Goal: Information Seeking & Learning: Check status

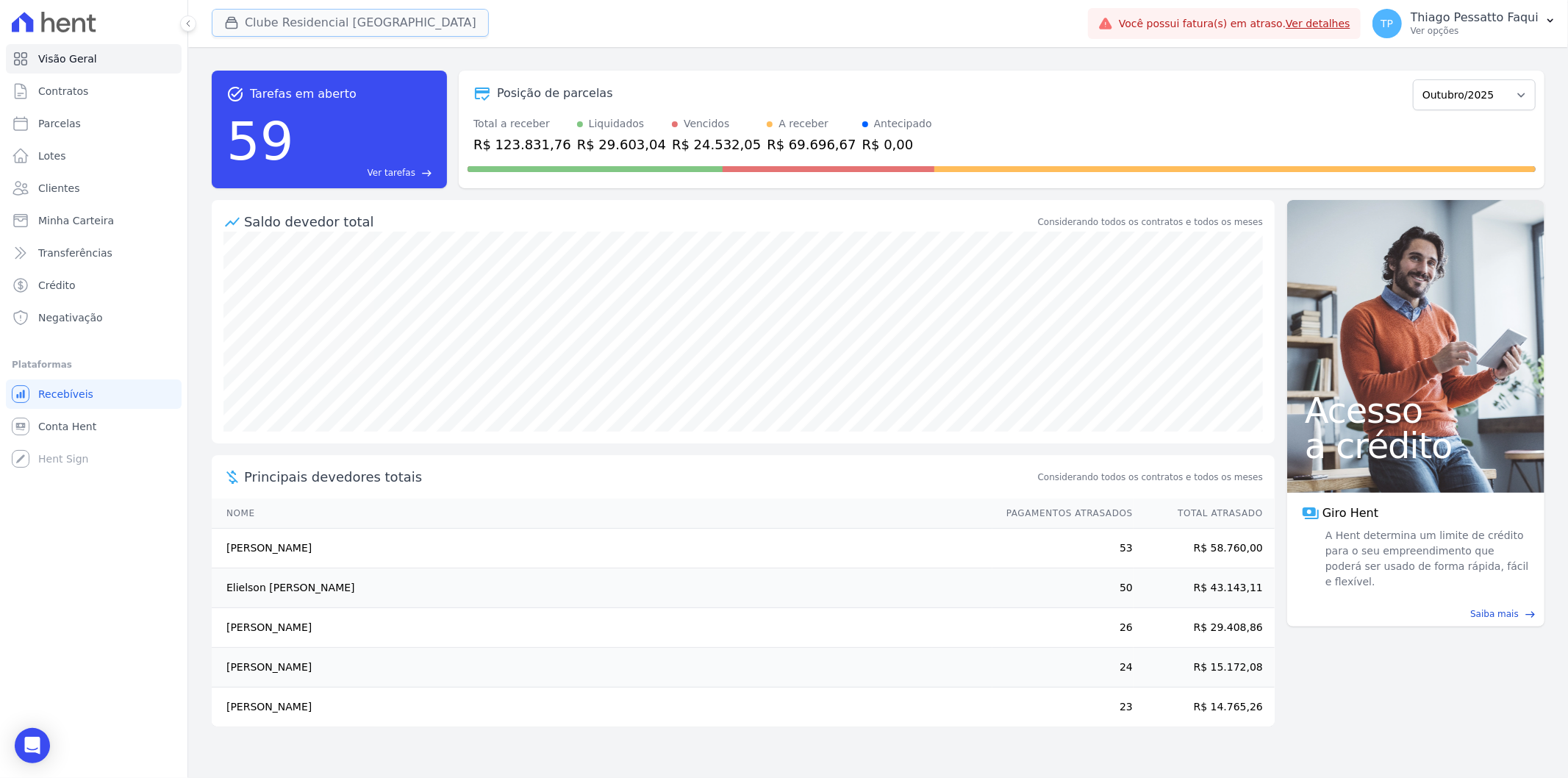
click at [291, 24] on button "Clube Residencial [GEOGRAPHIC_DATA]" at bounding box center [349, 23] width 277 height 28
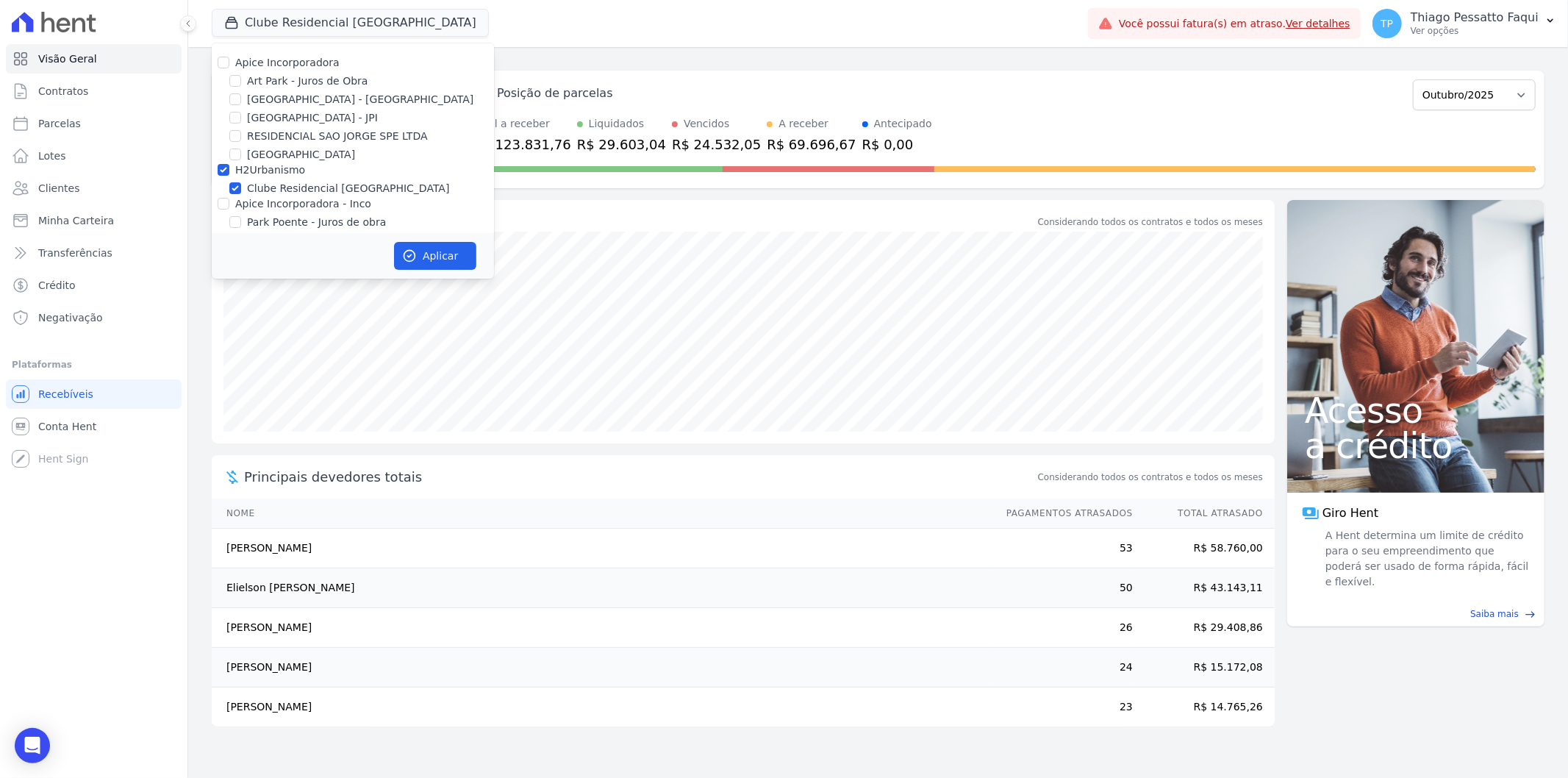
click at [261, 174] on label "H2Urbanismo" at bounding box center [270, 170] width 69 height 12
click at [229, 174] on input "H2Urbanismo" at bounding box center [223, 170] width 12 height 12
checkbox input "false"
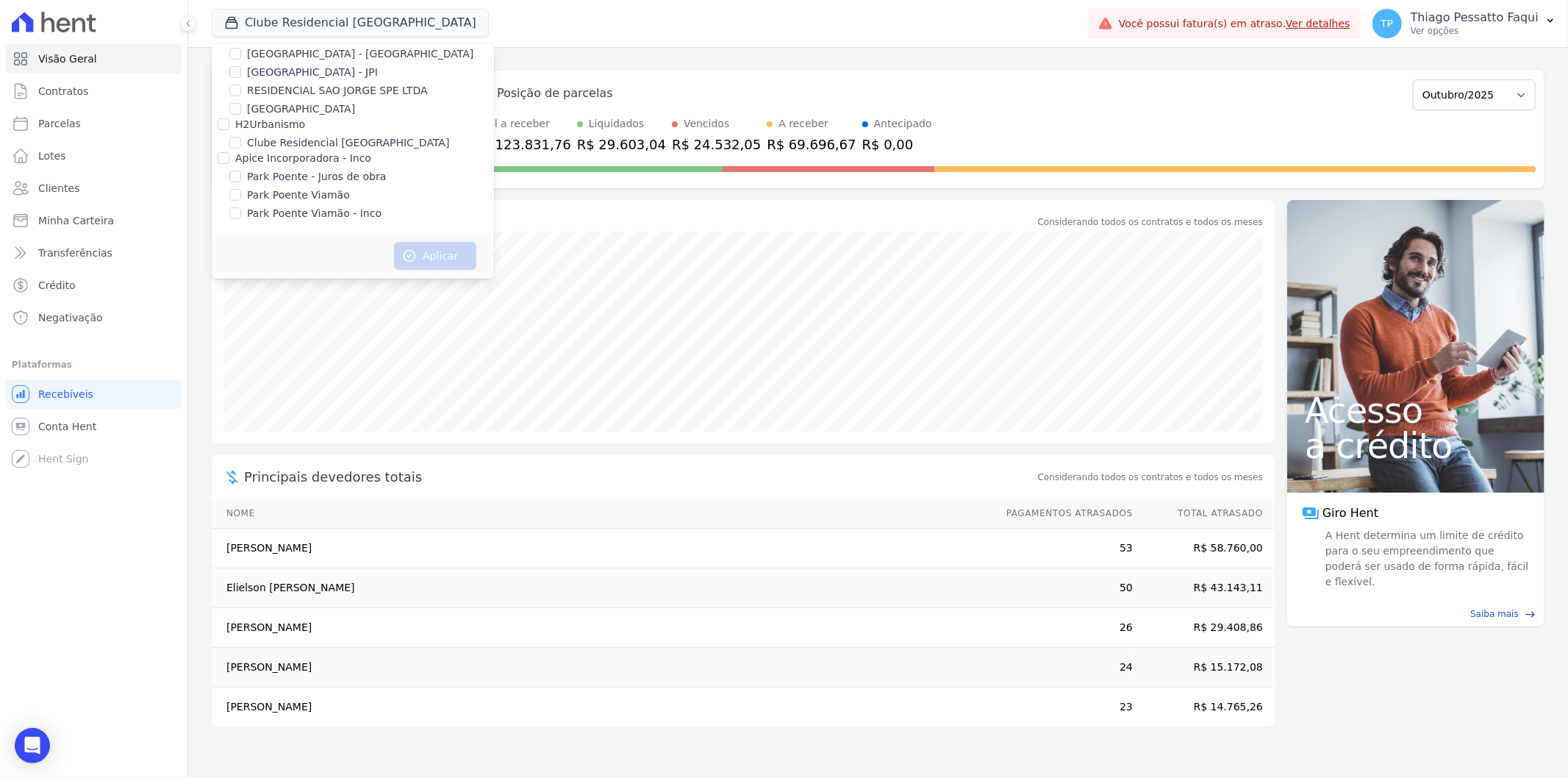
click at [333, 157] on label "Apice Incorporadora - Inco" at bounding box center [303, 158] width 136 height 12
click at [229, 157] on input "Apice Incorporadora - Inco" at bounding box center [223, 158] width 12 height 12
checkbox input "true"
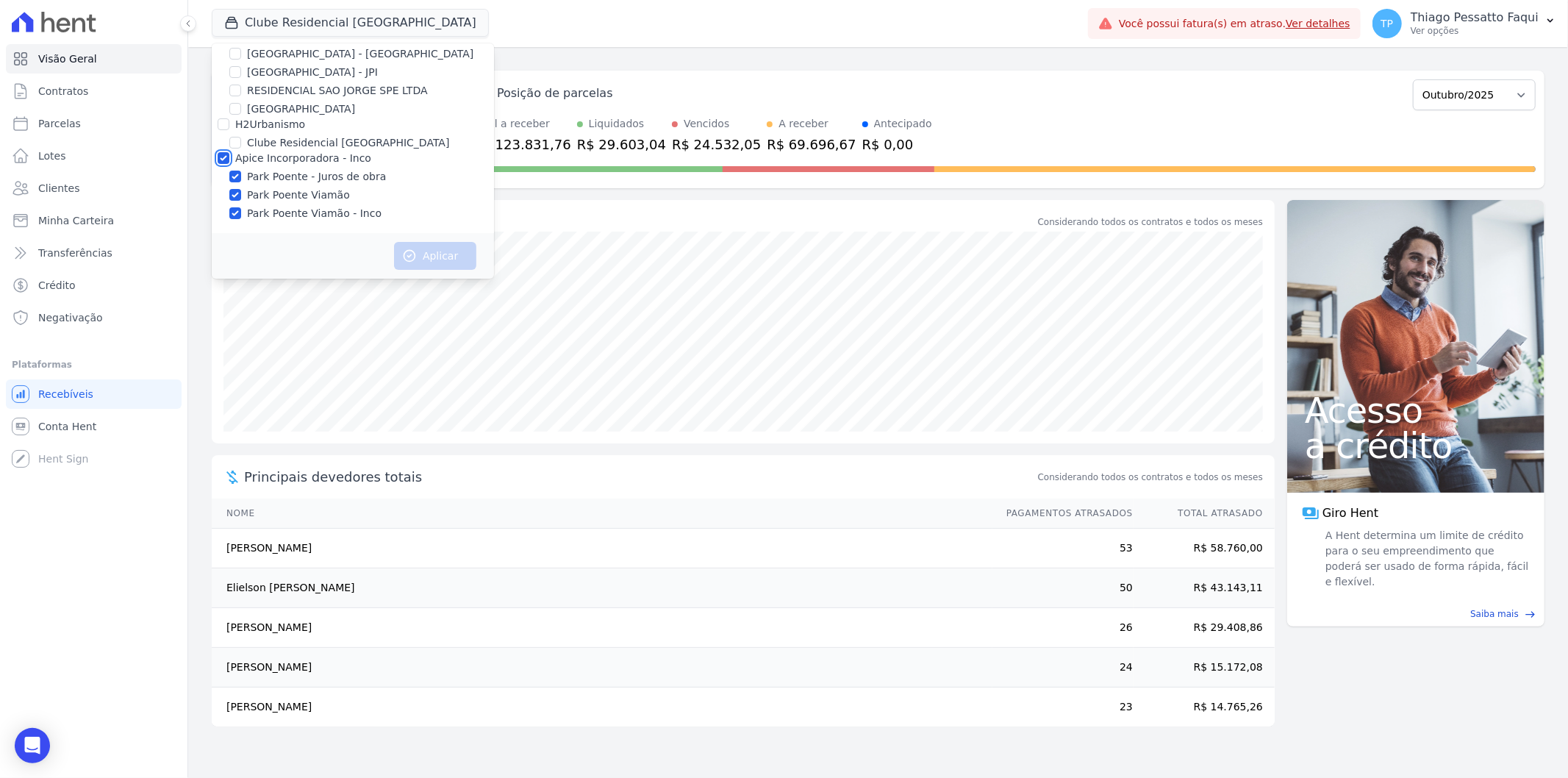
checkbox input "true"
click at [427, 260] on button "Aplicar" at bounding box center [435, 256] width 82 height 28
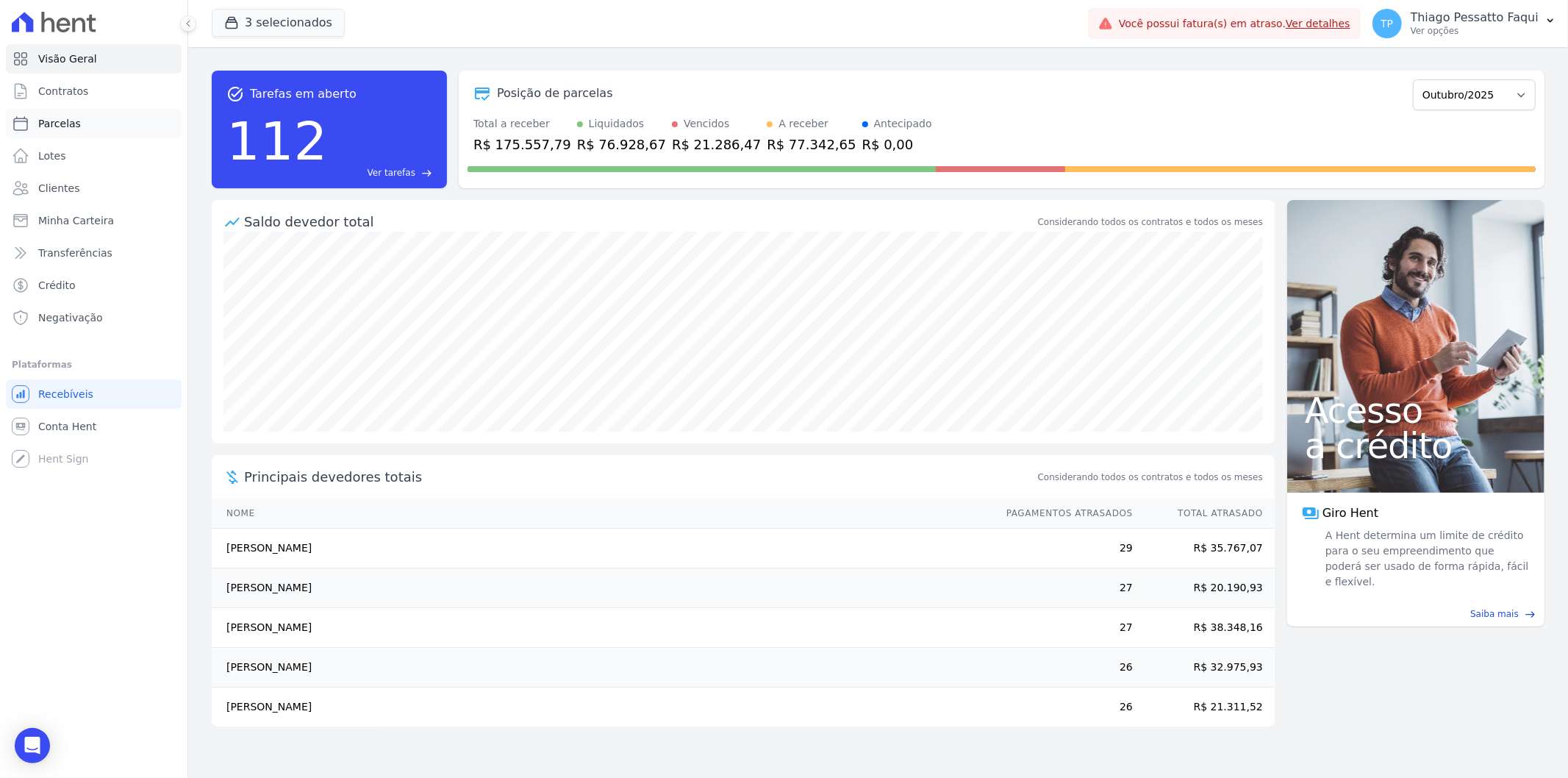
click at [74, 119] on span "Parcelas" at bounding box center [60, 123] width 43 height 15
select select
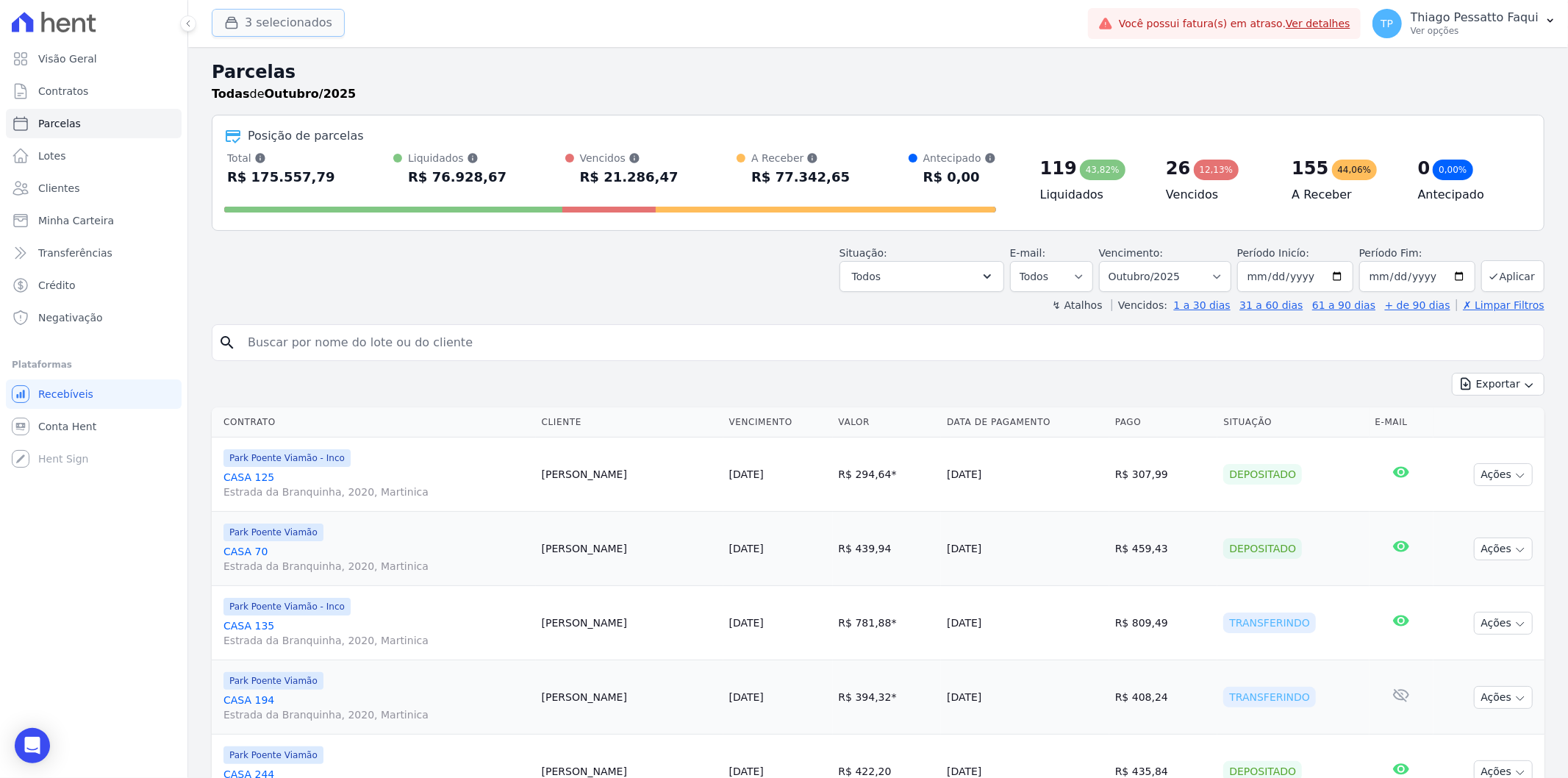
click at [297, 24] on button "3 selecionados" at bounding box center [278, 23] width 133 height 28
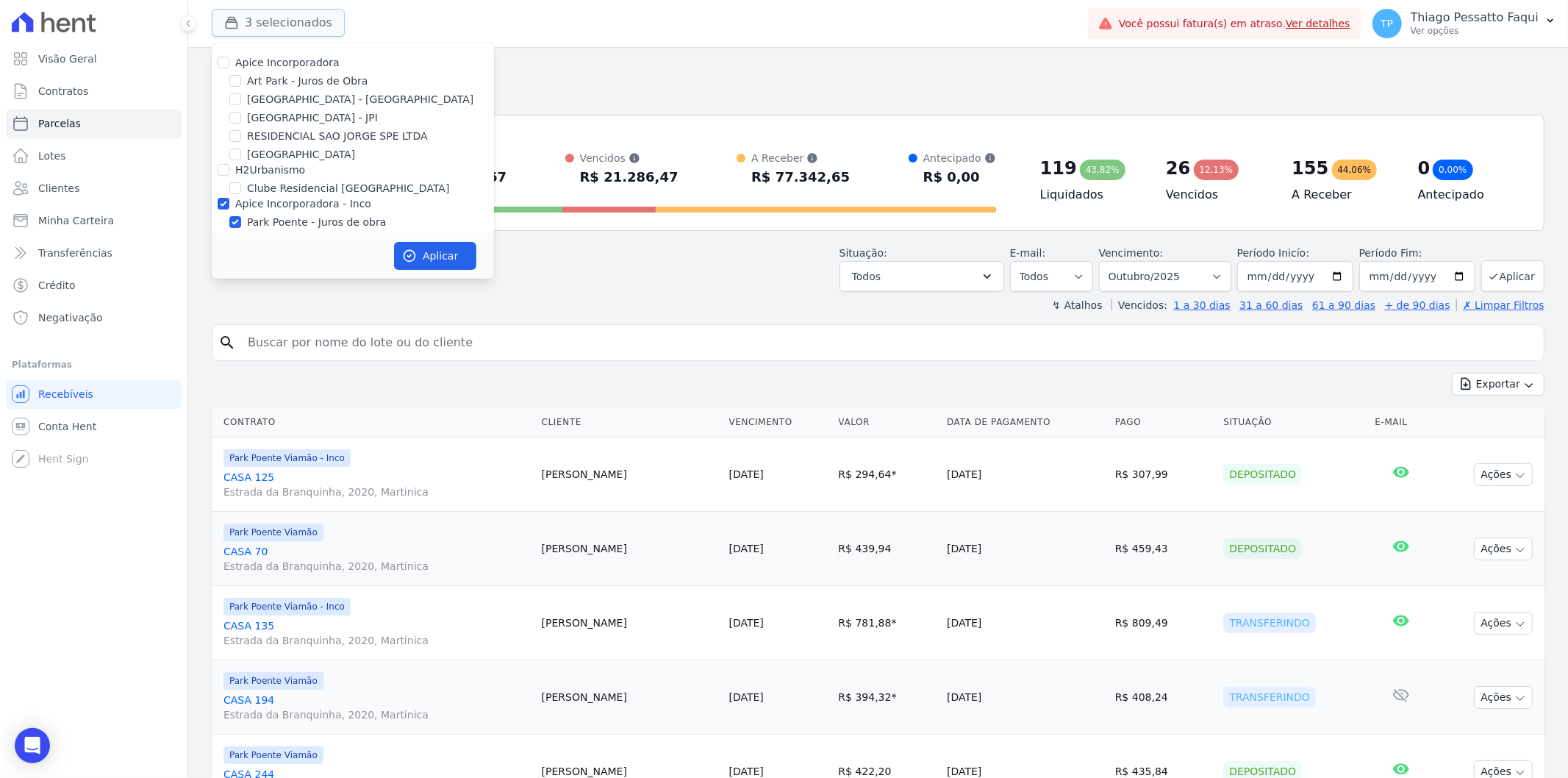
click at [297, 22] on button "3 selecionados" at bounding box center [278, 23] width 133 height 28
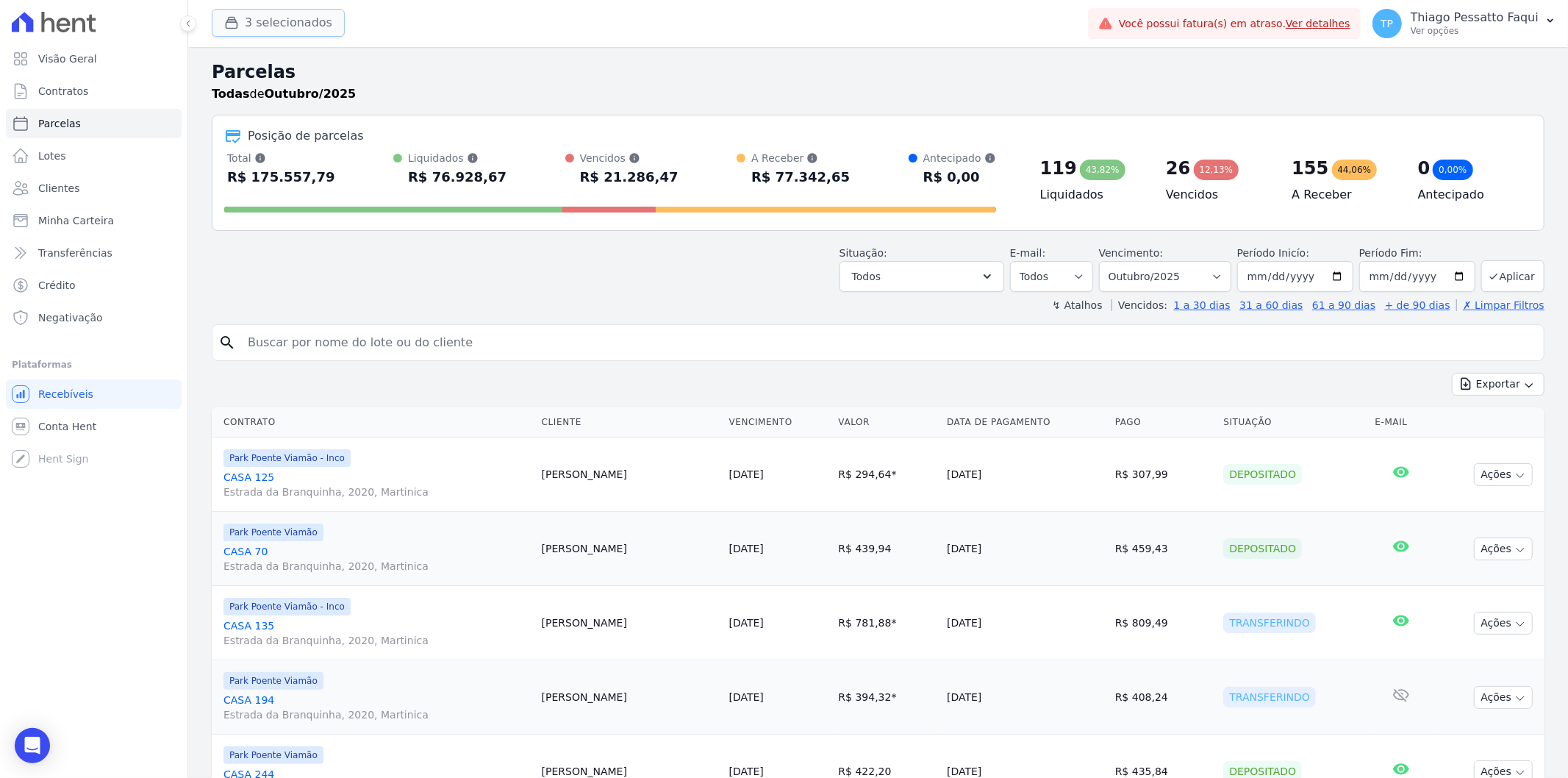
click at [282, 34] on button "3 selecionados" at bounding box center [278, 23] width 133 height 28
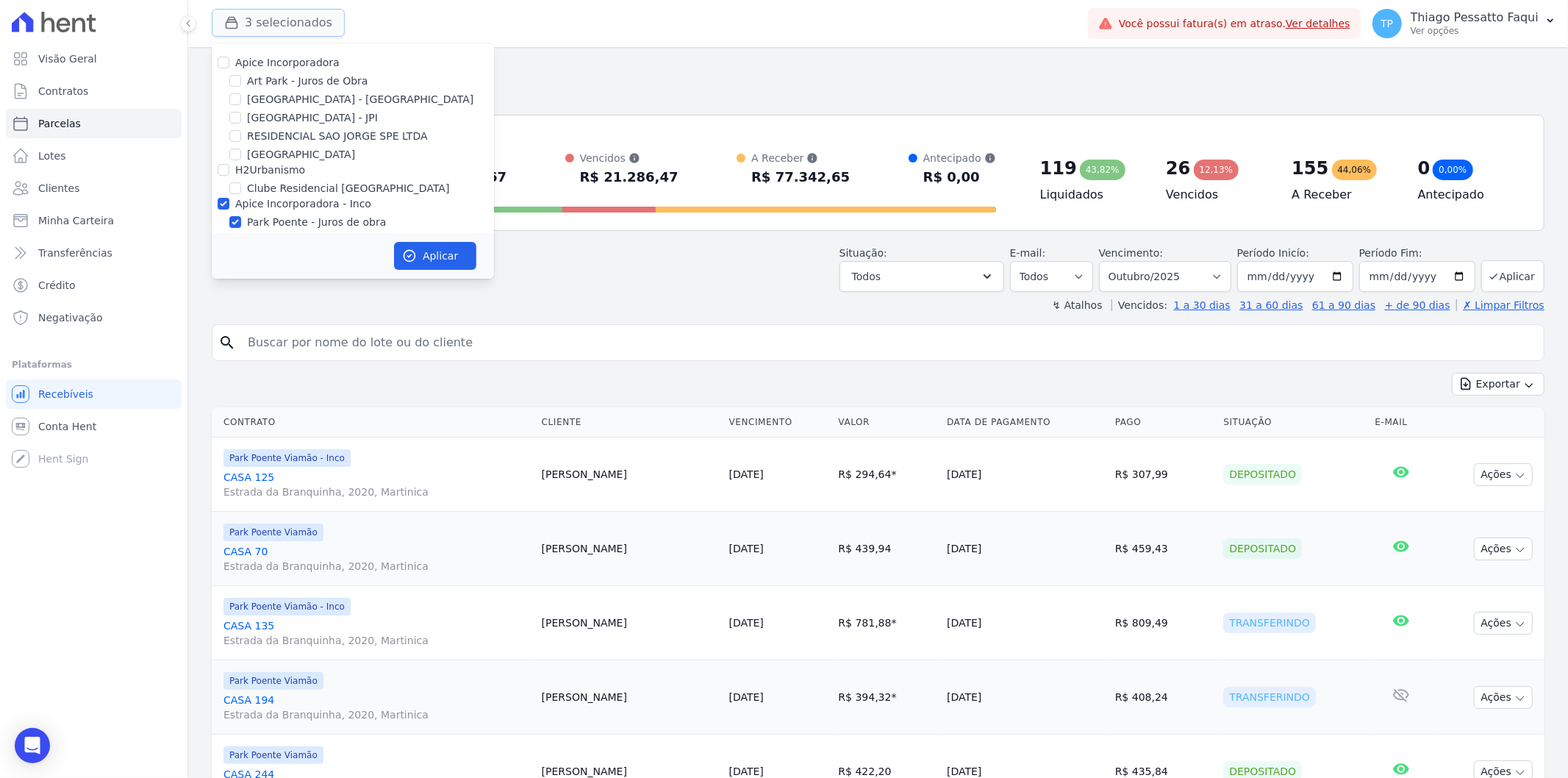
click at [282, 27] on button "3 selecionados" at bounding box center [278, 23] width 133 height 28
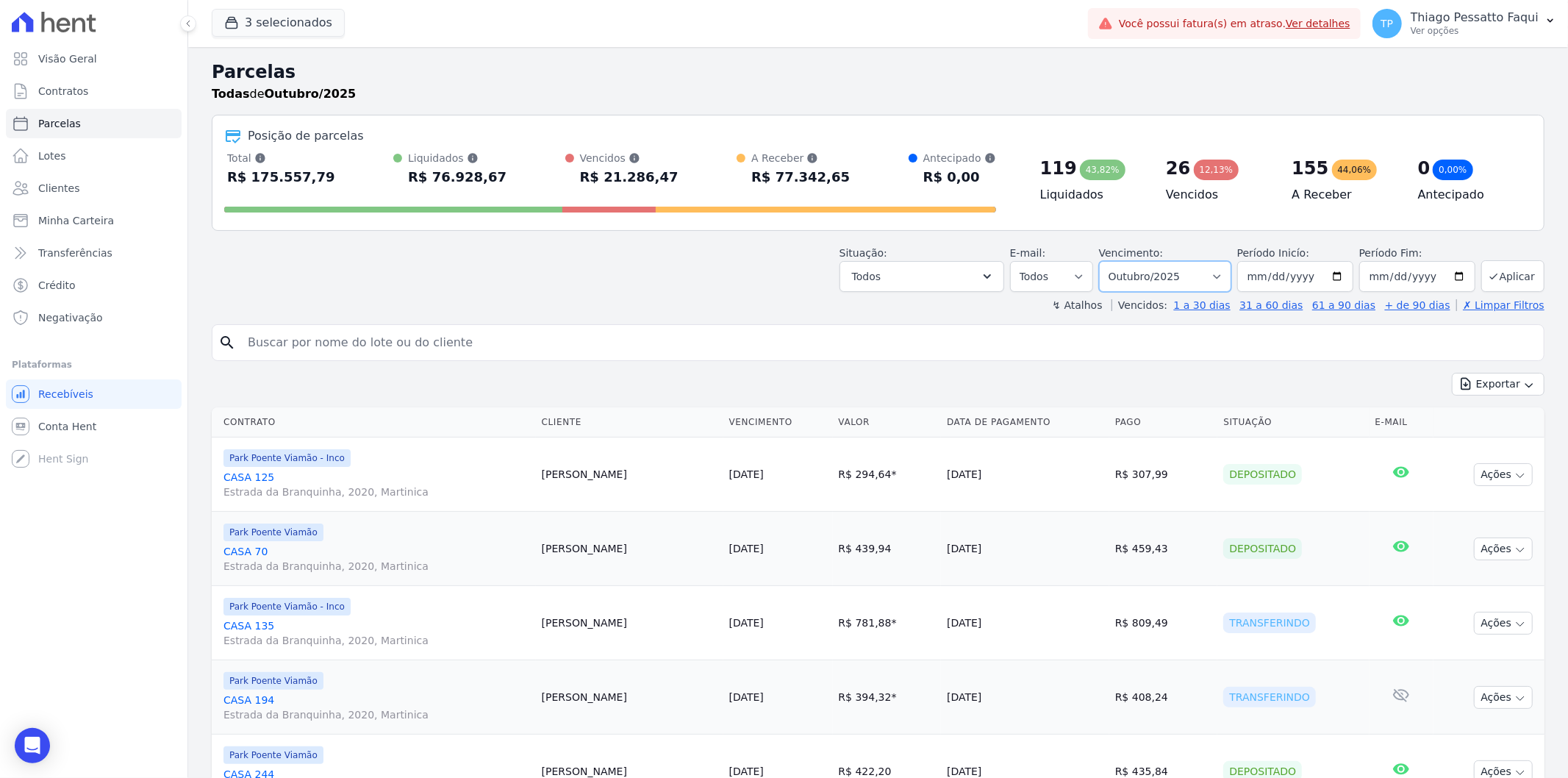
drag, startPoint x: 1216, startPoint y: 280, endPoint x: 1199, endPoint y: 288, distance: 18.8
click at [1216, 280] on select "Filtrar por período ──────── Todos os meses Novembro/2022 Dezembro/2022 Janeiro…" at bounding box center [1165, 276] width 132 height 31
select select "all"
click at [1108, 261] on select "Filtrar por período ──────── Todos os meses Novembro/2022 Dezembro/2022 Janeiro…" at bounding box center [1165, 276] width 132 height 31
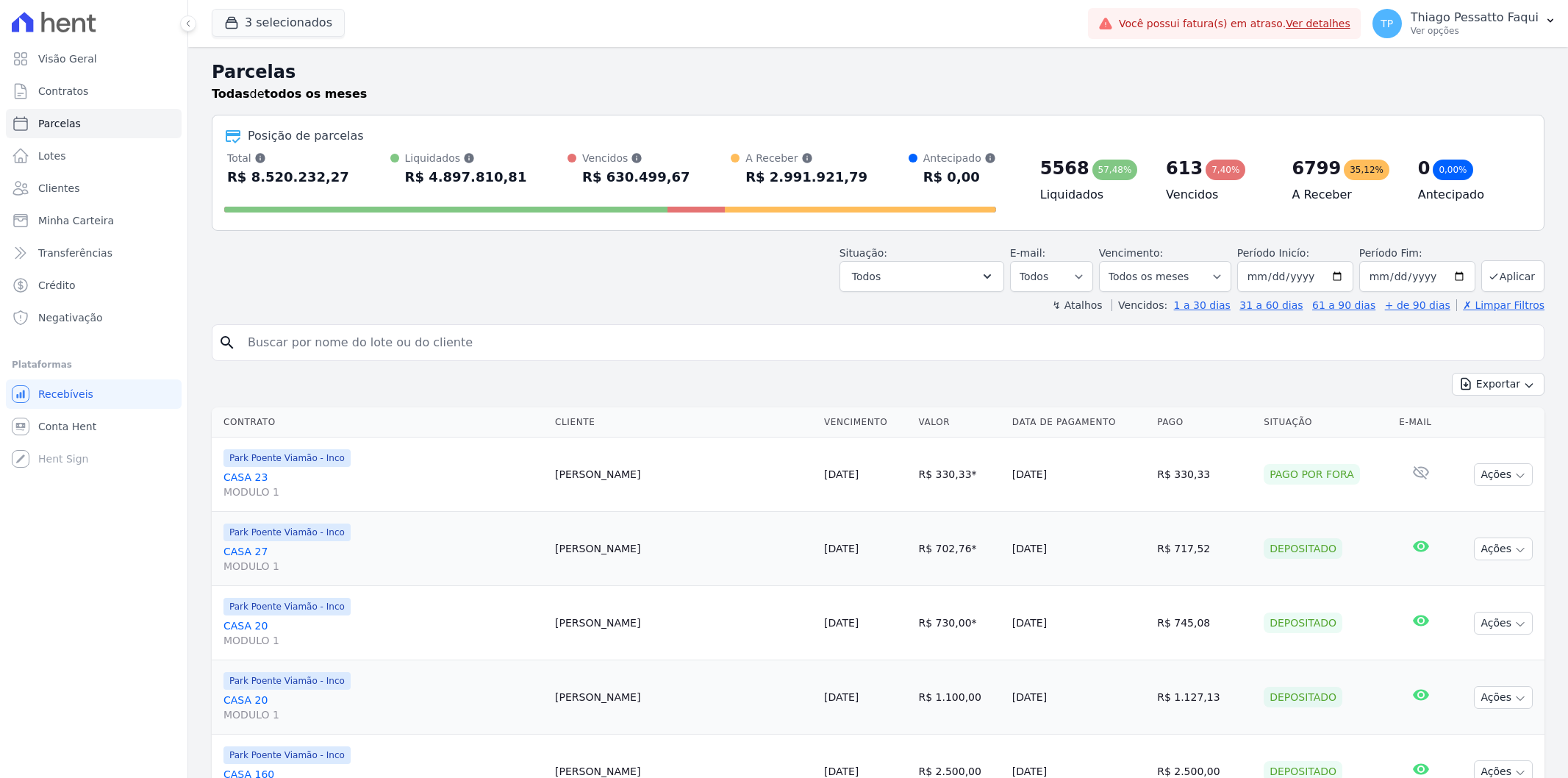
select select
click at [453, 265] on div "Situação: Agendado Em Aberto Pago Processando Cancelado Vencido Transferindo De…" at bounding box center [877, 266] width 1333 height 53
click at [563, 254] on div "Situação: Agendado Em Aberto Pago Processando Cancelado Vencido Transferindo De…" at bounding box center [877, 266] width 1333 height 53
click at [588, 237] on header "Parcelas Todas de todos os meses Posição de parcelas Total Soma das parcelas pa…" at bounding box center [877, 186] width 1333 height 254
drag, startPoint x: 354, startPoint y: 341, endPoint x: 518, endPoint y: 58, distance: 327.1
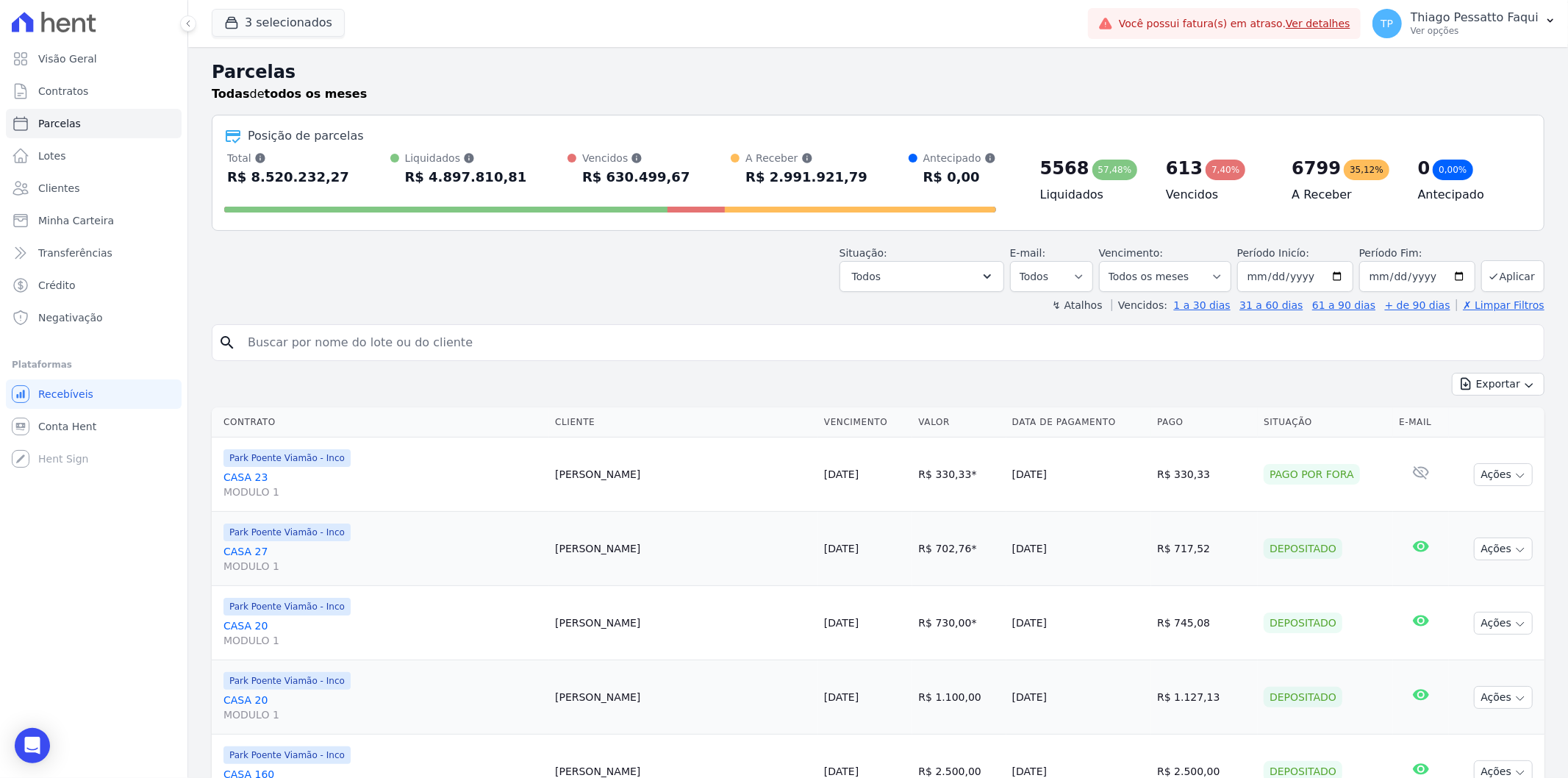
click at [354, 341] on input "search" at bounding box center [888, 342] width 1299 height 30
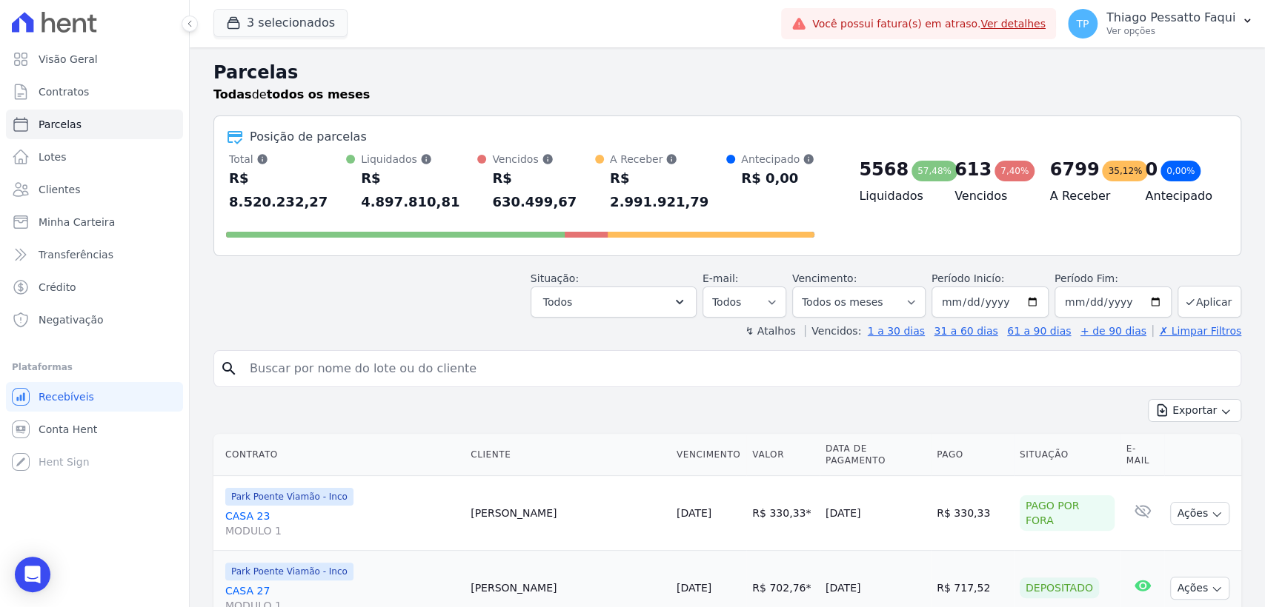
click at [328, 354] on input "search" at bounding box center [737, 369] width 993 height 30
type input "willian"
select select
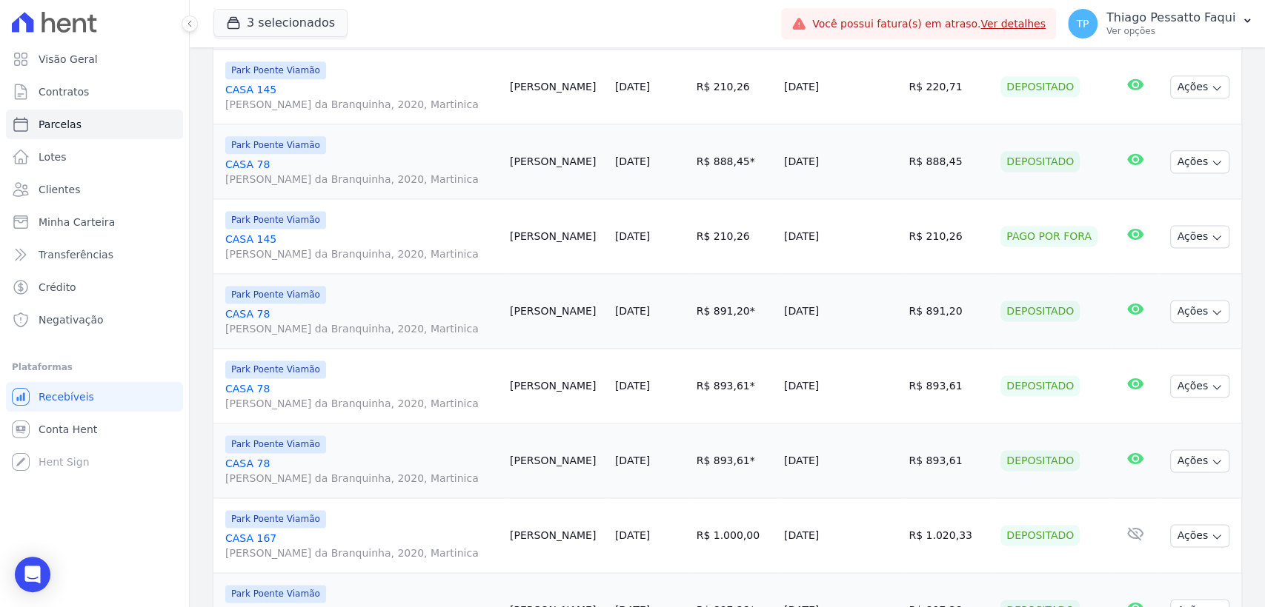
scroll to position [1316, 0]
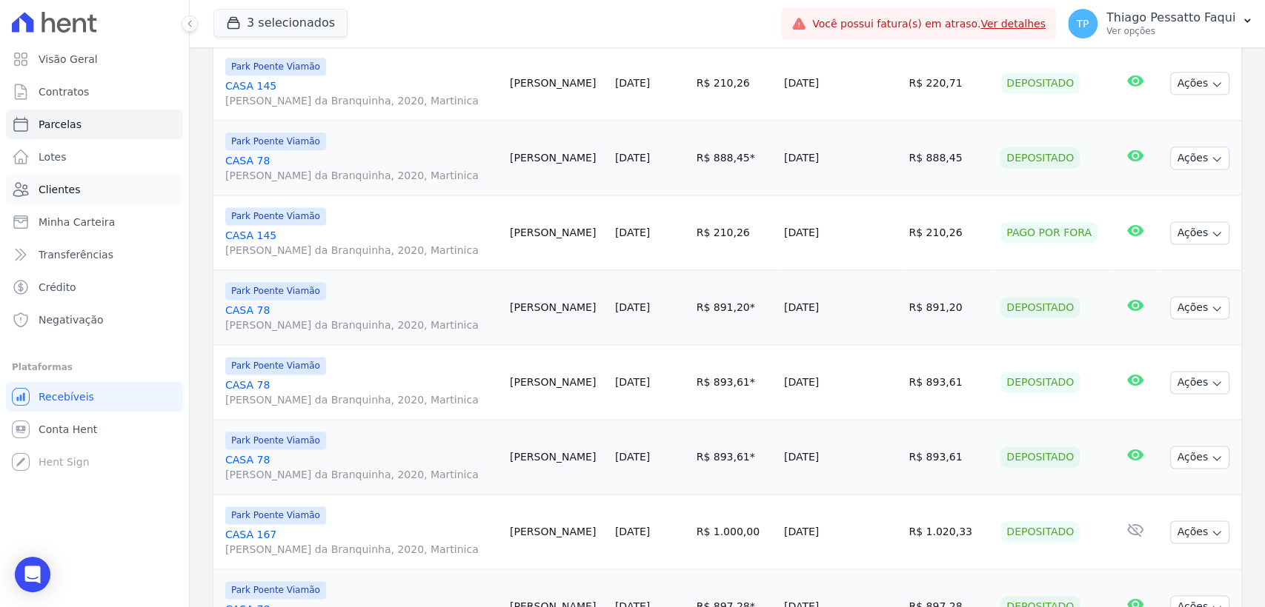
click at [60, 185] on span "Clientes" at bounding box center [59, 189] width 41 height 15
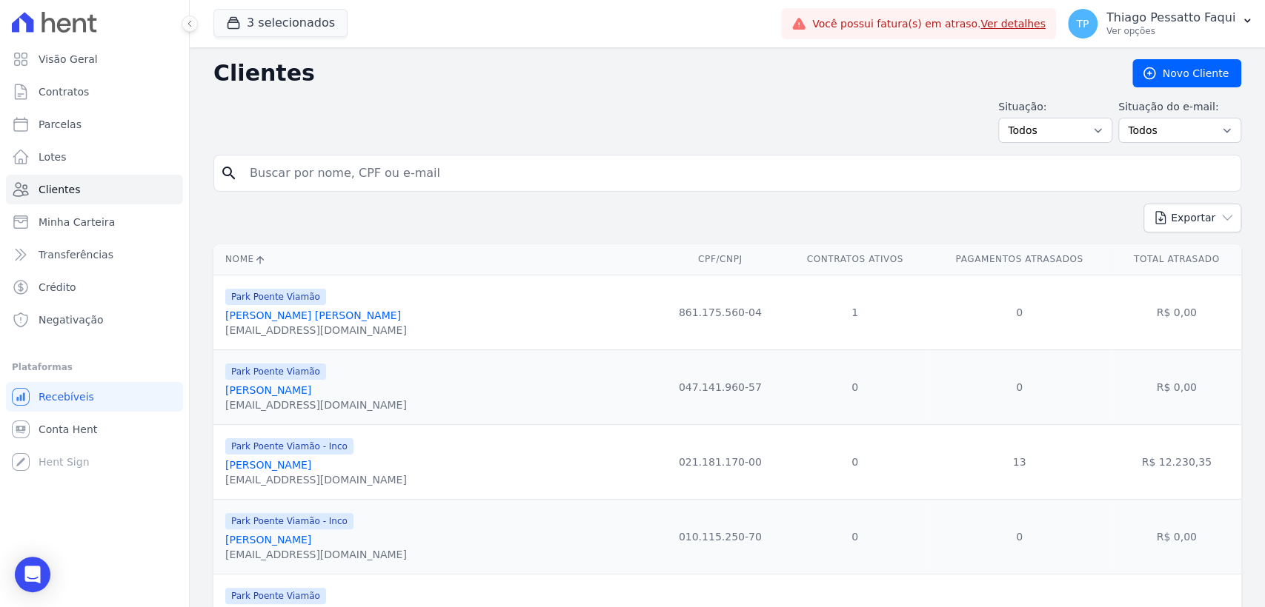
click at [387, 185] on input "search" at bounding box center [737, 174] width 993 height 30
type input "willian avila"
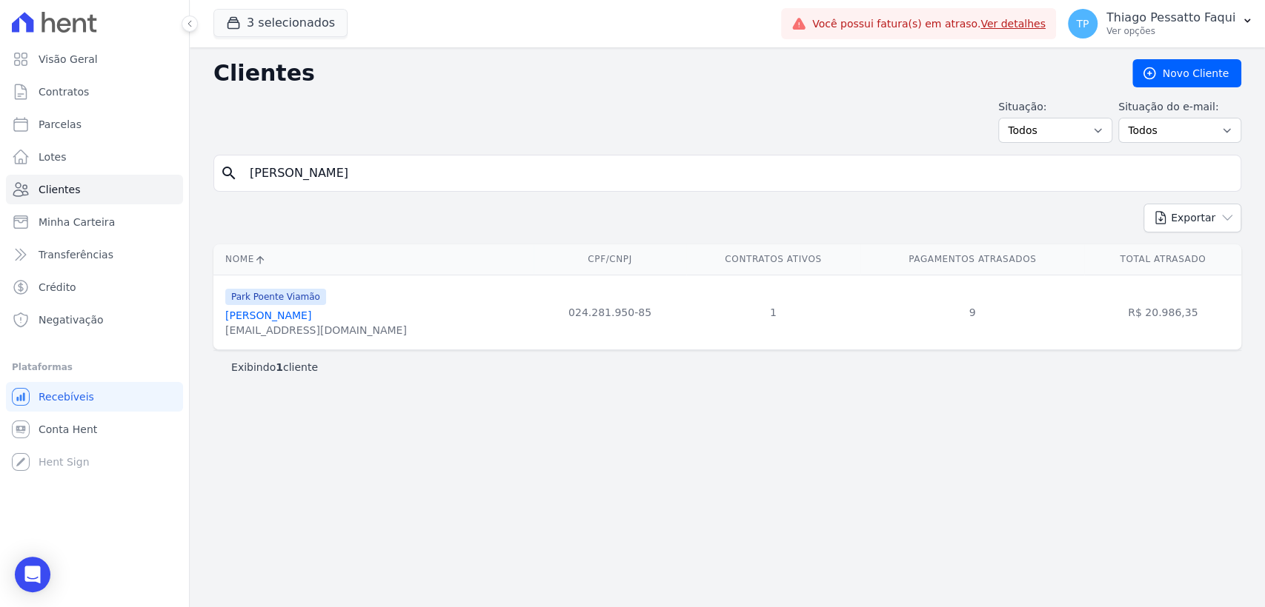
click at [302, 316] on link "Willian Avila Da Silva" at bounding box center [268, 316] width 86 height 12
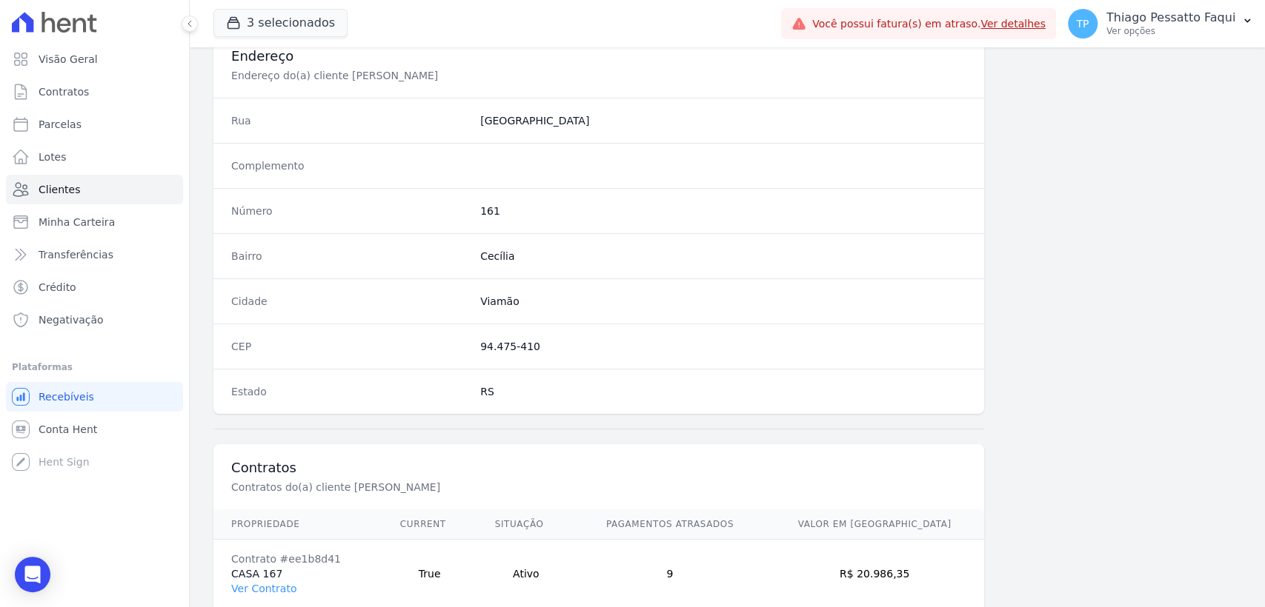
scroll to position [776, 0]
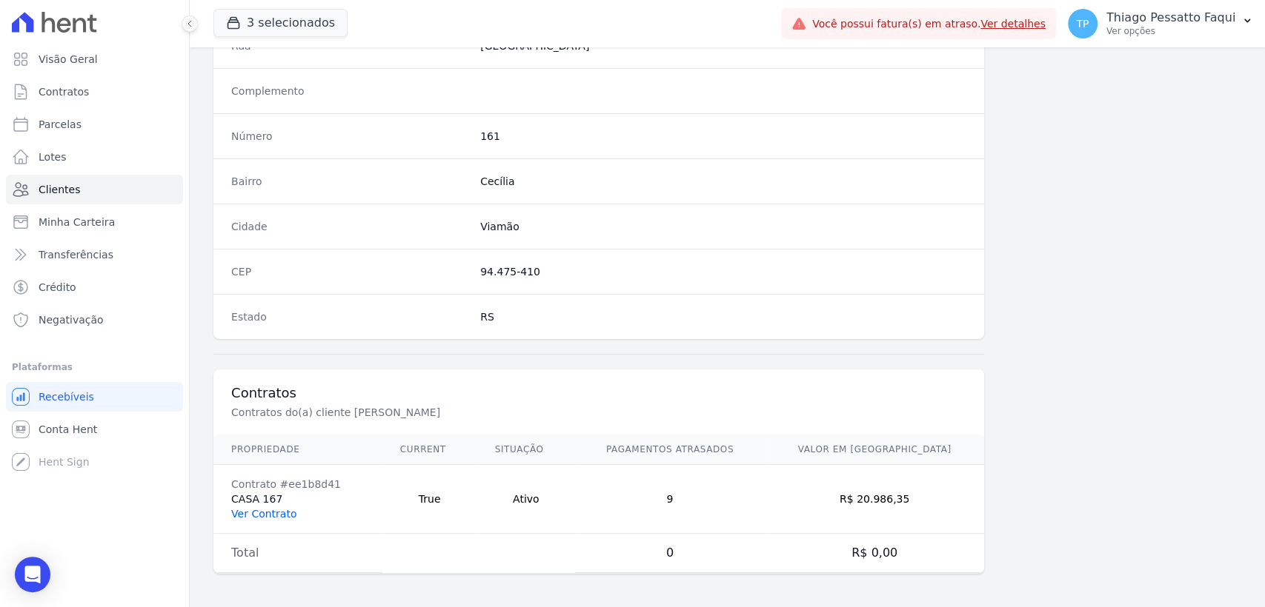
click at [267, 510] on link "Ver Contrato" at bounding box center [263, 514] width 65 height 12
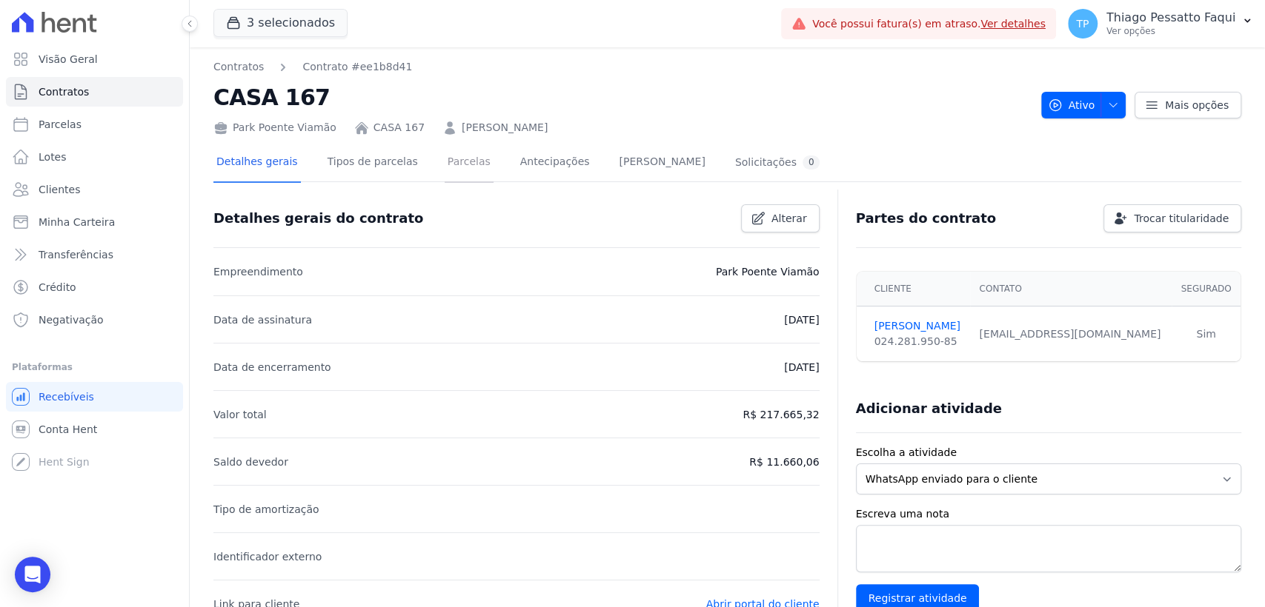
click at [461, 159] on link "Parcelas" at bounding box center [469, 163] width 49 height 39
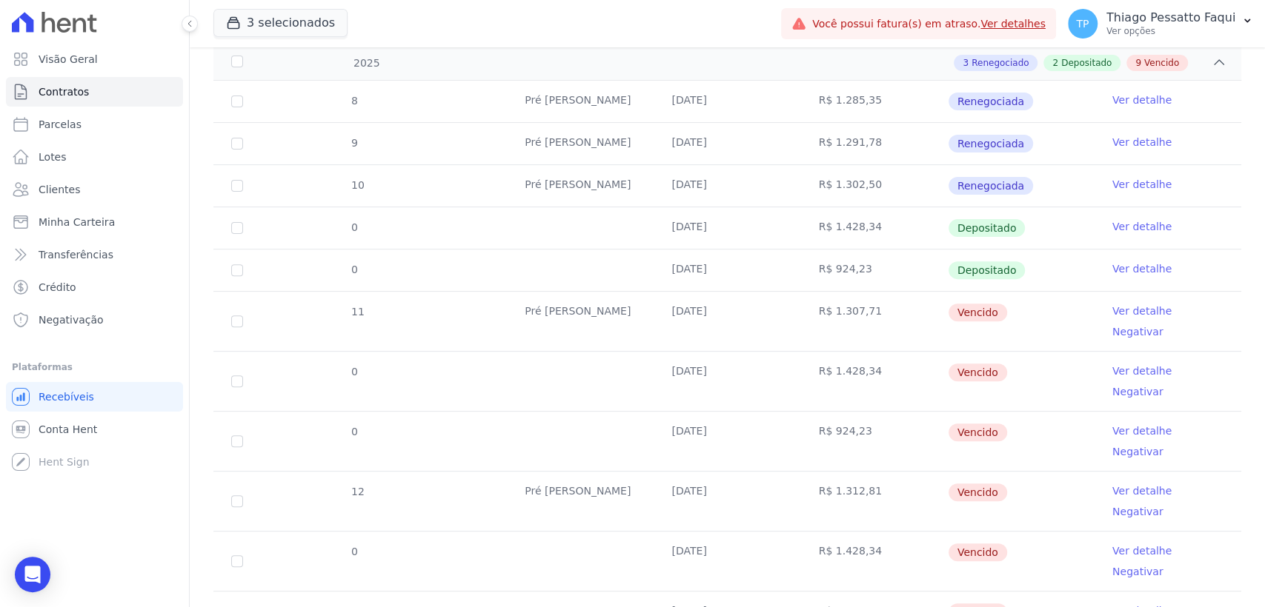
scroll to position [373, 0]
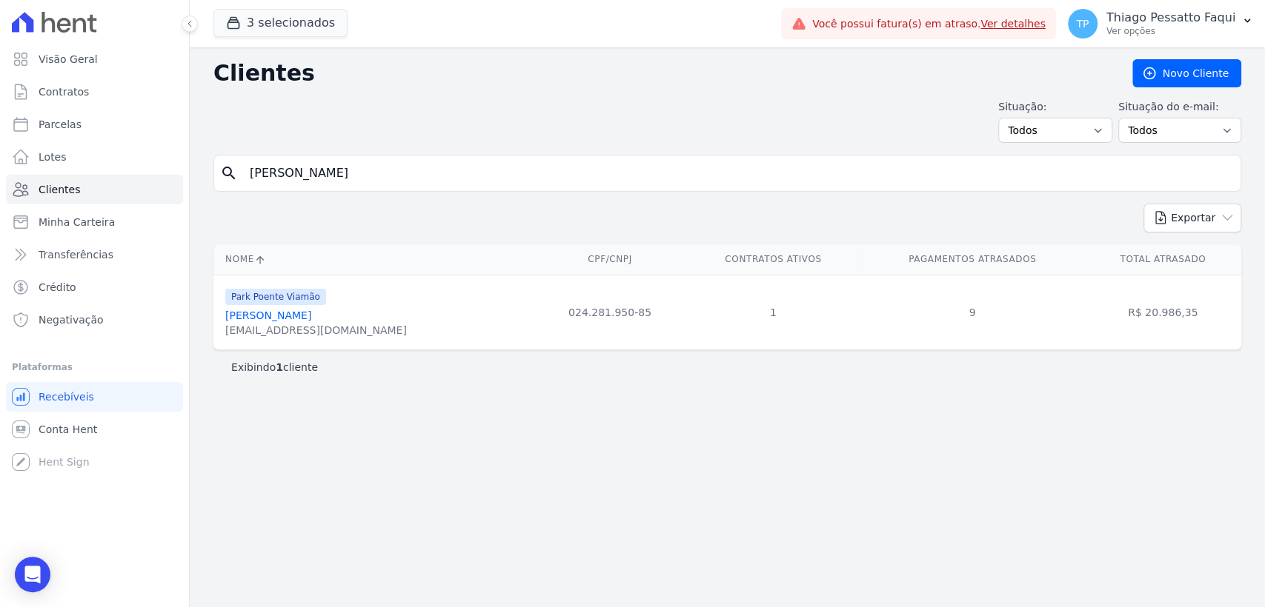
click at [420, 180] on input "willian avila" at bounding box center [737, 174] width 993 height 30
type input "yasmin rafaela"
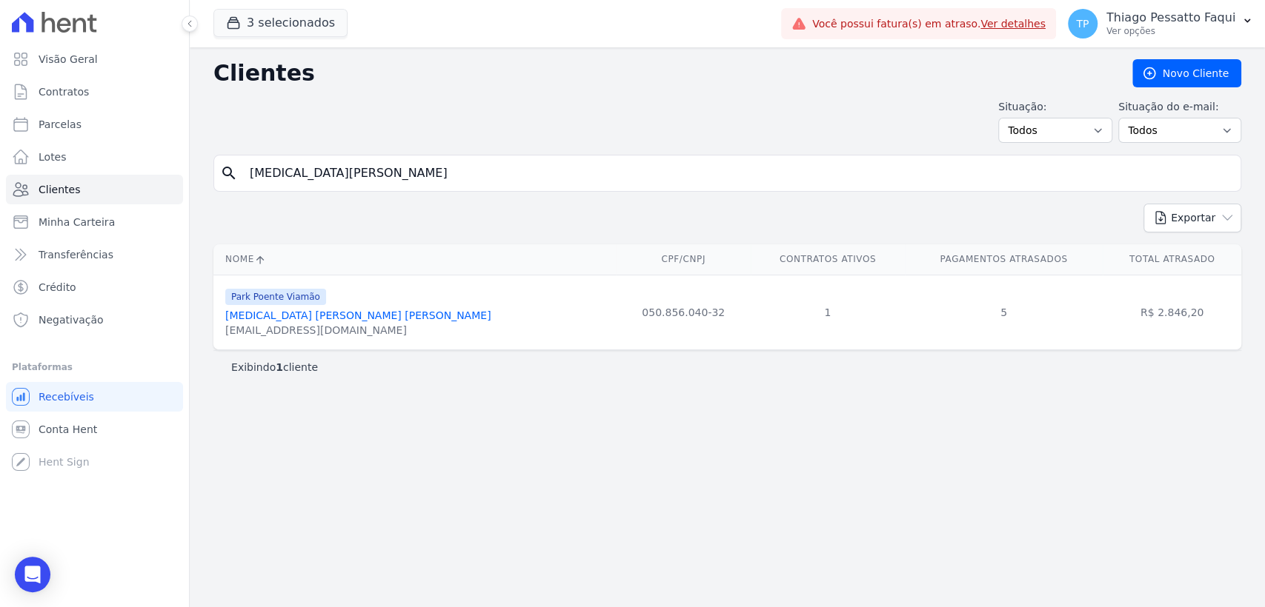
click at [339, 319] on link "Yasmin Rafaela Pereira Da Rosa" at bounding box center [357, 316] width 265 height 12
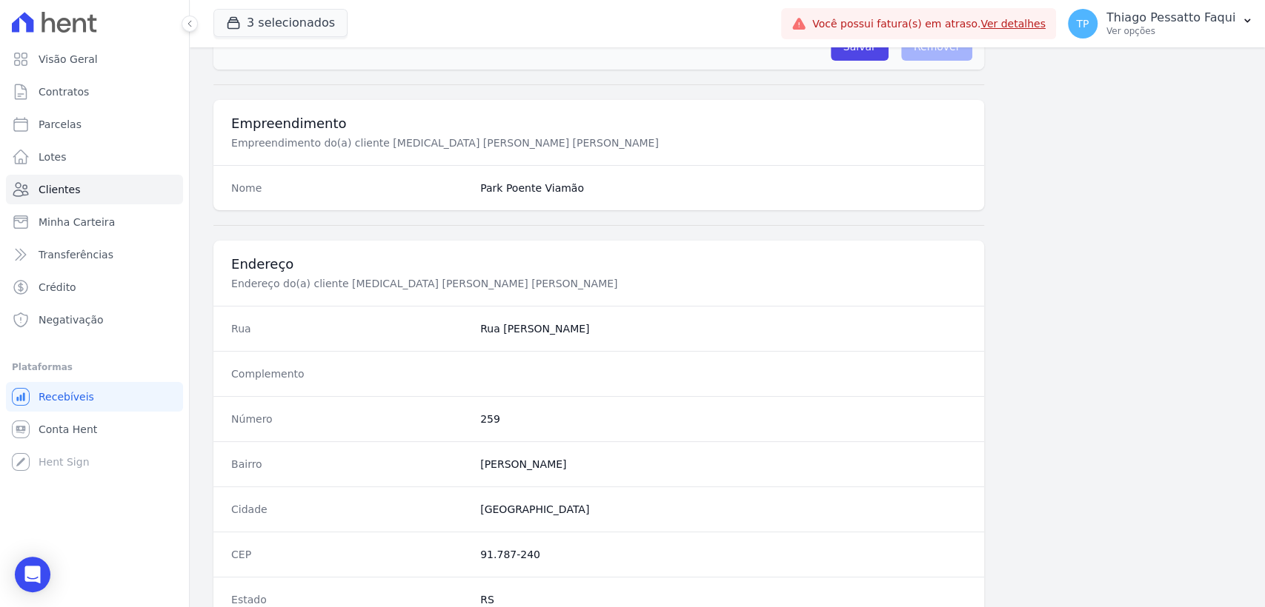
scroll to position [776, 0]
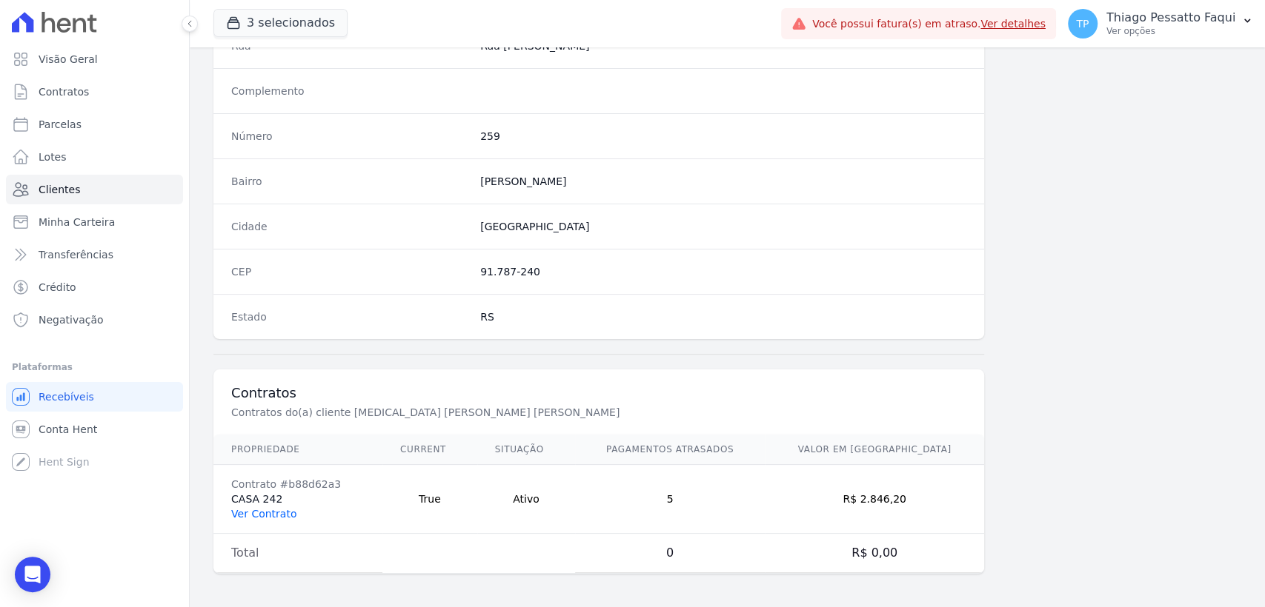
click at [272, 512] on link "Ver Contrato" at bounding box center [263, 514] width 65 height 12
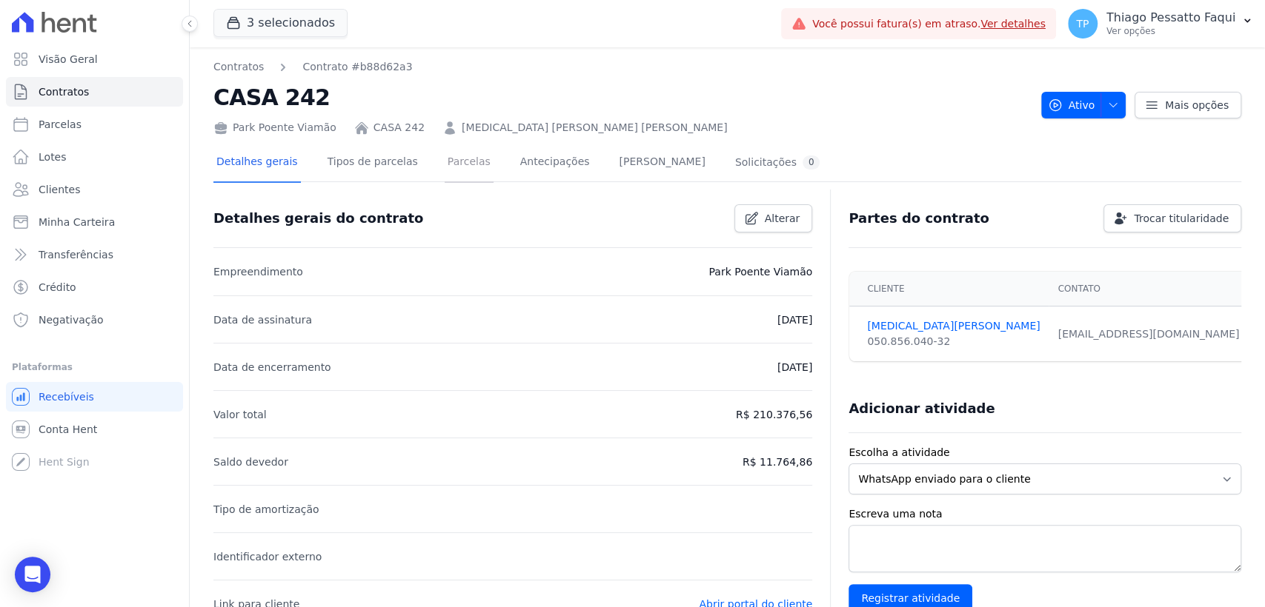
click at [445, 167] on link "Parcelas" at bounding box center [469, 163] width 49 height 39
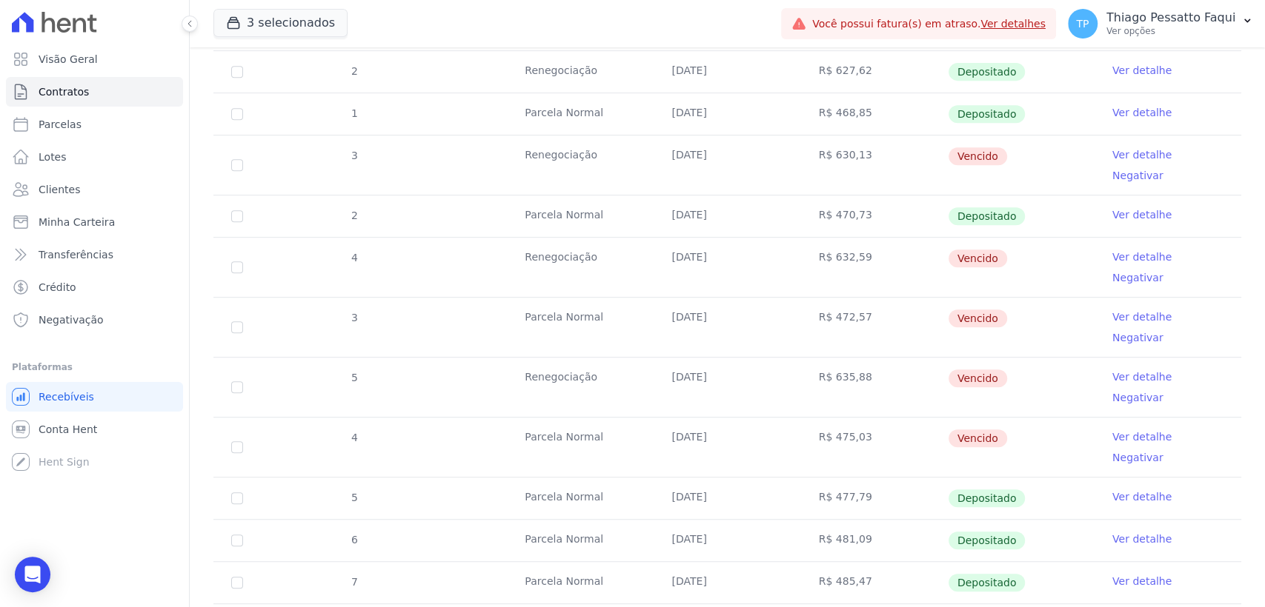
scroll to position [604, 0]
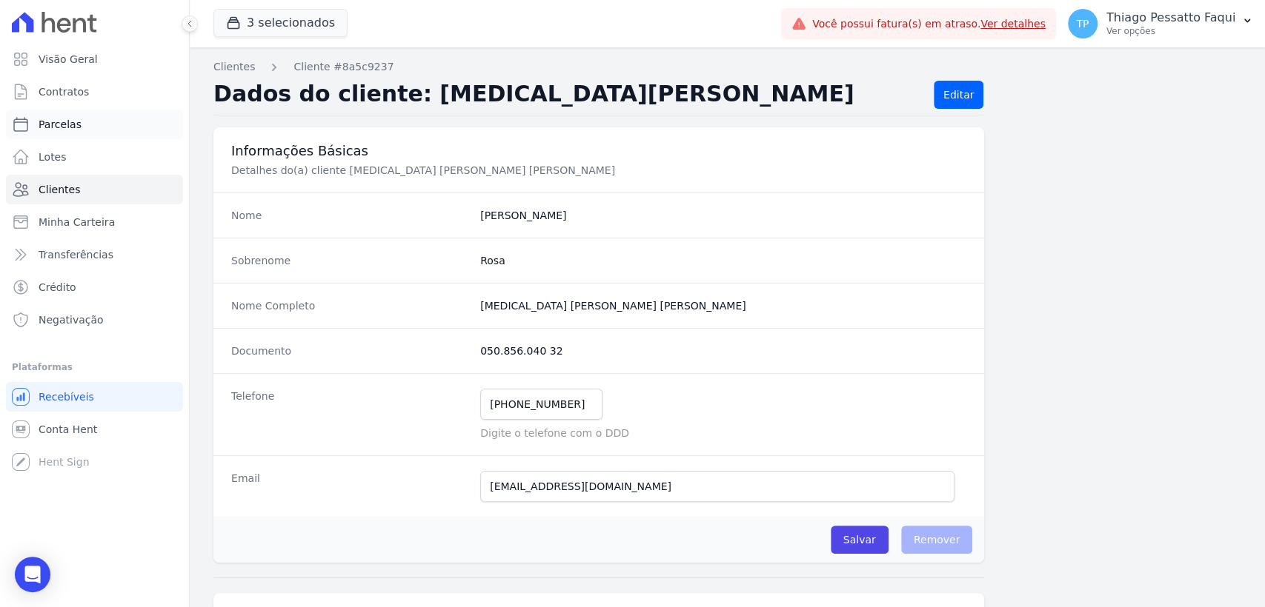
click at [70, 129] on span "Parcelas" at bounding box center [60, 124] width 43 height 15
select select
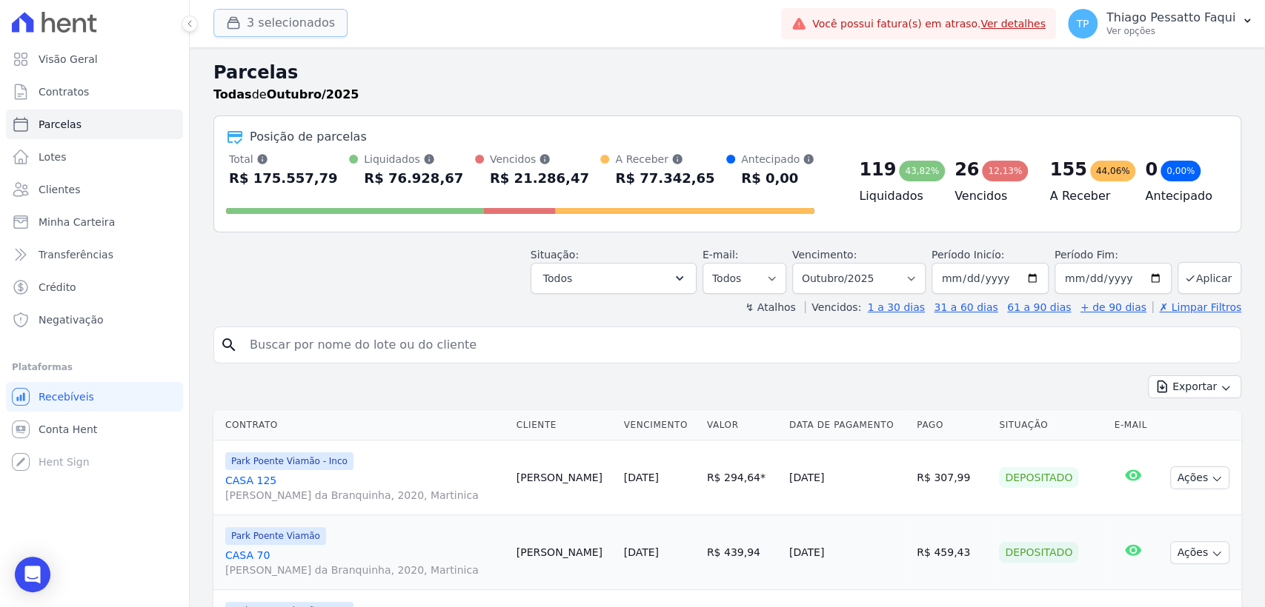
click at [273, 35] on button "3 selecionados" at bounding box center [280, 23] width 134 height 28
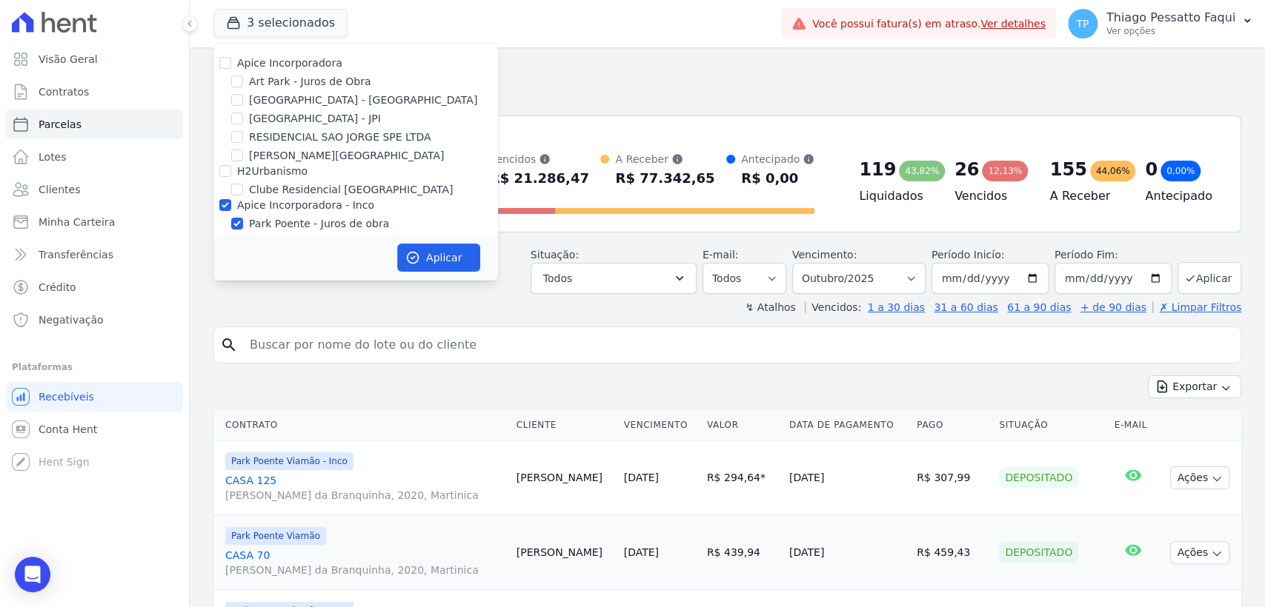
click at [274, 203] on label "Apice Incorporadora - Inco" at bounding box center [305, 205] width 137 height 12
click at [231, 203] on input "Apice Incorporadora - Inco" at bounding box center [225, 205] width 12 height 12
checkbox input "false"
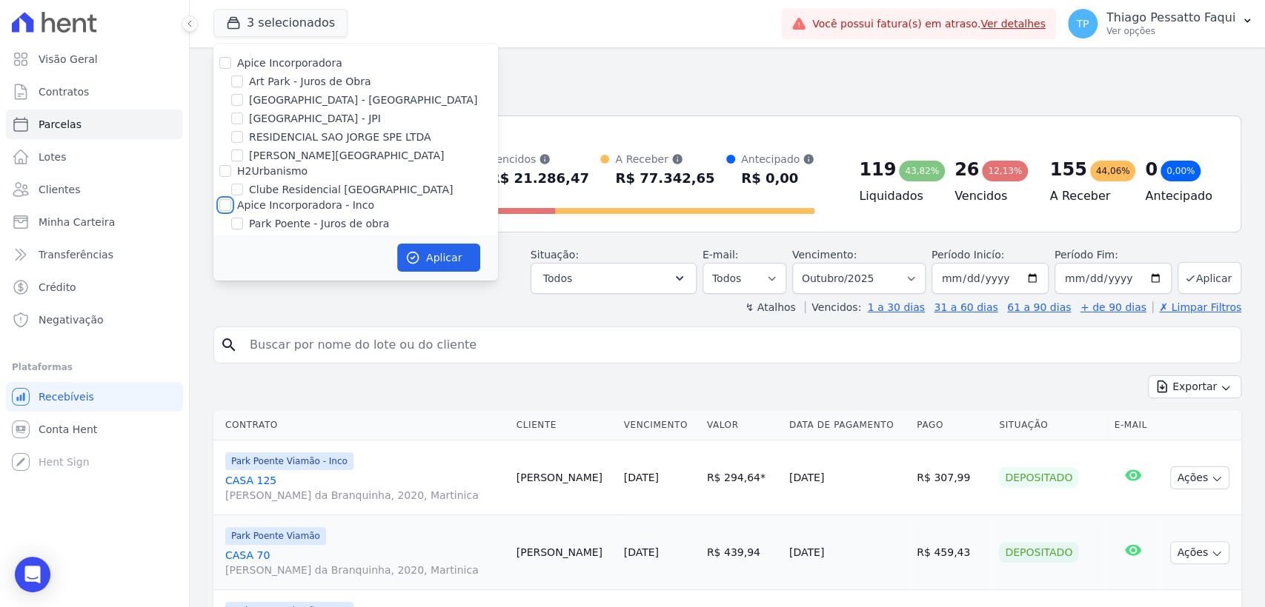
checkbox input "false"
click at [282, 67] on label "Apice Incorporadora" at bounding box center [289, 63] width 105 height 12
click at [231, 67] on input "Apice Incorporadora" at bounding box center [225, 63] width 12 height 12
checkbox input "true"
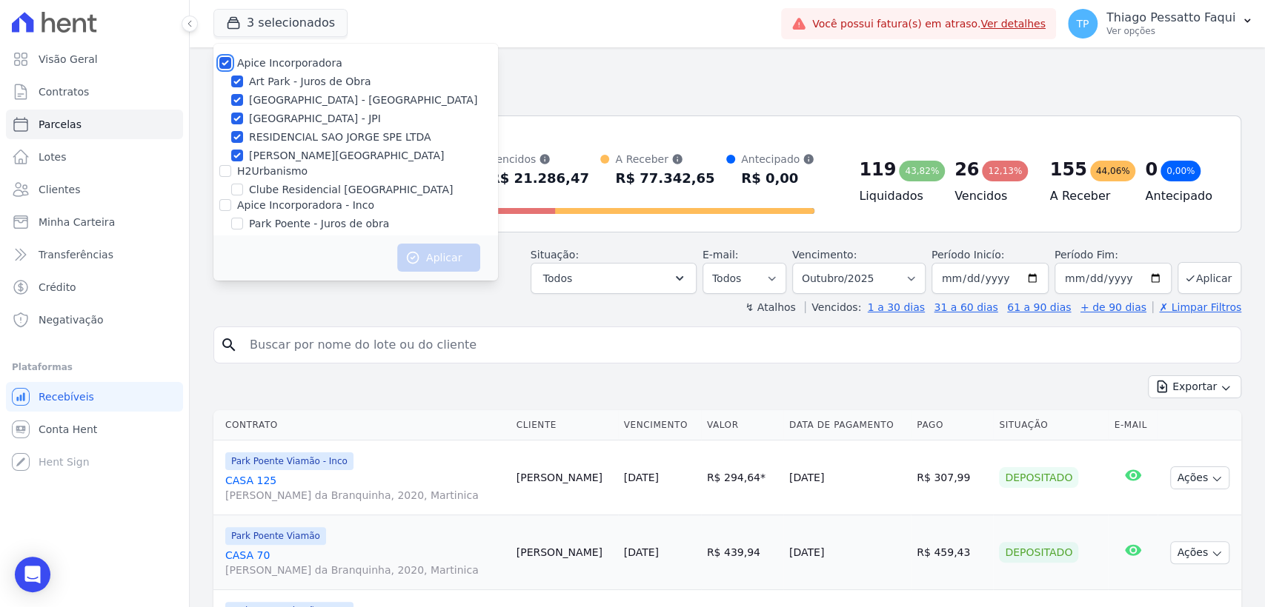
checkbox input "true"
click at [456, 265] on button "Aplicar" at bounding box center [438, 258] width 83 height 28
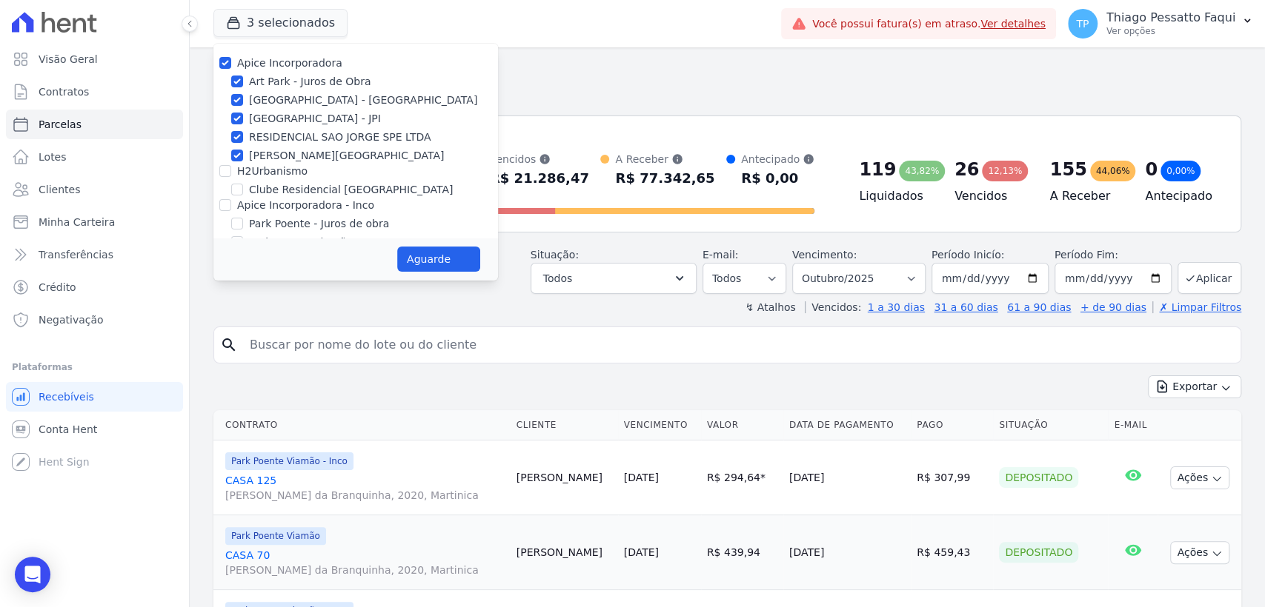
select select
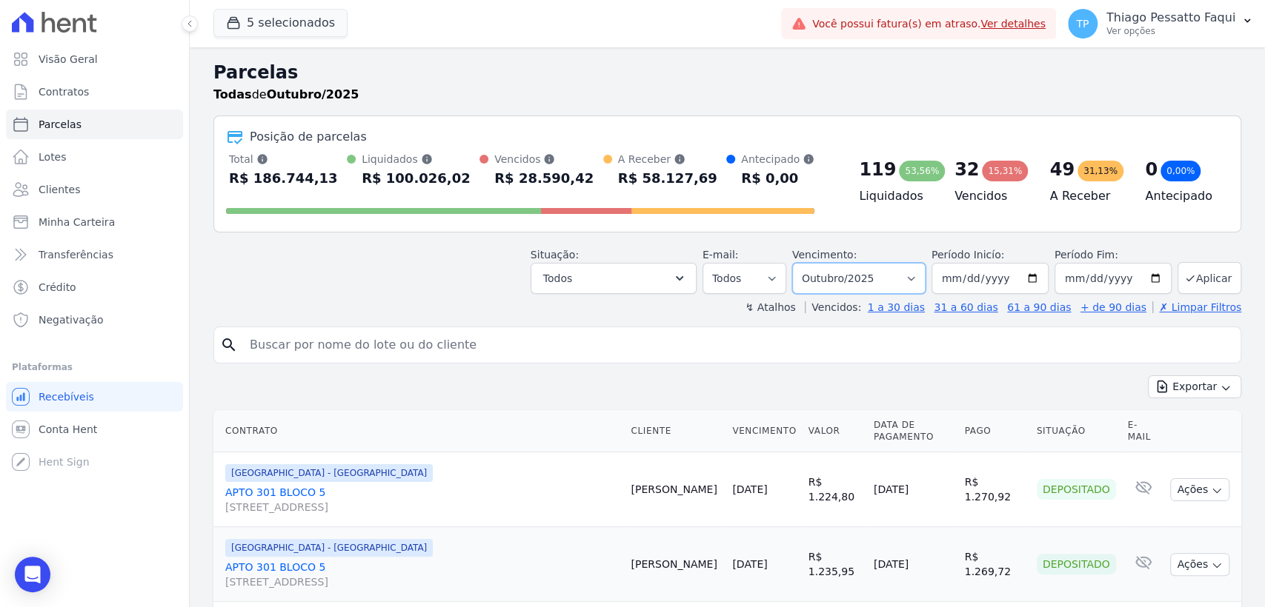
drag, startPoint x: 877, startPoint y: 273, endPoint x: 871, endPoint y: 324, distance: 52.2
click at [877, 273] on select "Filtrar por período ──────── Todos os meses Dezembro/2023 Janeiro/2024 Fevereir…" at bounding box center [858, 278] width 133 height 31
click at [885, 281] on select "Filtrar por período ──────── Todos os meses Dezembro/2023 Janeiro/2024 Fevereir…" at bounding box center [858, 278] width 133 height 31
select select "all"
click at [801, 263] on select "Filtrar por período ──────── Todos os meses Dezembro/2023 Janeiro/2024 Fevereir…" at bounding box center [858, 278] width 133 height 31
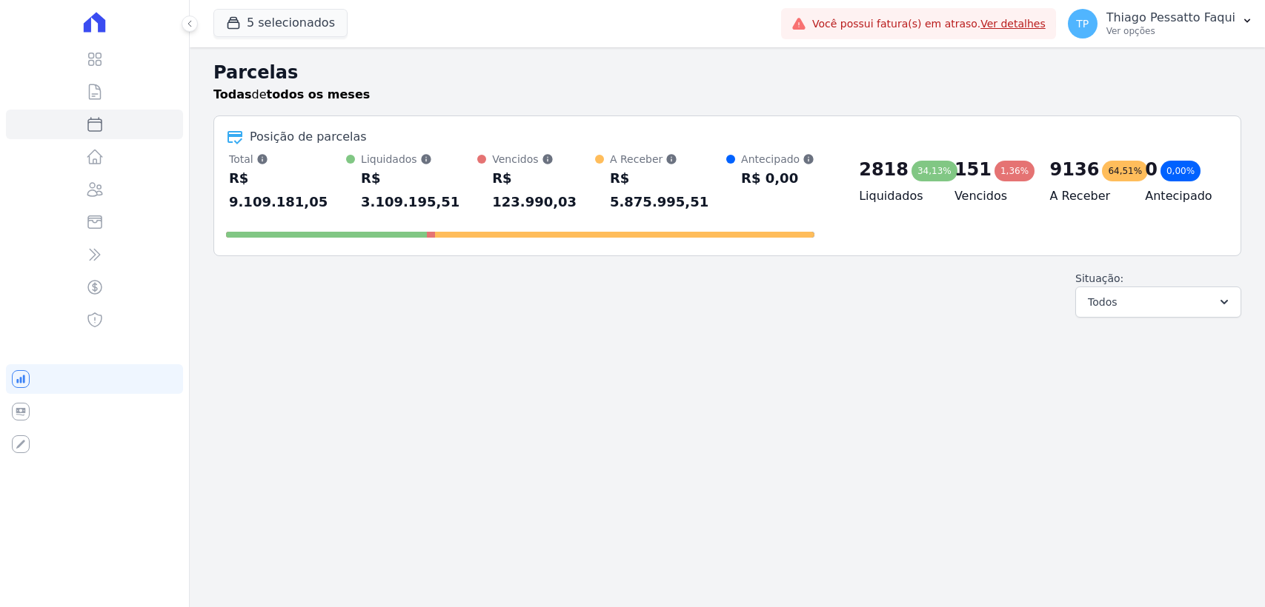
select select
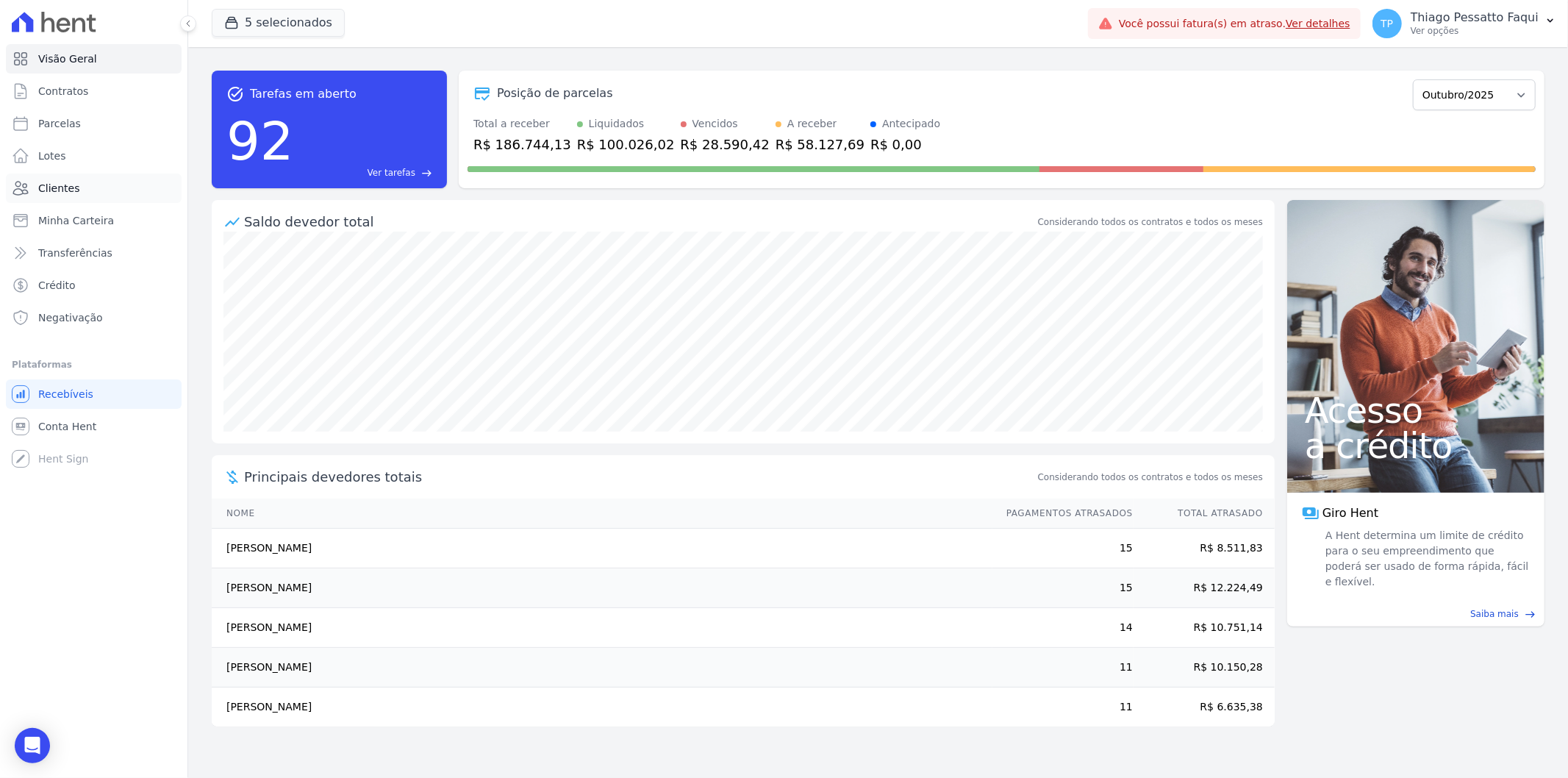
click at [66, 185] on span "Clientes" at bounding box center [59, 188] width 41 height 15
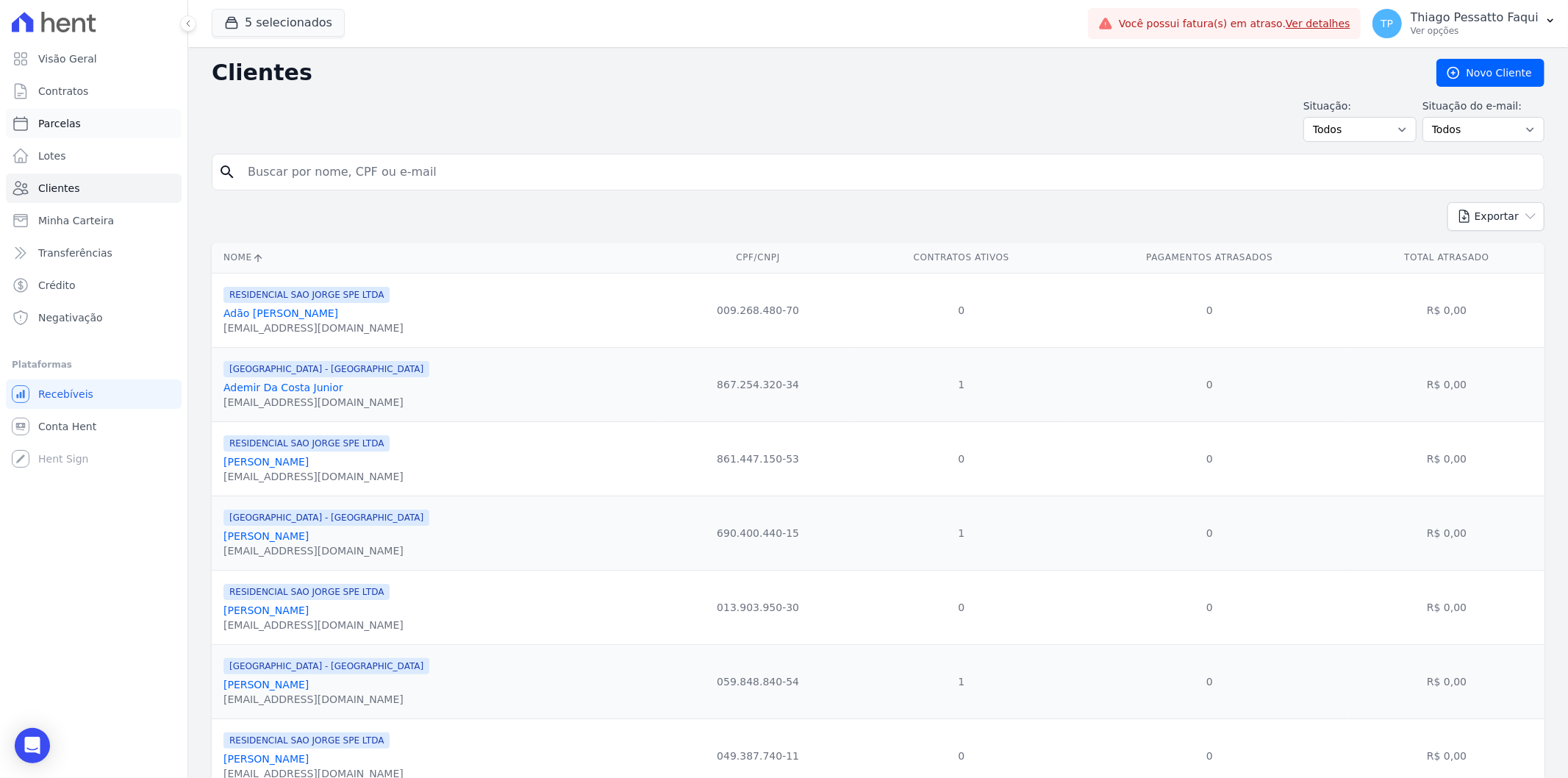
click at [98, 123] on link "Parcelas" at bounding box center [93, 124] width 176 height 30
click at [265, 28] on button "5 selecionados" at bounding box center [278, 23] width 133 height 28
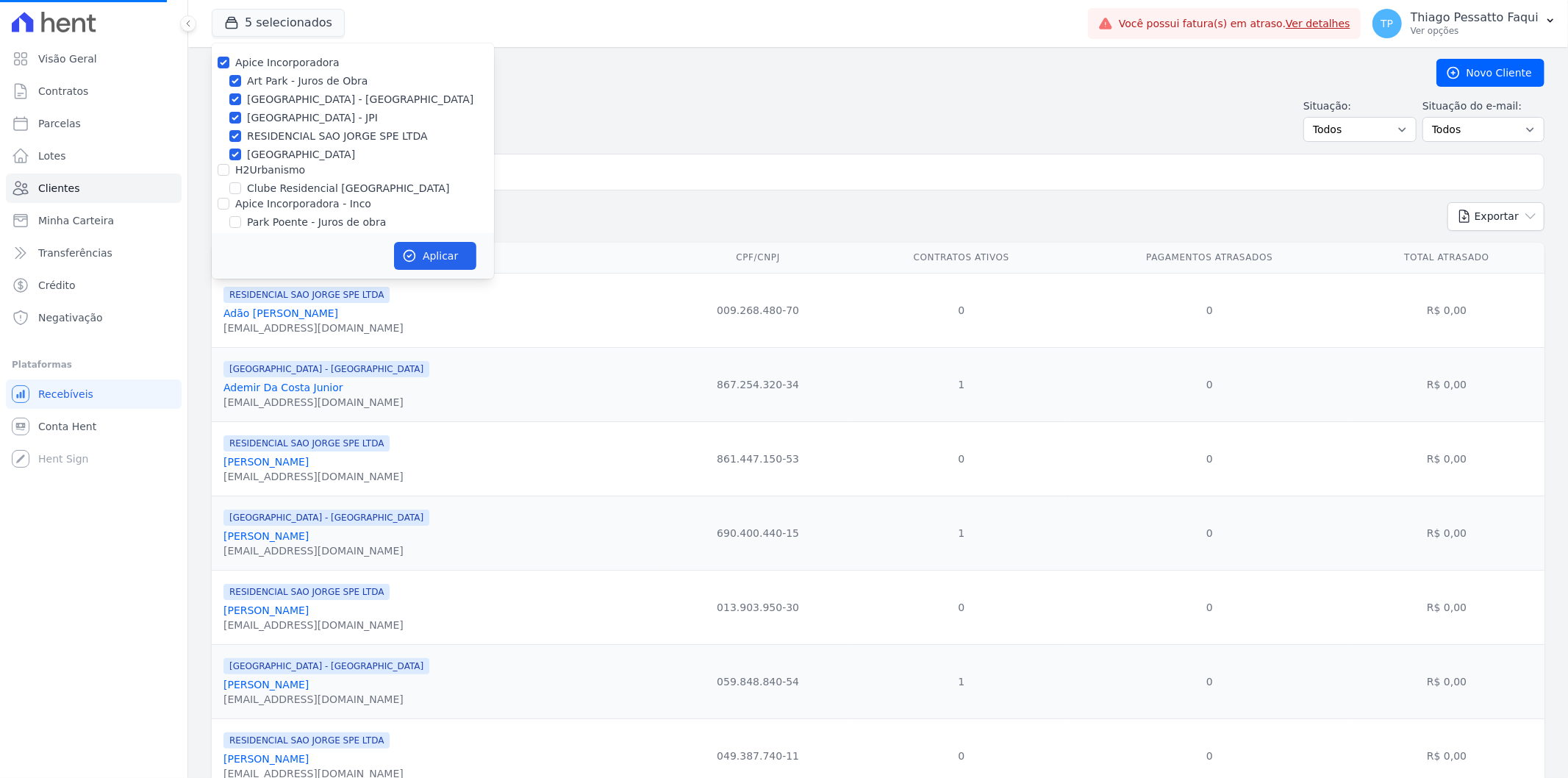
click at [282, 64] on label "Apice Incorporadora" at bounding box center [287, 63] width 104 height 12
click at [229, 64] on input "Apice Incorporadora" at bounding box center [223, 63] width 12 height 12
checkbox input "false"
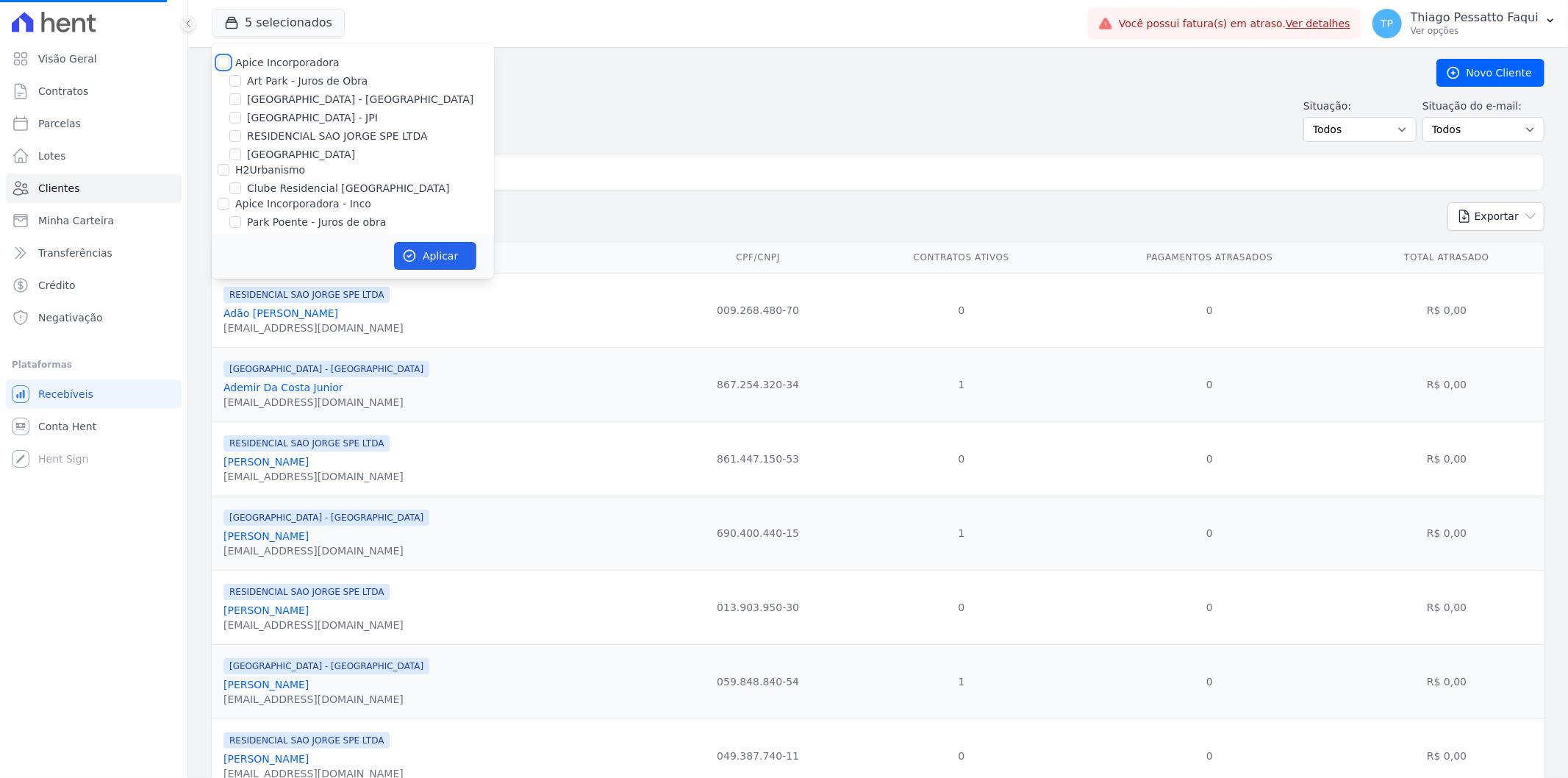
checkbox input "false"
click at [274, 200] on label "Apice Incorporadora - Inco" at bounding box center [303, 203] width 136 height 12
click at [229, 200] on input "Apice Incorporadora - Inco" at bounding box center [223, 203] width 12 height 12
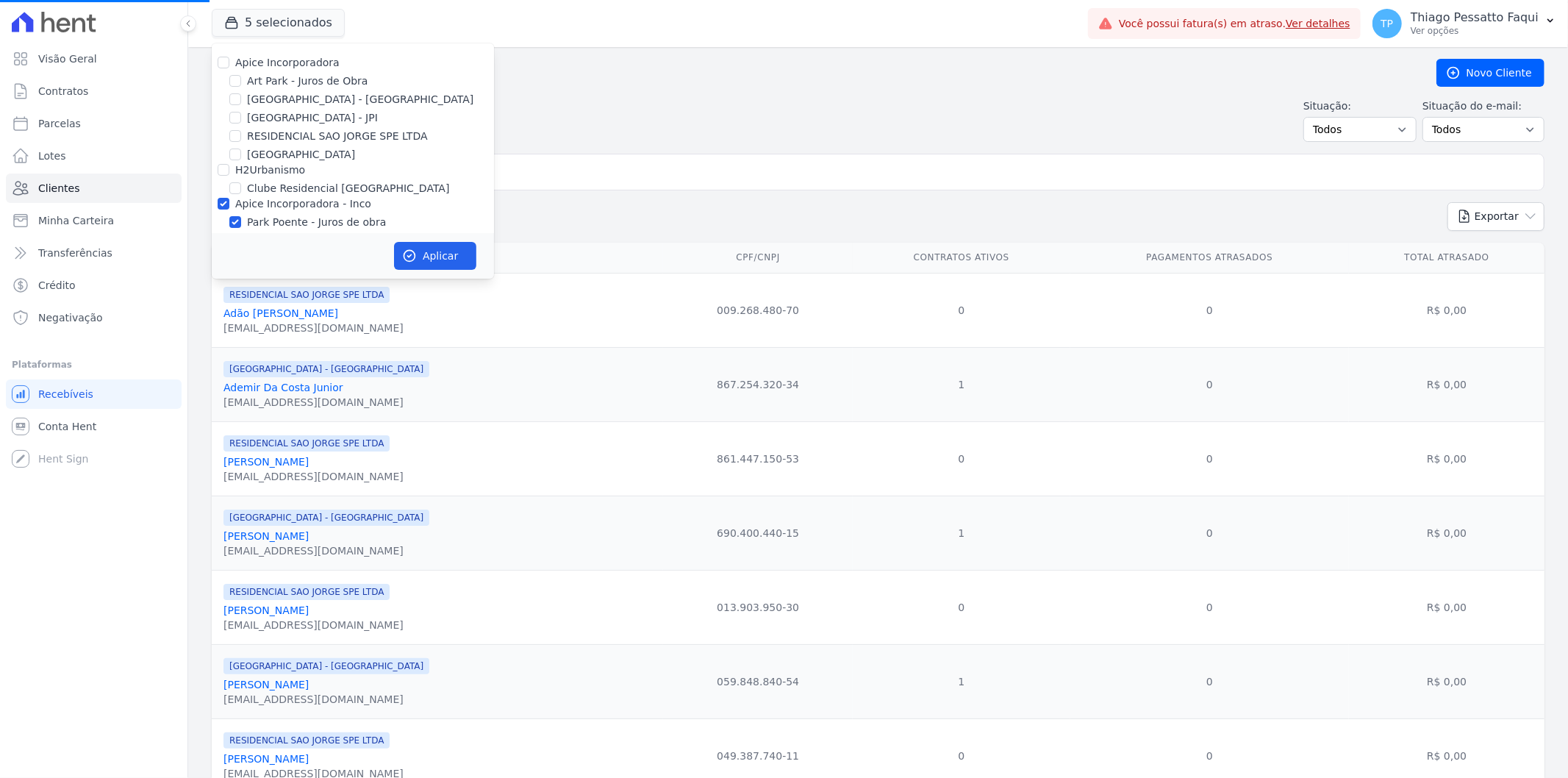
select select
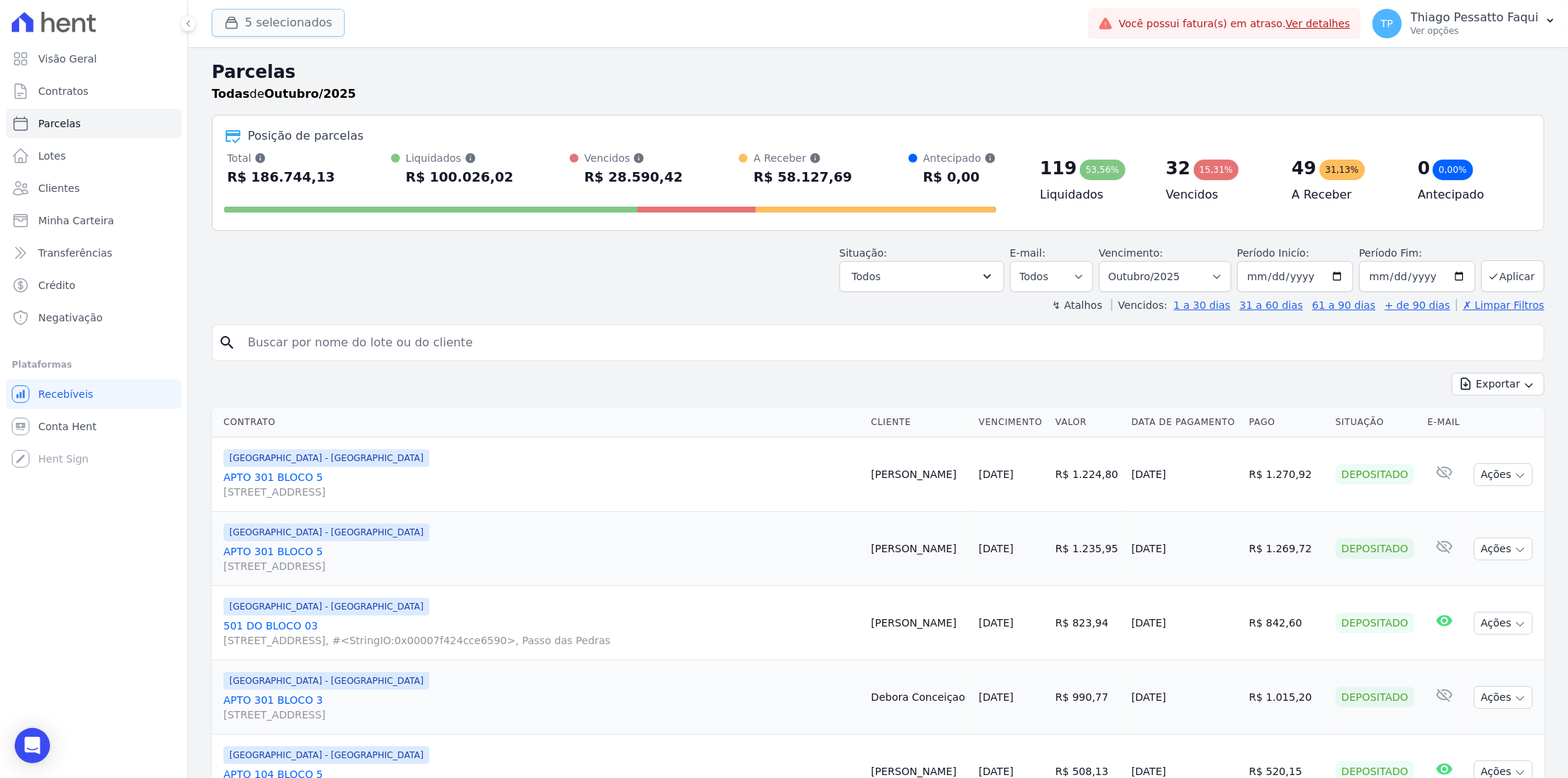
click at [304, 13] on button "5 selecionados" at bounding box center [278, 23] width 133 height 28
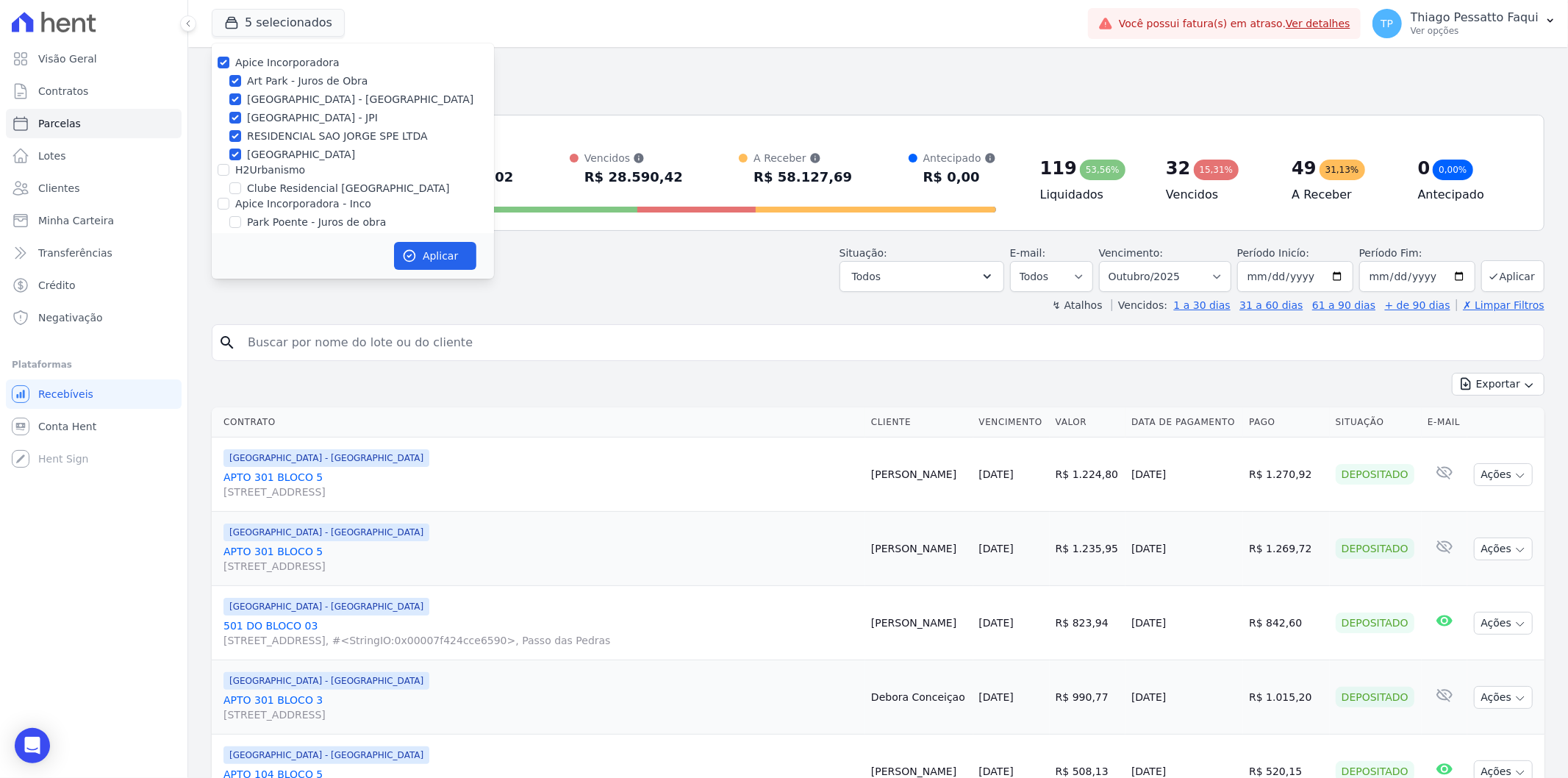
click at [285, 64] on label "Apice Incorporadora" at bounding box center [287, 63] width 104 height 12
click at [229, 64] on input "Apice Incorporadora" at bounding box center [223, 63] width 12 height 12
checkbox input "false"
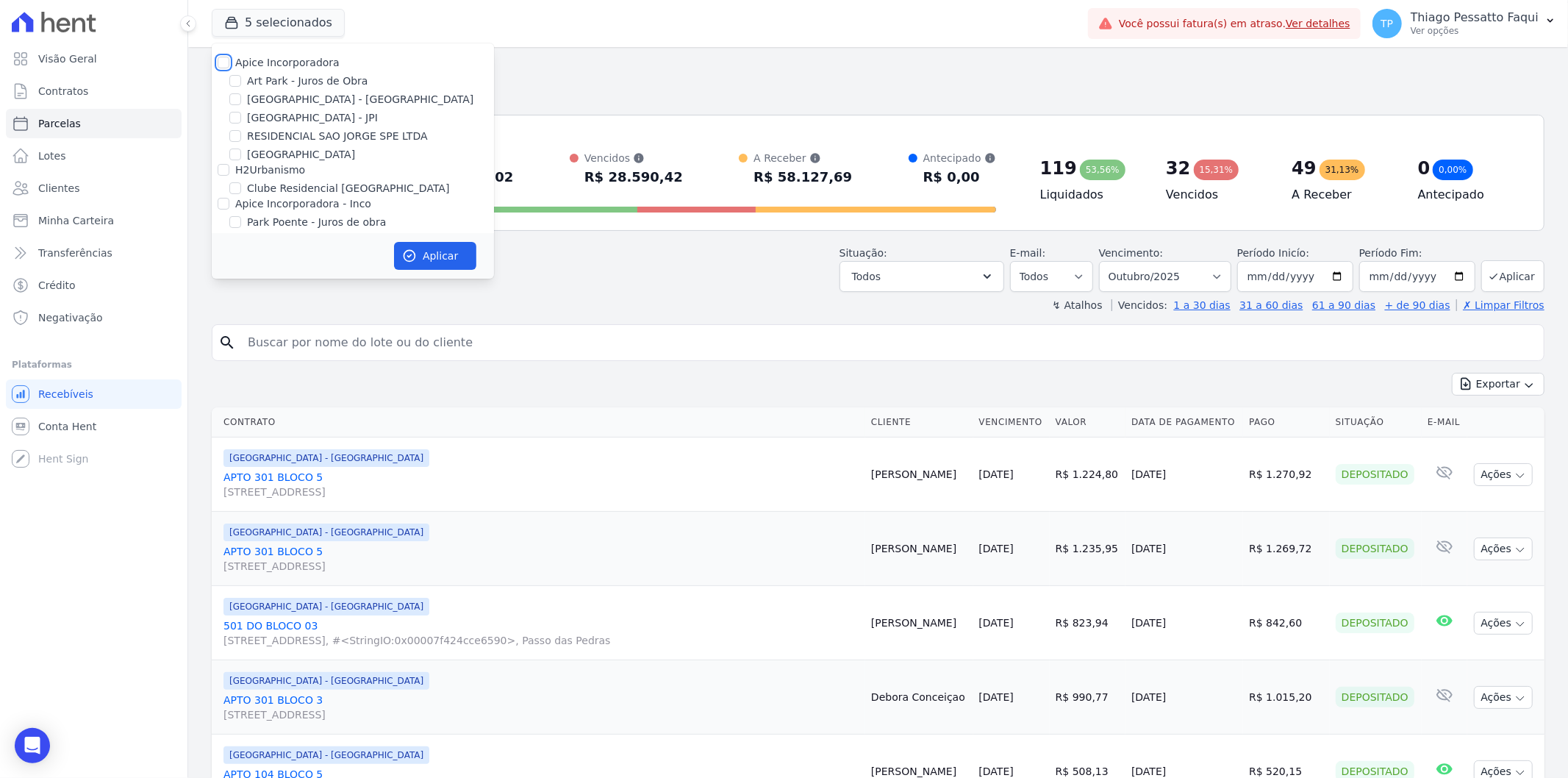
checkbox input "false"
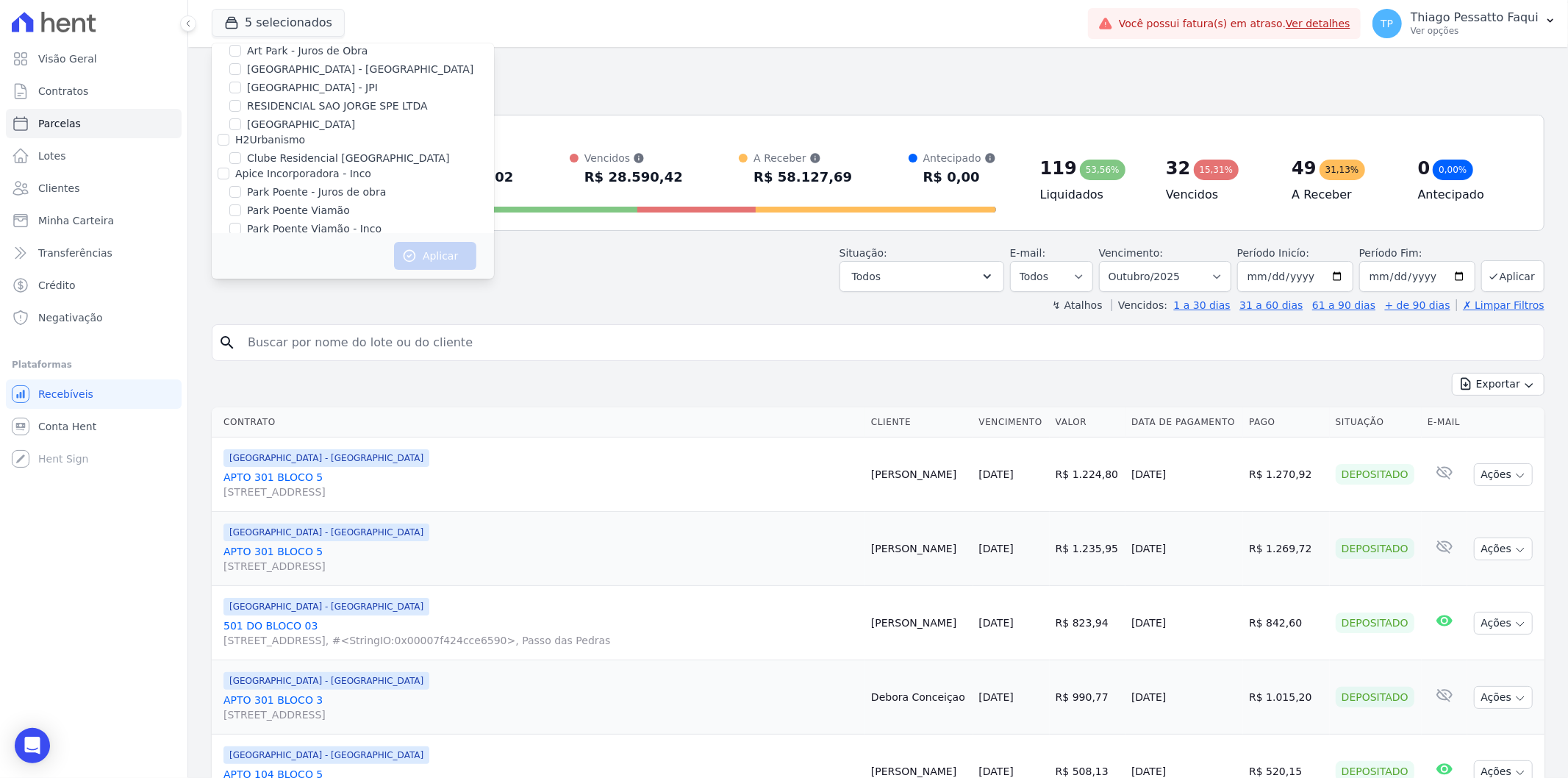
scroll to position [46, 0]
click at [280, 169] on label "Park Poente - Juros de obra" at bounding box center [317, 177] width 139 height 16
click at [241, 171] on input "Park Poente - Juros de obra" at bounding box center [235, 177] width 12 height 12
checkbox input "true"
click at [280, 159] on label "Apice Incorporadora - Inco" at bounding box center [303, 158] width 136 height 12
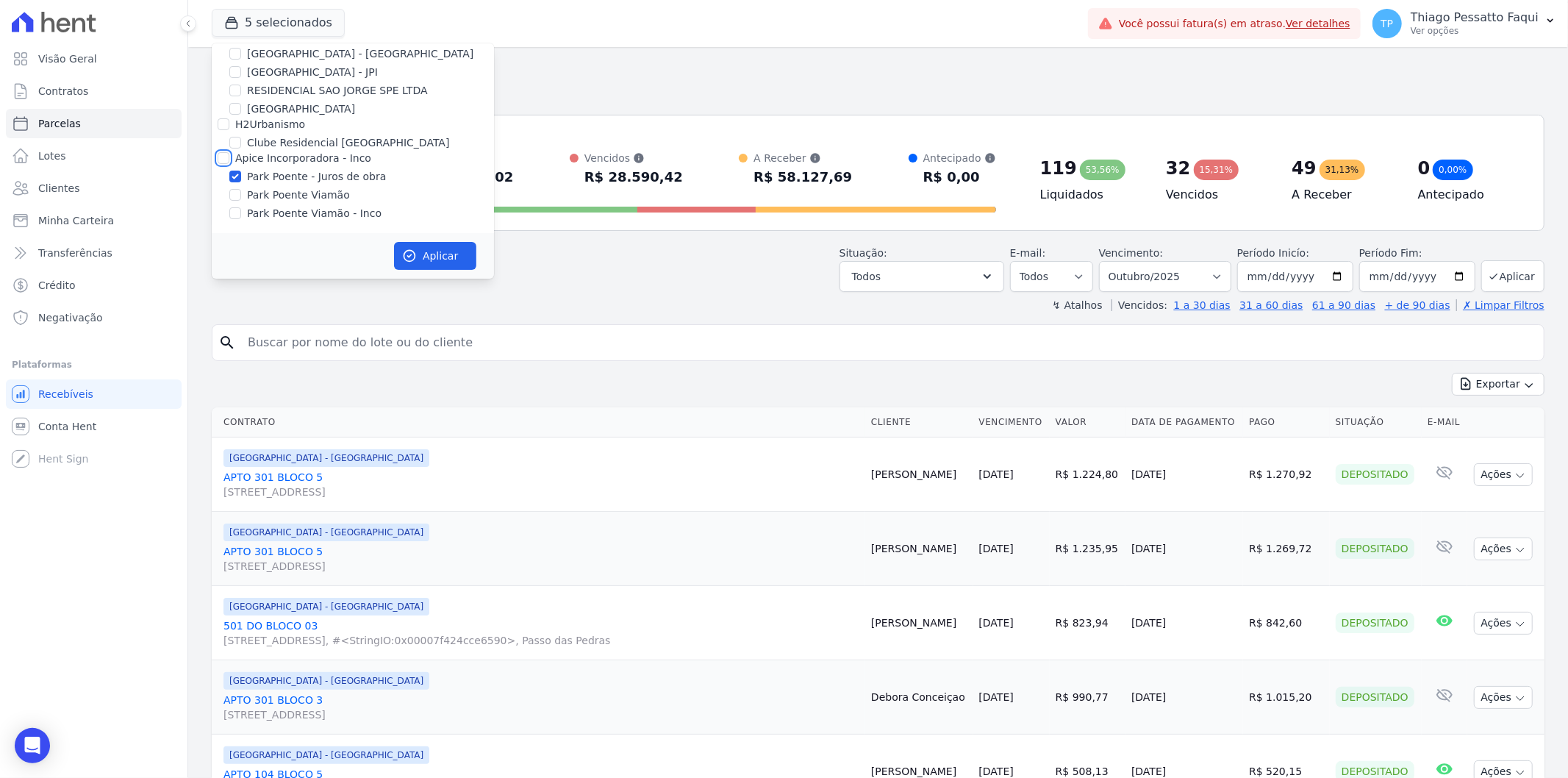
click at [229, 159] on input "Apice Incorporadora - Inco" at bounding box center [223, 158] width 12 height 12
checkbox input "true"
click at [442, 252] on button "Aplicar" at bounding box center [435, 256] width 82 height 28
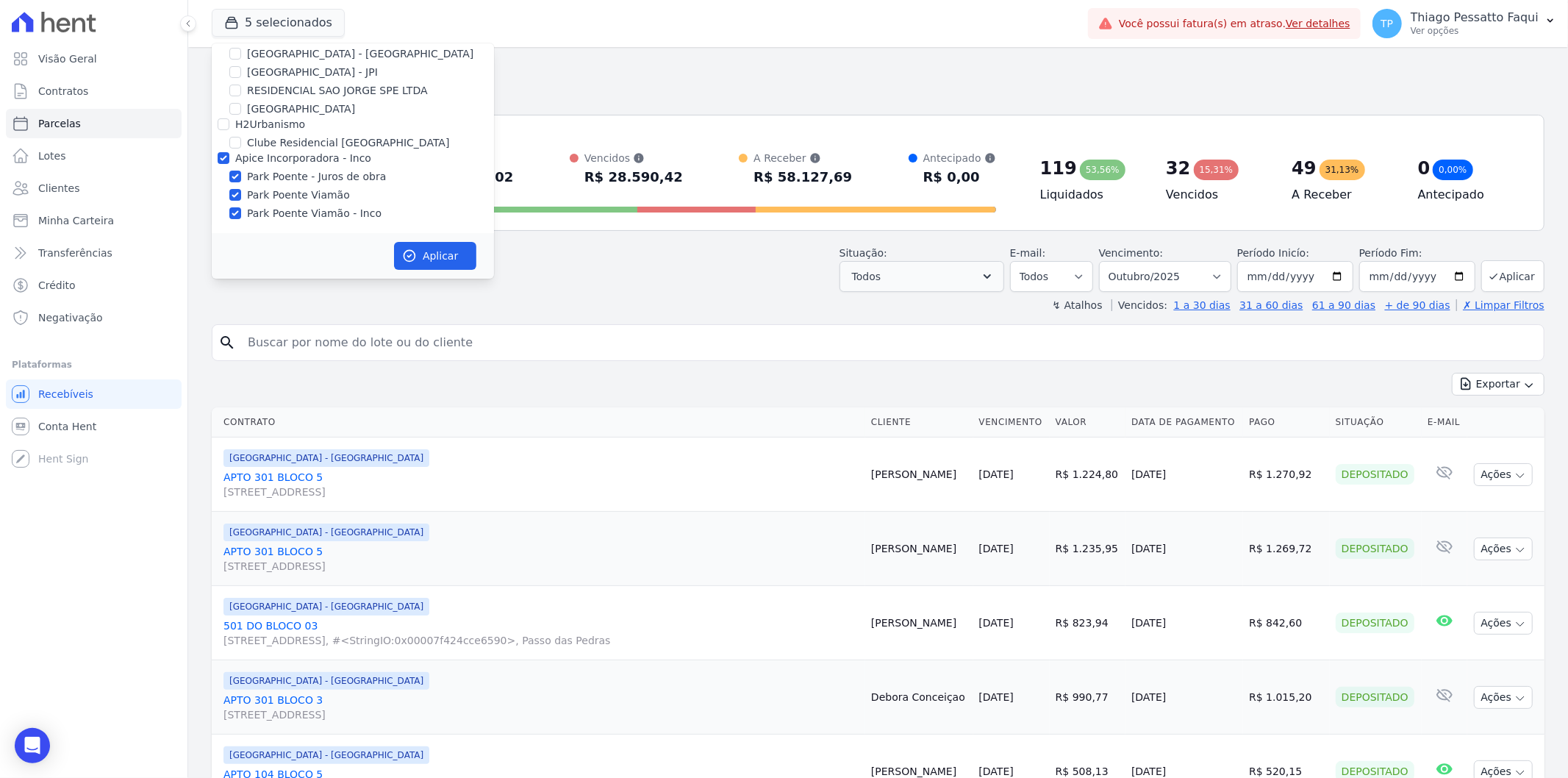
scroll to position [42, 0]
click at [951, 277] on button "Todos" at bounding box center [922, 276] width 165 height 31
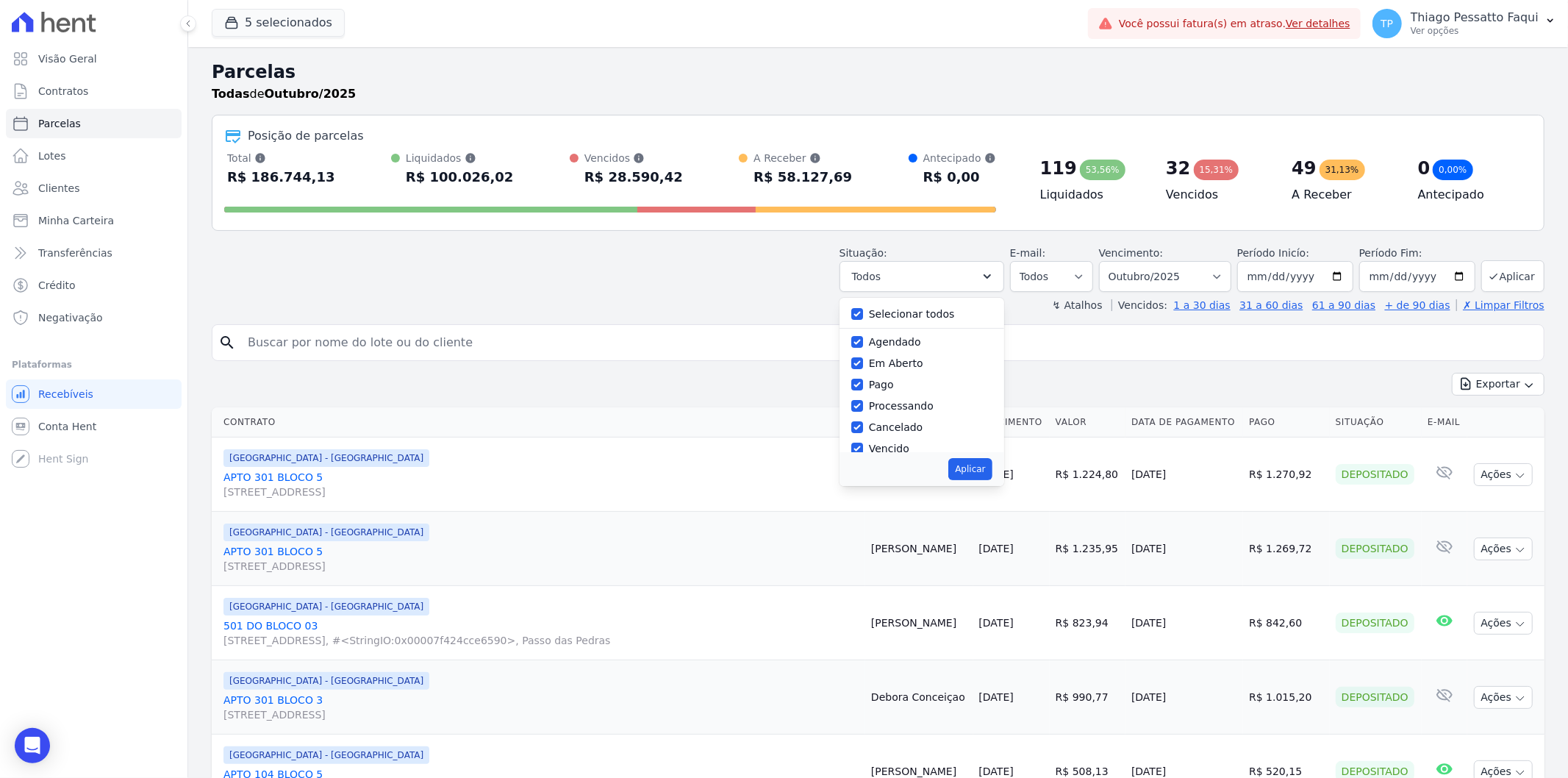
select select
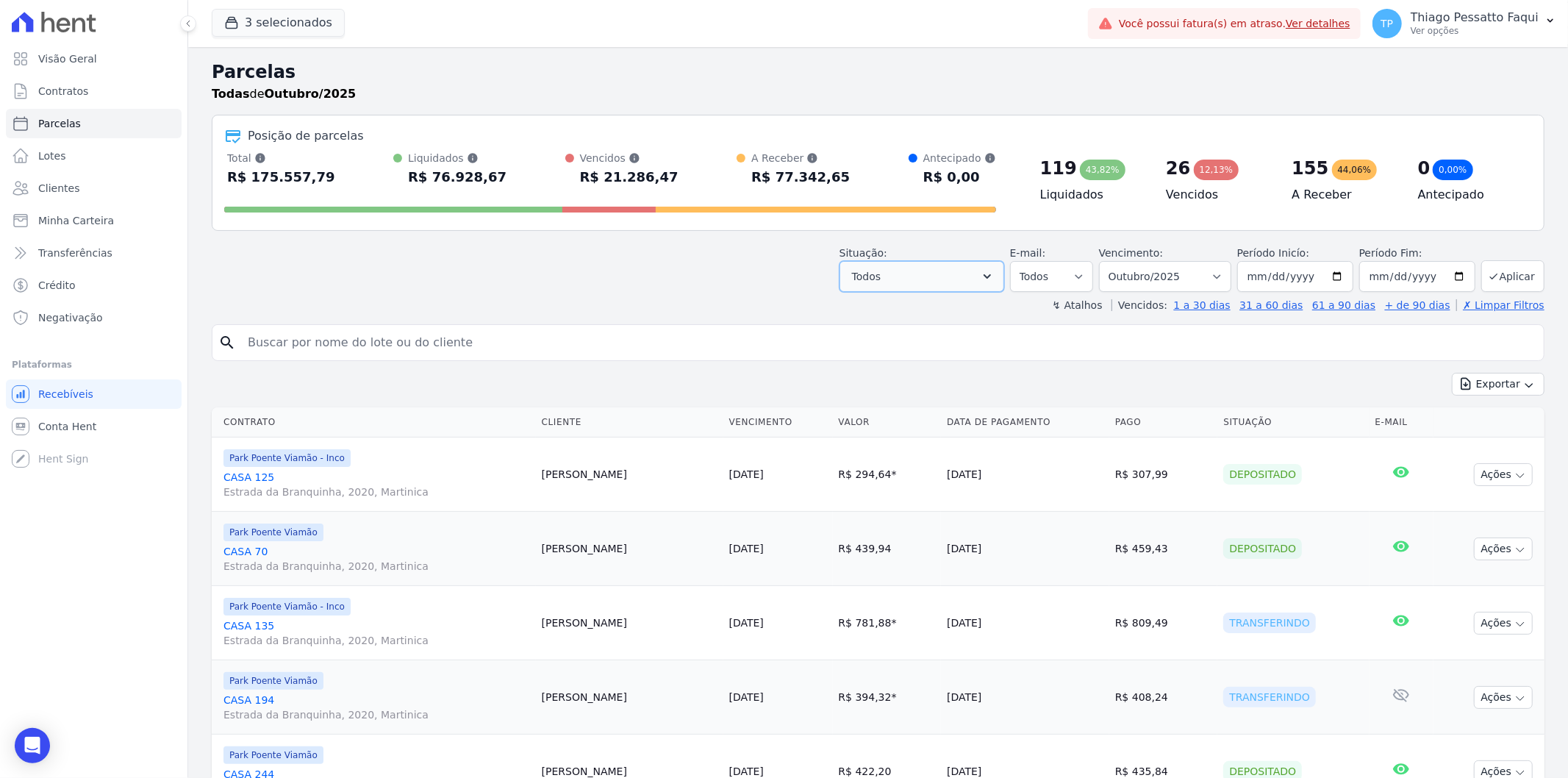
click at [927, 285] on button "Todos" at bounding box center [922, 276] width 165 height 31
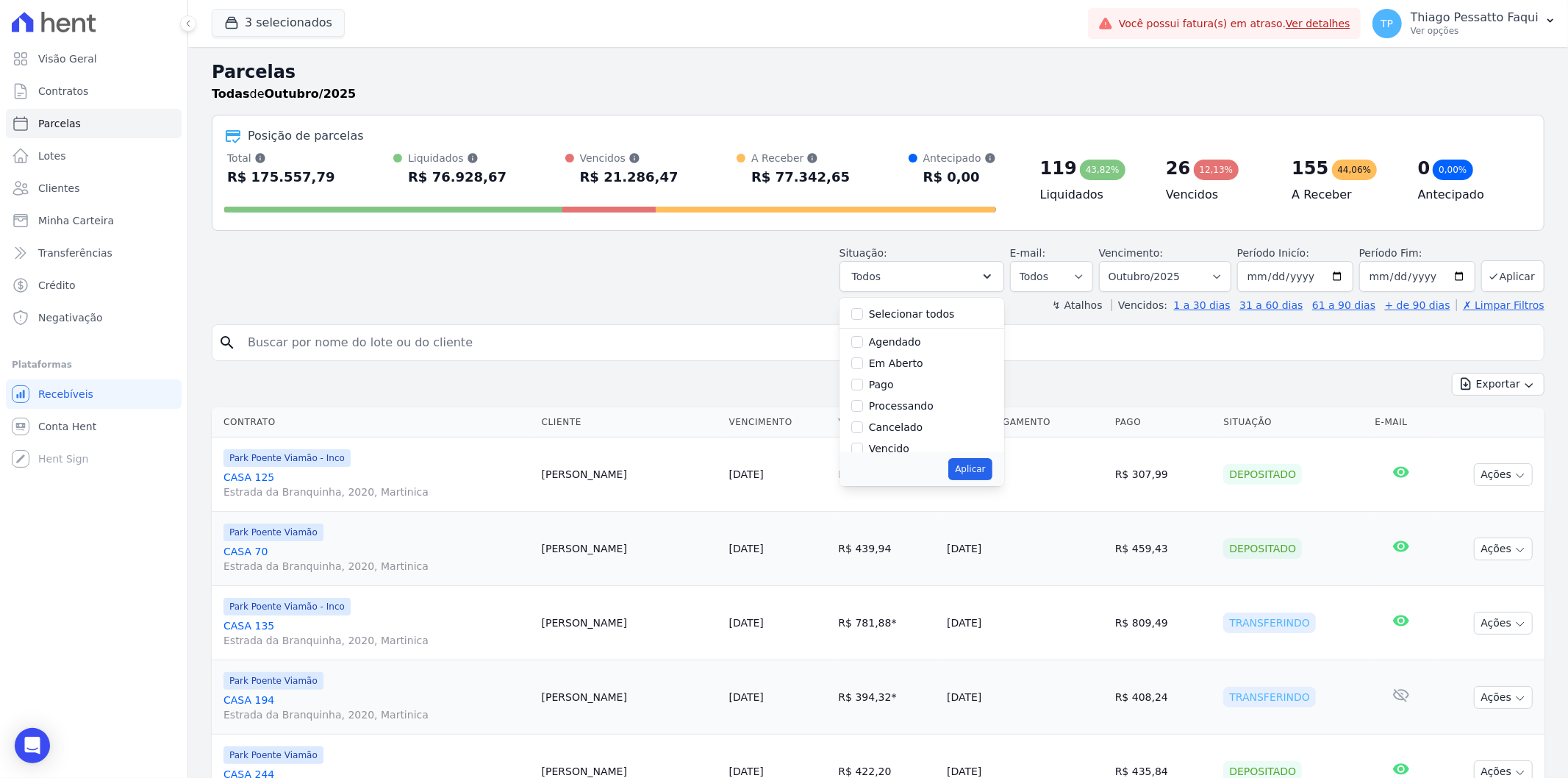
click at [909, 353] on div "Em Aberto" at bounding box center [922, 363] width 141 height 21
click at [906, 358] on label "Em Aberto" at bounding box center [896, 363] width 55 height 12
click at [863, 358] on input "Em Aberto" at bounding box center [857, 363] width 12 height 12
checkbox input "true"
click at [901, 341] on label "Agendado" at bounding box center [895, 342] width 53 height 12
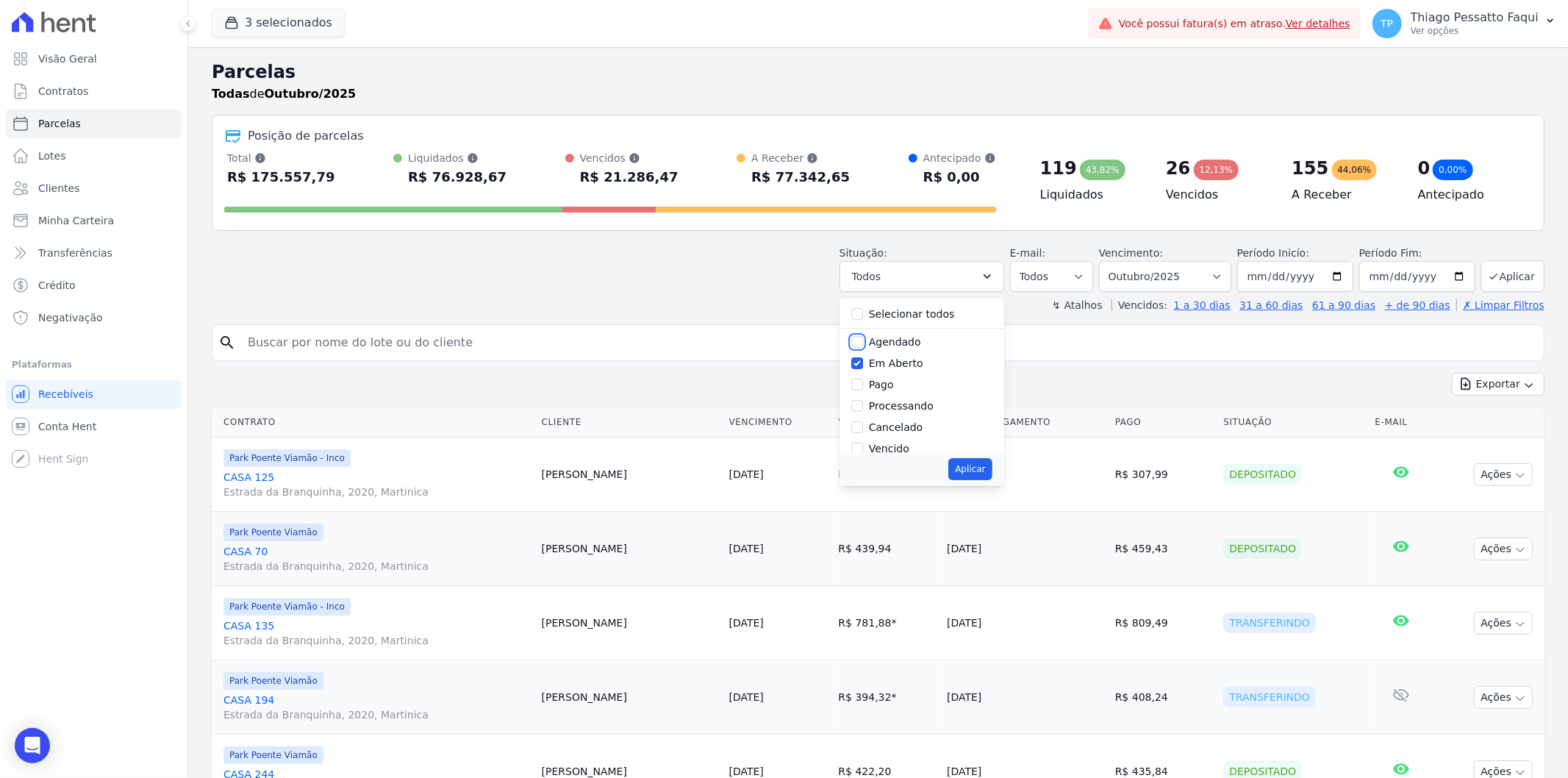
click at [863, 341] on input "Agendado" at bounding box center [857, 342] width 12 height 12
checkbox input "true"
click at [976, 468] on button "Aplicar" at bounding box center [971, 469] width 44 height 22
select select "scheduled"
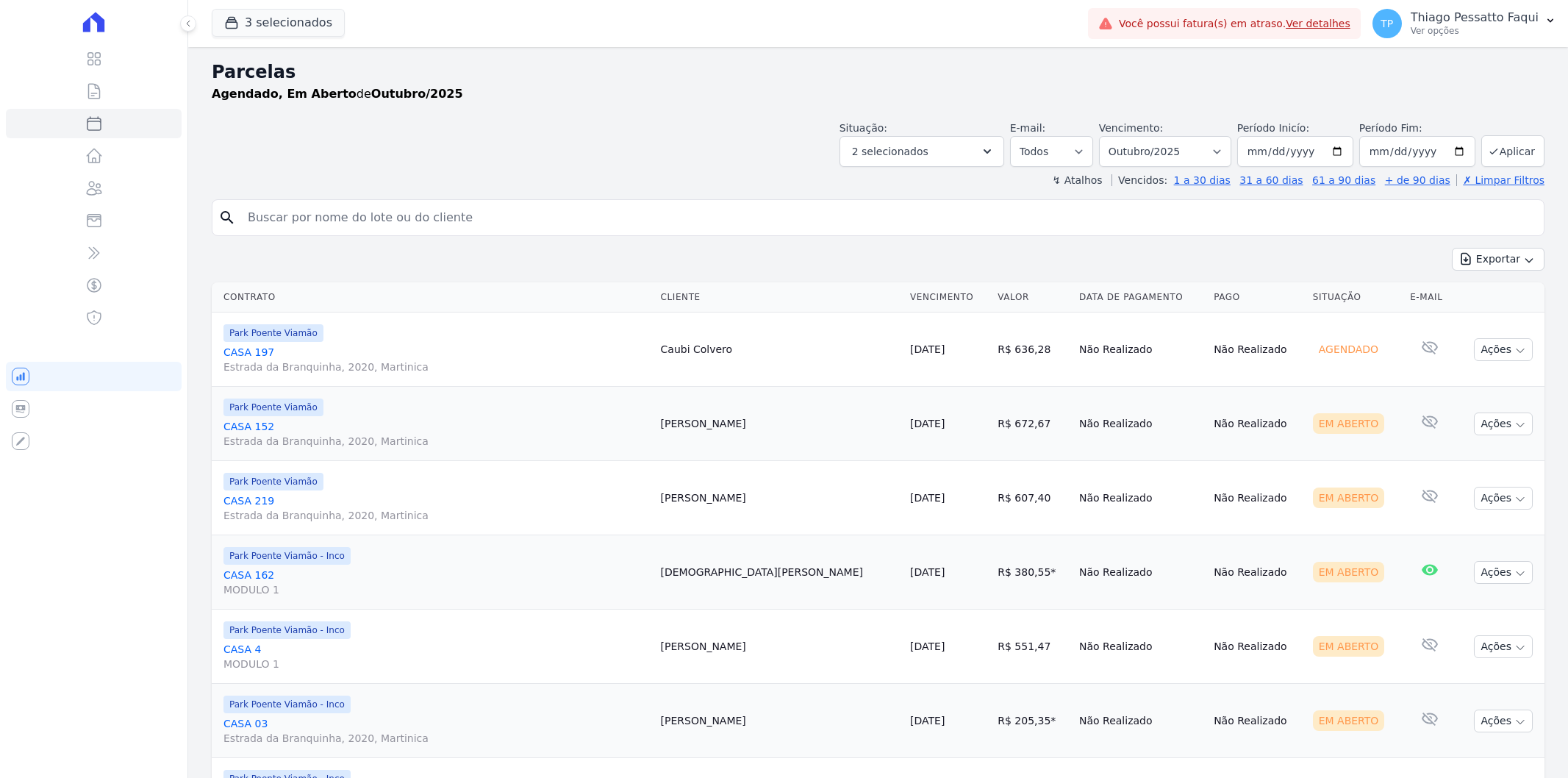
select select
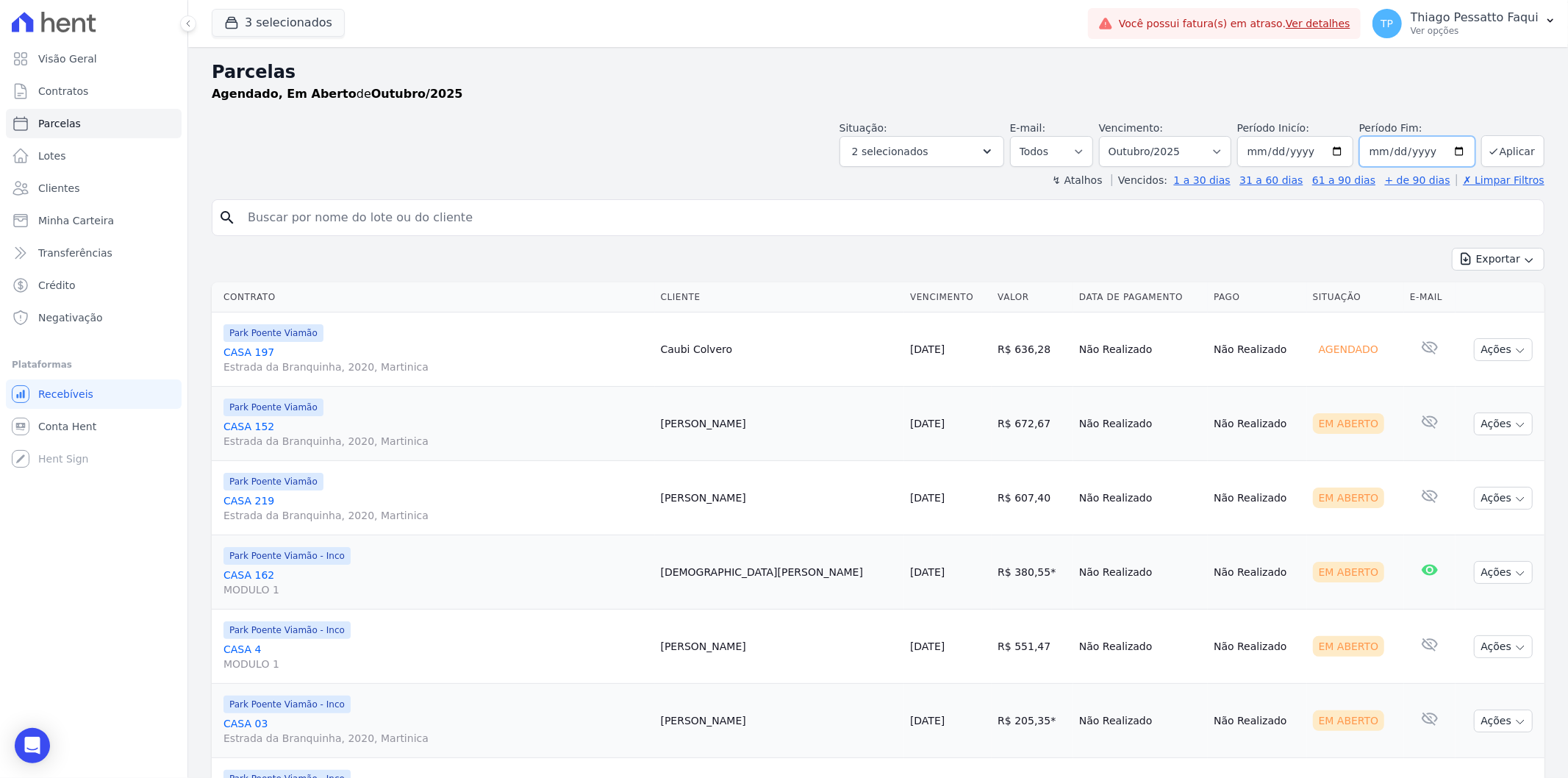
click at [1443, 156] on input "2025-10-31" at bounding box center [1417, 151] width 116 height 31
type input "[DATE]"
click at [1501, 149] on button "Aplicar" at bounding box center [1513, 151] width 64 height 32
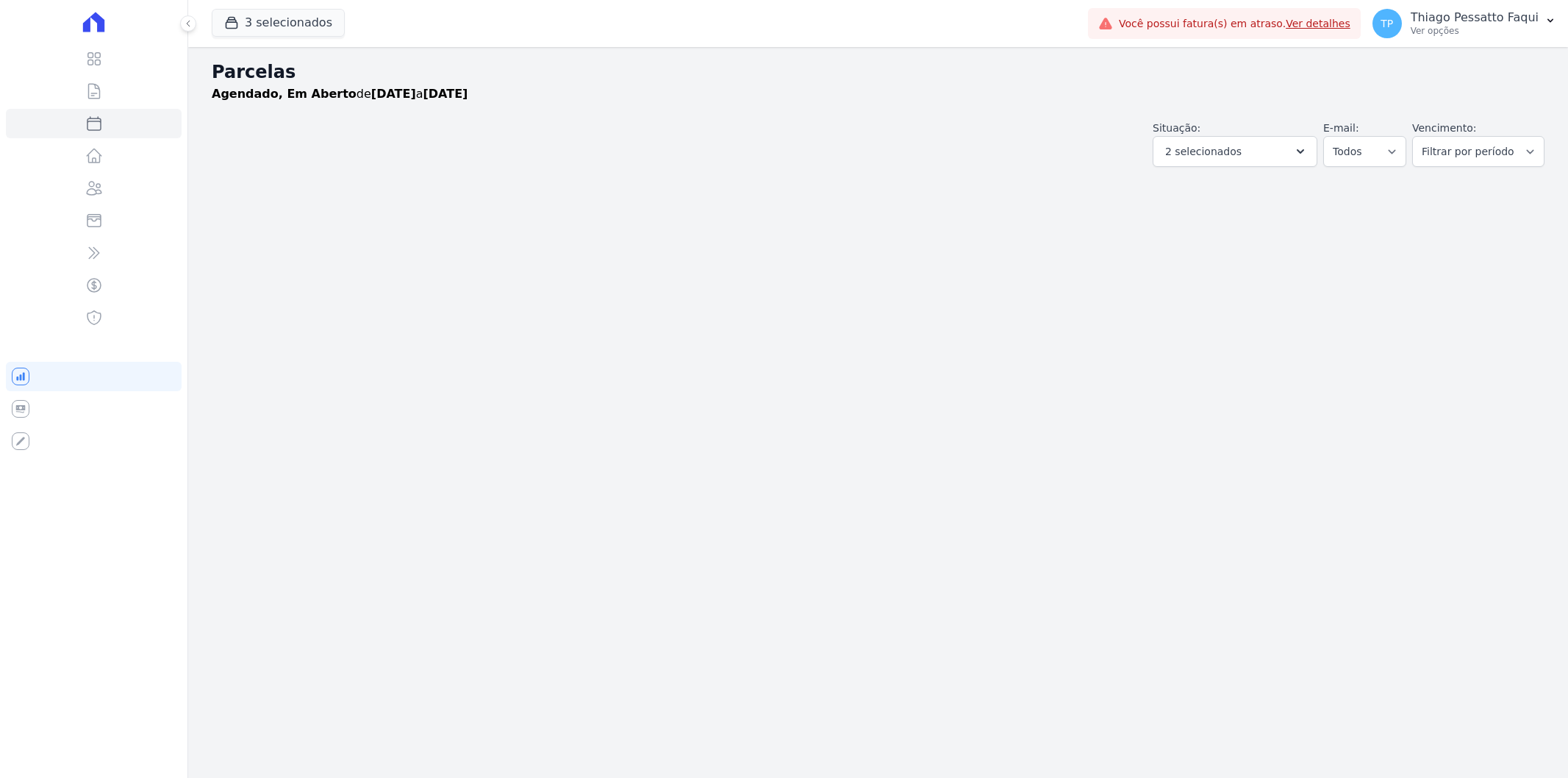
select select
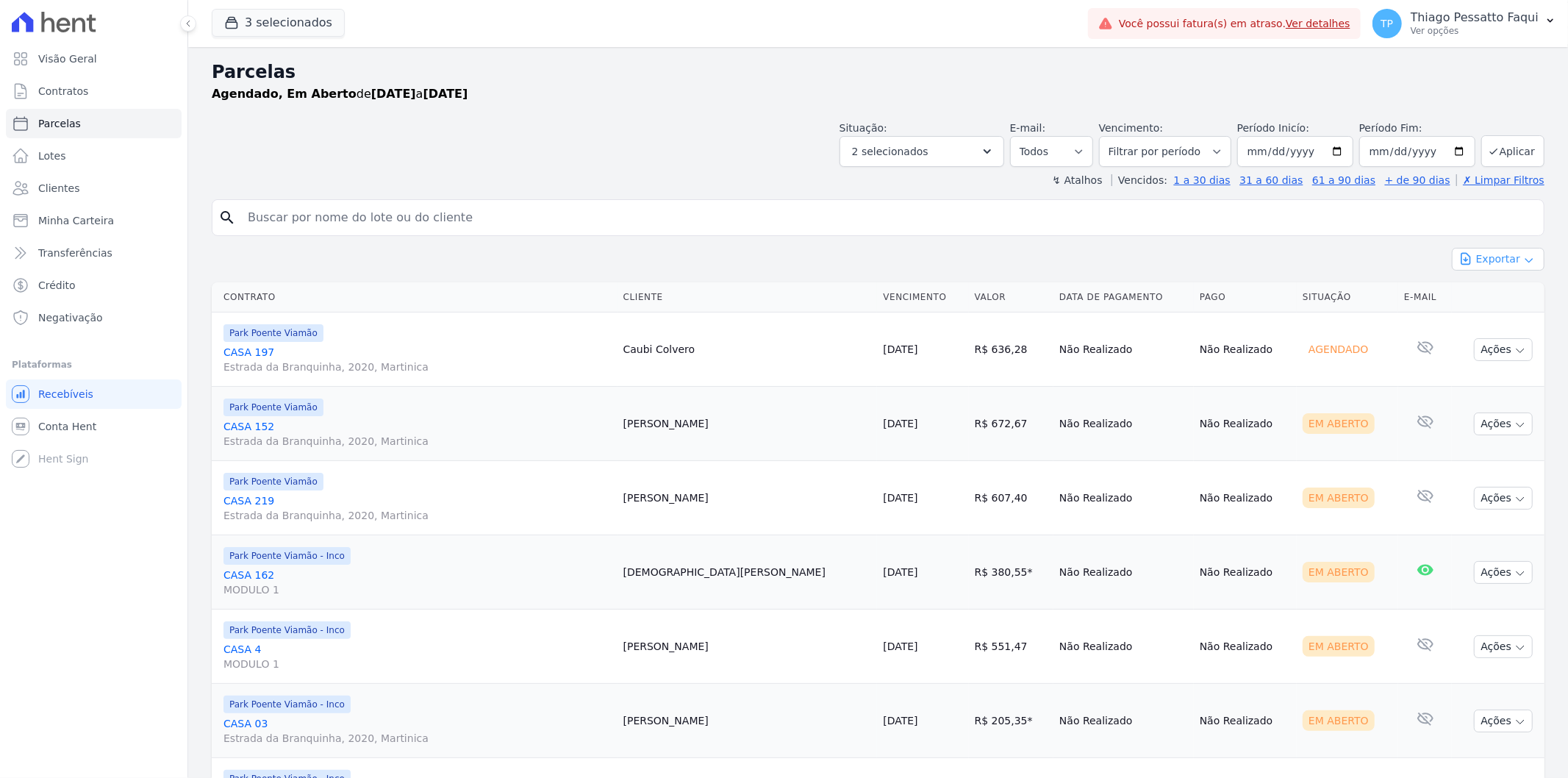
click at [1481, 256] on button "Exportar" at bounding box center [1498, 259] width 92 height 23
click at [1491, 324] on span "Exportar CSV" at bounding box center [1497, 319] width 78 height 15
click at [1302, 152] on input "[DATE]" at bounding box center [1295, 151] width 116 height 31
click at [1326, 158] on input "[DATE]" at bounding box center [1295, 151] width 116 height 31
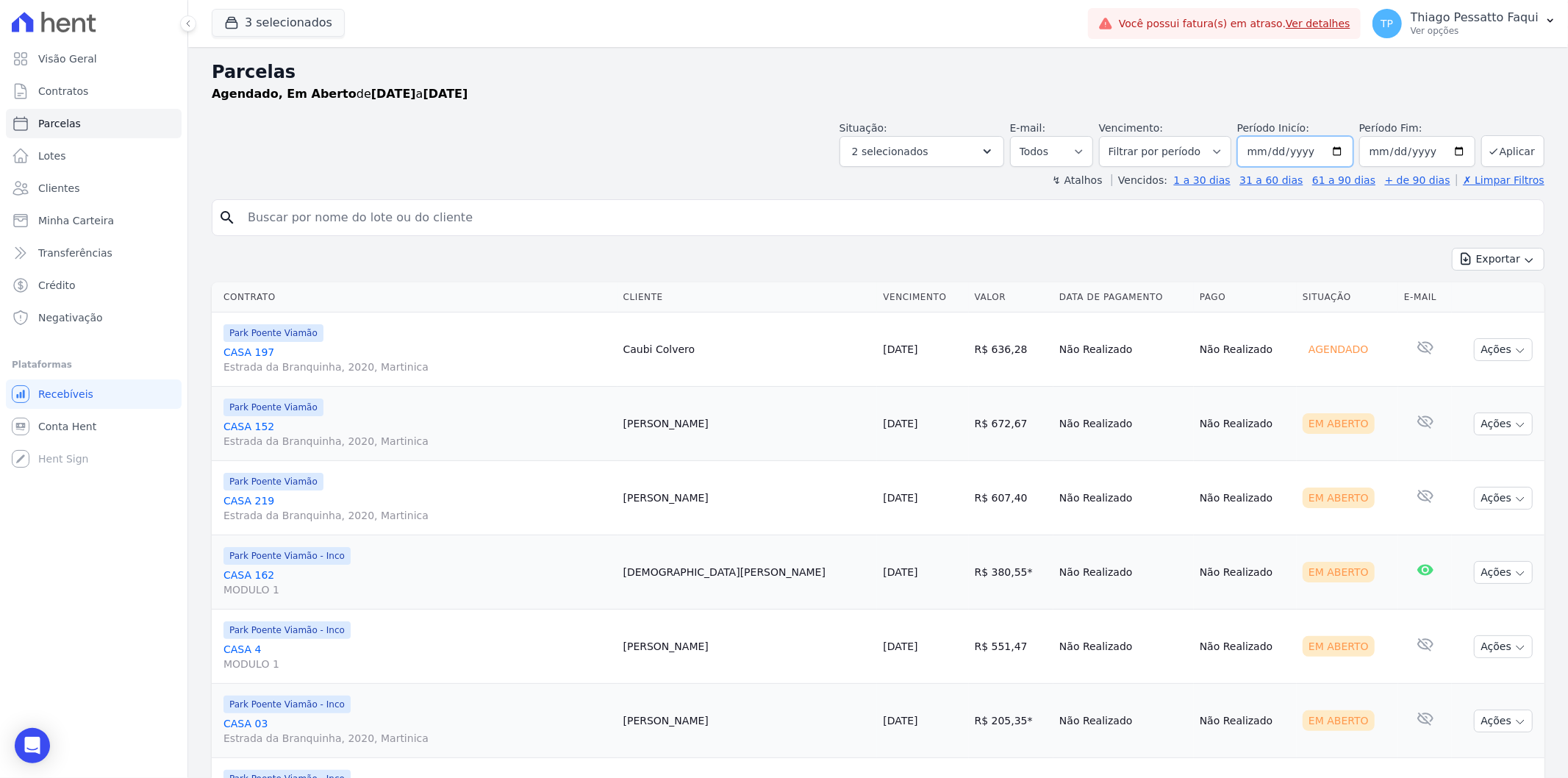
click at [1342, 158] on input "[DATE]" at bounding box center [1295, 151] width 116 height 31
click at [1324, 143] on input "[DATE]" at bounding box center [1295, 151] width 116 height 31
click at [1337, 150] on input "[DATE]" at bounding box center [1295, 151] width 116 height 31
click at [1083, 156] on select "Todos Lido Não-lido" at bounding box center [1052, 151] width 83 height 31
click at [1185, 157] on select "Filtrar por período ──────── Todos os meses Novembro/2022 Dezembro/2022 Janeiro…" at bounding box center [1165, 151] width 132 height 31
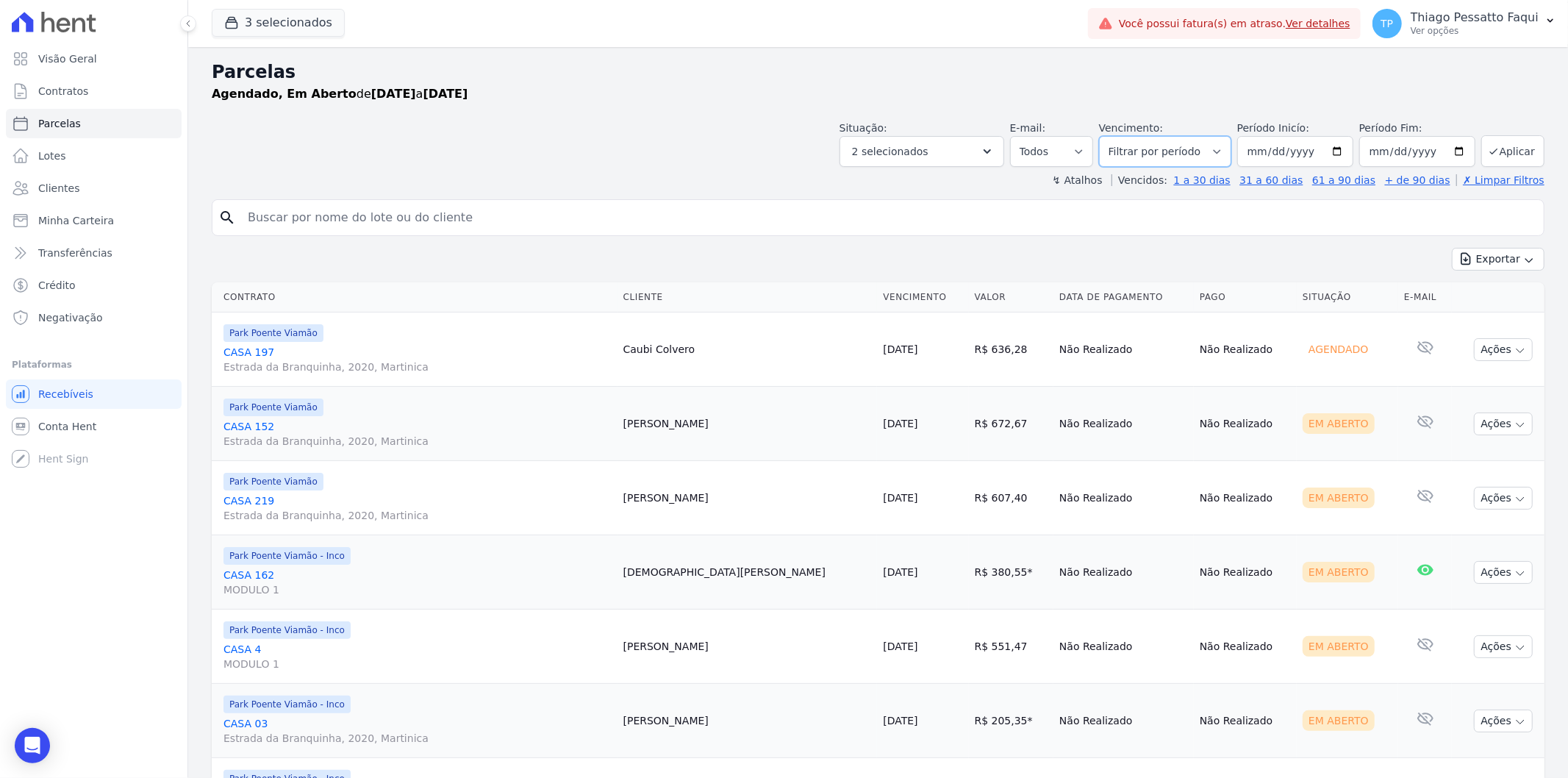
select select "all"
click at [1108, 136] on select "Filtrar por período ──────── Todos os meses Novembro/2022 Dezembro/2022 Janeiro…" at bounding box center [1165, 151] width 132 height 31
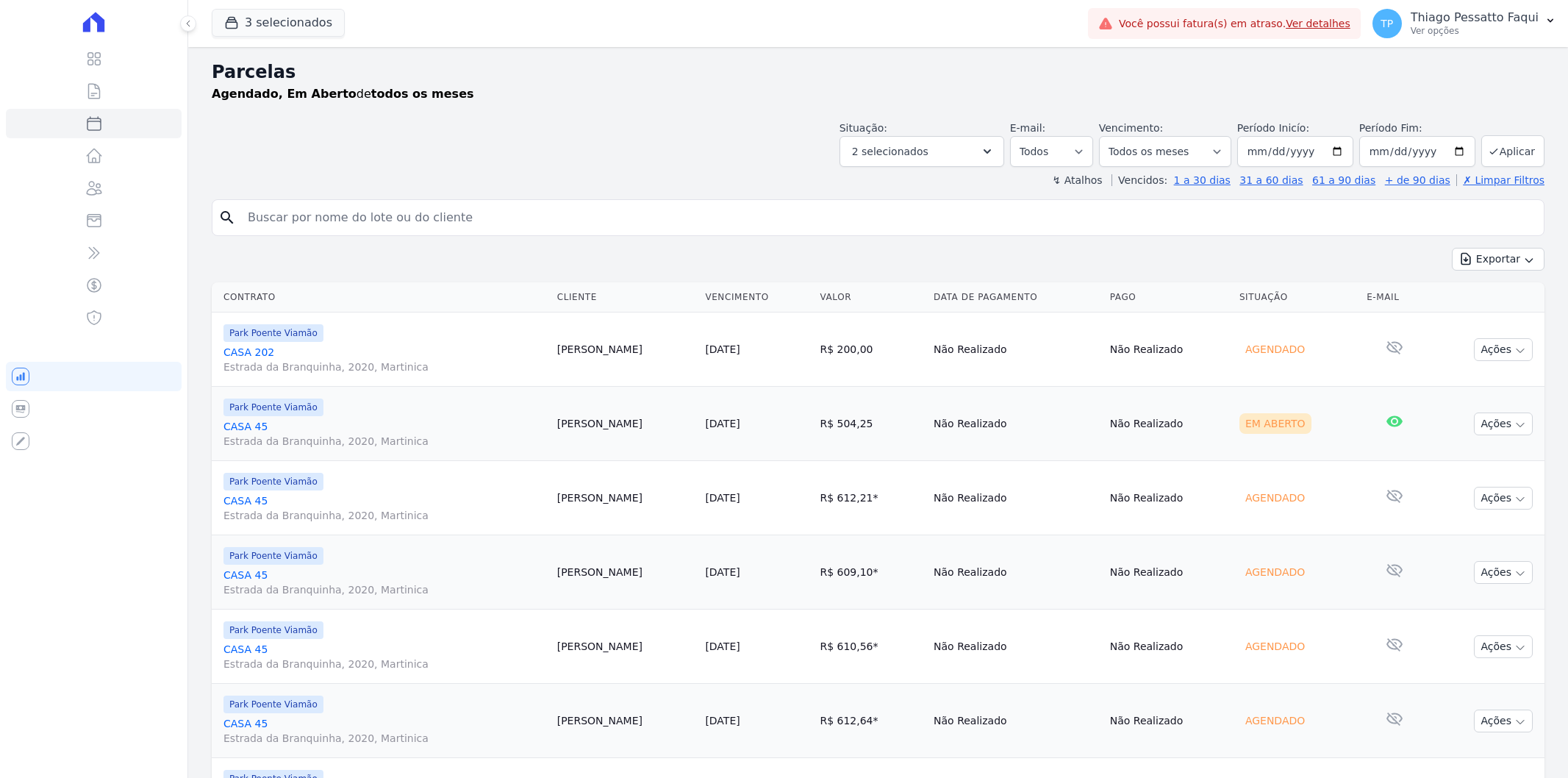
select select
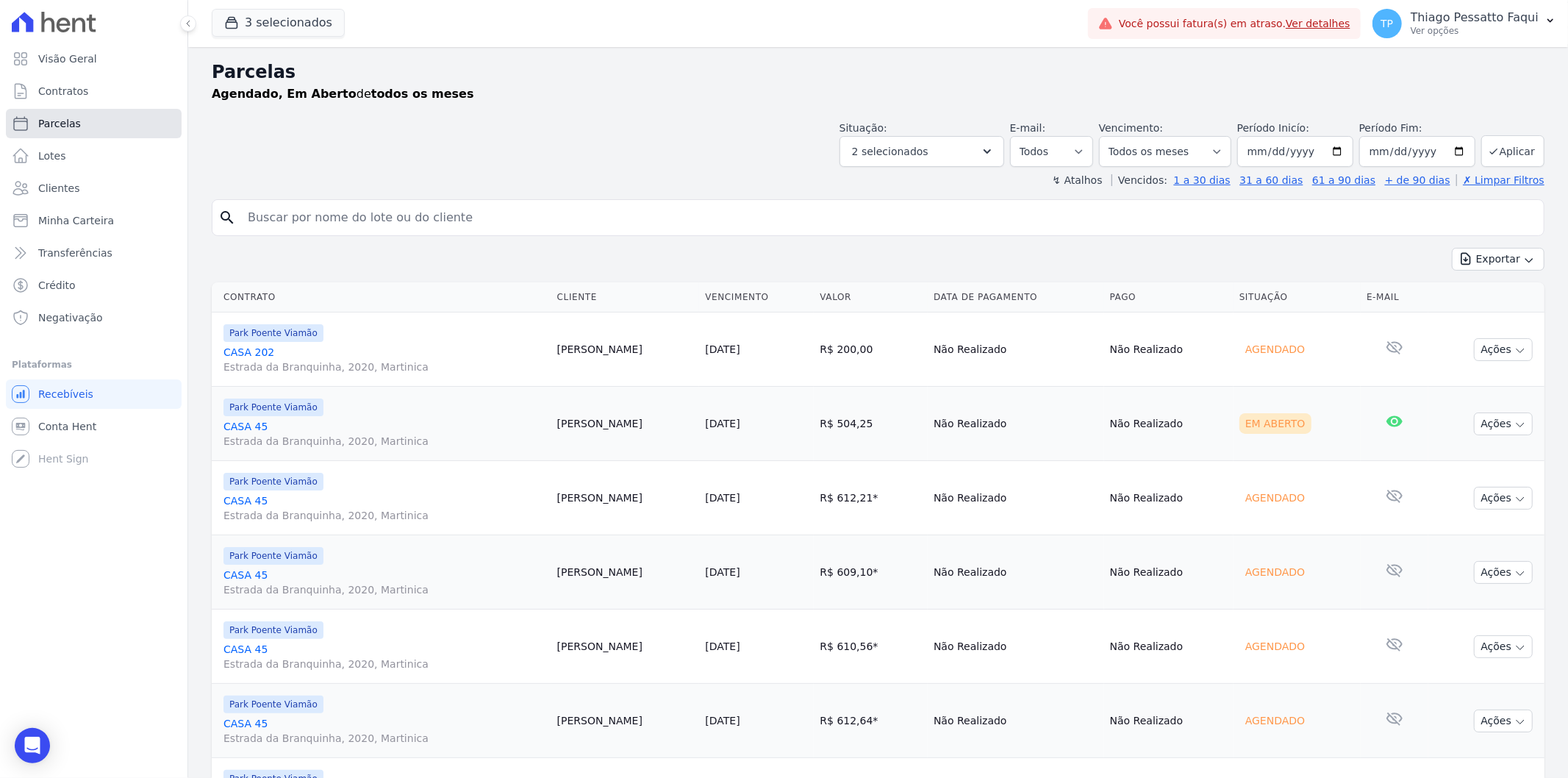
click at [100, 126] on link "Parcelas" at bounding box center [93, 124] width 176 height 30
select select
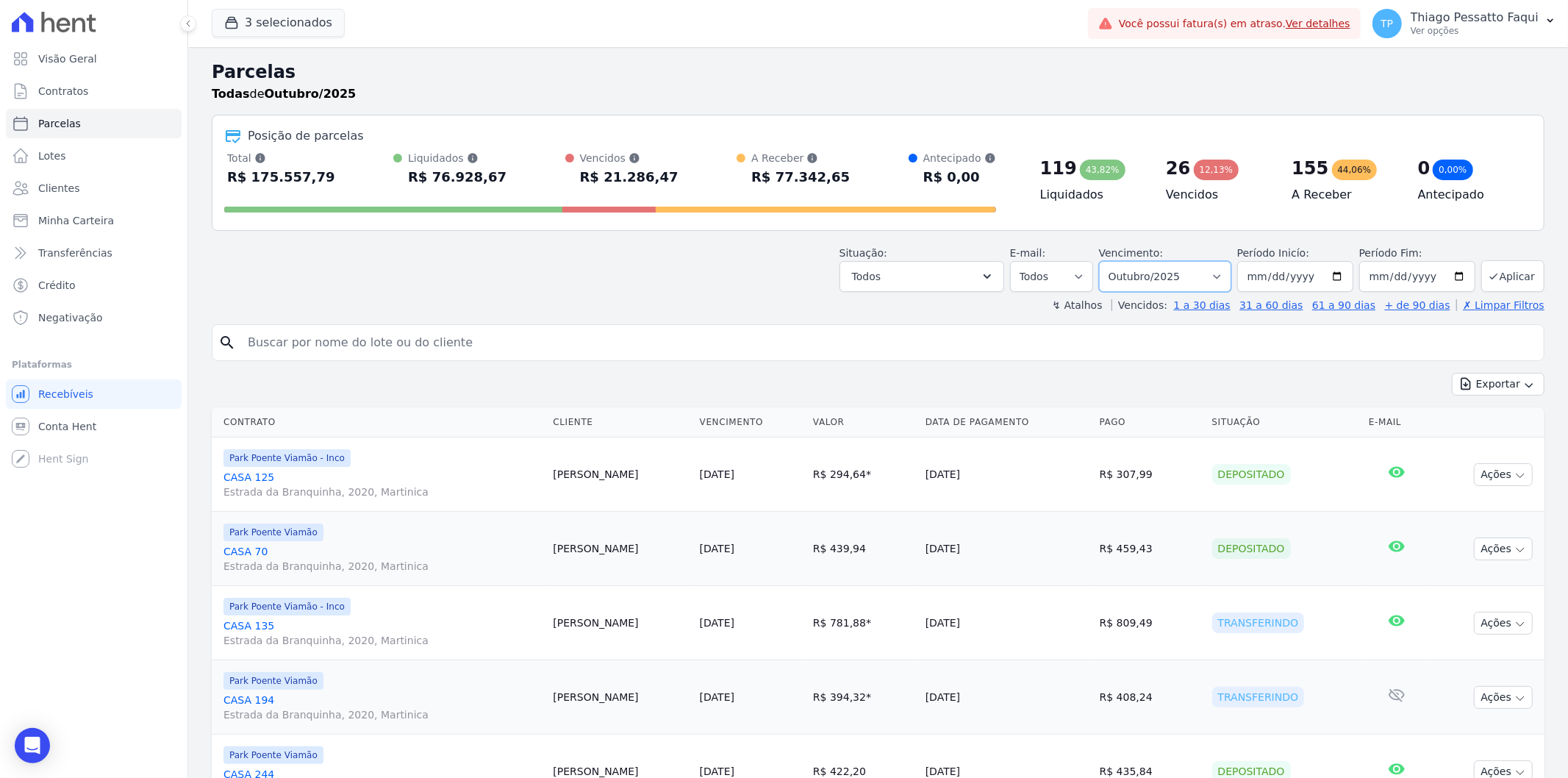
click at [1202, 276] on select "Filtrar por período ──────── Todos os meses Novembro/2022 Dezembro/2022 Janeiro…" at bounding box center [1165, 276] width 132 height 31
select select "all"
click at [1108, 261] on select "Filtrar por período ──────── Todos os meses Novembro/2022 Dezembro/2022 Janeiro…" at bounding box center [1165, 276] width 132 height 31
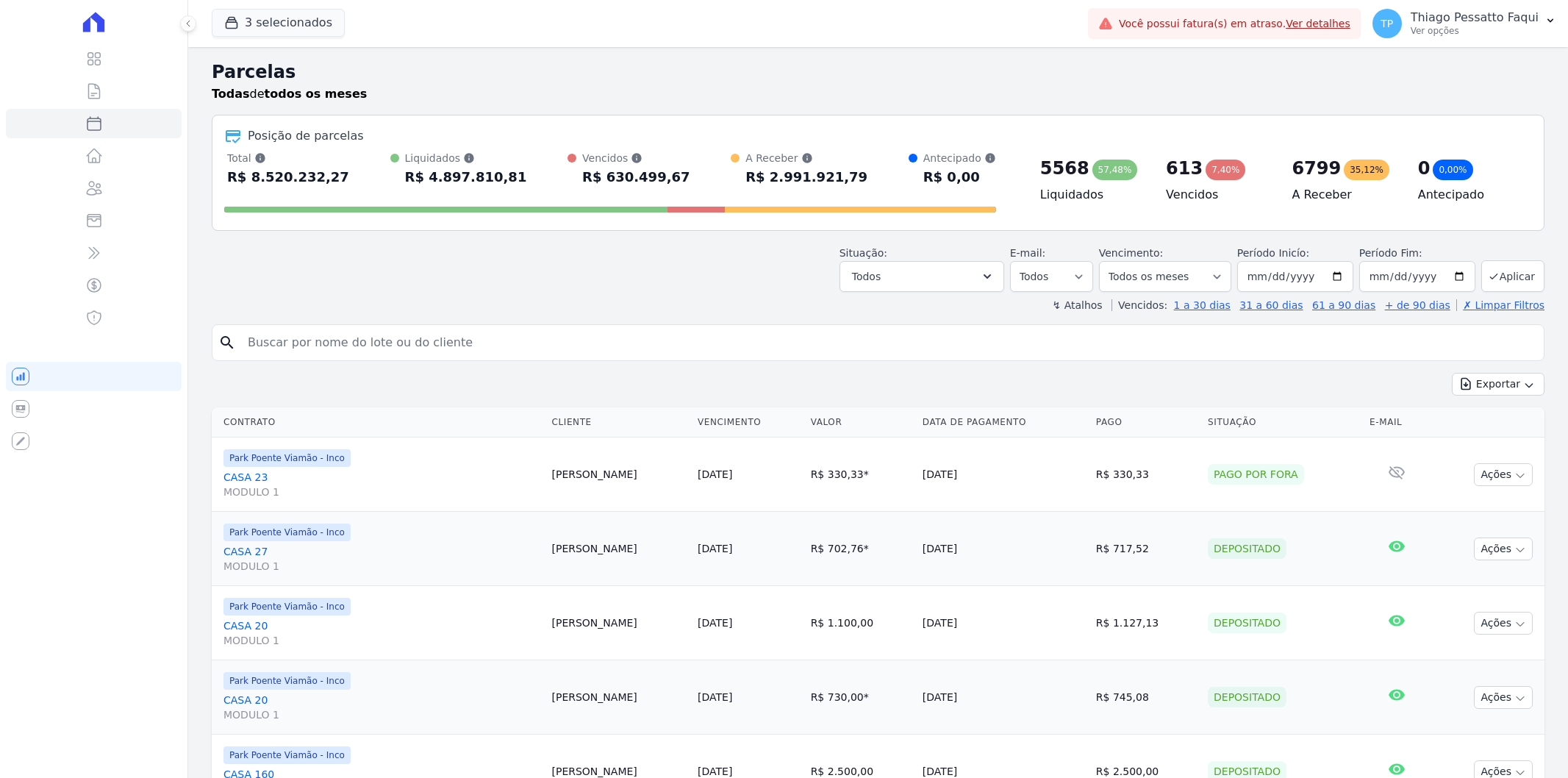
select select
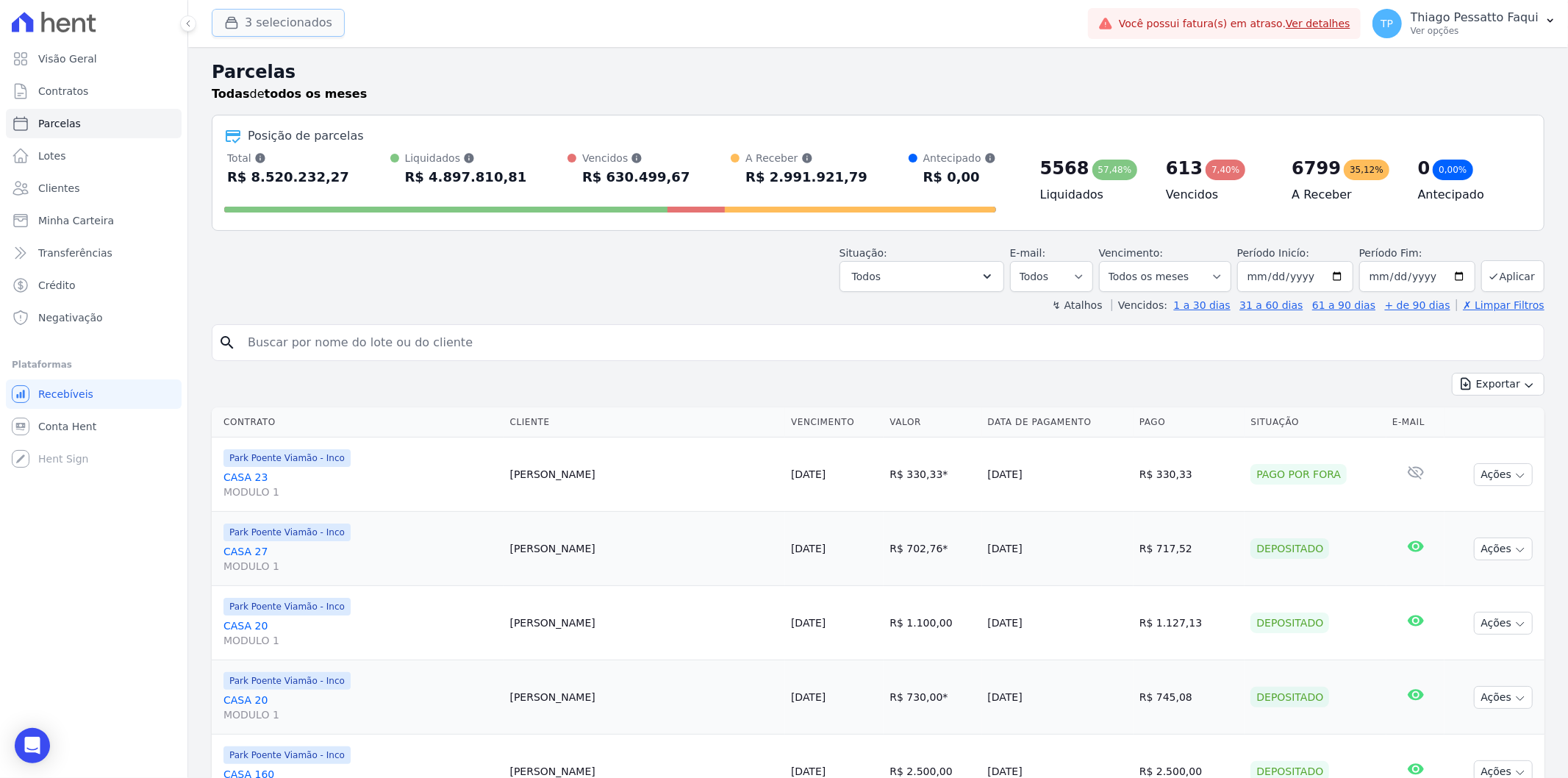
click at [277, 18] on button "3 selecionados" at bounding box center [278, 23] width 133 height 28
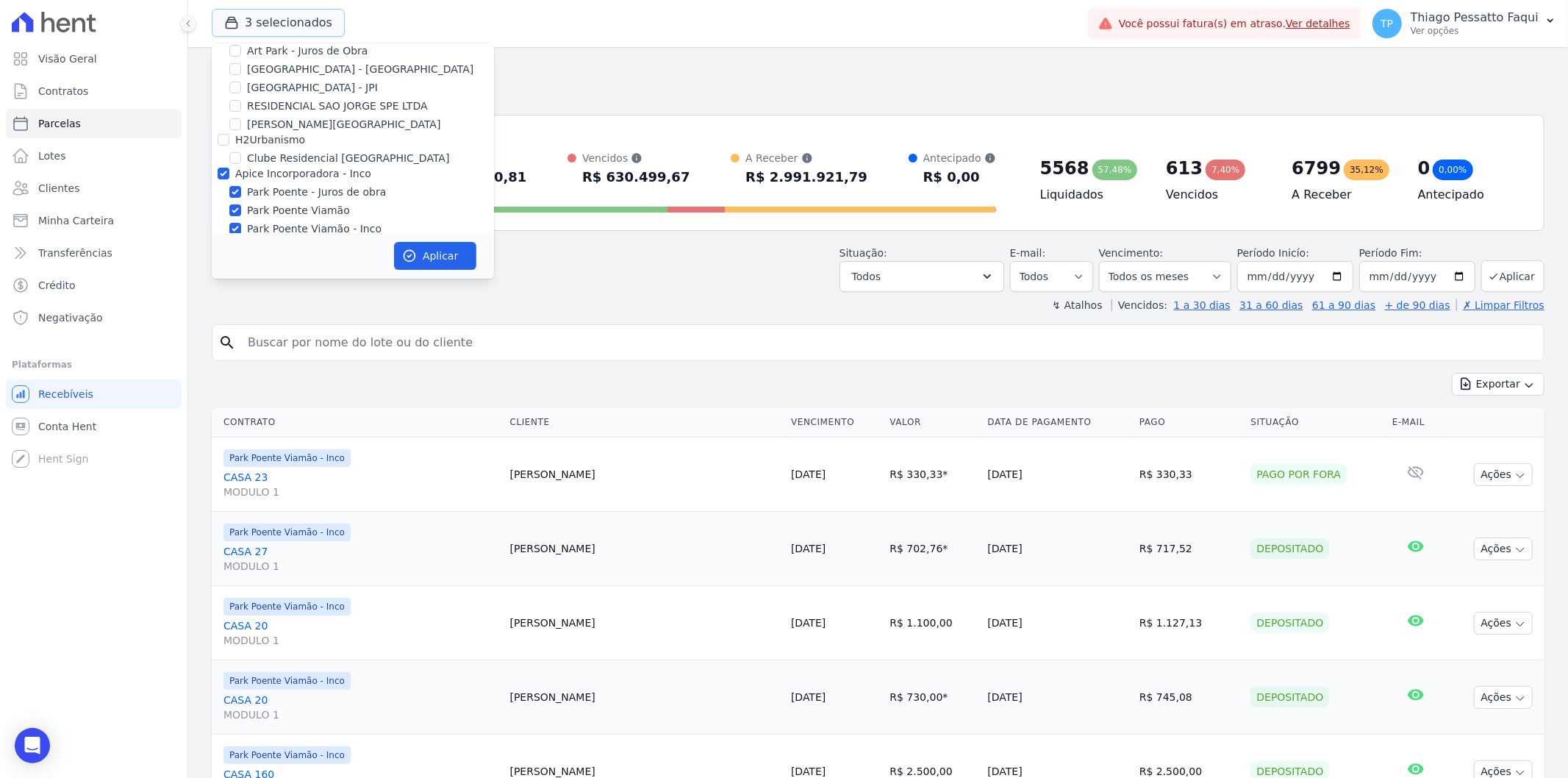
scroll to position [46, 0]
click at [302, 155] on label "Apice Incorporadora - Inco" at bounding box center [303, 158] width 136 height 12
click at [229, 155] on input "Apice Incorporadora - Inco" at bounding box center [223, 158] width 12 height 12
checkbox input "false"
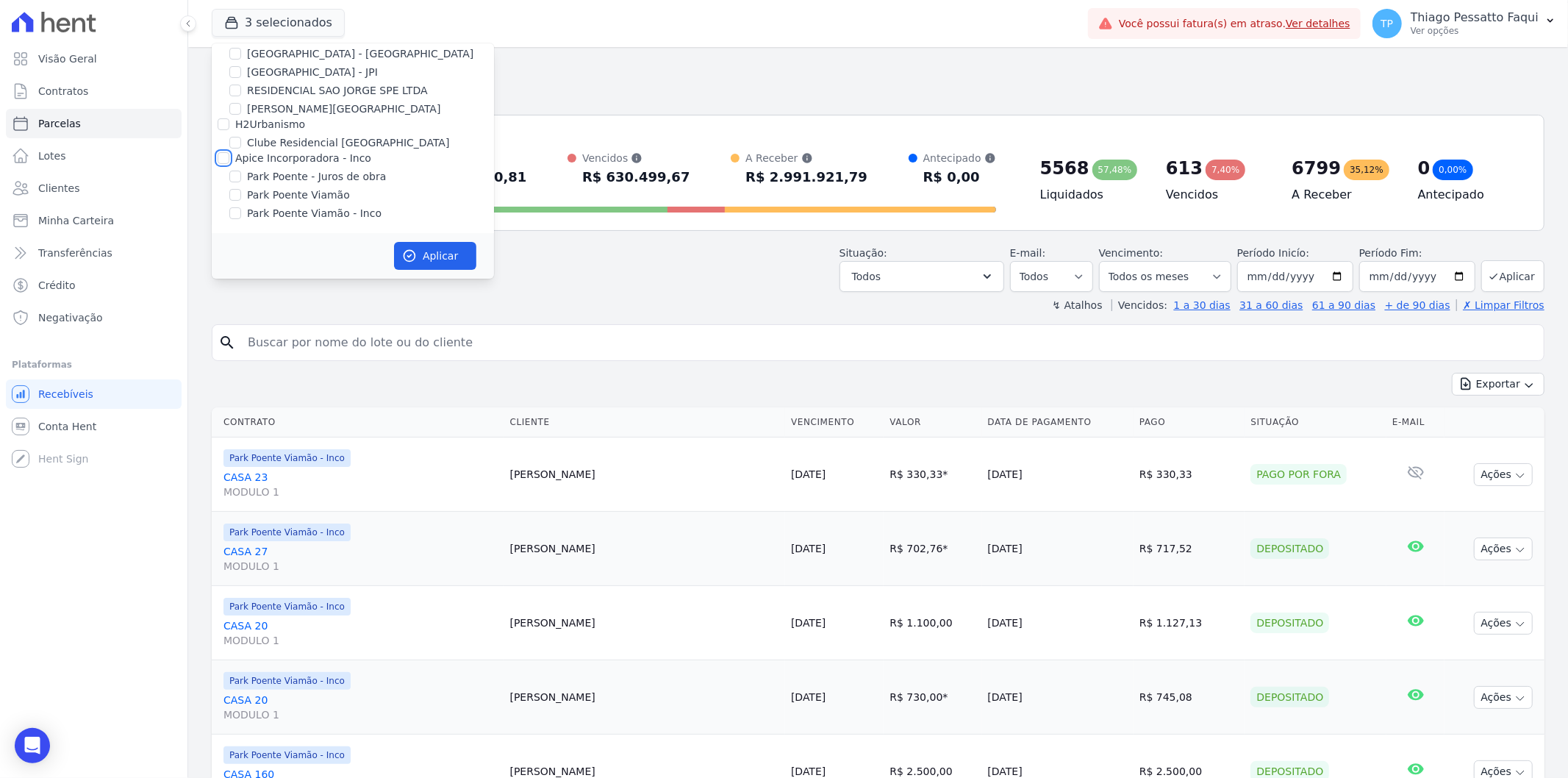
checkbox input "false"
click at [320, 178] on label "Park Poente - Juros de obra" at bounding box center [317, 177] width 139 height 16
click at [241, 178] on input "Park Poente - Juros de obra" at bounding box center [235, 177] width 12 height 12
click at [321, 181] on label "Park Poente - Juros de obra" at bounding box center [317, 177] width 139 height 16
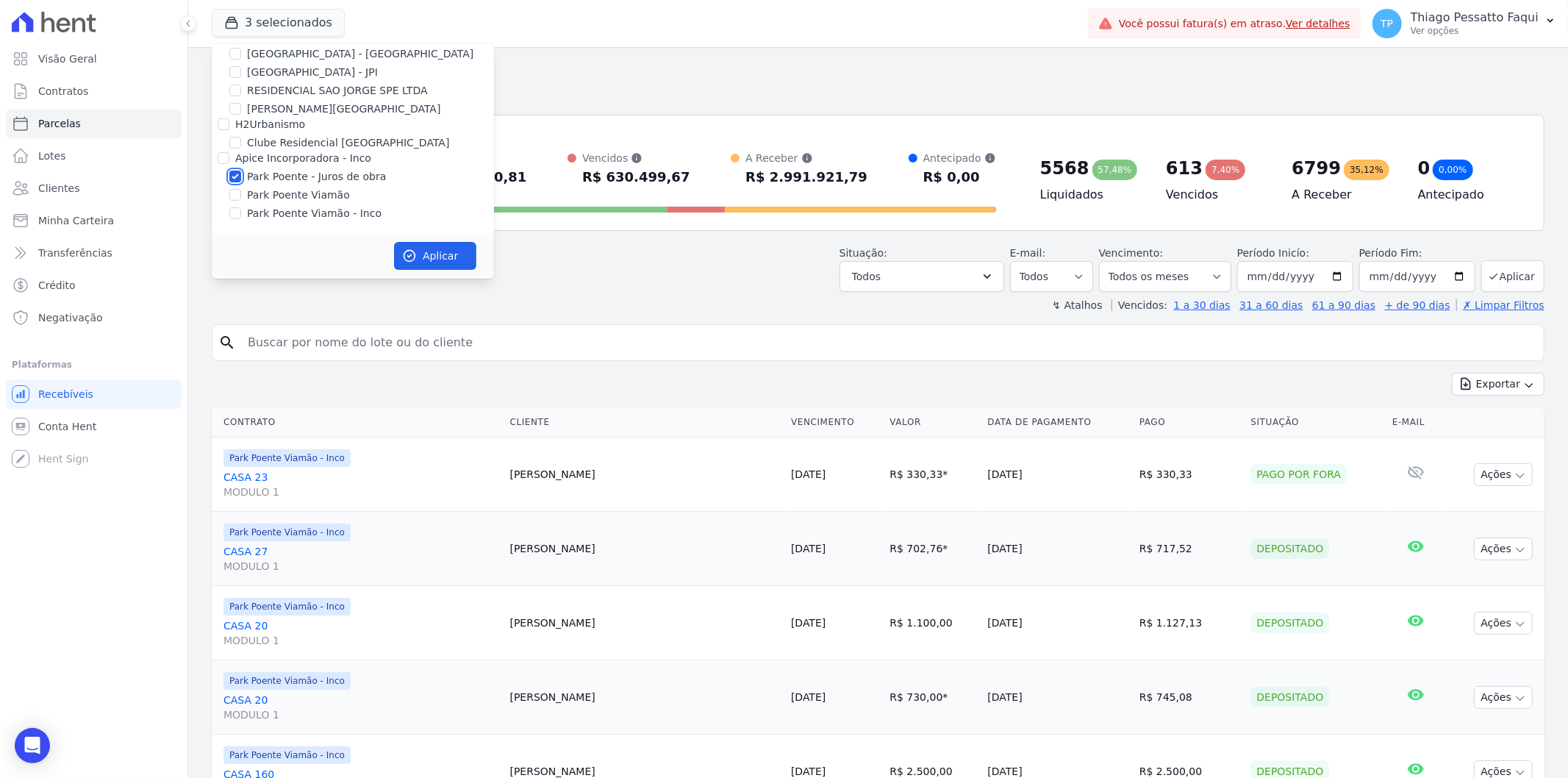
click at [241, 181] on input "Park Poente - Juros de obra" at bounding box center [235, 177] width 12 height 12
checkbox input "false"
click at [314, 201] on label "Park Poente Viamão" at bounding box center [299, 195] width 103 height 16
click at [241, 200] on input "Park Poente Viamão" at bounding box center [235, 194] width 12 height 12
checkbox input "true"
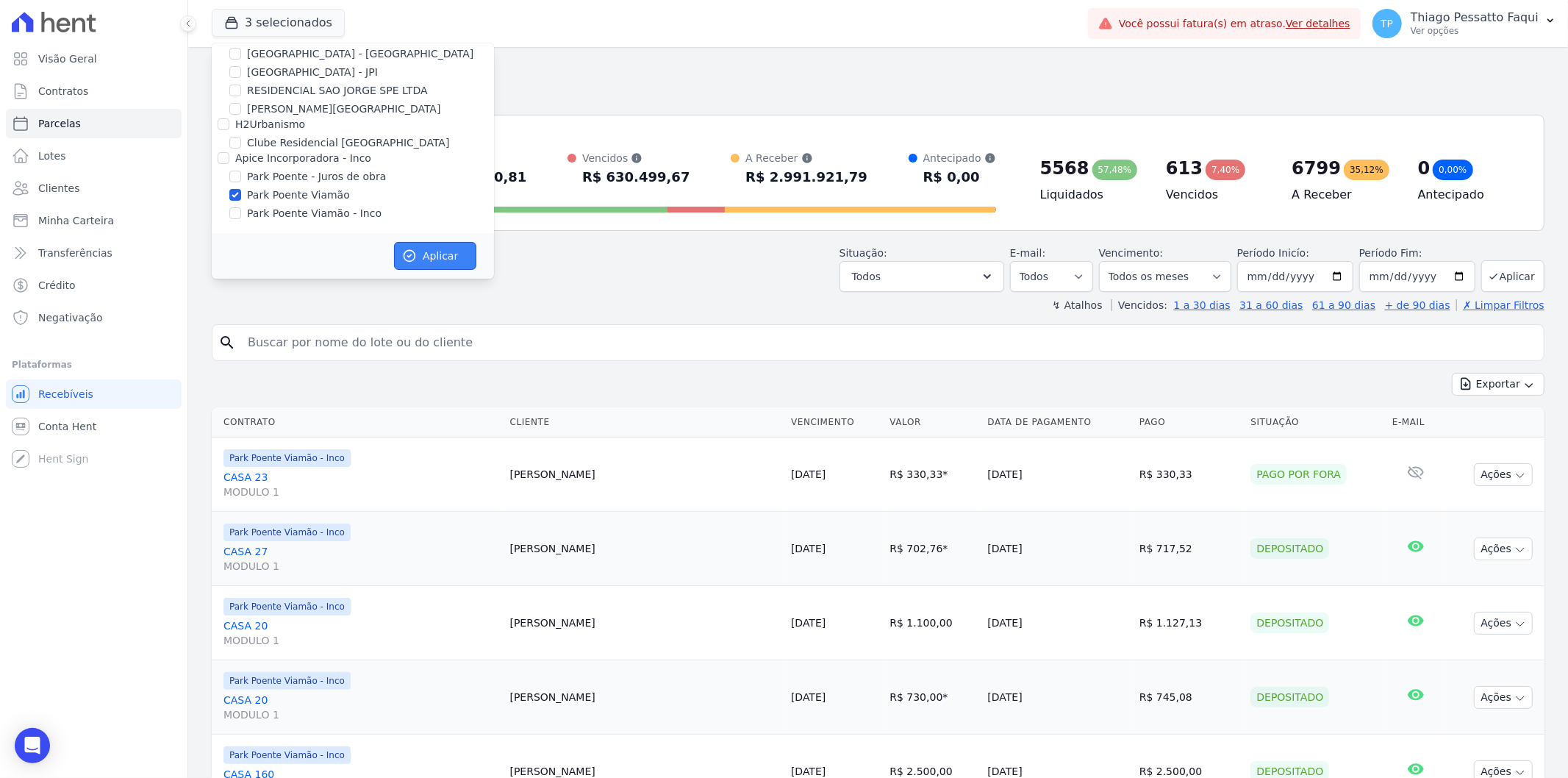
click at [424, 257] on button "Aplicar" at bounding box center [435, 256] width 82 height 28
select select
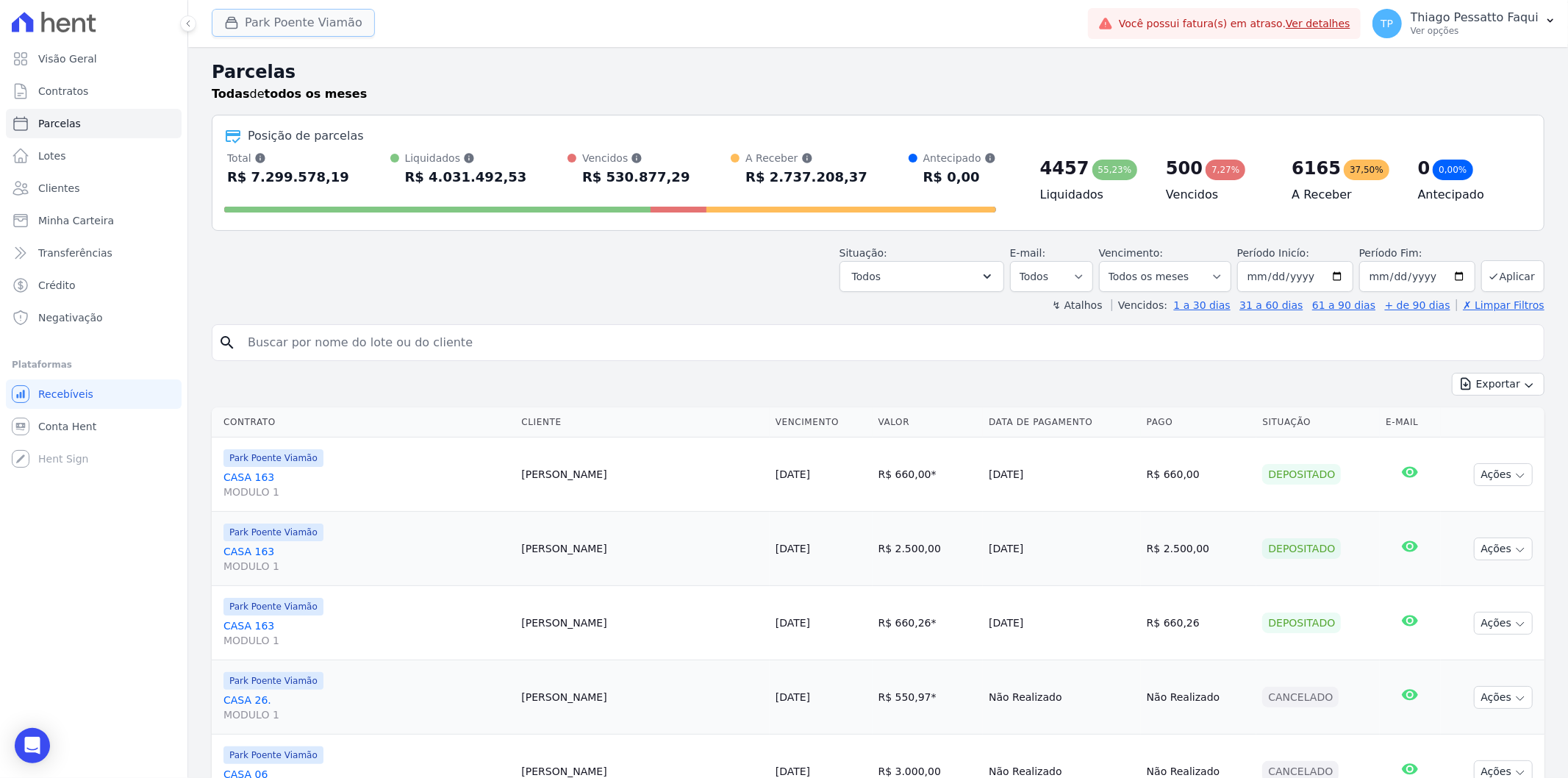
click at [297, 32] on button "Park Poente Viamão" at bounding box center [293, 23] width 163 height 28
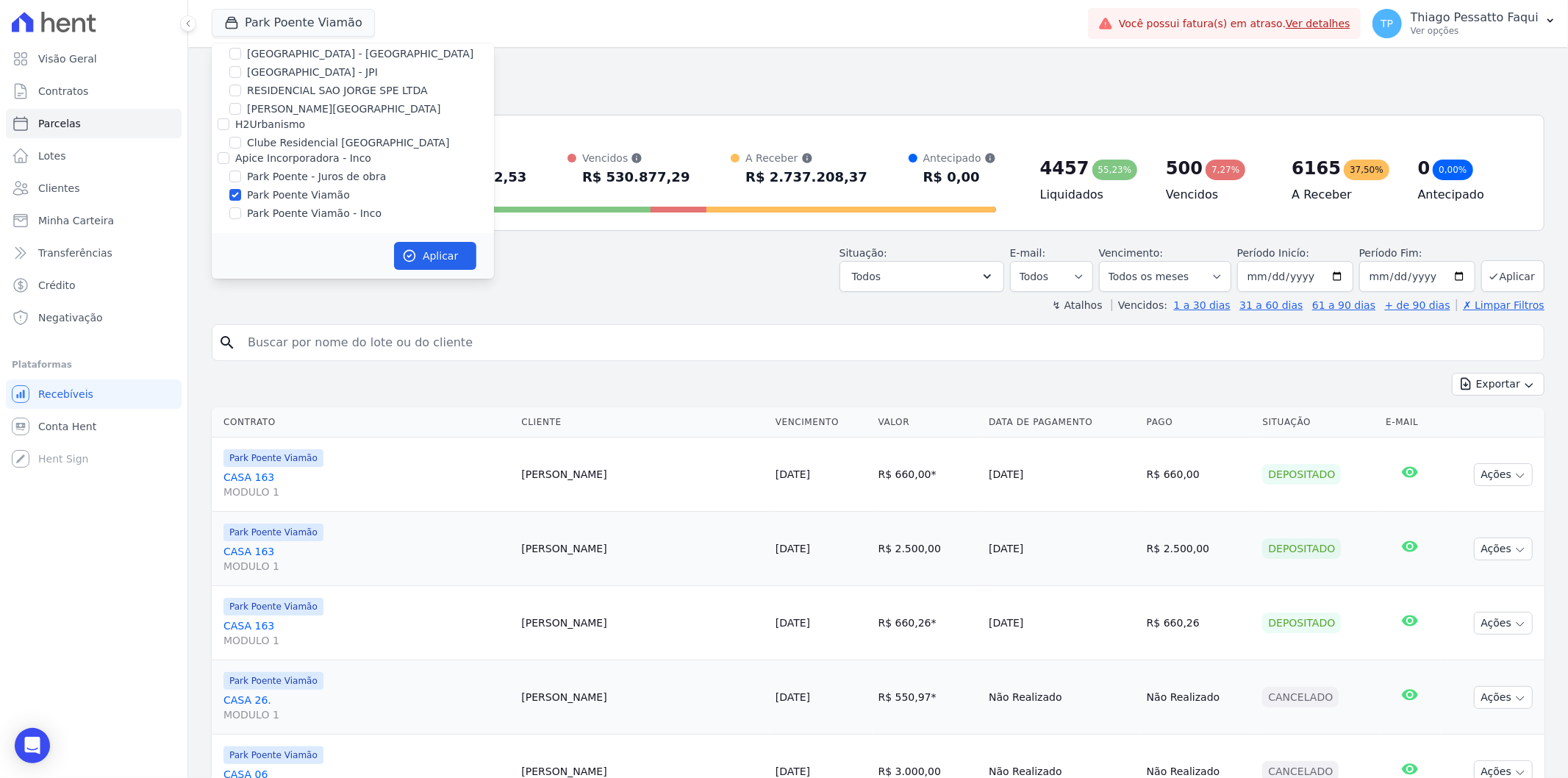
click at [312, 215] on label "Park Poente Viamão - Inco" at bounding box center [315, 213] width 135 height 16
click at [241, 215] on input "Park Poente Viamão - Inco" at bounding box center [235, 213] width 12 height 12
checkbox input "true"
click at [446, 242] on button "Aplicar" at bounding box center [435, 256] width 82 height 28
select select
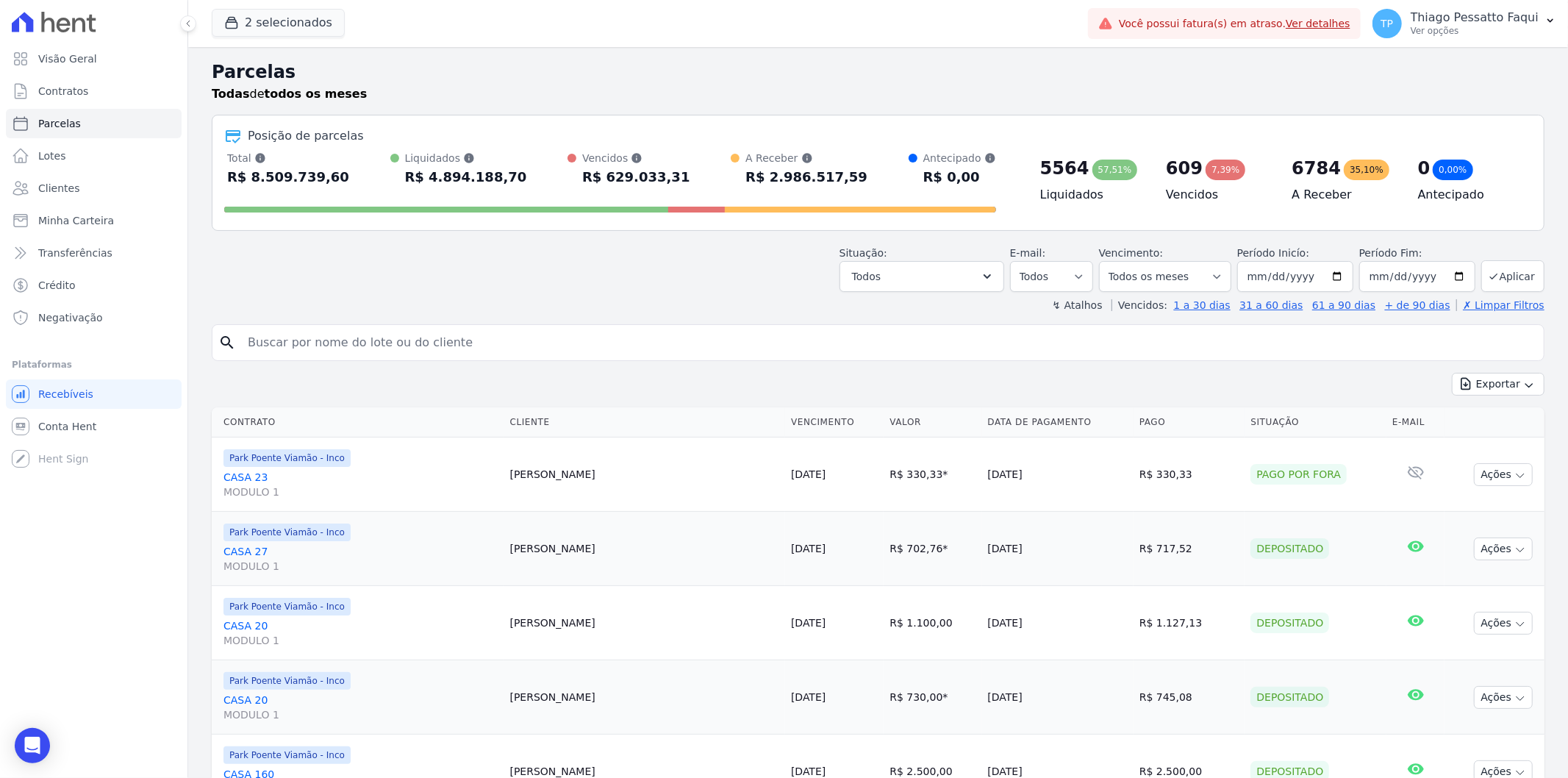
click at [597, 175] on div "R$ 629.033,31" at bounding box center [636, 178] width 108 height 24
click at [1380, 272] on input "[DATE]" at bounding box center [1417, 276] width 116 height 31
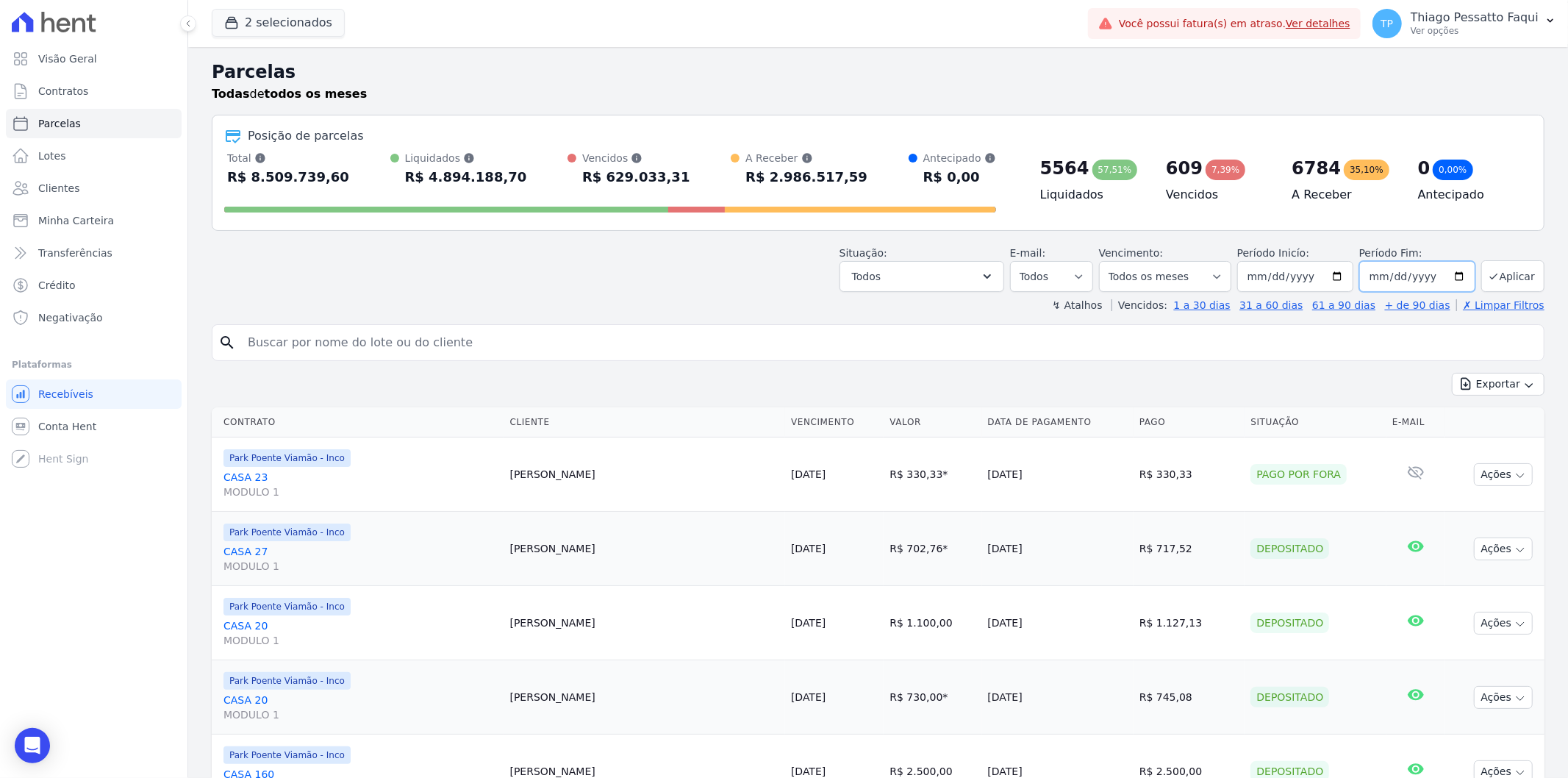
click at [1439, 274] on input "[DATE]" at bounding box center [1417, 276] width 116 height 31
click at [1446, 274] on input "[DATE]" at bounding box center [1417, 276] width 116 height 31
type input "2025-09-30"
click at [1494, 276] on button "Aplicar" at bounding box center [1513, 276] width 64 height 32
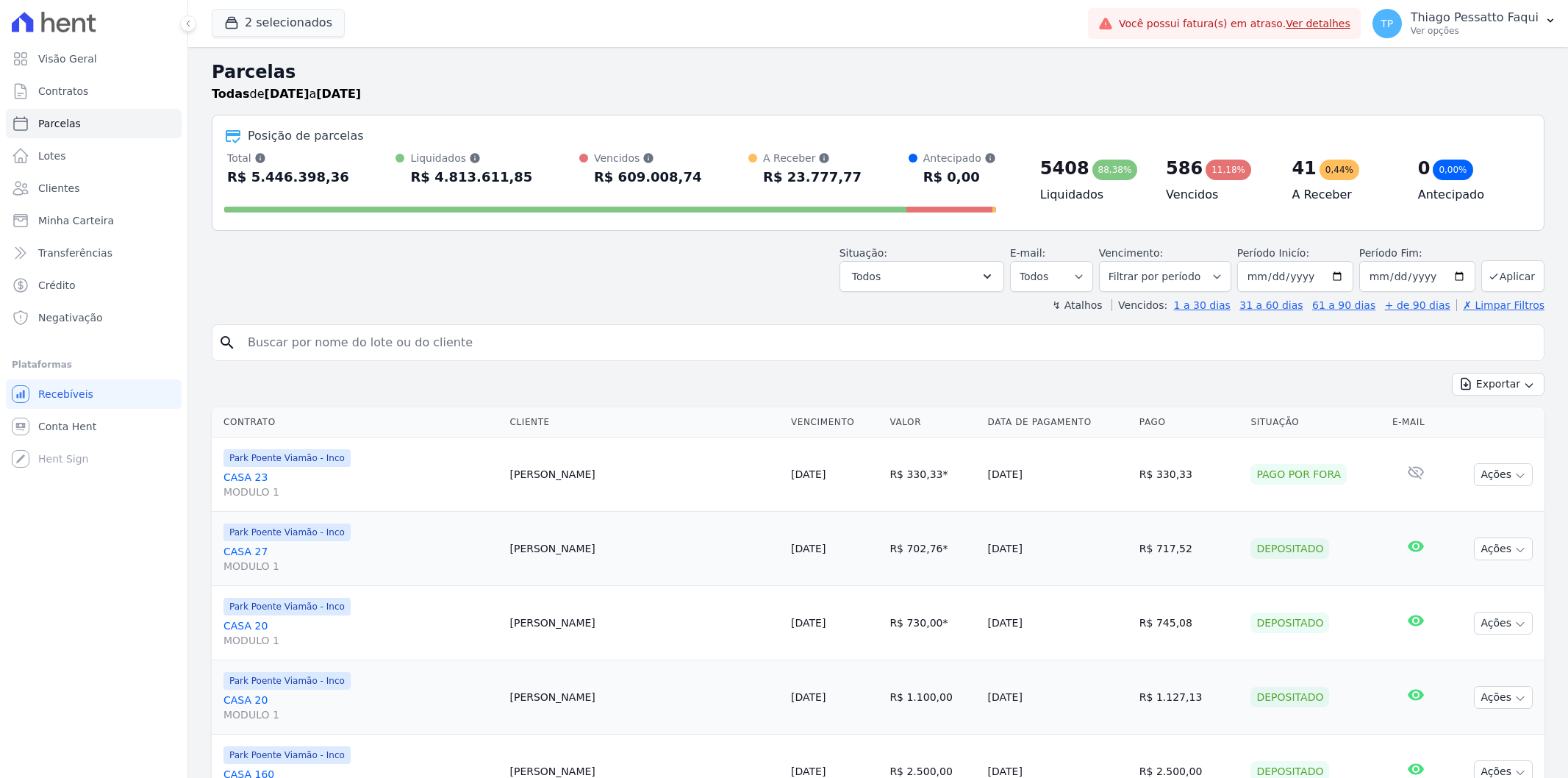
select select
click at [955, 282] on button "Todos" at bounding box center [922, 276] width 165 height 31
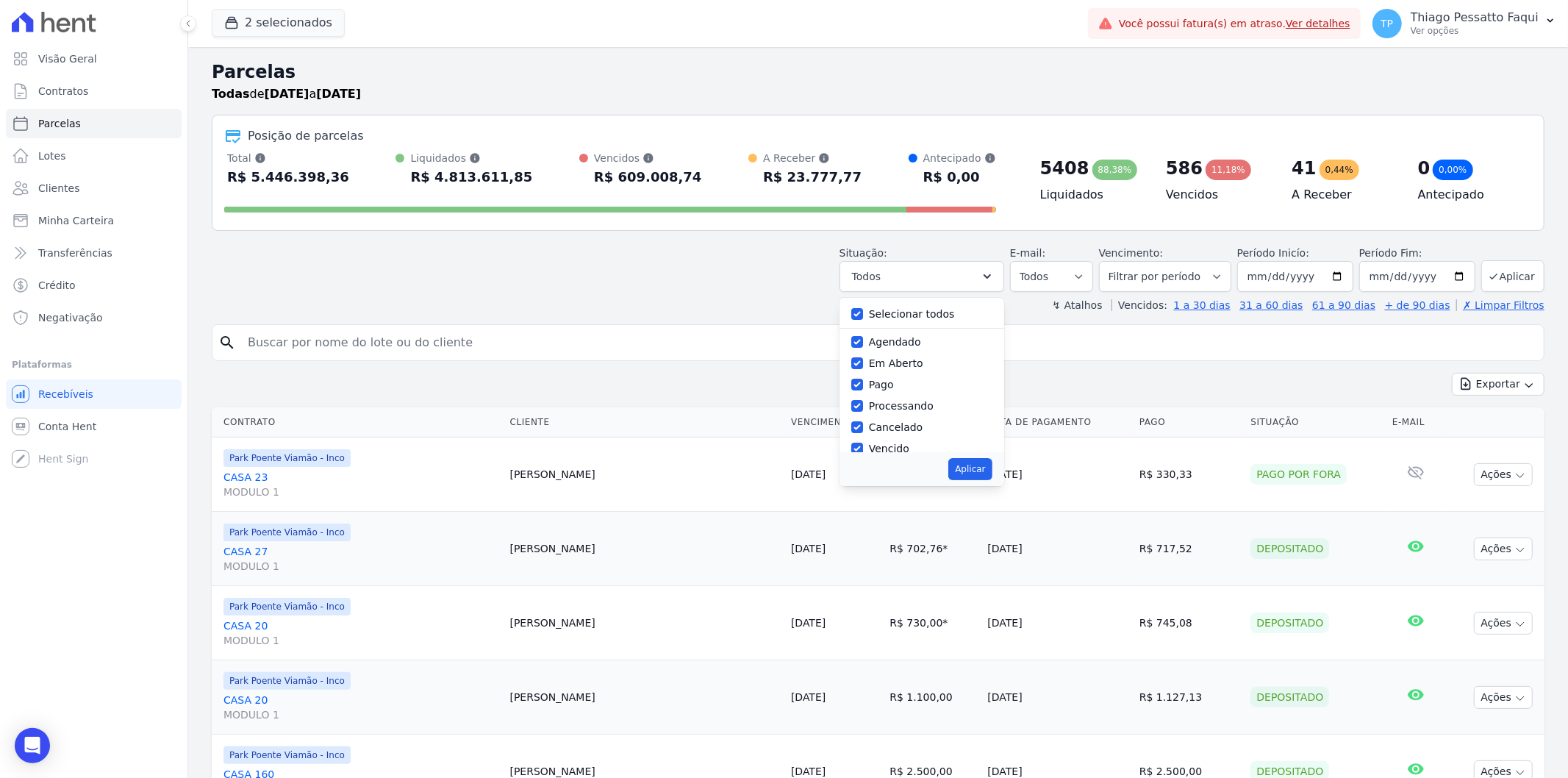
click at [923, 313] on label "Selecionar todos" at bounding box center [912, 314] width 86 height 12
click at [863, 313] on input "Selecionar todos" at bounding box center [857, 314] width 12 height 12
checkbox input "false"
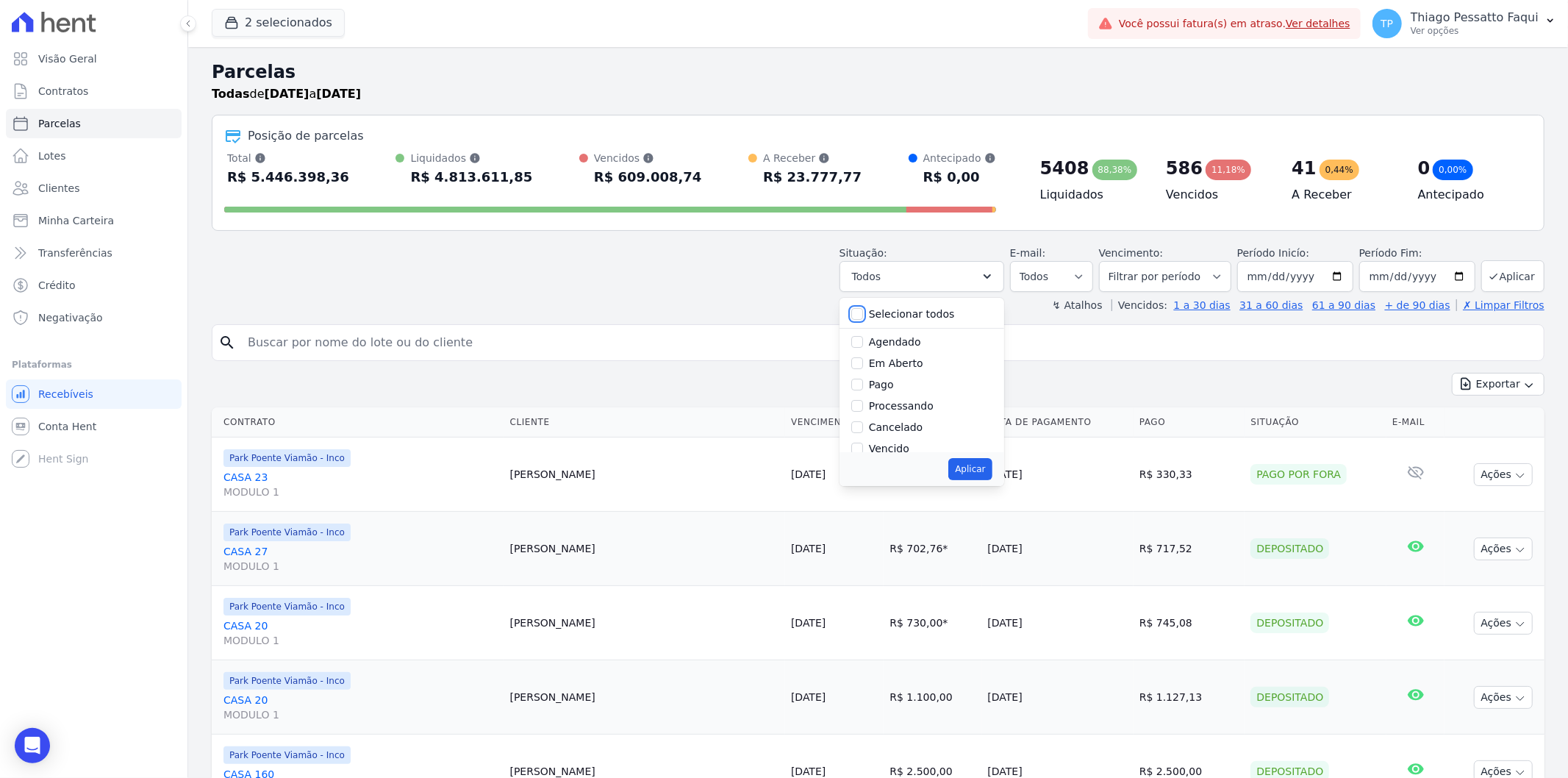
checkbox input "false"
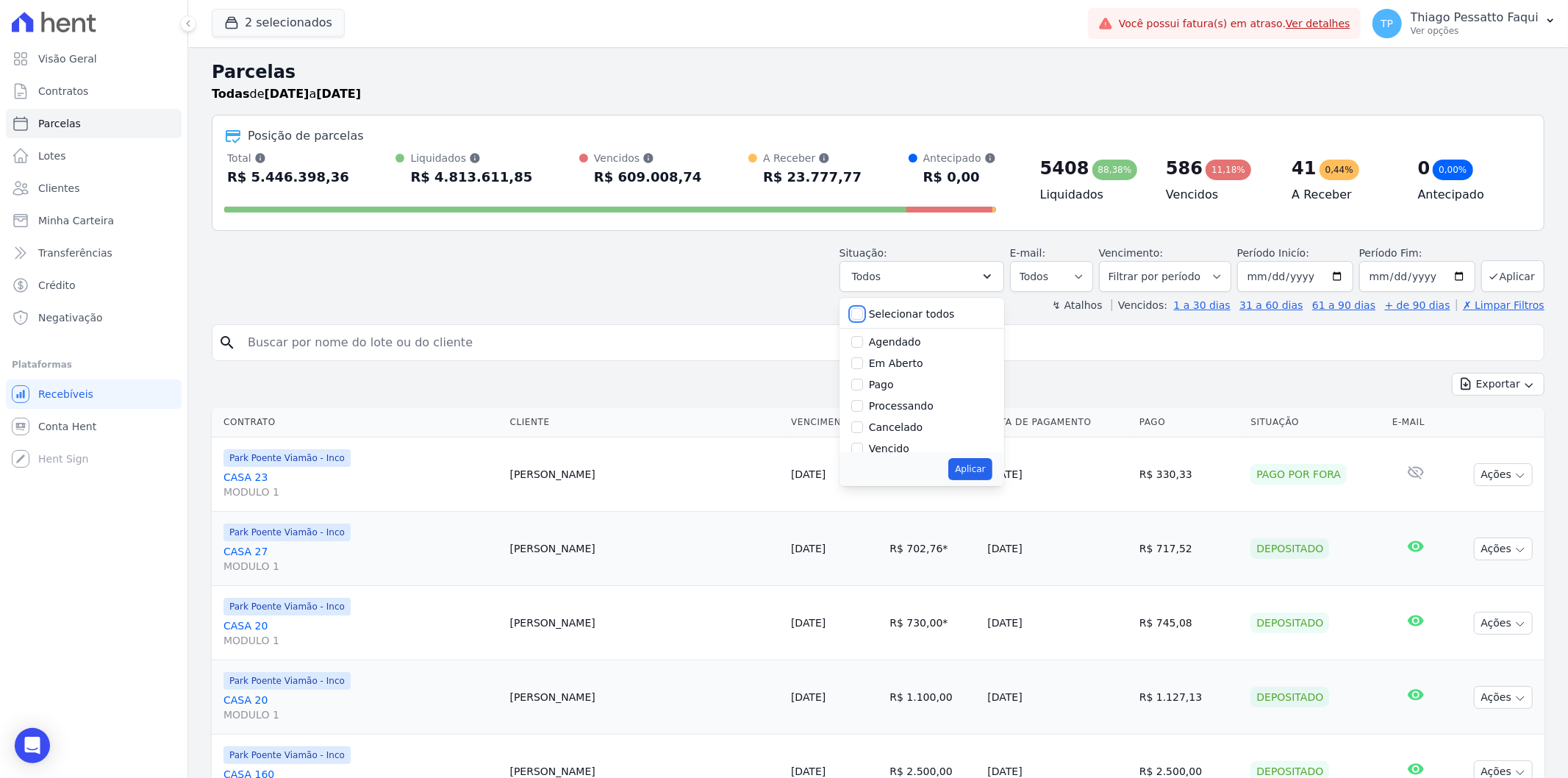
checkbox input "false"
click at [915, 365] on label "Em Aberto" at bounding box center [896, 363] width 55 height 12
click at [863, 365] on input "Em Aberto" at bounding box center [857, 363] width 12 height 12
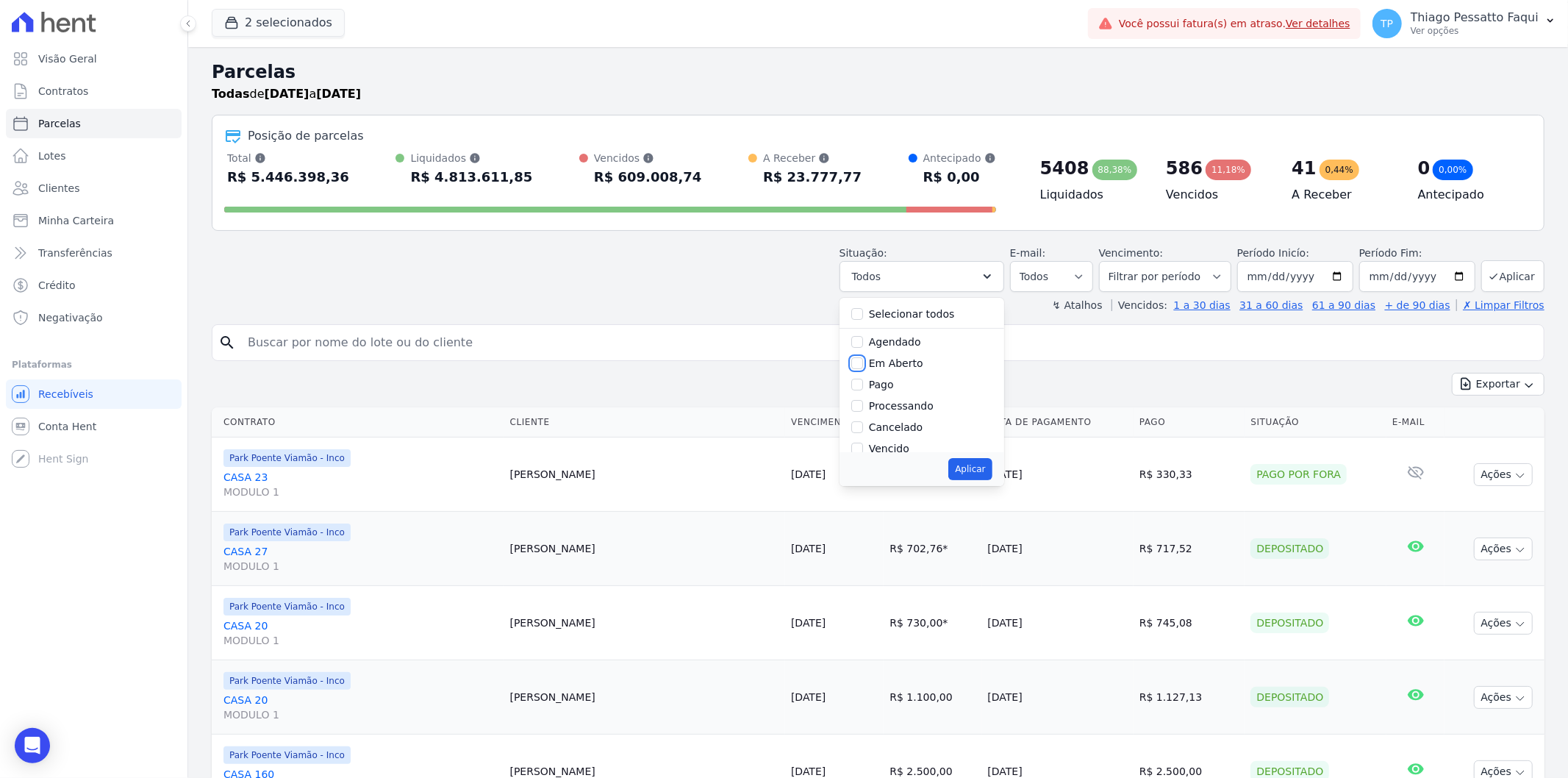
checkbox input "true"
click at [912, 340] on label "Agendado" at bounding box center [895, 342] width 53 height 12
click at [863, 340] on input "Agendado" at bounding box center [857, 342] width 12 height 12
checkbox input "true"
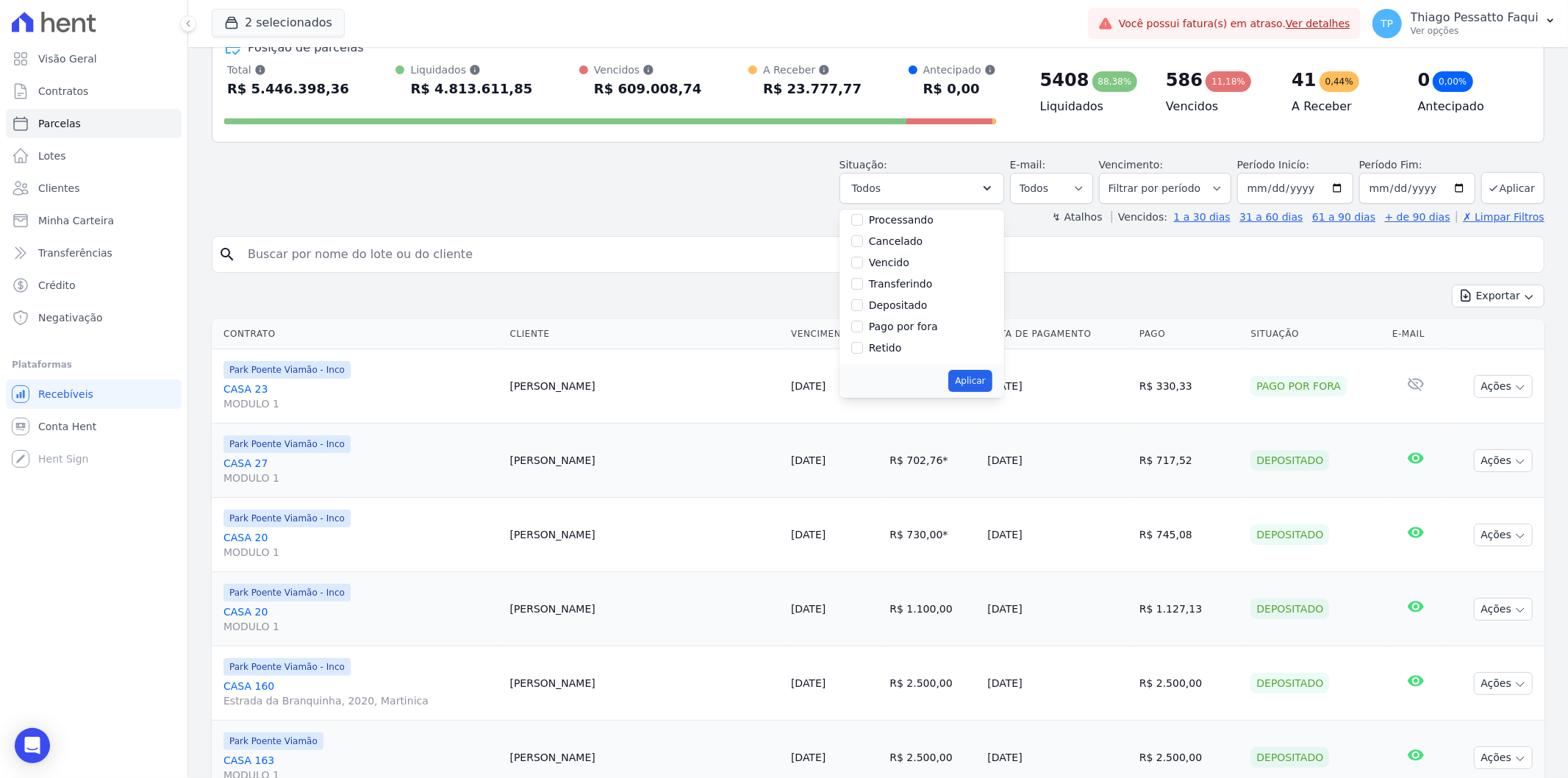
scroll to position [81, 0]
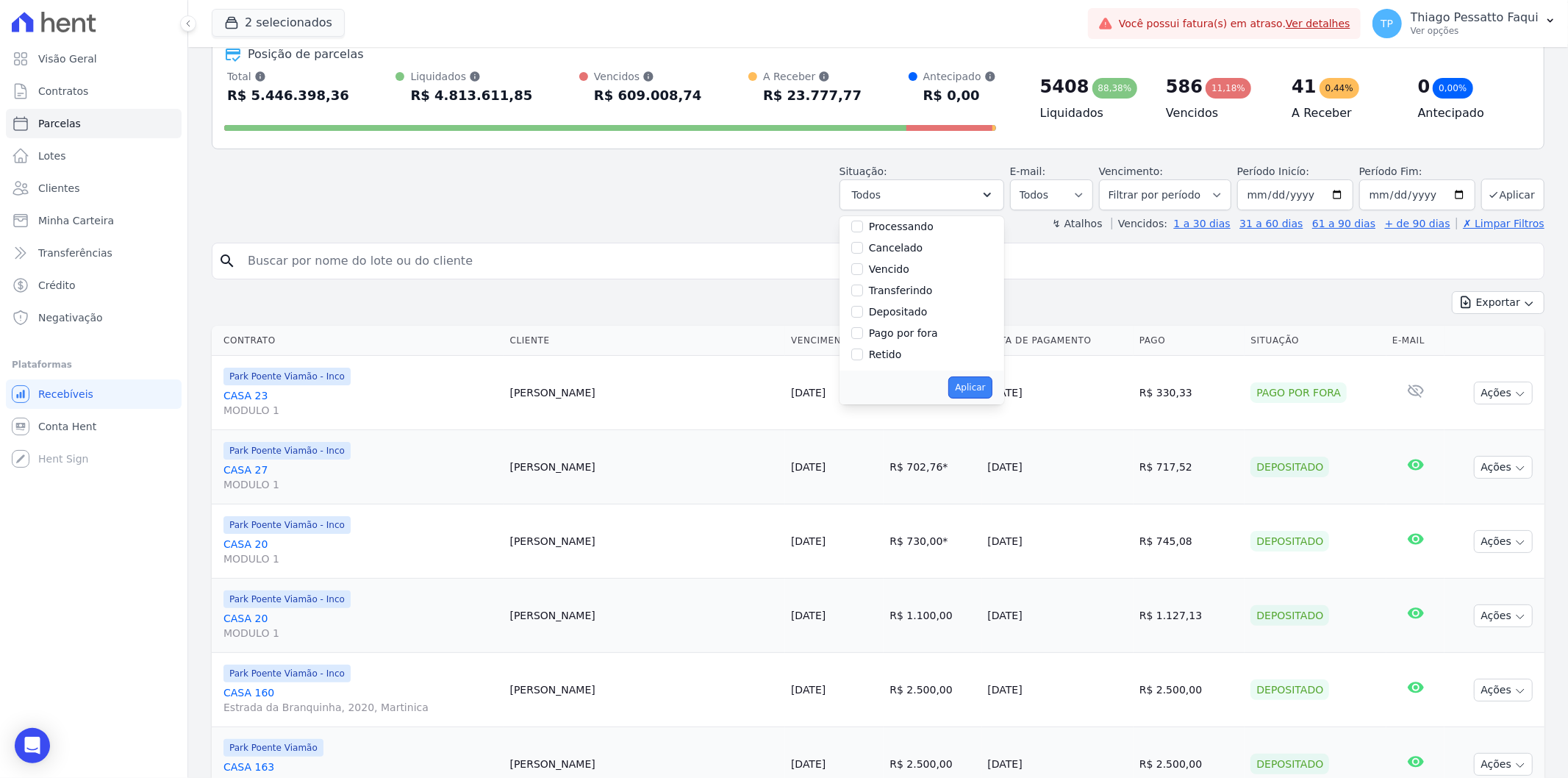
click at [978, 387] on button "Aplicar" at bounding box center [971, 387] width 44 height 22
select select "scheduled"
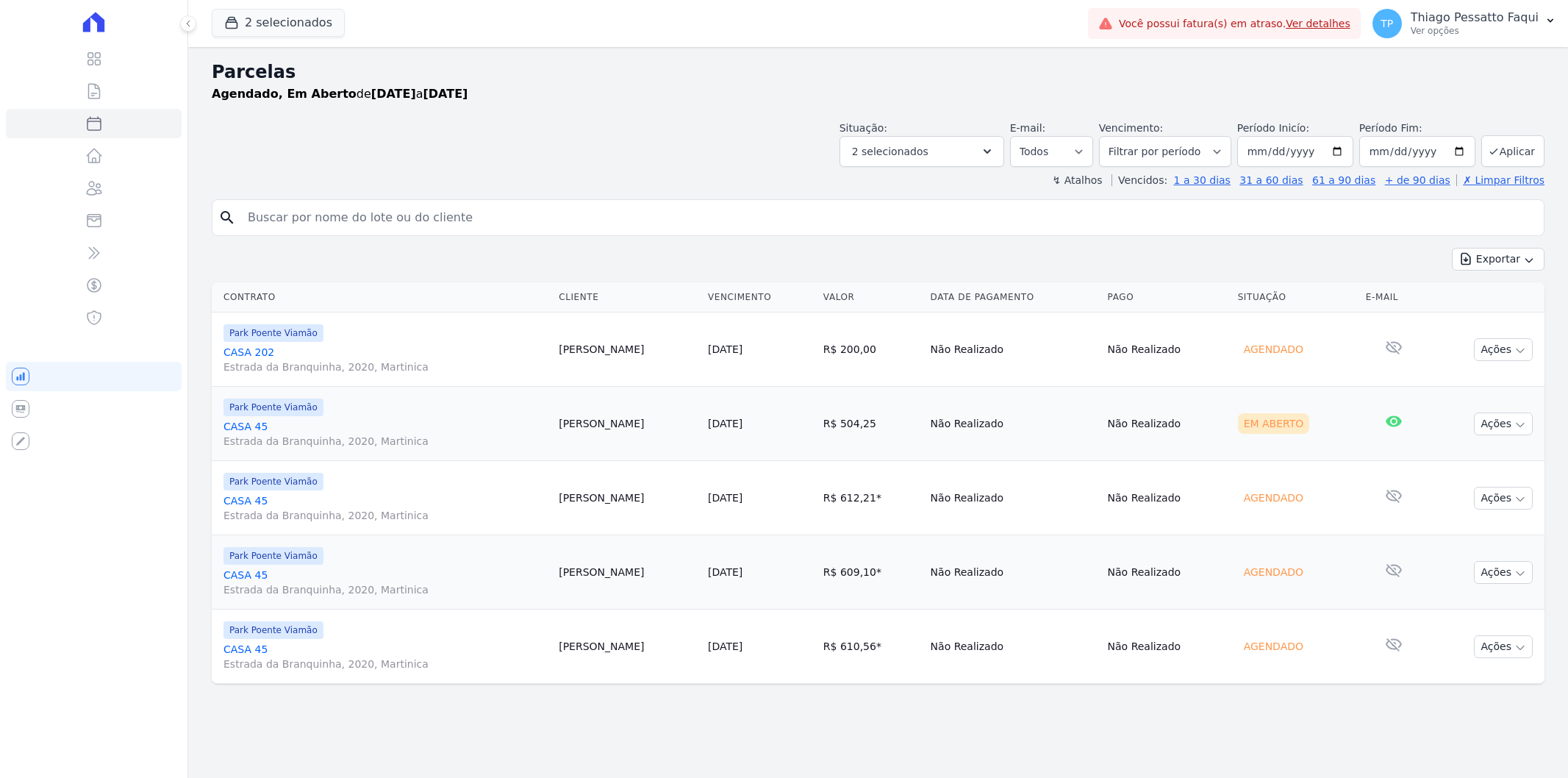
select select
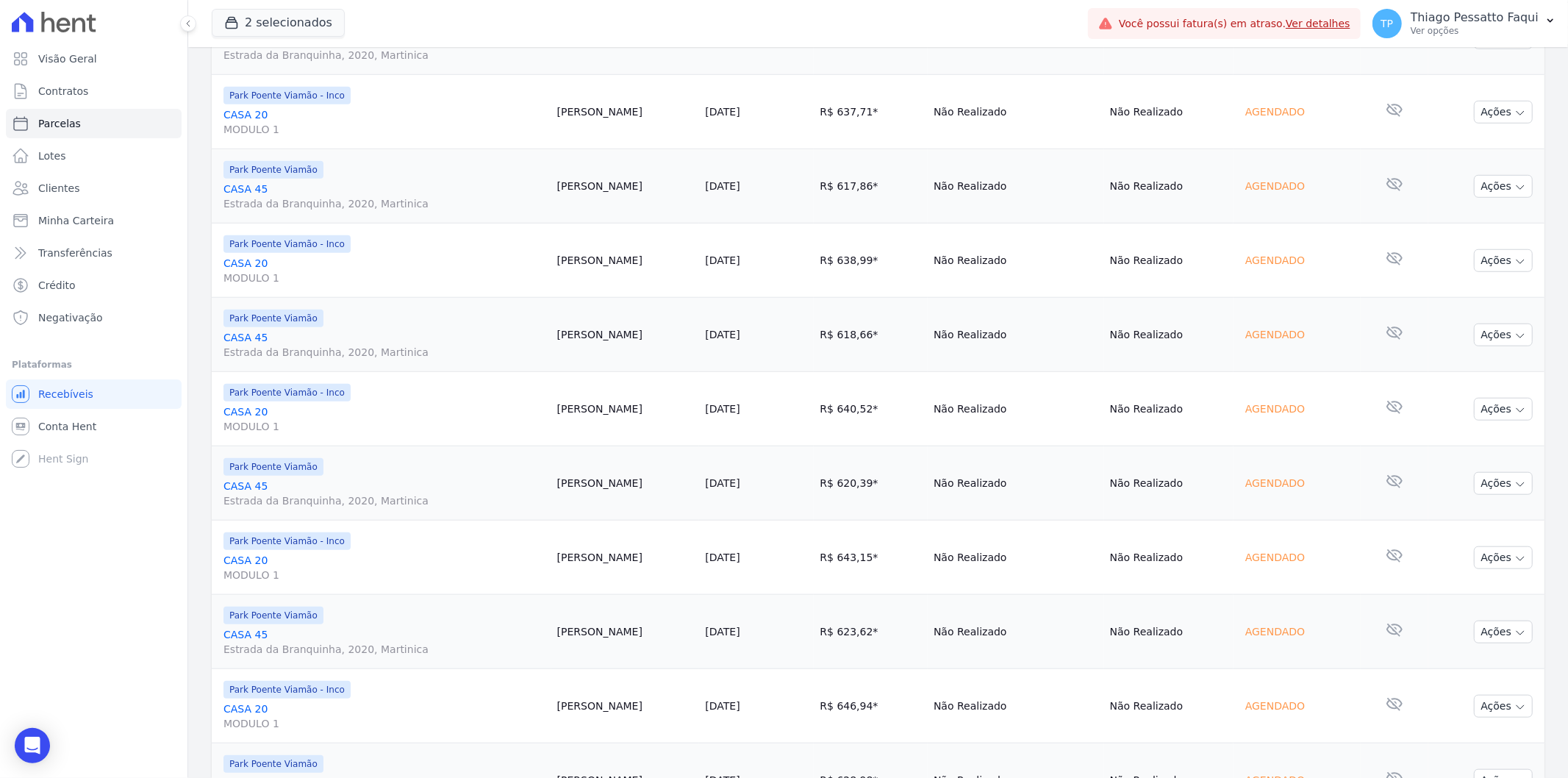
scroll to position [1457, 0]
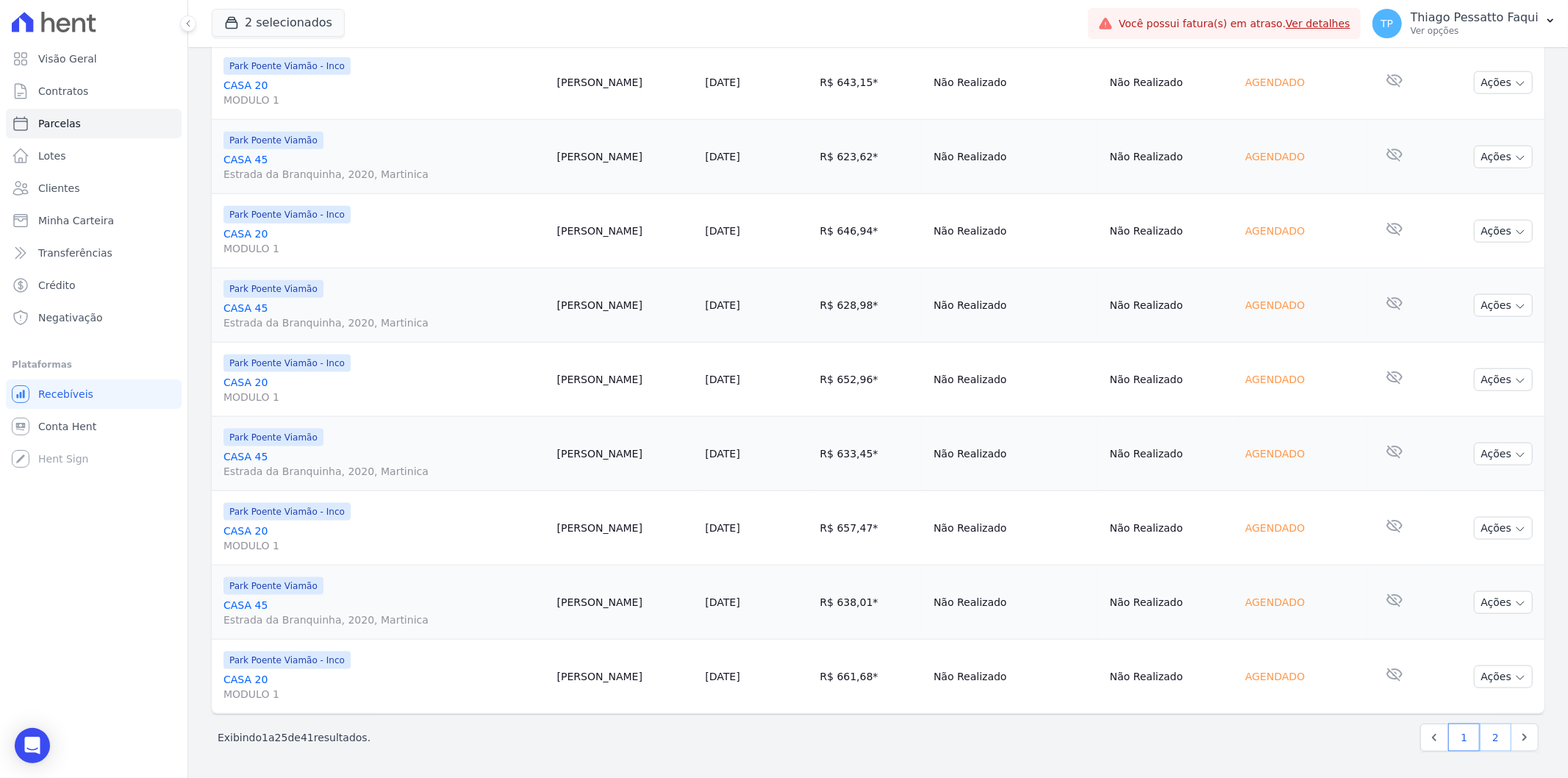
click at [1480, 744] on link "2" at bounding box center [1496, 737] width 32 height 28
select select
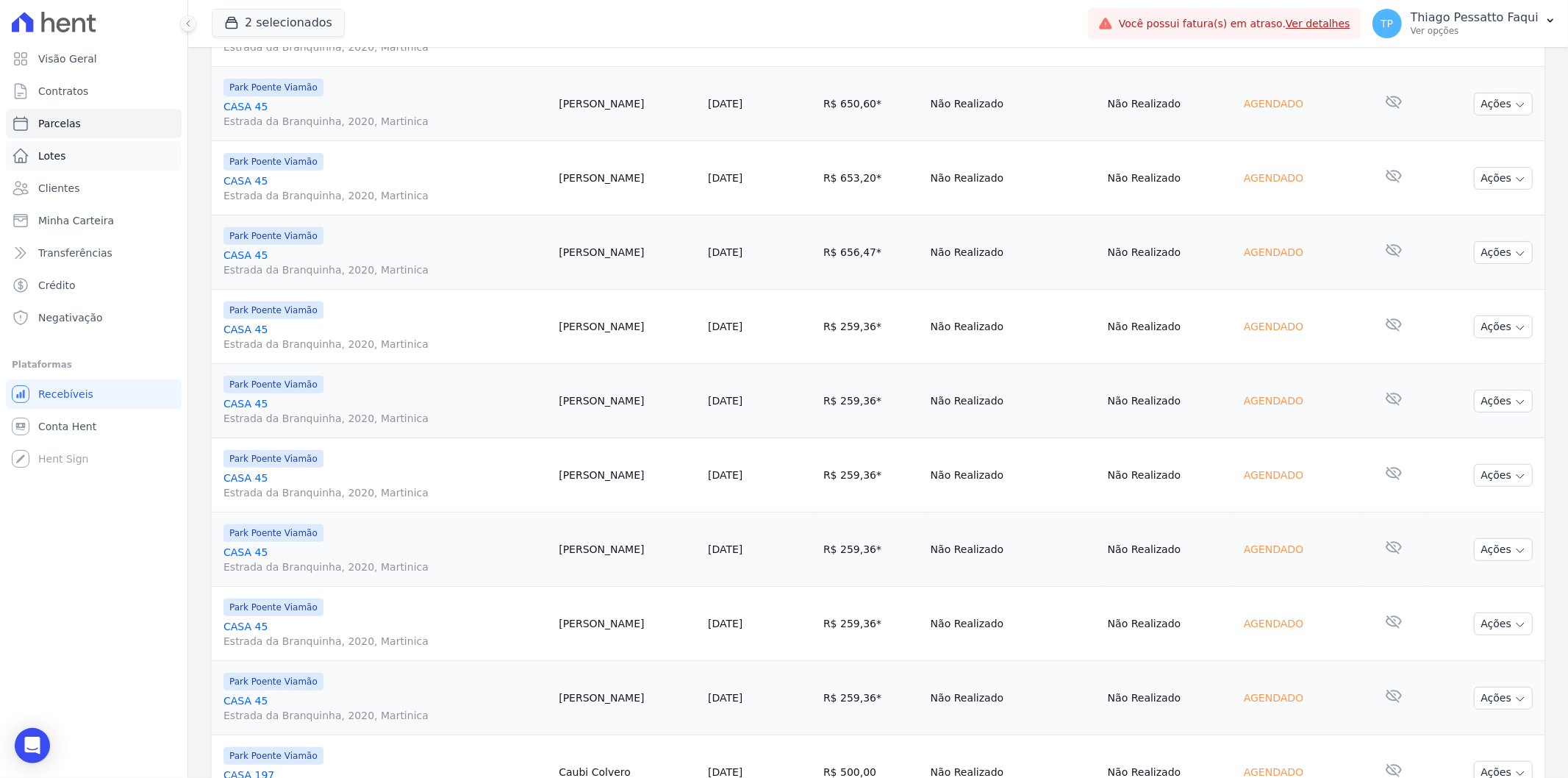
scroll to position [460, 0]
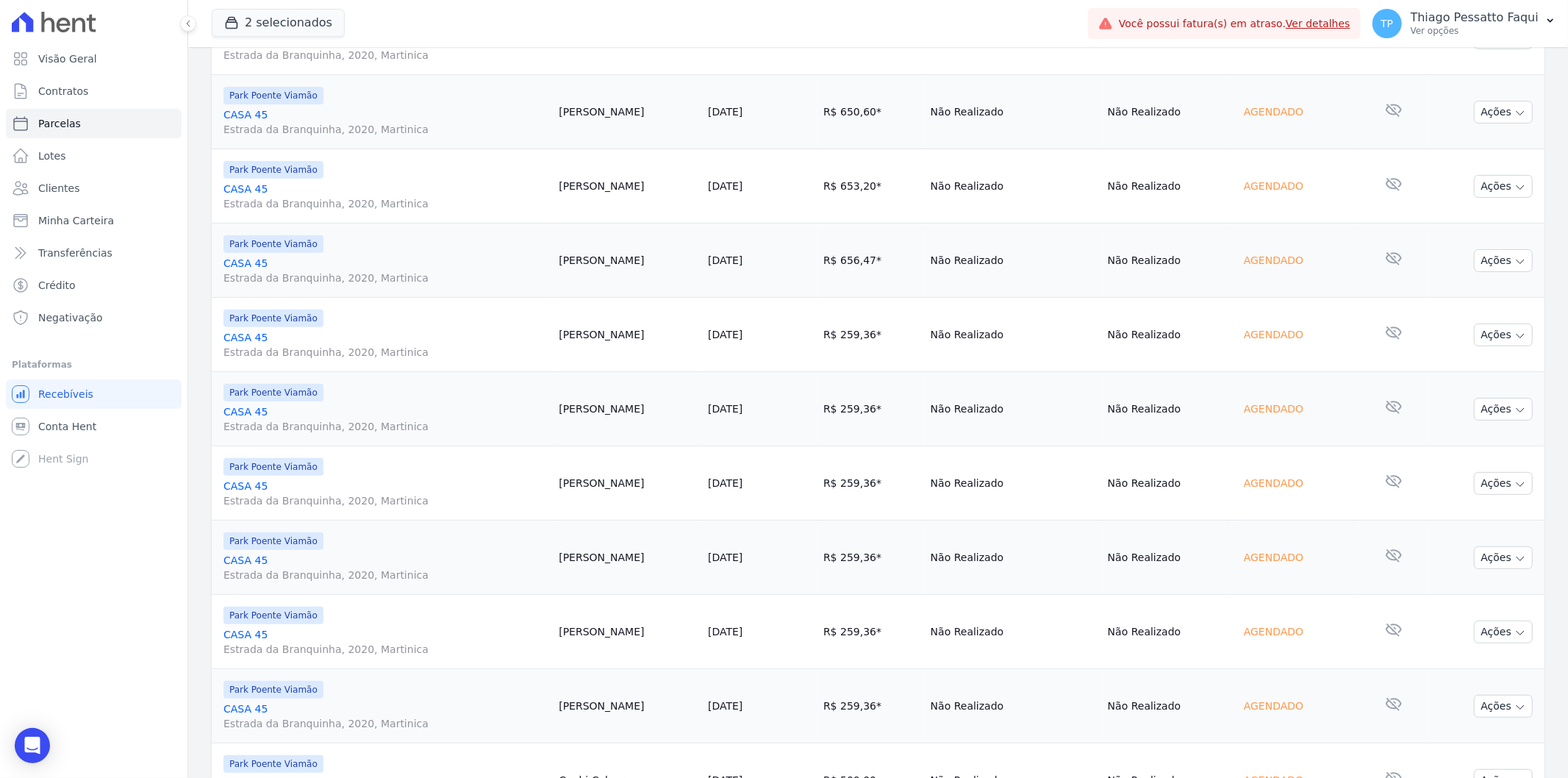
select select
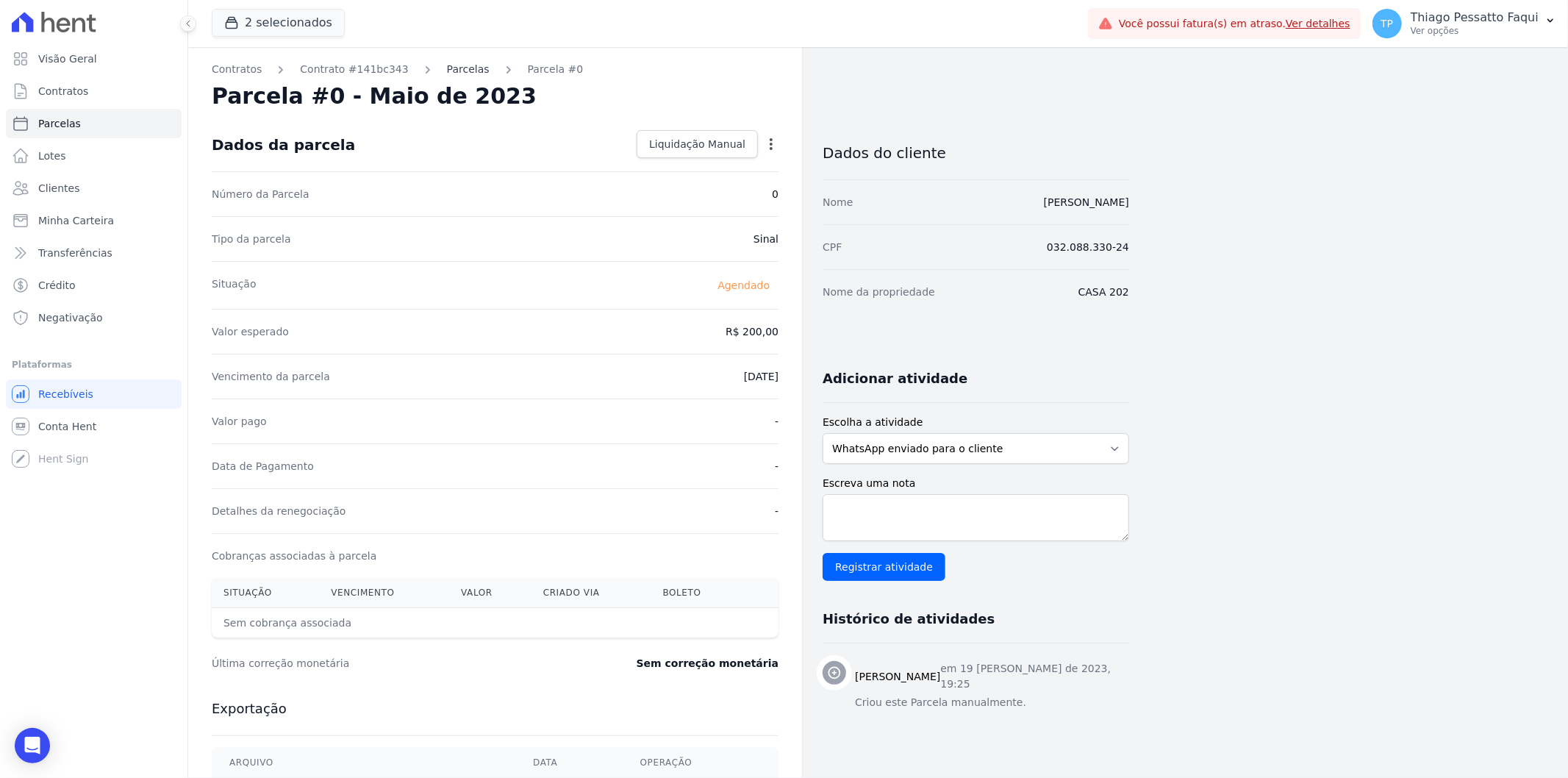
click at [447, 69] on link "Parcelas" at bounding box center [467, 69] width 43 height 16
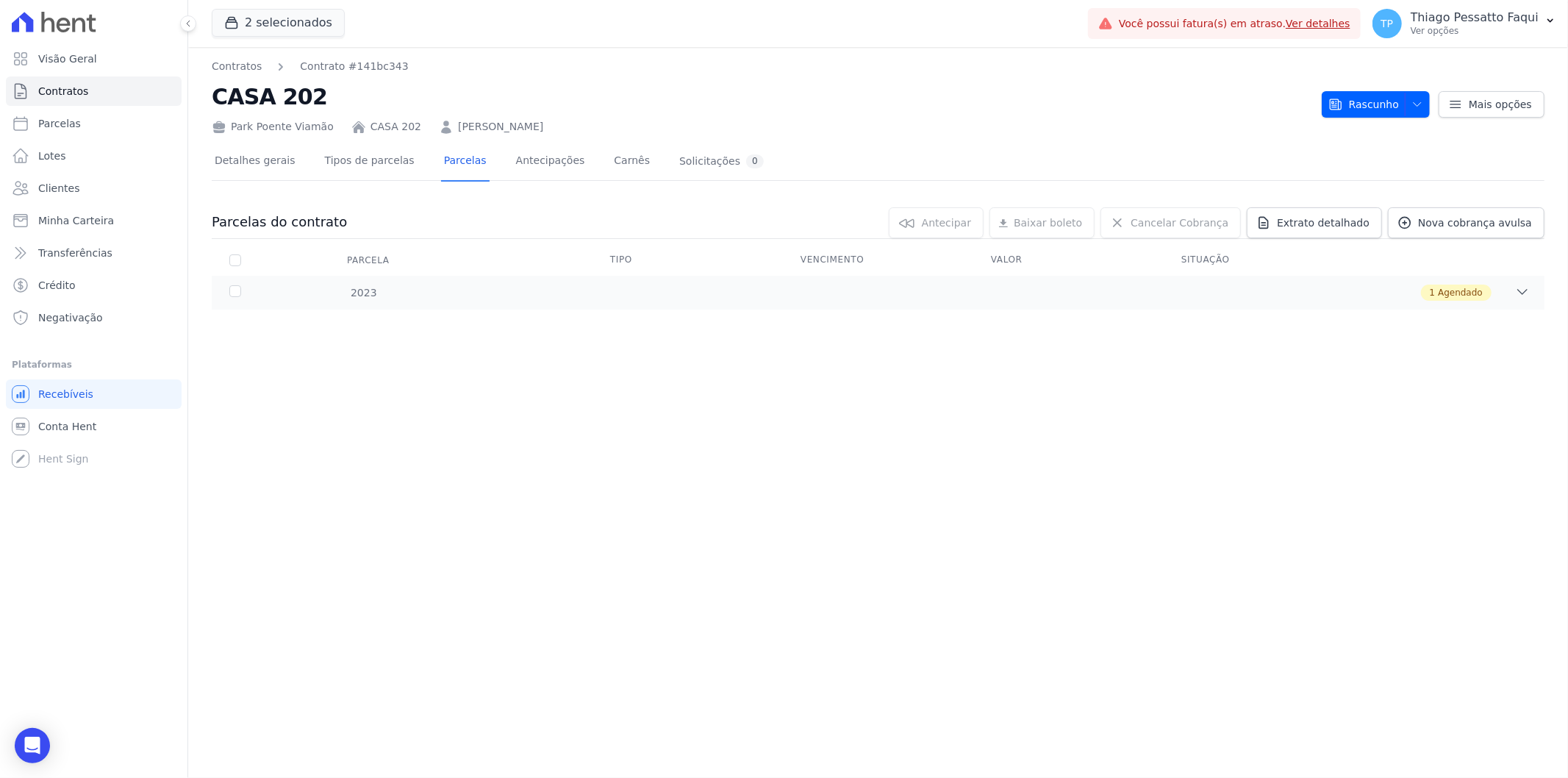
click at [1023, 442] on div "Contratos Contrato #141bc343 CASA 202 Park Poente Viamão CASA 202 [PERSON_NAME]…" at bounding box center [878, 412] width 1380 height 730
click at [726, 277] on div "2023 1 Agendado" at bounding box center [877, 293] width 1333 height 34
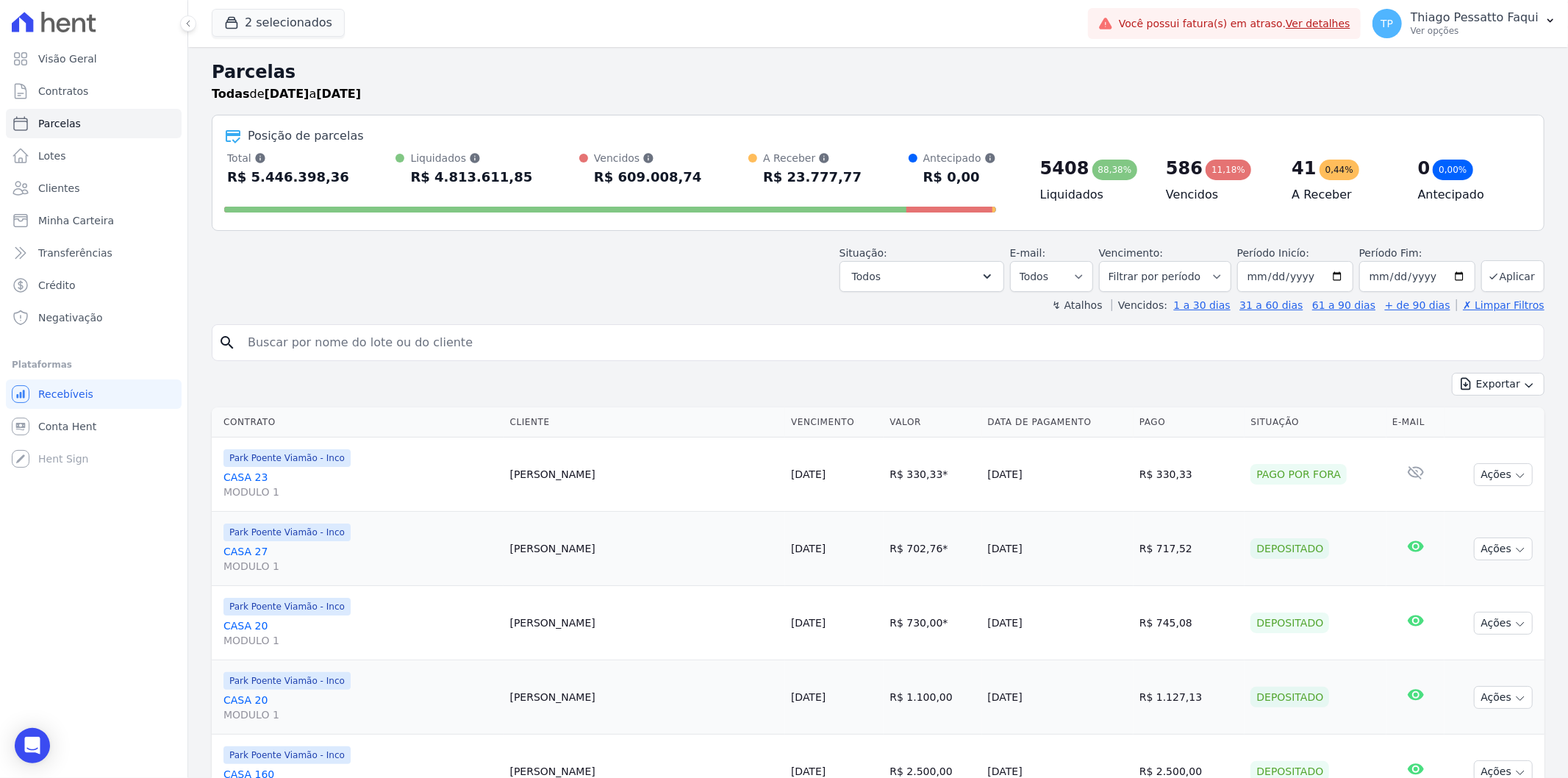
click at [758, 268] on div "Situação: Agendado Em Aberto Pago Processando Cancelado Vencido Transferindo De…" at bounding box center [877, 266] width 1333 height 53
click at [746, 300] on div "↯ Atalhos Vencidos: 1 a 30 dias 31 a 60 dias 61 a 90 dias + de 90 dias ✗ Limpar…" at bounding box center [877, 305] width 1333 height 15
click at [610, 265] on div "Situação: Agendado Em Aberto Pago Processando Cancelado Vencido Transferindo De…" at bounding box center [877, 266] width 1333 height 53
drag, startPoint x: 541, startPoint y: 257, endPoint x: 802, endPoint y: 277, distance: 261.8
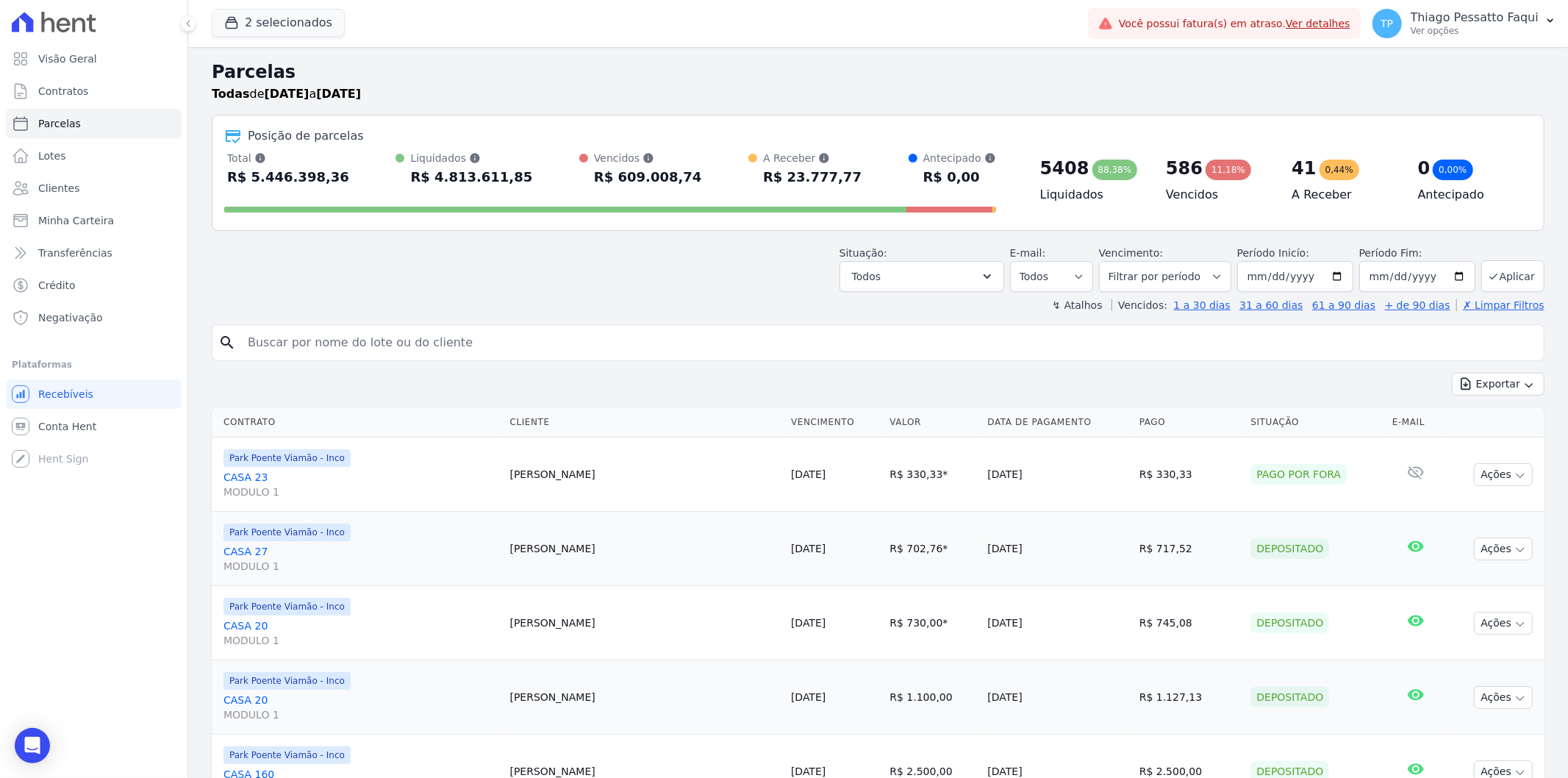
click at [540, 257] on div "Situação: Agendado Em Aberto Pago Processando Cancelado Vencido Transferindo De…" at bounding box center [877, 266] width 1333 height 53
click at [295, 18] on button "2 selecionados" at bounding box center [278, 23] width 133 height 28
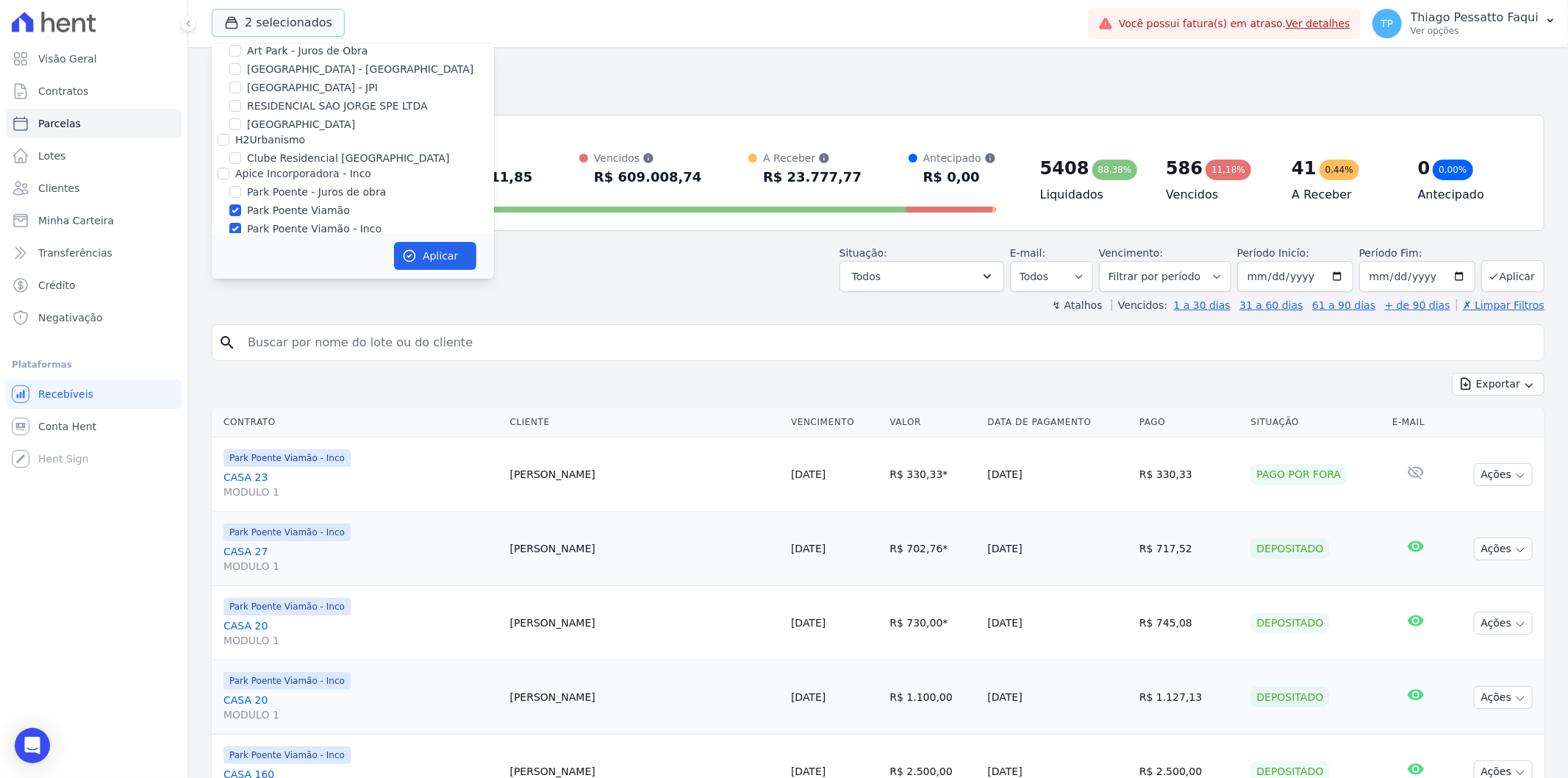
scroll to position [46, 0]
click at [604, 308] on div "↯ Atalhos Vencidos: 1 a 30 dias 31 a 60 dias 61 a 90 dias + de 90 dias ✗ Limpar…" at bounding box center [877, 305] width 1333 height 15
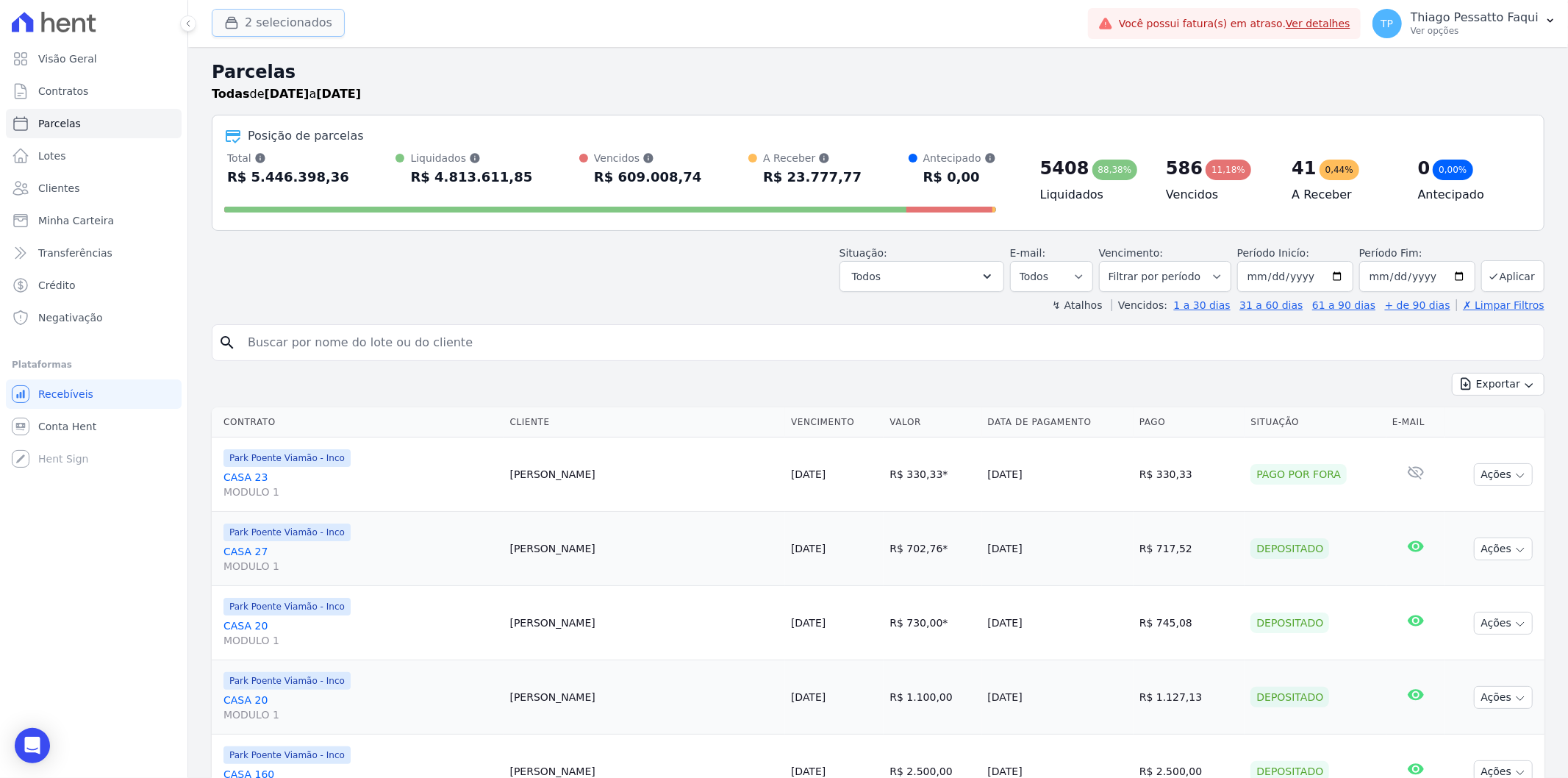
click at [234, 26] on icon "button" at bounding box center [231, 23] width 15 height 15
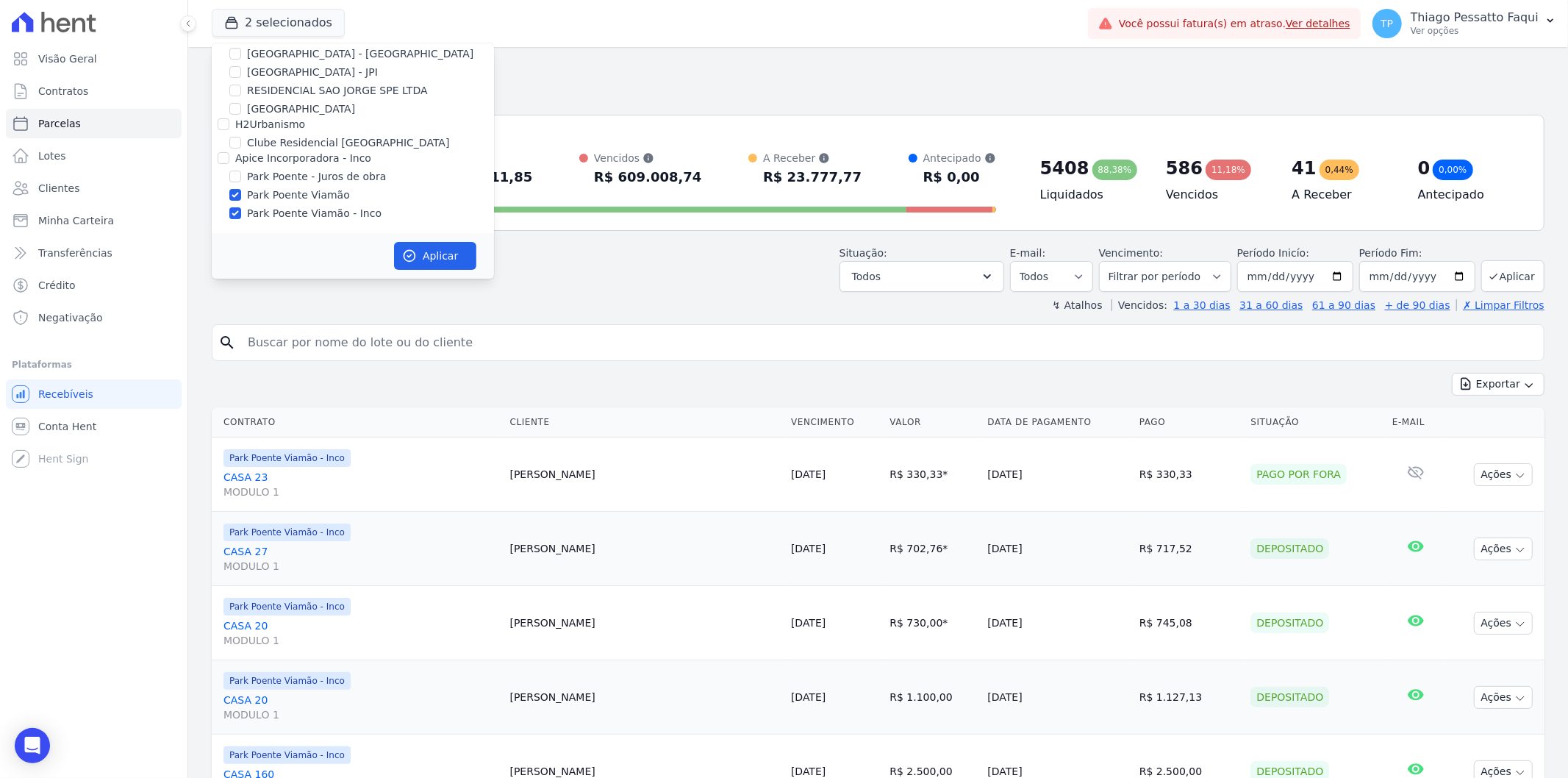
click at [283, 174] on label "Park Poente - Juros de obra" at bounding box center [317, 177] width 139 height 16
click at [241, 174] on input "Park Poente - Juros de obra" at bounding box center [235, 177] width 12 height 12
checkbox input "true"
click at [424, 251] on button "Aplicar" at bounding box center [435, 256] width 82 height 28
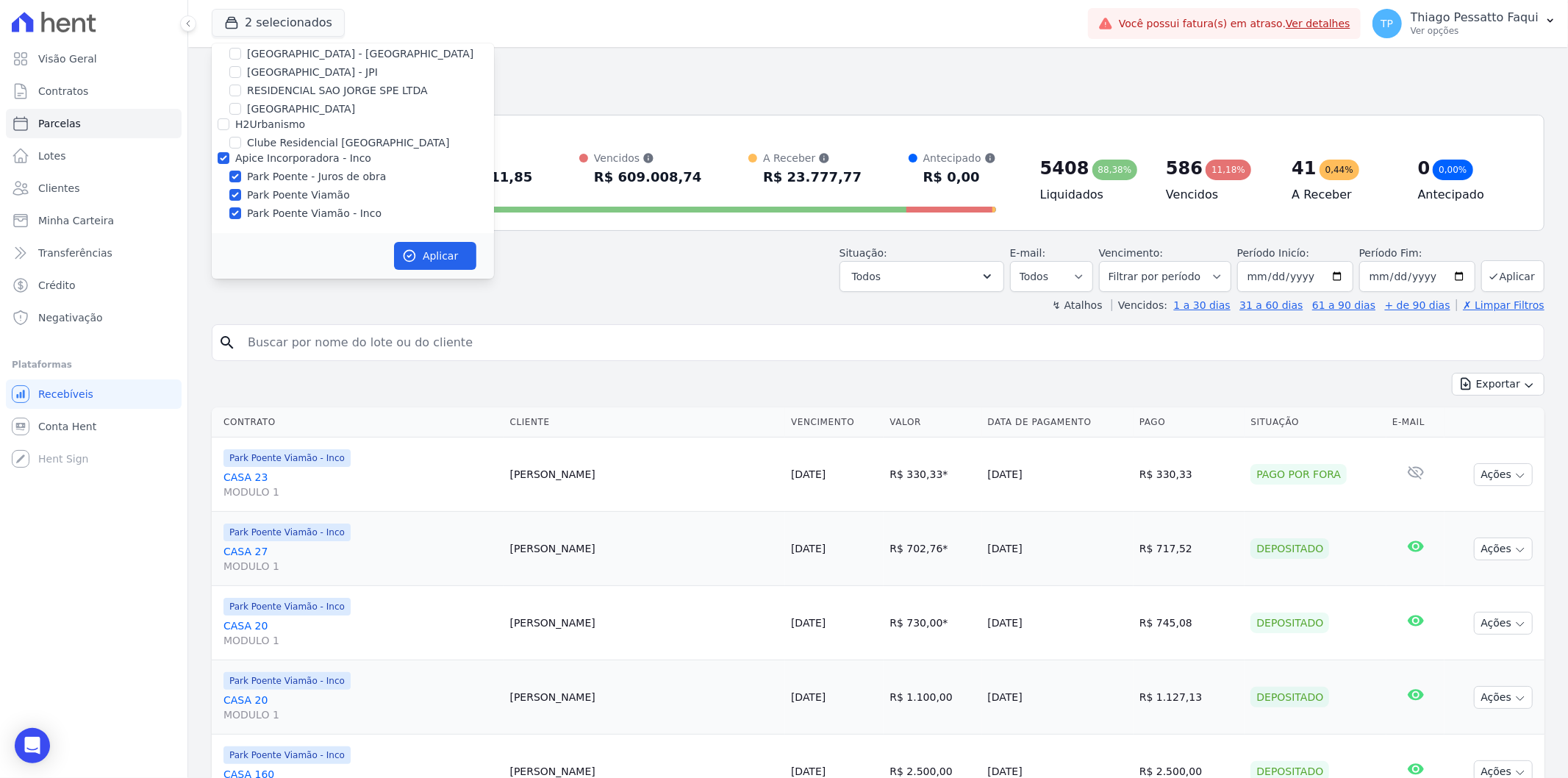
scroll to position [42, 0]
select select
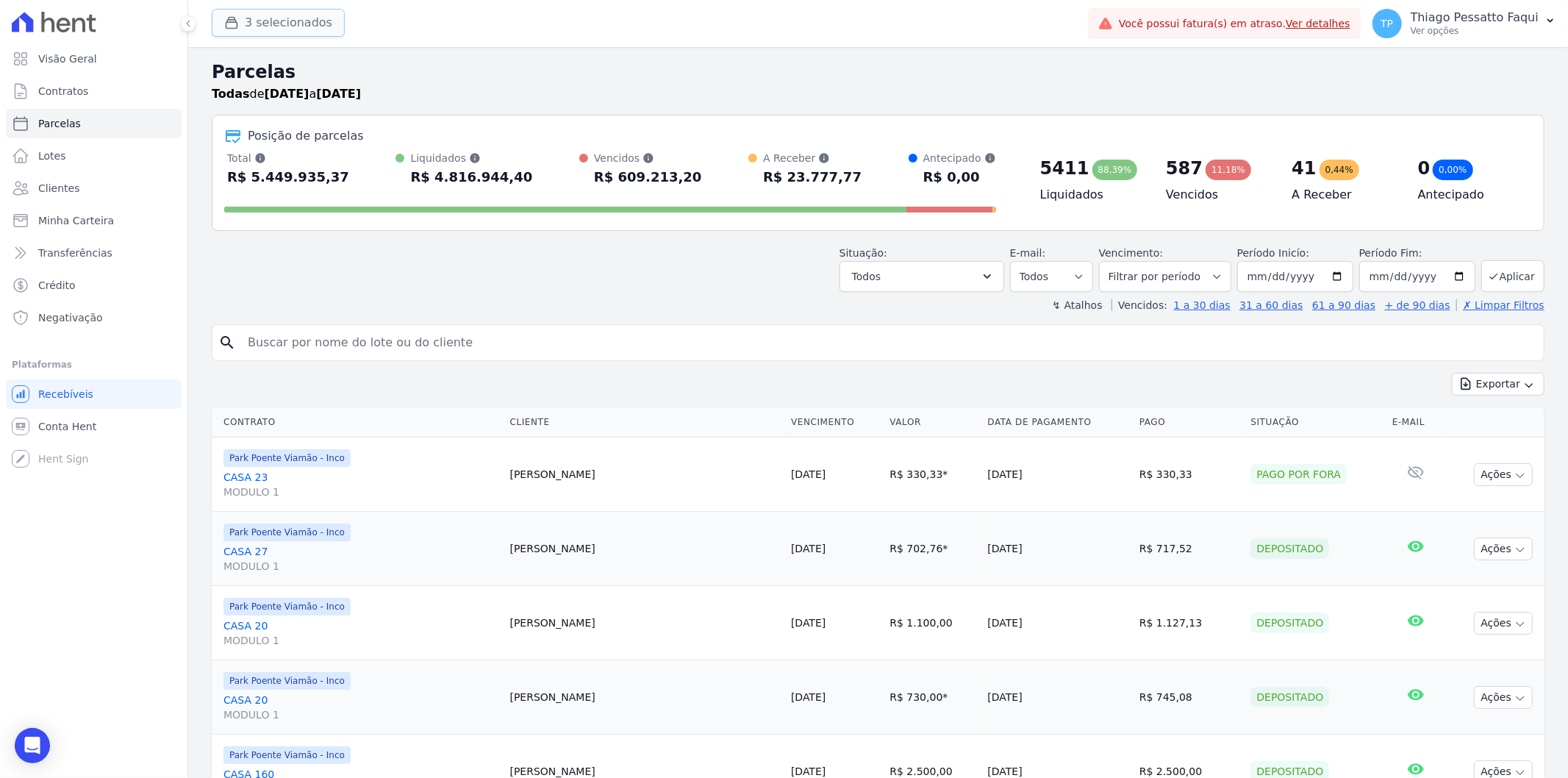
click at [284, 32] on button "3 selecionados" at bounding box center [278, 23] width 133 height 28
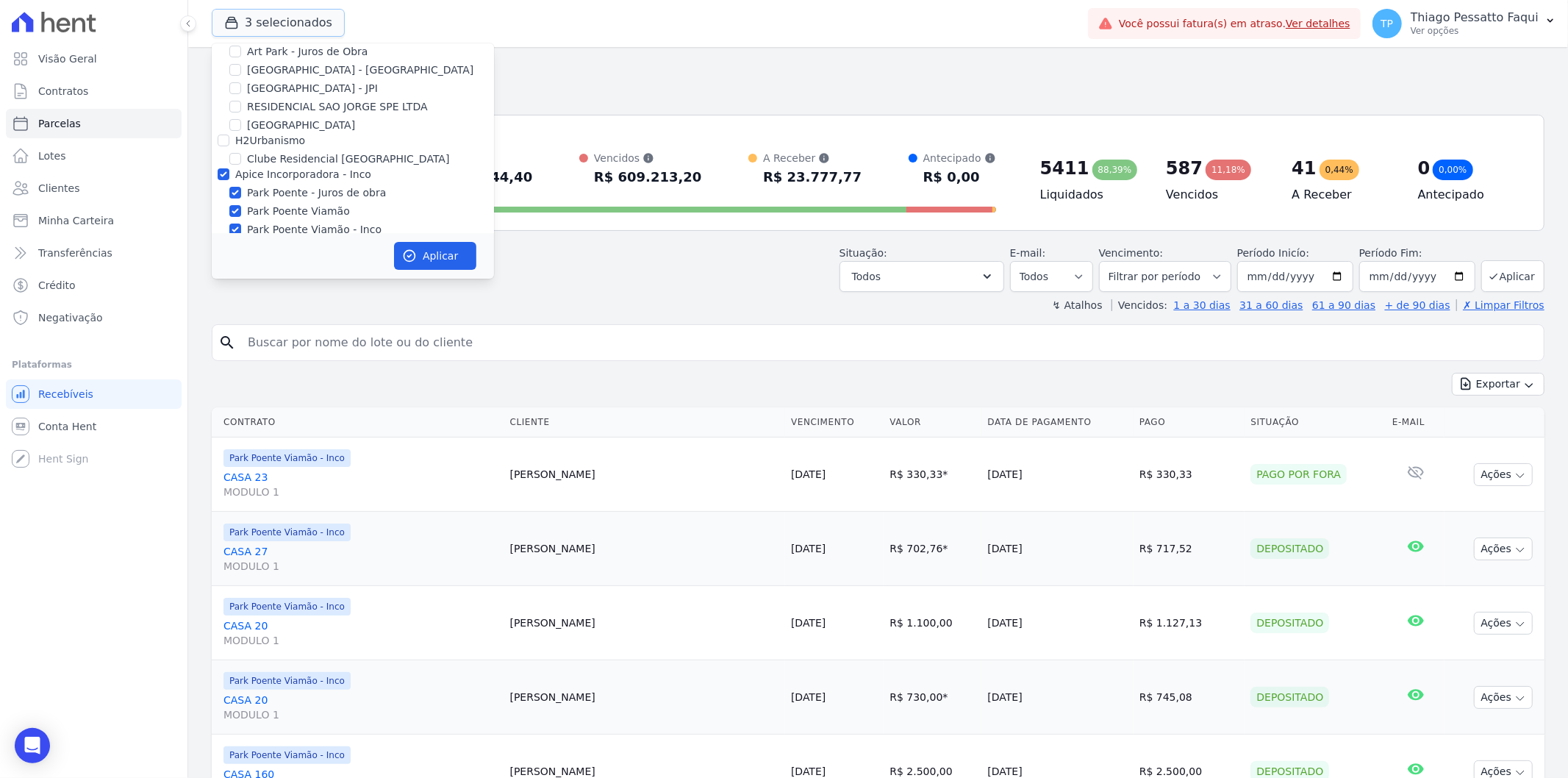
scroll to position [46, 0]
click at [322, 174] on label "Park Poente - Juros de obra" at bounding box center [317, 177] width 139 height 16
click at [241, 174] on input "Park Poente - Juros de obra" at bounding box center [235, 177] width 12 height 12
checkbox input "false"
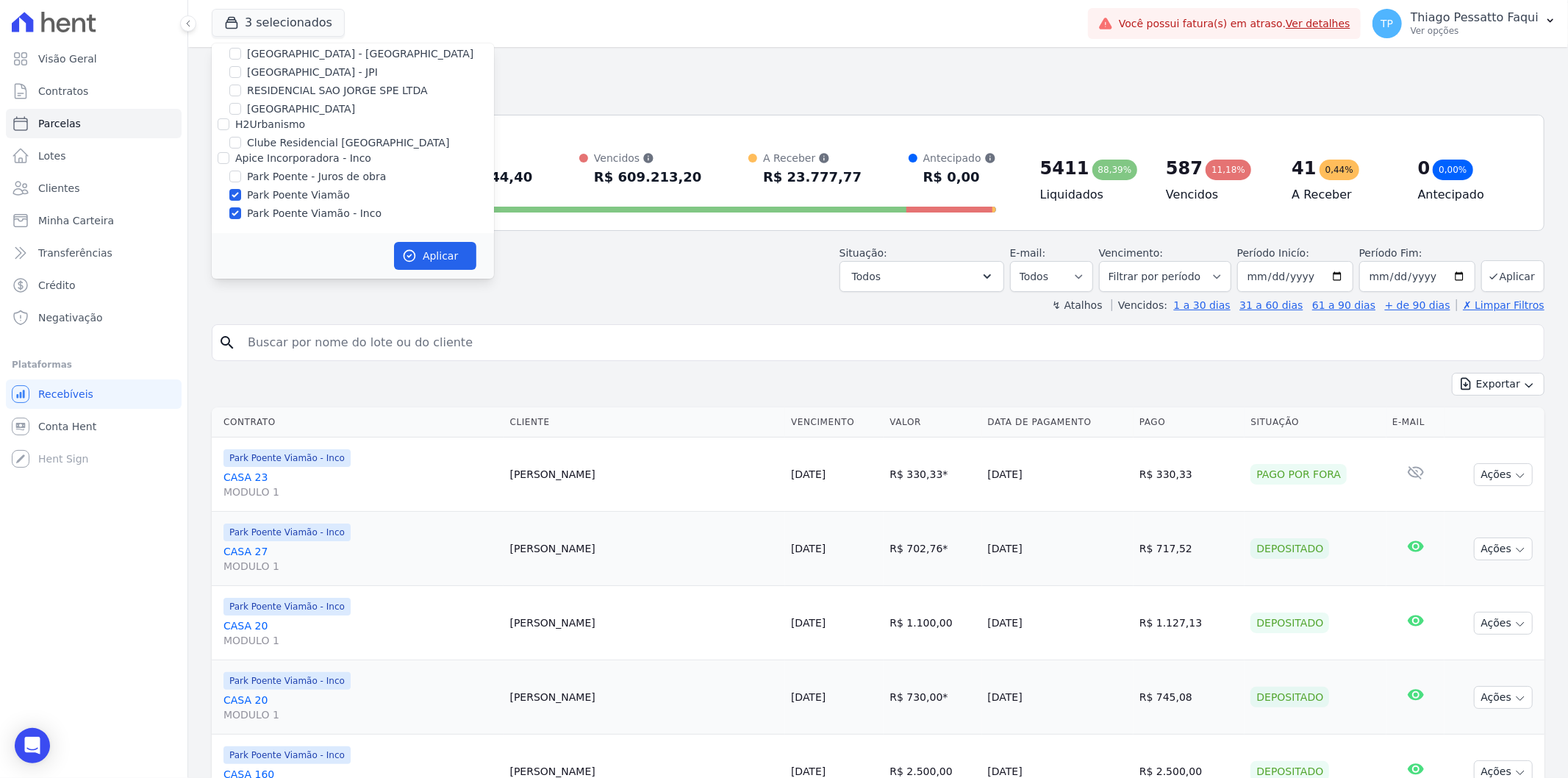
click at [691, 248] on div "Situação: Agendado Em Aberto Pago Processando Cancelado Vencido Transferindo De…" at bounding box center [877, 266] width 1333 height 53
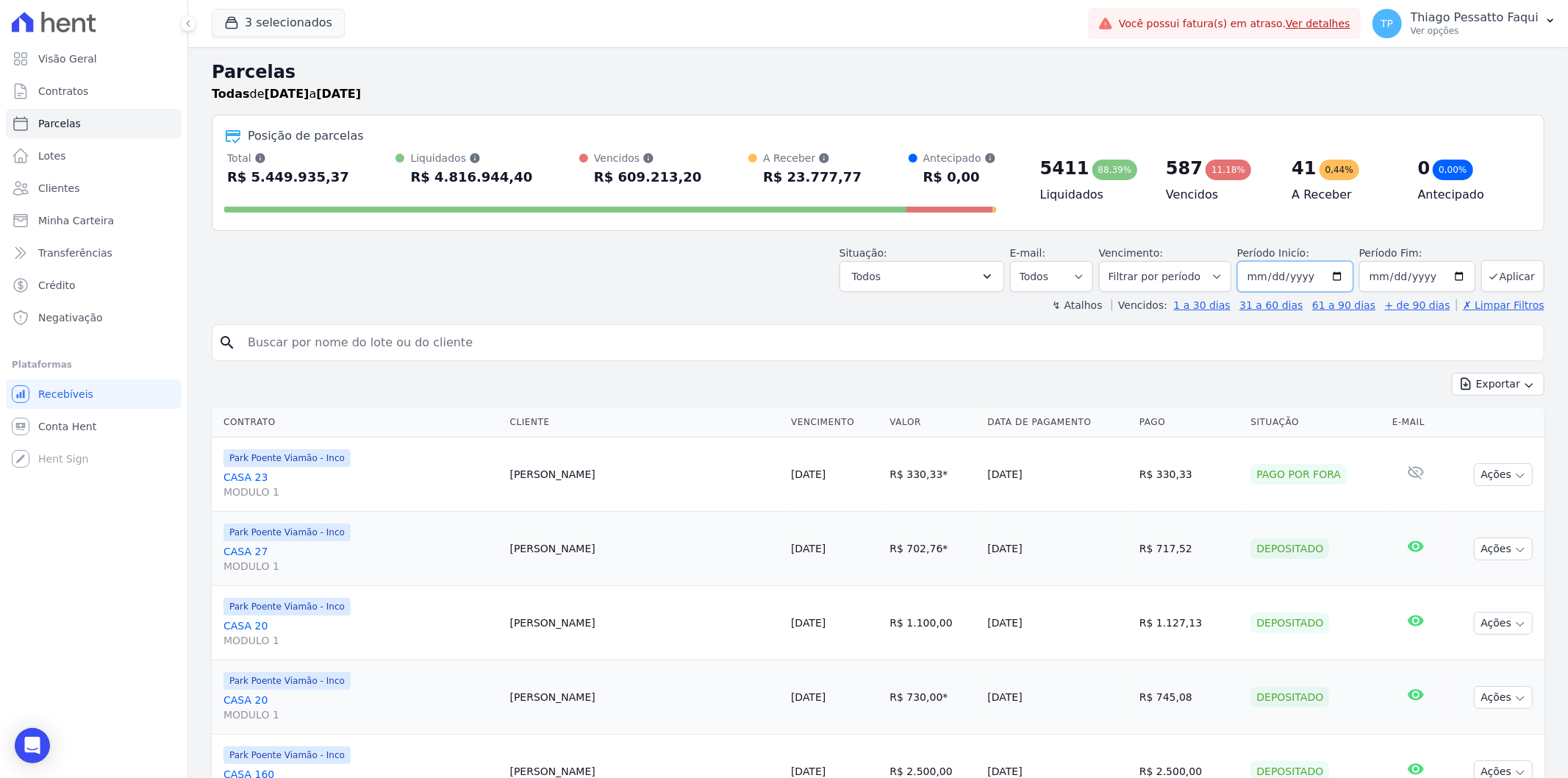
click at [1265, 276] on input "2022-04-17" at bounding box center [1295, 276] width 116 height 31
click at [1340, 281] on input "2022-04-17" at bounding box center [1295, 276] width 116 height 31
click at [1215, 287] on select "Filtrar por período ──────── Todos os meses Novembro/2022 Dezembro/2022 Janeiro…" at bounding box center [1165, 276] width 132 height 31
drag, startPoint x: 1051, startPoint y: 275, endPoint x: 1065, endPoint y: 276, distance: 14.0
click at [1051, 275] on select "Todos Lido Não-lido" at bounding box center [1052, 276] width 83 height 31
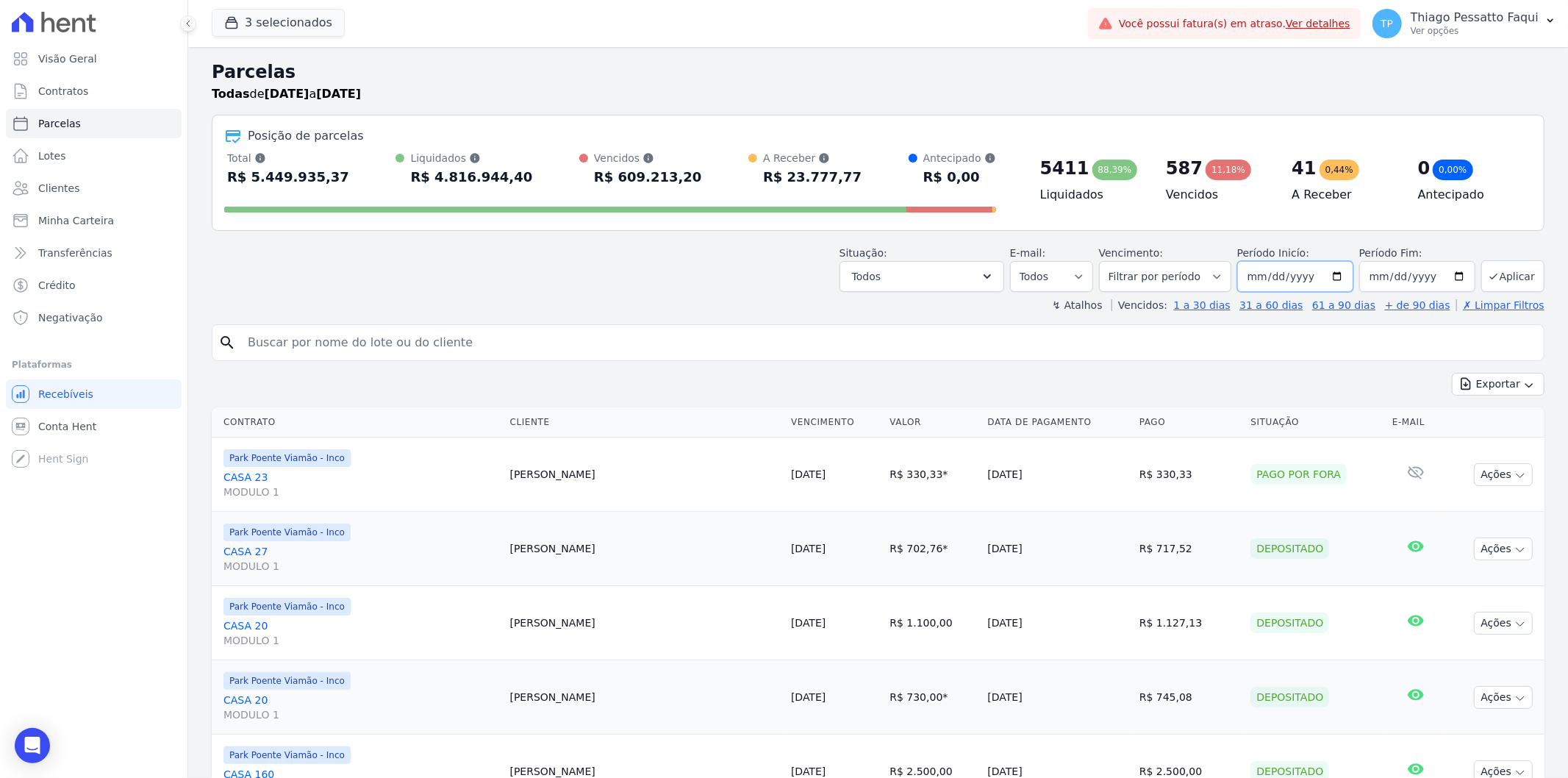
click at [1265, 284] on input "2022-04-17" at bounding box center [1295, 276] width 116 height 31
click at [1333, 282] on input "2022-04-17" at bounding box center [1295, 276] width 116 height 31
click at [1192, 274] on select "Filtrar por período ──────── Todos os meses Novembro/2022 Dezembro/2022 Janeiro…" at bounding box center [1165, 276] width 132 height 31
select select "all"
click at [1108, 261] on select "Filtrar por período ──────── Todos os meses Novembro/2022 Dezembro/2022 Janeiro…" at bounding box center [1165, 276] width 132 height 31
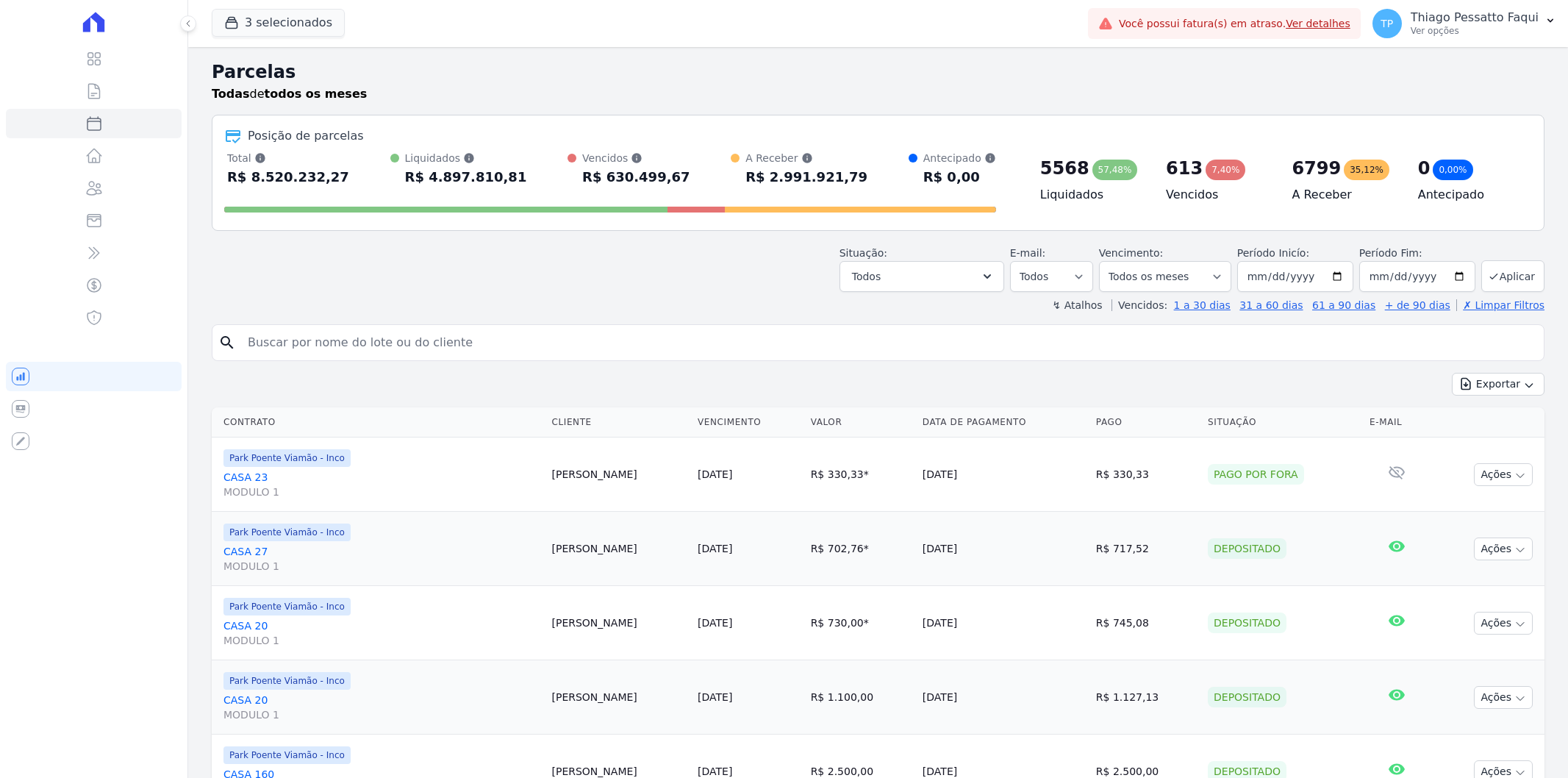
select select
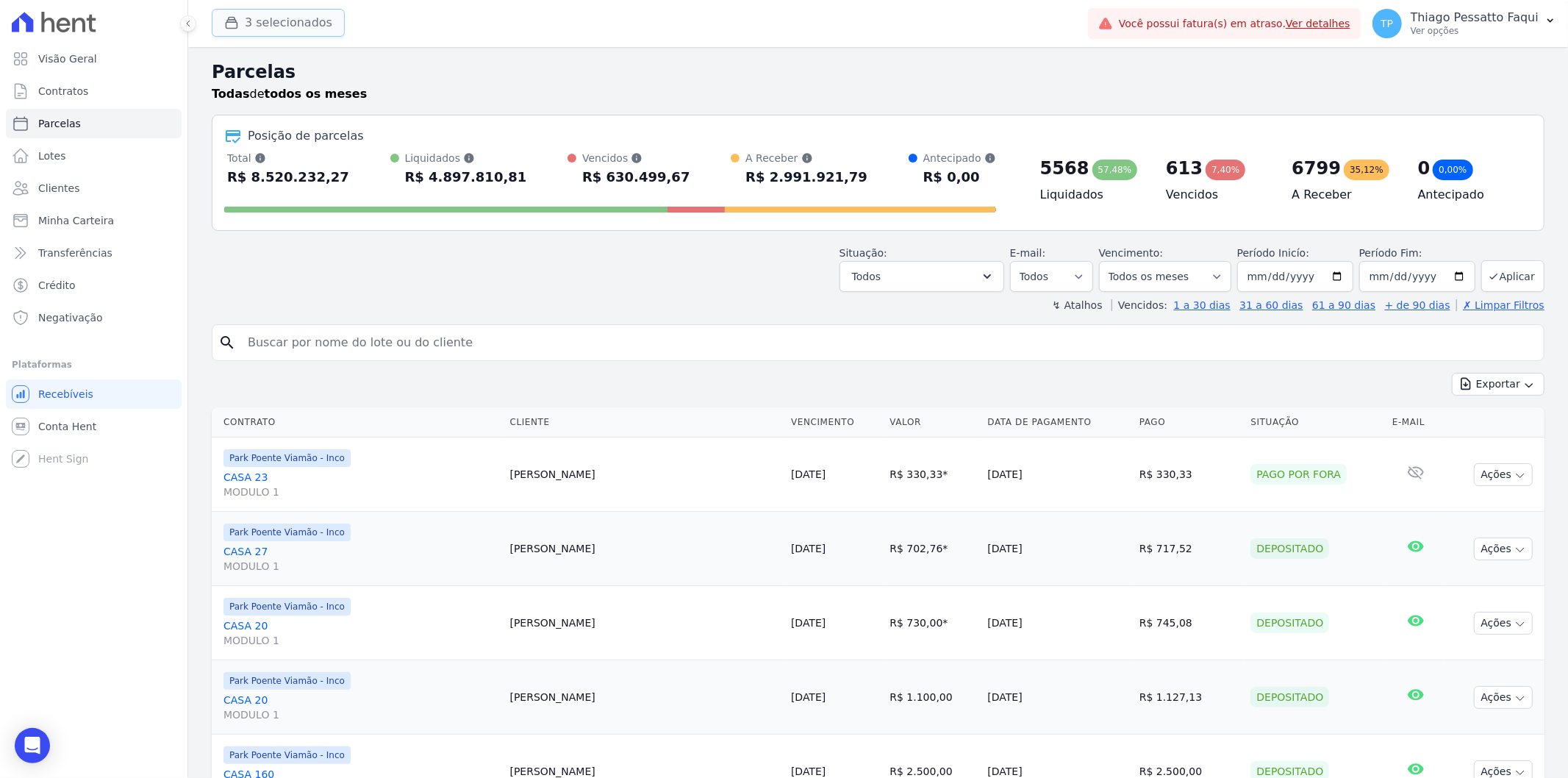
click at [292, 13] on button "3 selecionados" at bounding box center [278, 23] width 133 height 28
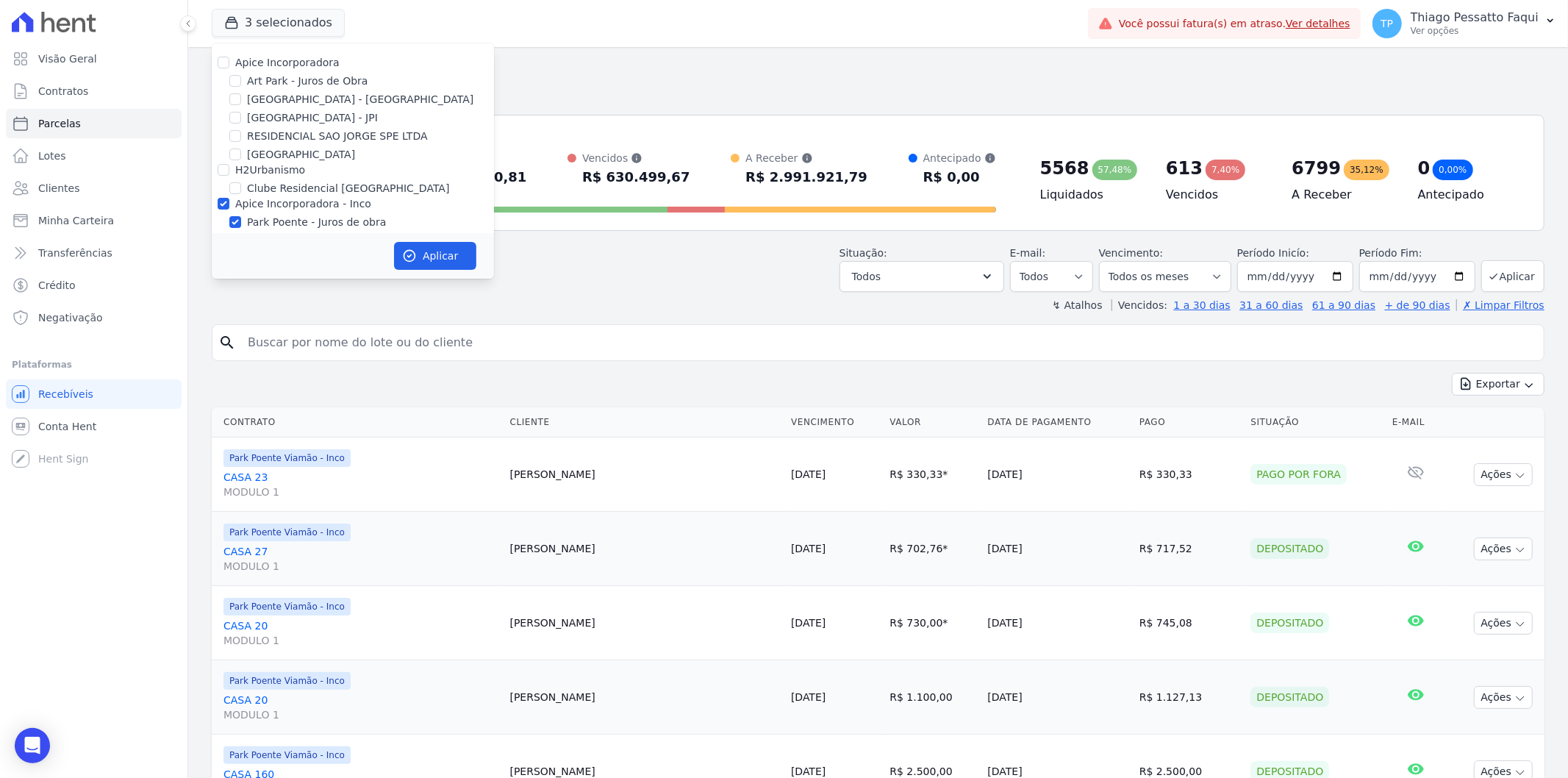
click at [277, 221] on label "Park Poente - Juros de obra" at bounding box center [317, 222] width 139 height 16
click at [241, 221] on input "Park Poente - Juros de obra" at bounding box center [235, 222] width 12 height 12
checkbox input "false"
click at [412, 245] on button "Aplicar" at bounding box center [435, 256] width 82 height 28
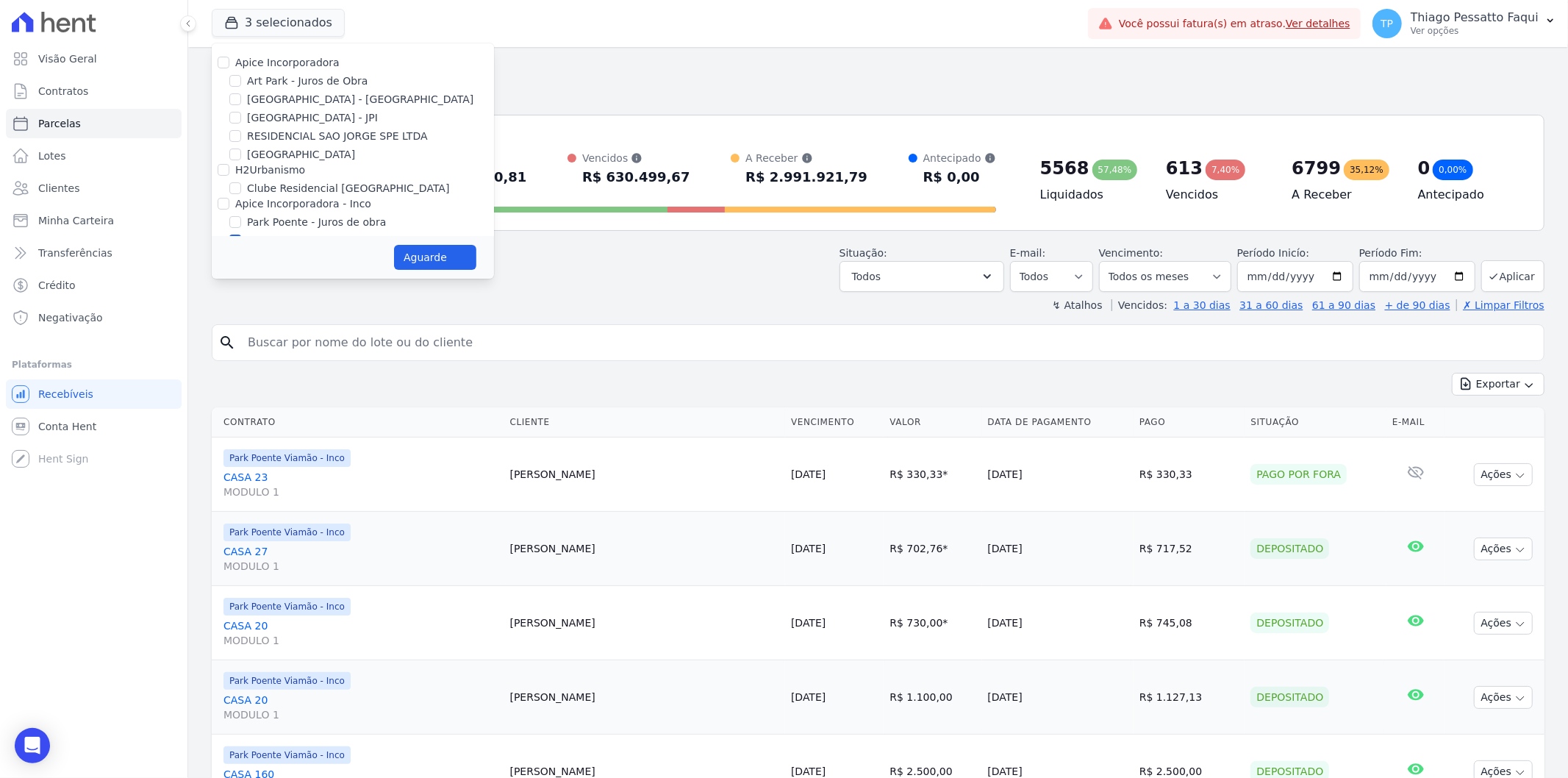
select select
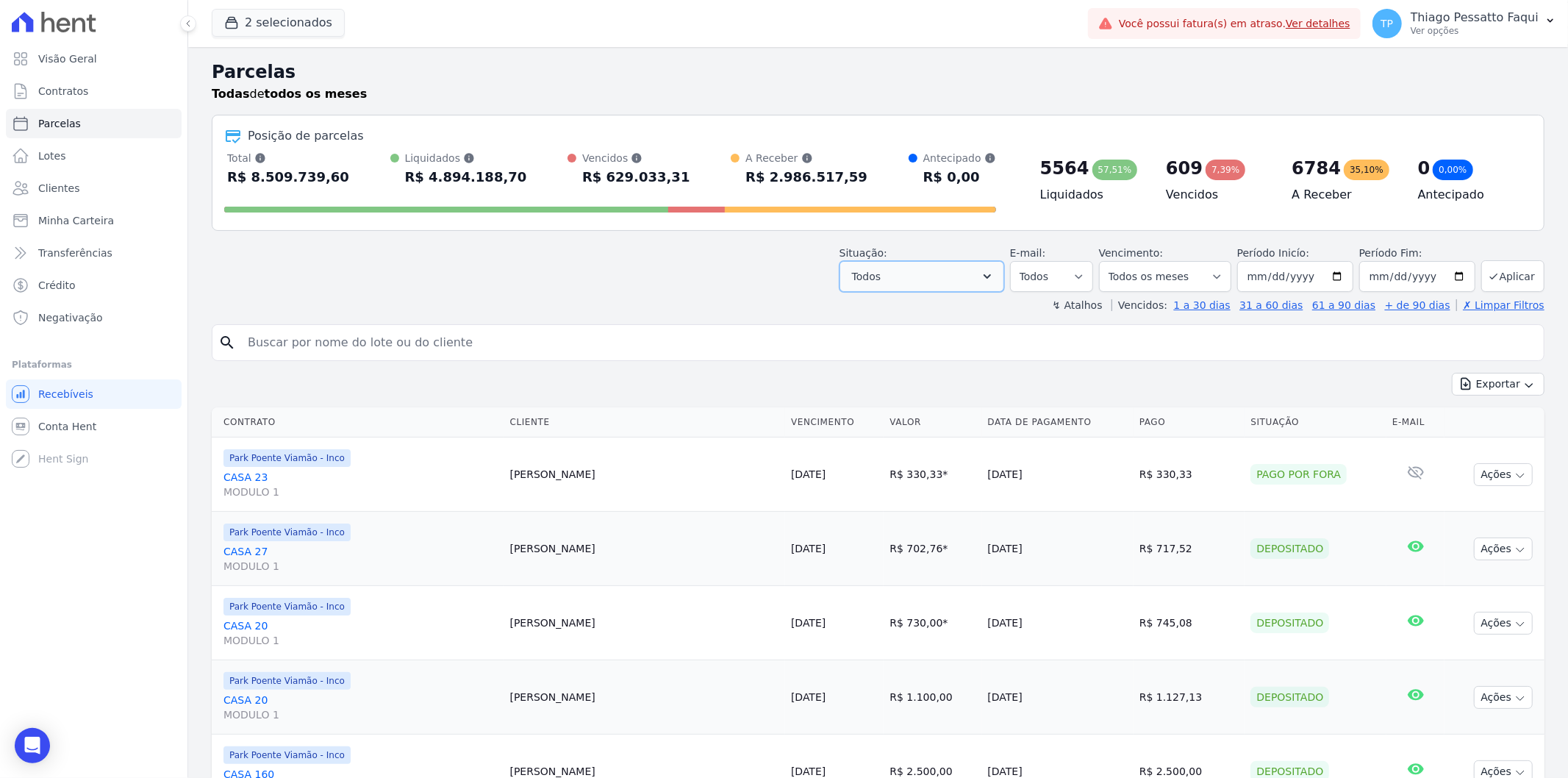
click at [913, 277] on button "Todos" at bounding box center [922, 276] width 165 height 31
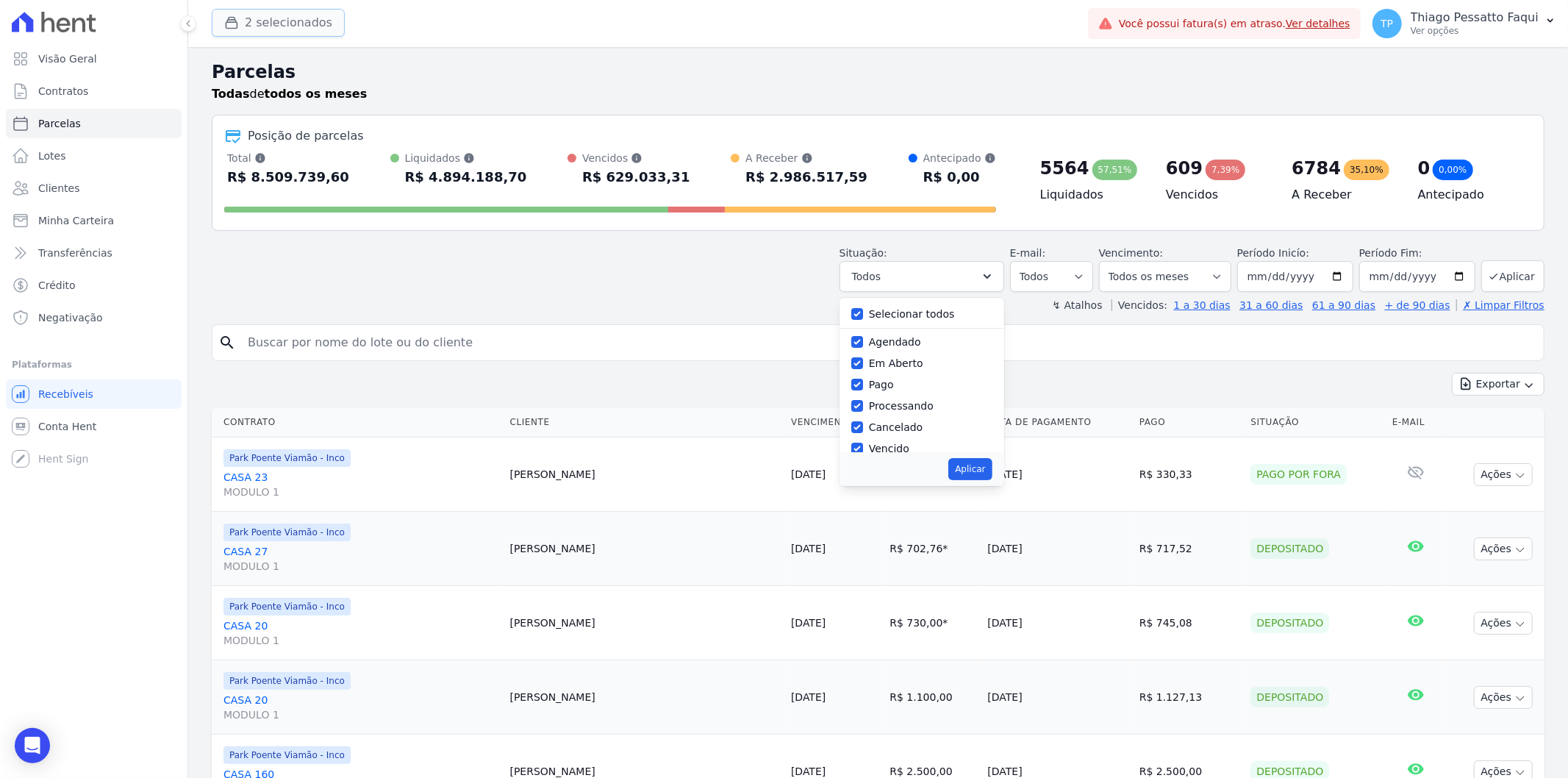
click at [317, 23] on button "2 selecionados" at bounding box center [278, 23] width 133 height 28
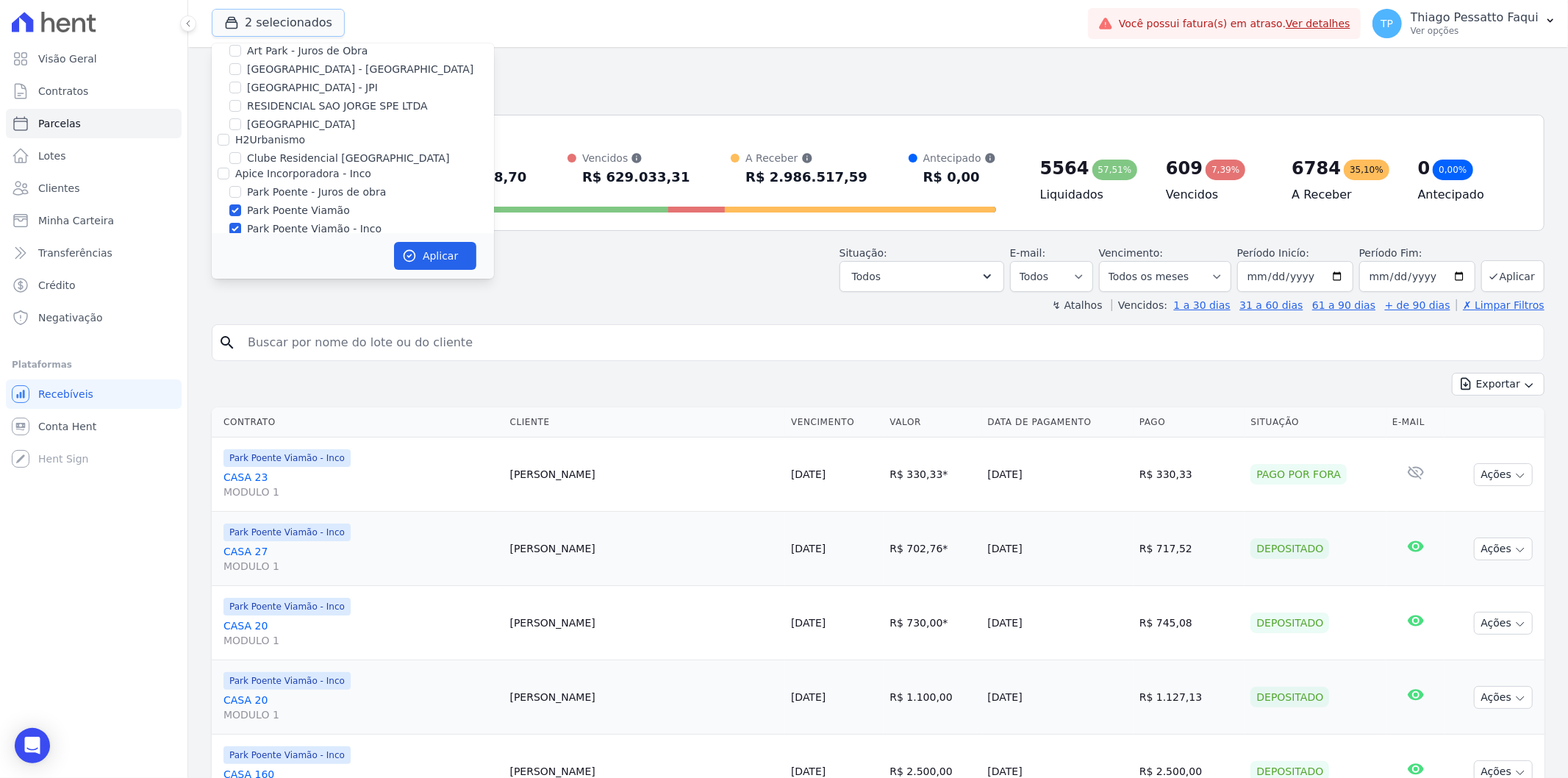
scroll to position [46, 0]
click at [287, 198] on label "Park Poente Viamão" at bounding box center [299, 195] width 103 height 16
click at [241, 198] on input "Park Poente Viamão" at bounding box center [235, 194] width 12 height 12
checkbox input "false"
click at [289, 208] on label "Park Poente Viamão - Inco" at bounding box center [315, 213] width 135 height 16
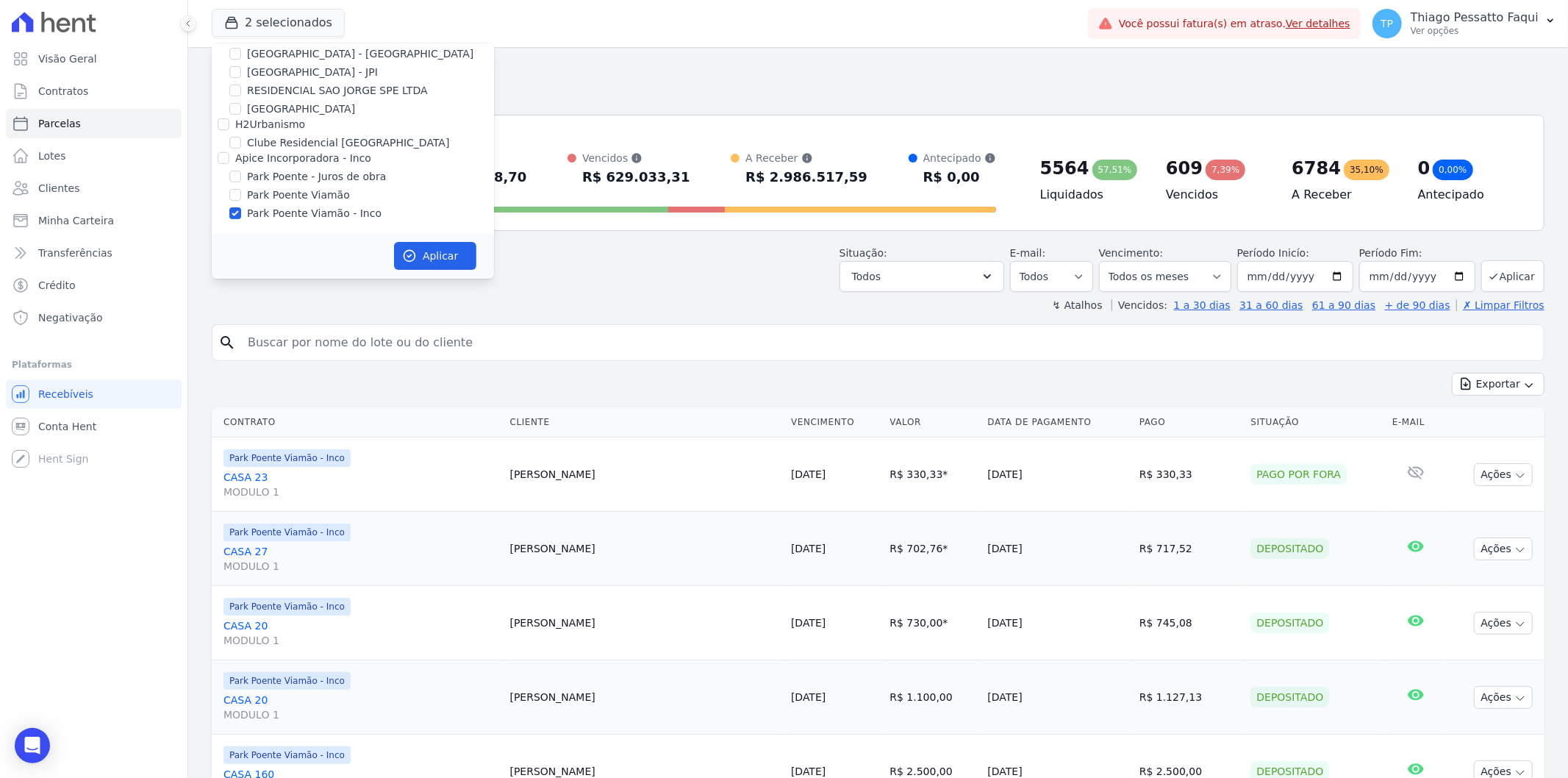
click at [241, 208] on input "Park Poente Viamão - Inco" at bounding box center [235, 213] width 12 height 12
checkbox input "false"
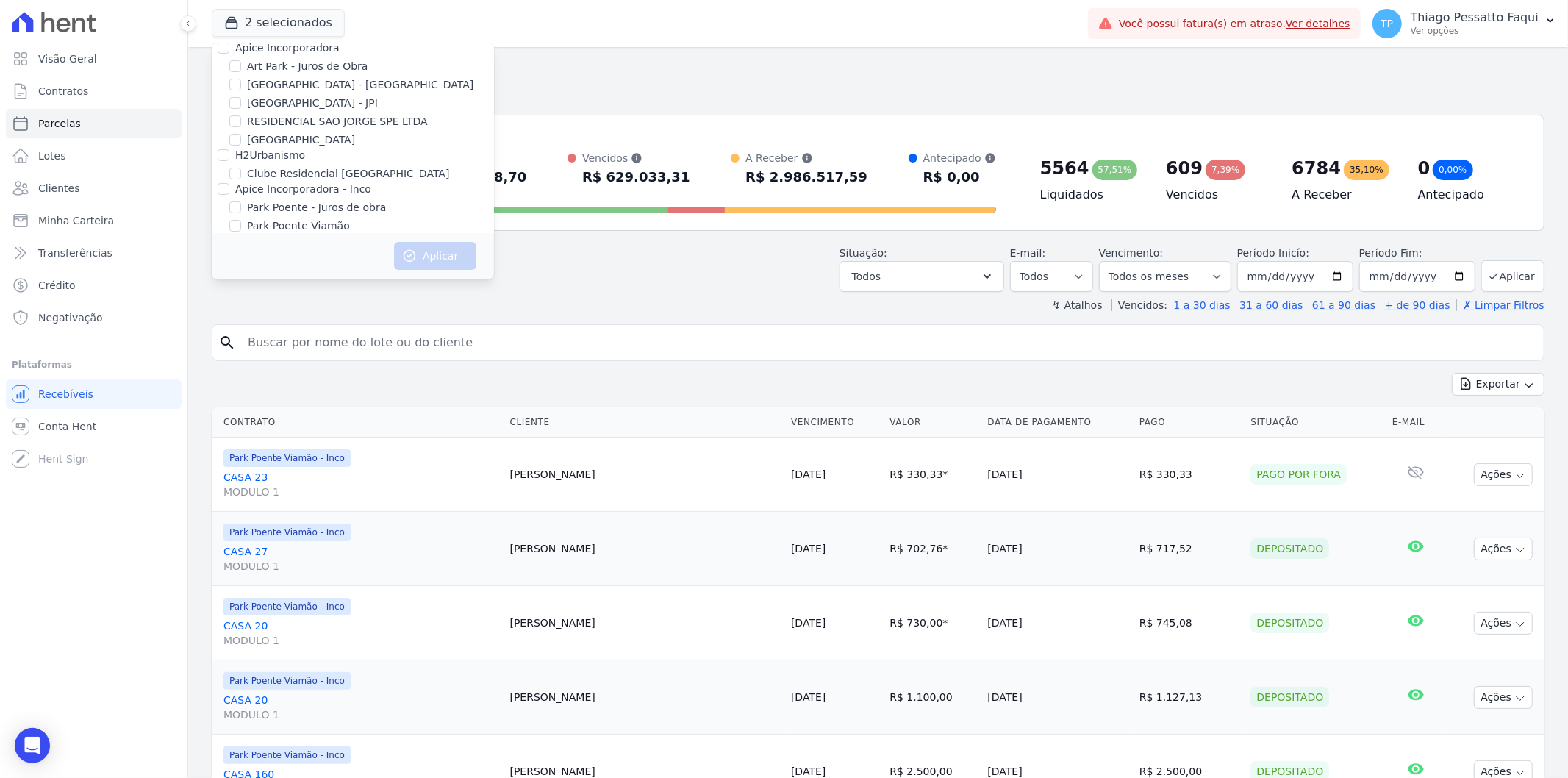
scroll to position [0, 0]
click at [290, 64] on label "Apice Incorporadora" at bounding box center [287, 63] width 104 height 12
click at [229, 64] on input "Apice Incorporadora" at bounding box center [223, 63] width 12 height 12
checkbox input "true"
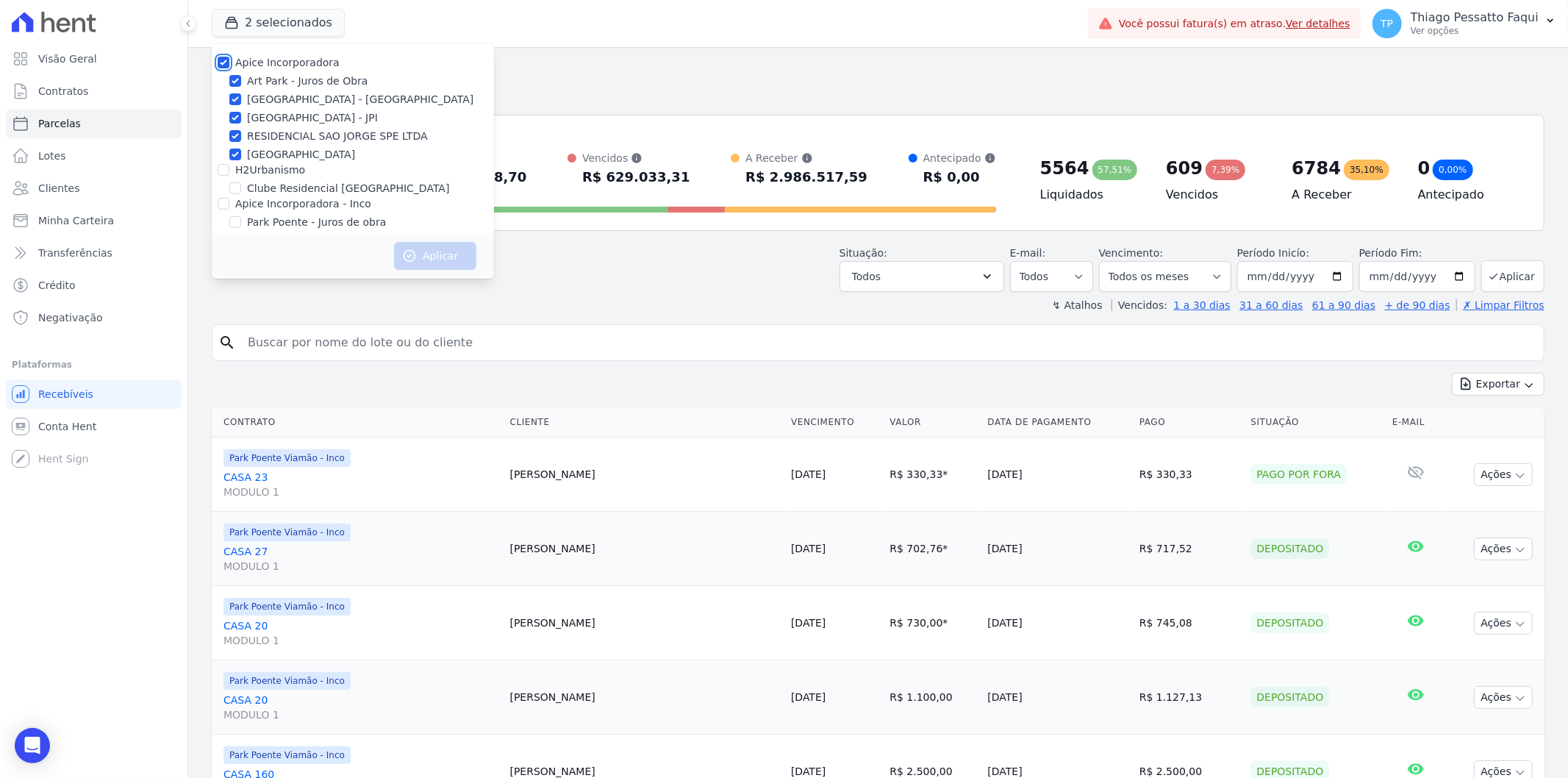
checkbox input "true"
click at [317, 135] on label "RESIDENCIAL SAO JORGE SPE LTDA" at bounding box center [337, 137] width 181 height 16
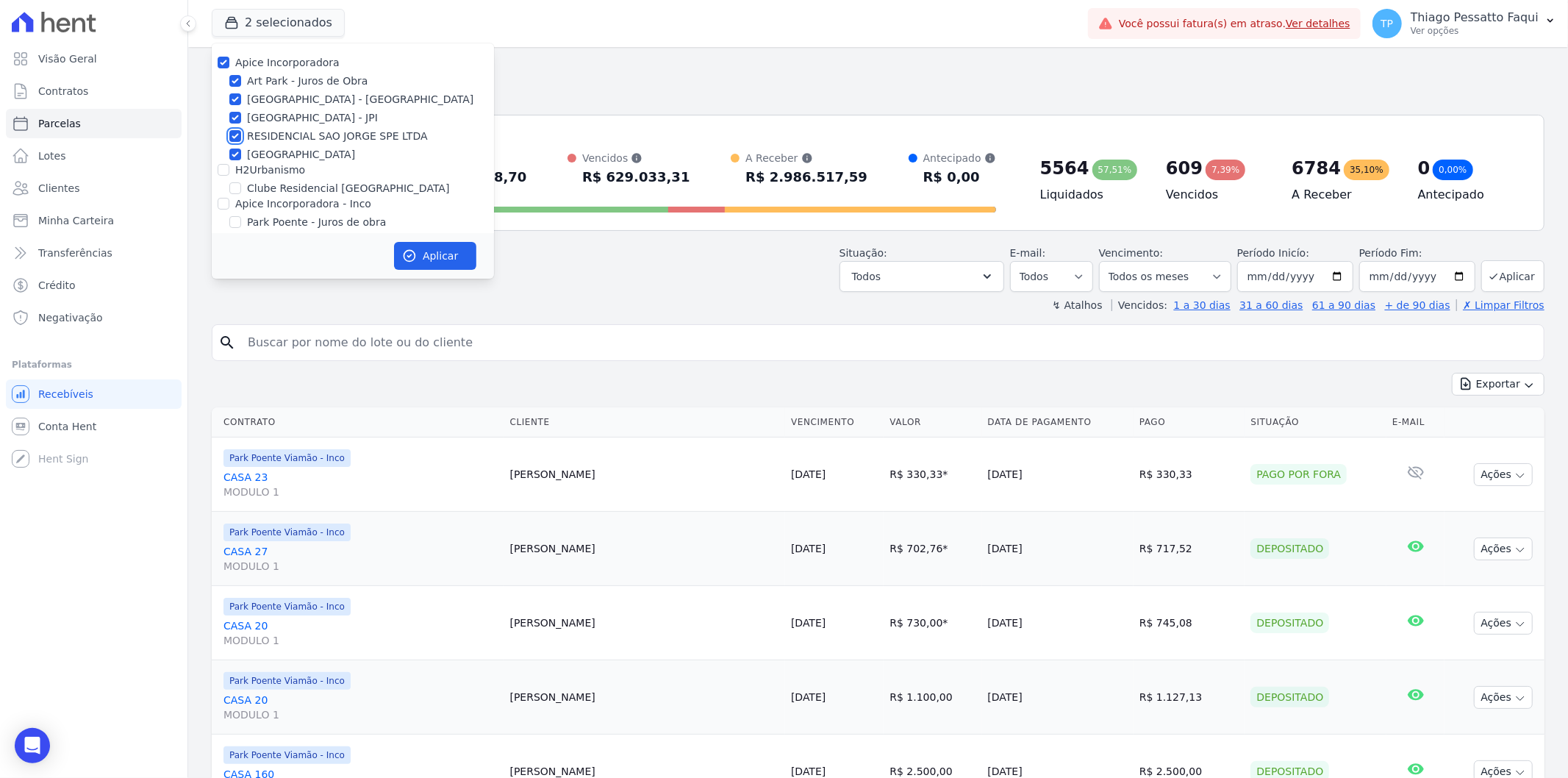
click at [241, 135] on input "RESIDENCIAL SAO JORGE SPE LTDA" at bounding box center [235, 136] width 12 height 12
checkbox input "false"
click at [313, 153] on label "[PERSON_NAME][GEOGRAPHIC_DATA]" at bounding box center [301, 155] width 108 height 16
click at [241, 153] on input "[PERSON_NAME][GEOGRAPHIC_DATA]" at bounding box center [235, 155] width 12 height 12
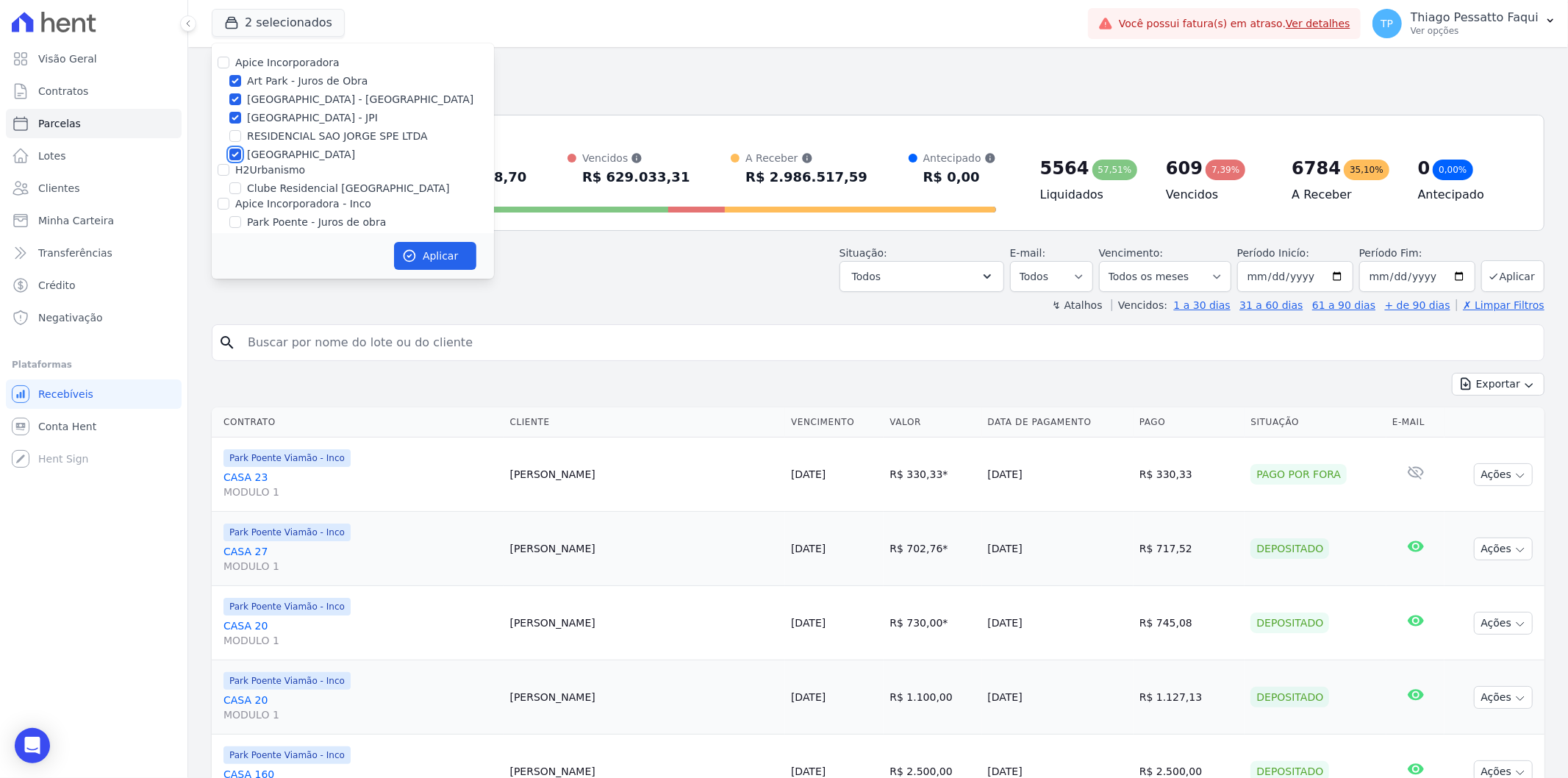
checkbox input "false"
click at [410, 242] on button "Aplicar" at bounding box center [435, 256] width 82 height 28
select select
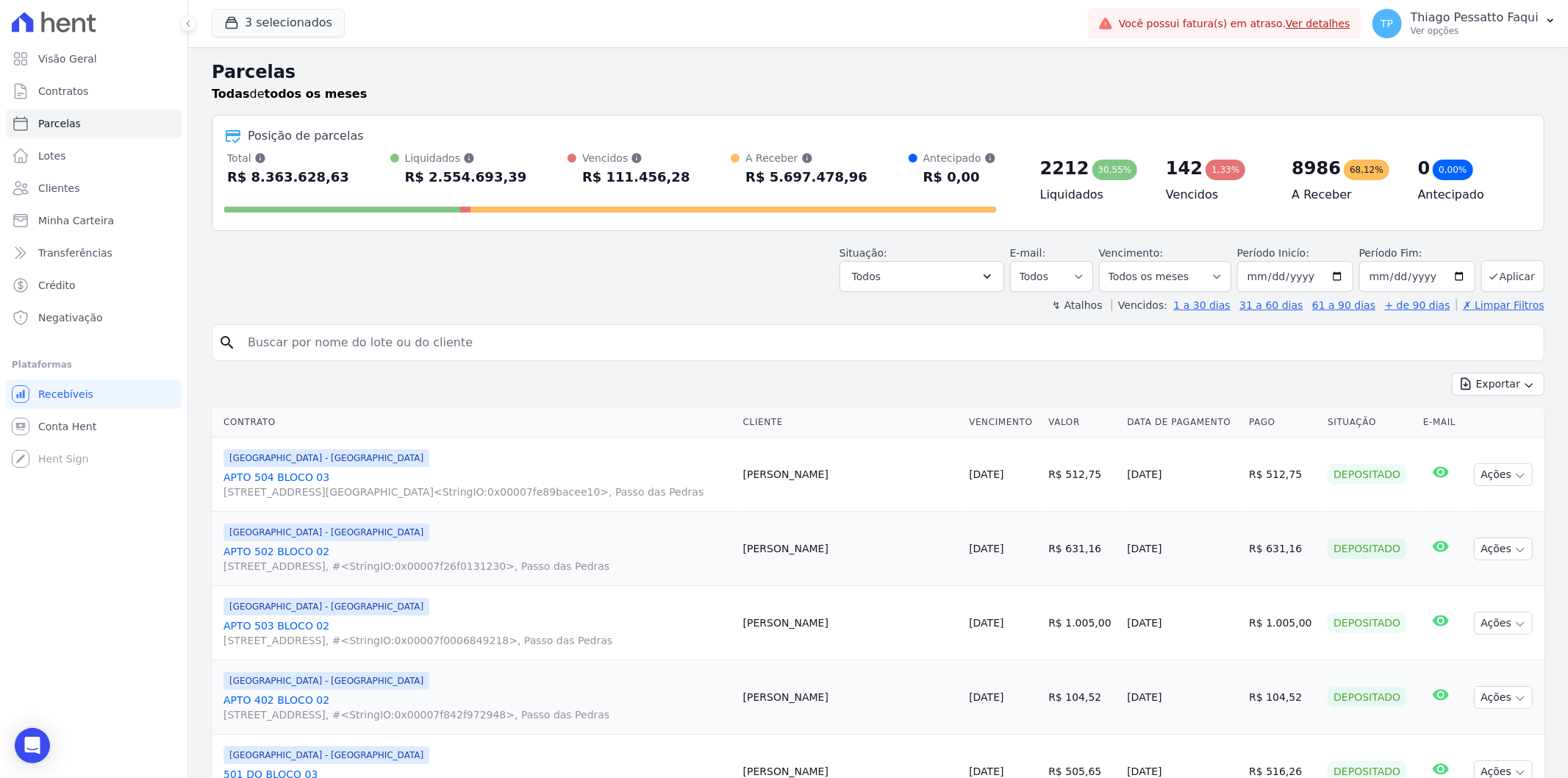
click at [653, 281] on div "Situação: Agendado Em Aberto Pago Processando Cancelado Vencido Transferindo De…" at bounding box center [877, 266] width 1333 height 53
click at [608, 178] on div "R$ 111.456,28" at bounding box center [636, 178] width 108 height 24
click at [620, 186] on div "R$ 111.456,28" at bounding box center [636, 178] width 108 height 24
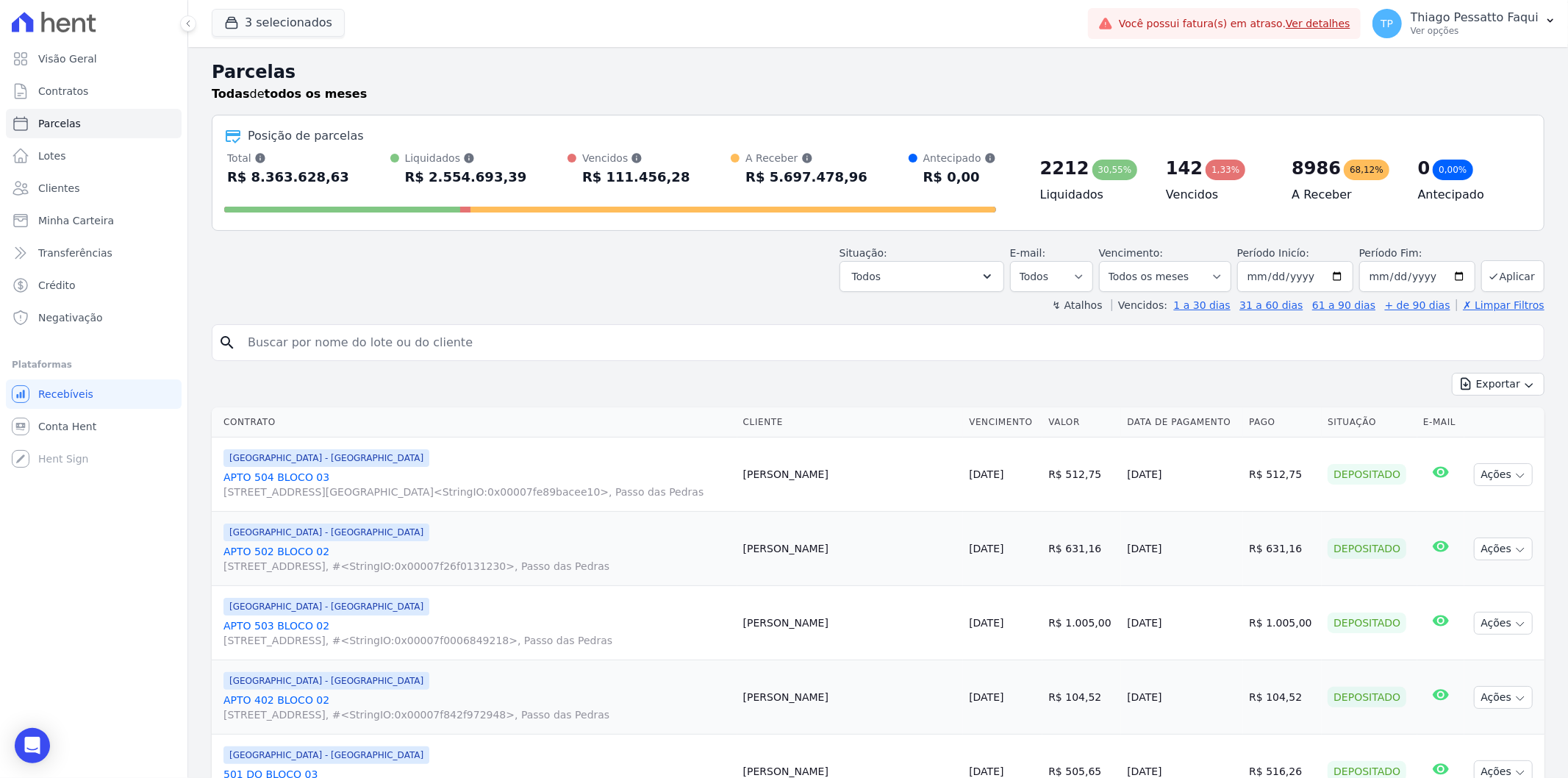
click at [620, 186] on div "R$ 111.456,28" at bounding box center [636, 178] width 108 height 24
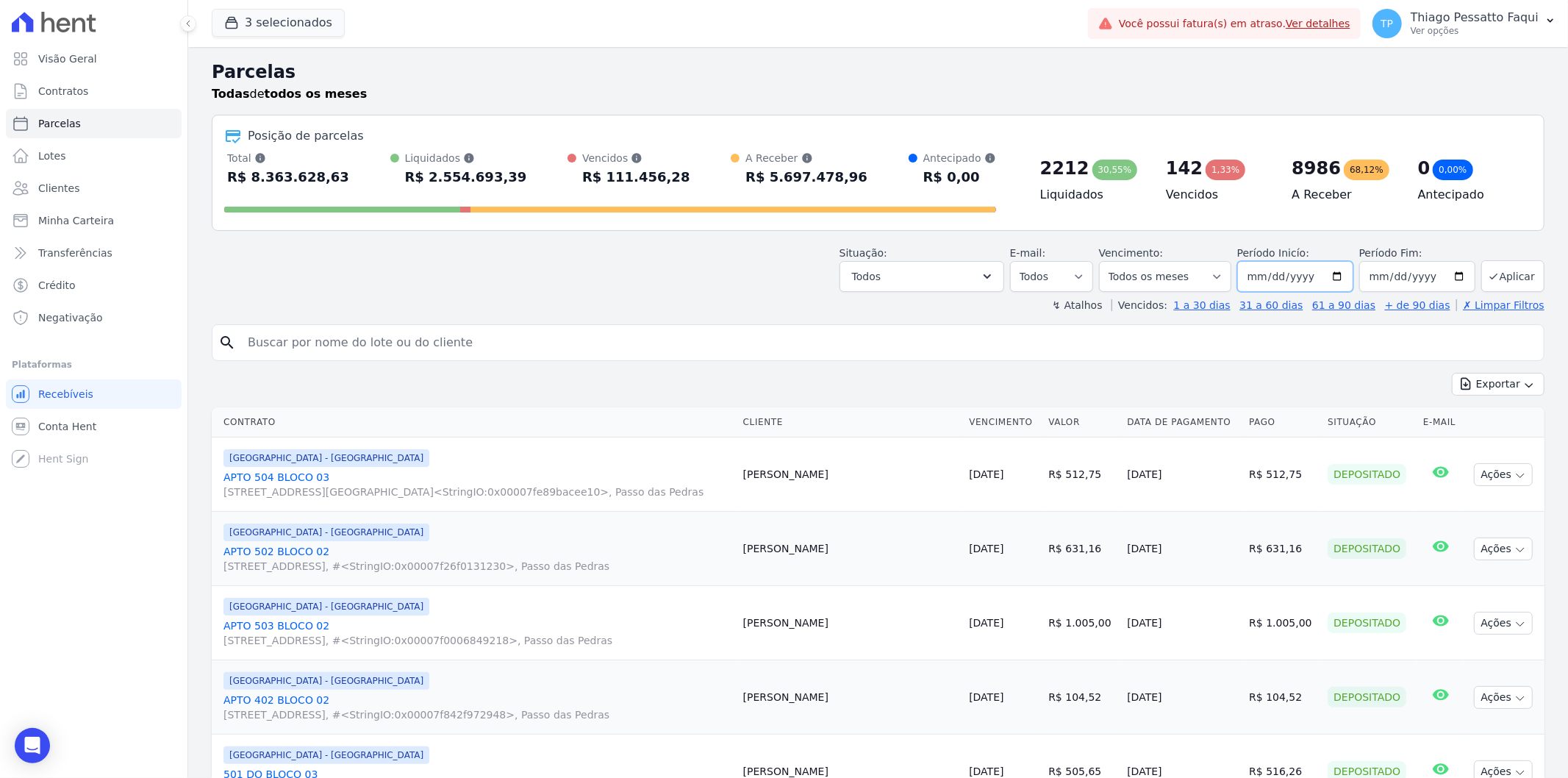
click at [1327, 281] on input "2019-07-01" at bounding box center [1295, 276] width 116 height 31
type input "2025-10-01"
click at [1489, 274] on icon "submit" at bounding box center [1494, 277] width 12 height 12
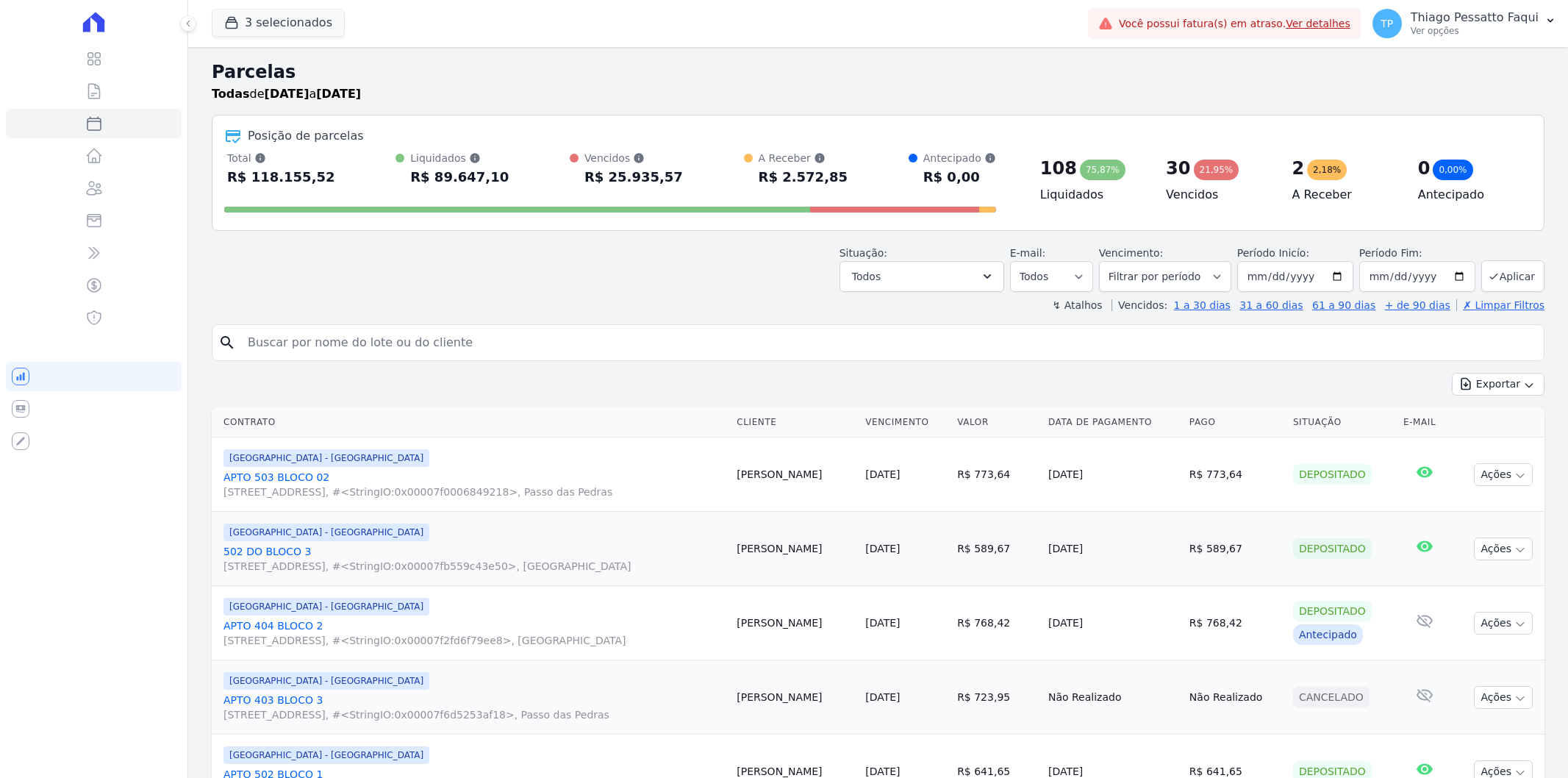
select select
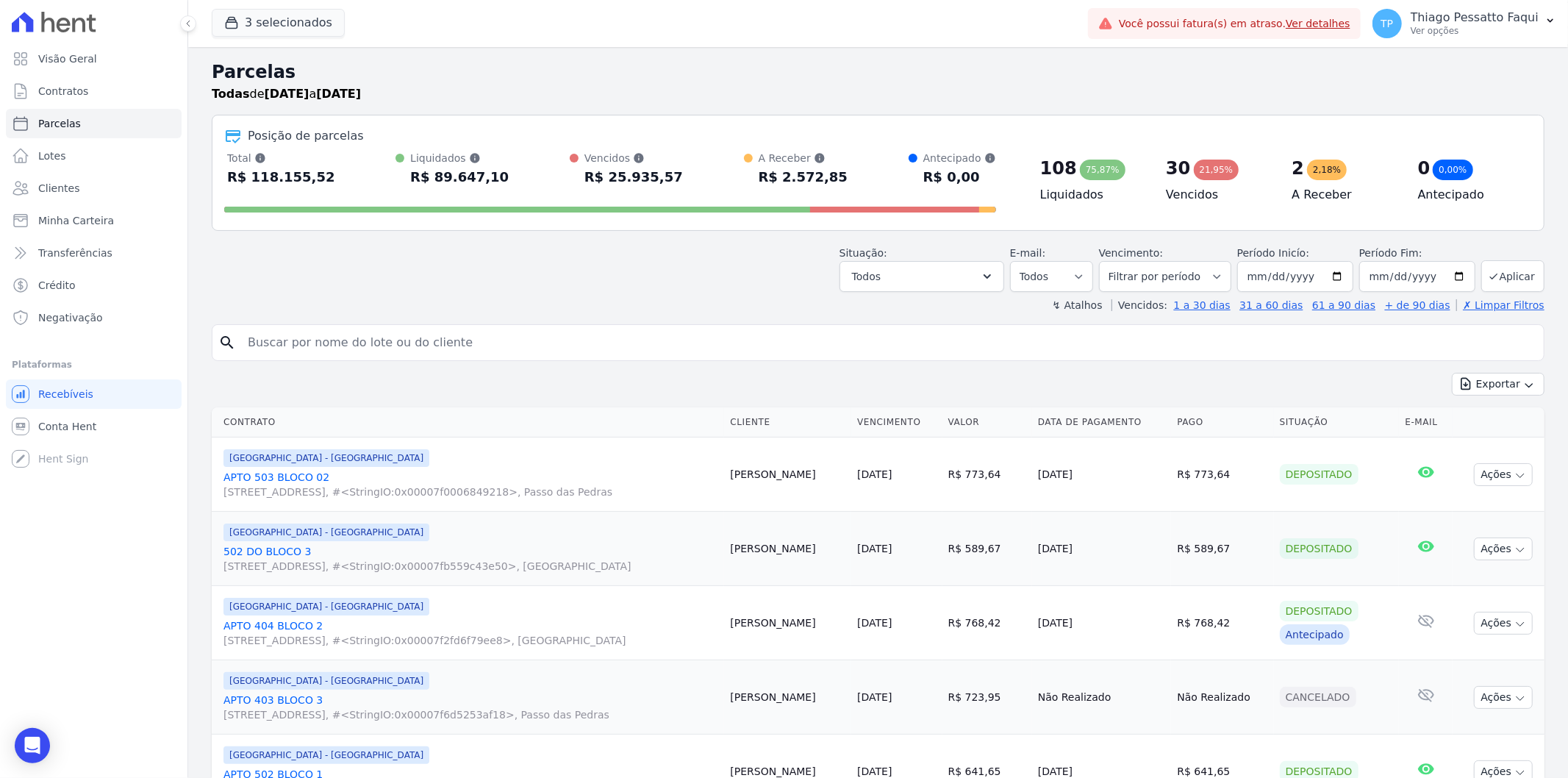
click at [619, 195] on div at bounding box center [610, 206] width 772 height 24
click at [620, 183] on div "R$ 25.935,57" at bounding box center [633, 178] width 98 height 24
click at [1216, 278] on select "Filtrar por período ──────── Todos os meses Dezembro/2023 Janeiro/2024 Fevereir…" at bounding box center [1165, 276] width 132 height 31
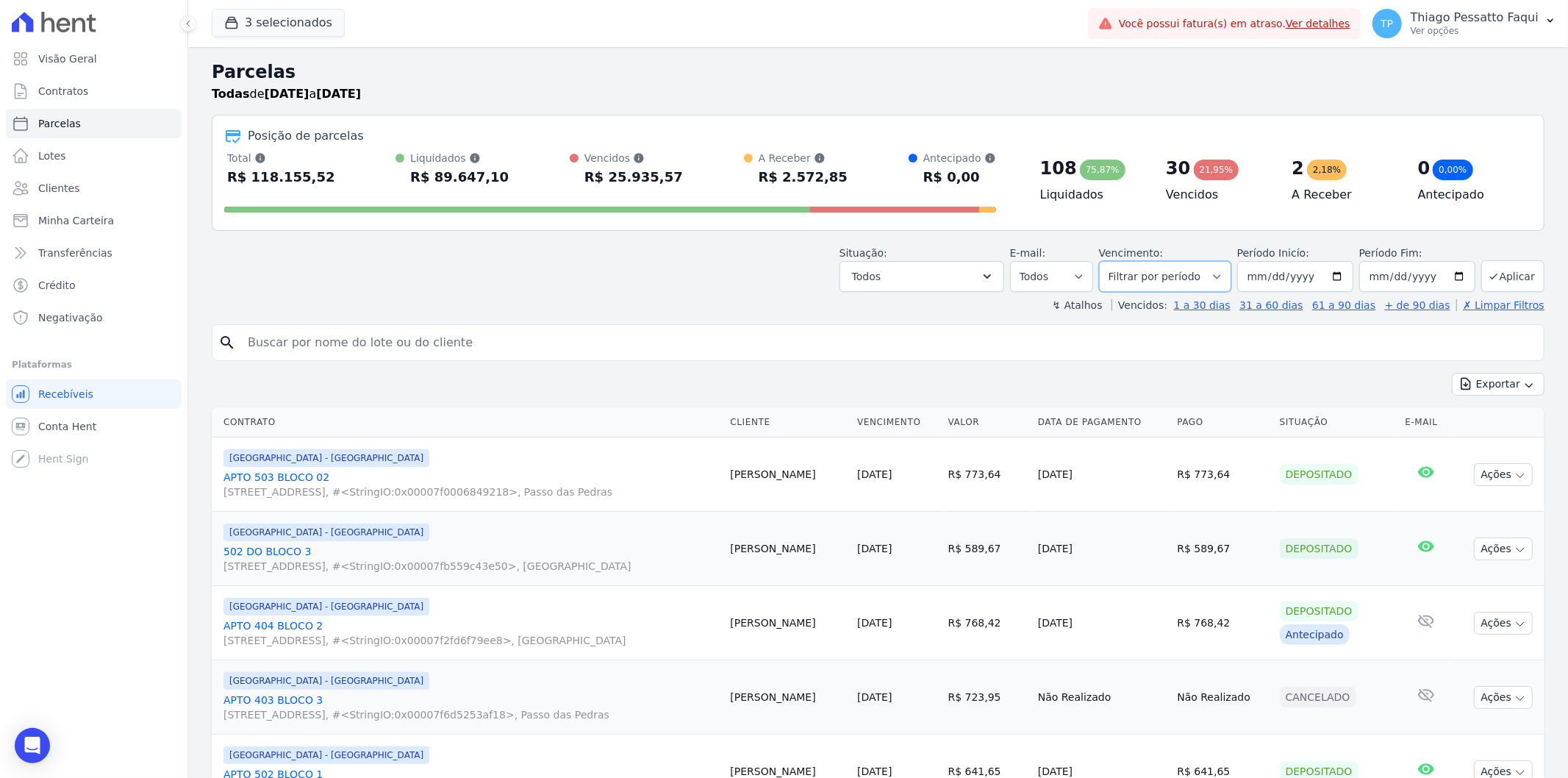
select select "09/2025"
click at [1108, 261] on select "Filtrar por período ──────── Todos os meses Dezembro/2023 Janeiro/2024 Fevereir…" at bounding box center [1165, 276] width 132 height 31
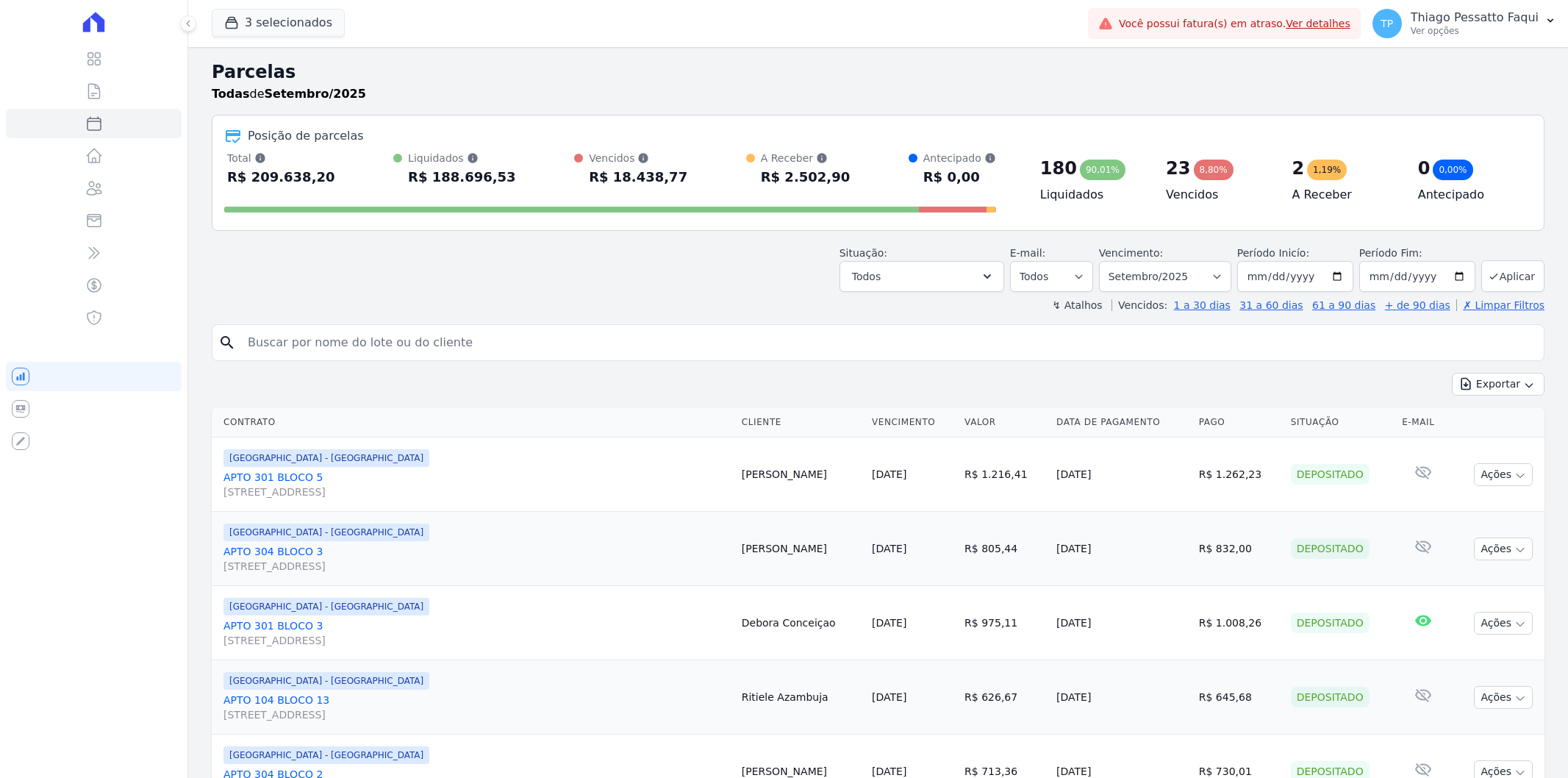
select select
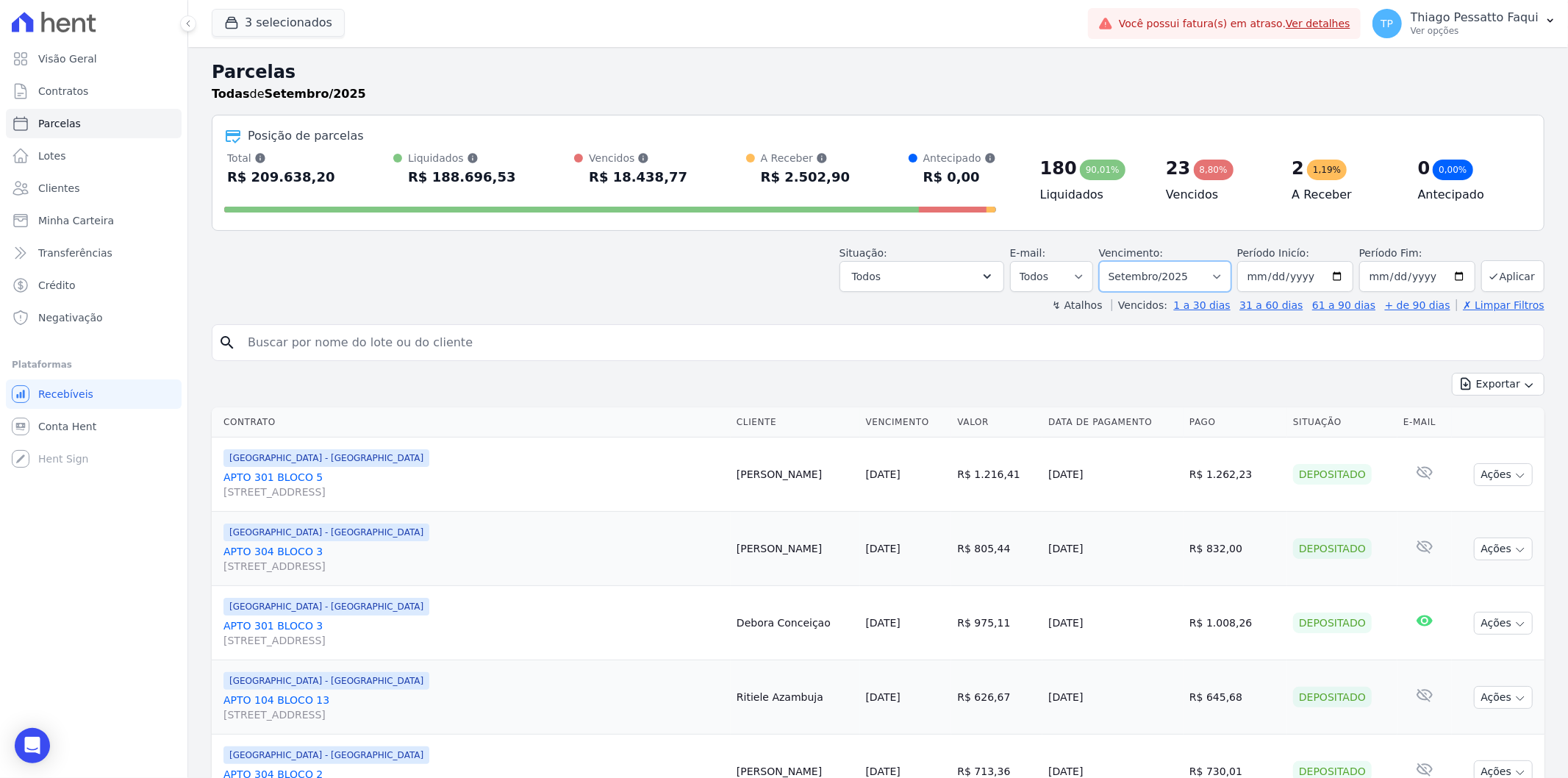
click at [1147, 278] on select "Filtrar por período ──────── Todos os meses Dezembro/[GEOGRAPHIC_DATA]/2024 Fev…" at bounding box center [1165, 276] width 132 height 31
select select "03/2025"
click at [1108, 261] on select "Filtrar por período ──────── Todos os meses Dezembro/[GEOGRAPHIC_DATA]/2024 Fev…" at bounding box center [1165, 276] width 132 height 31
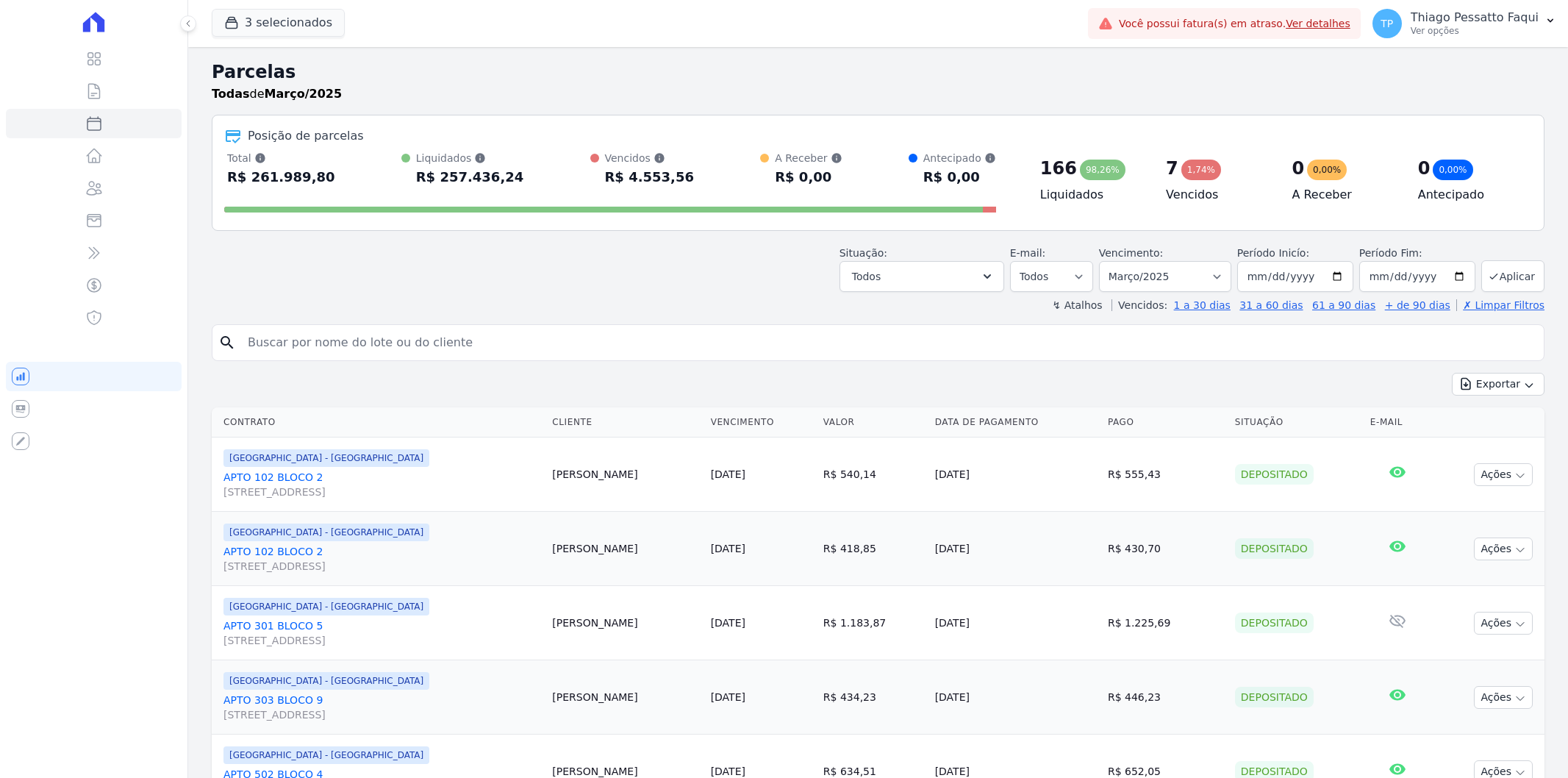
select select
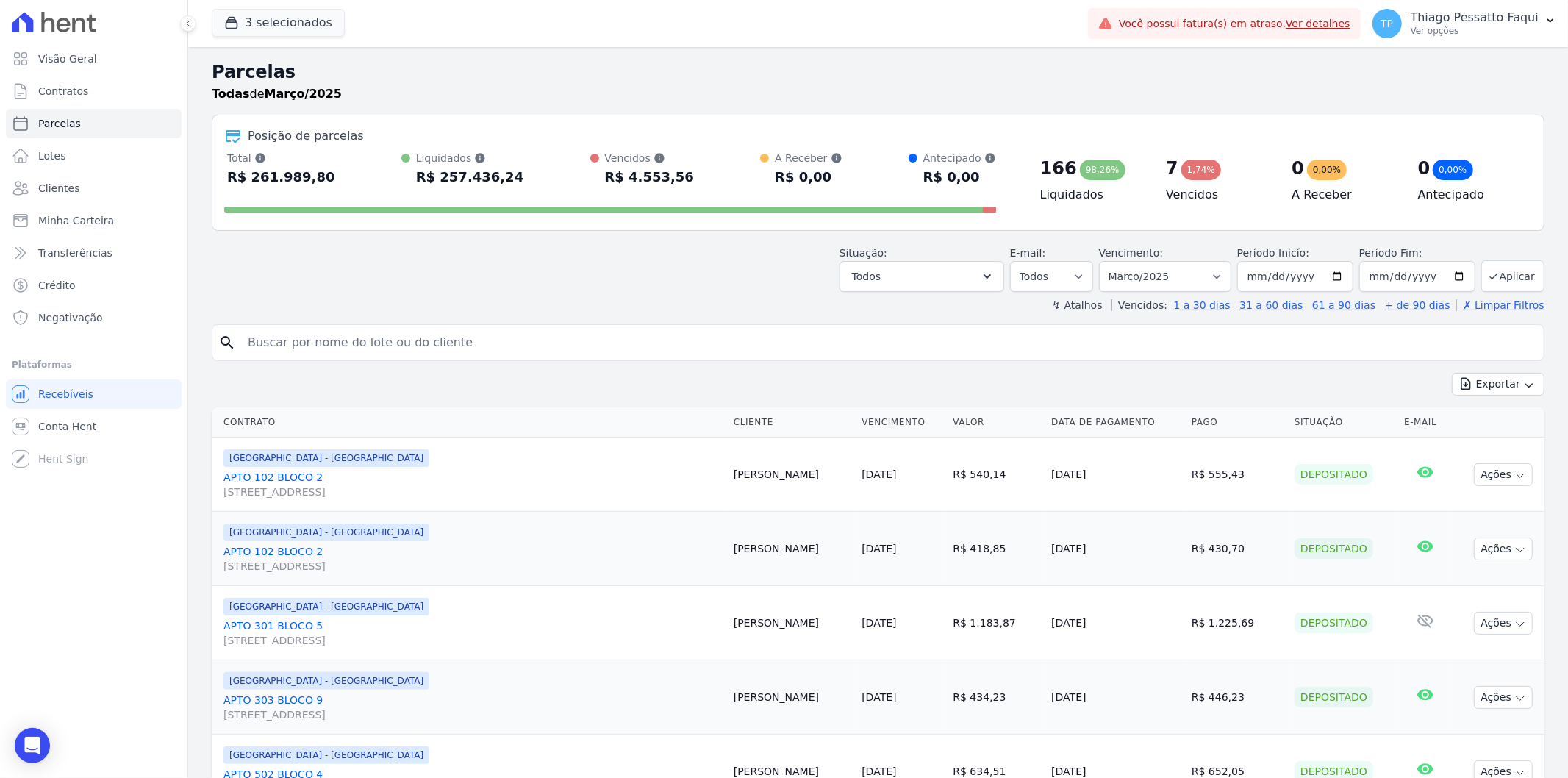
click at [298, 163] on div "Total Soma das parcelas pagas, vencidas, em aberto e agendadas. Não considera p…" at bounding box center [281, 158] width 108 height 15
click at [268, 172] on div "R$ 261.989,80" at bounding box center [281, 178] width 108 height 24
drag, startPoint x: 1202, startPoint y: 270, endPoint x: 1196, endPoint y: 283, distance: 14.3
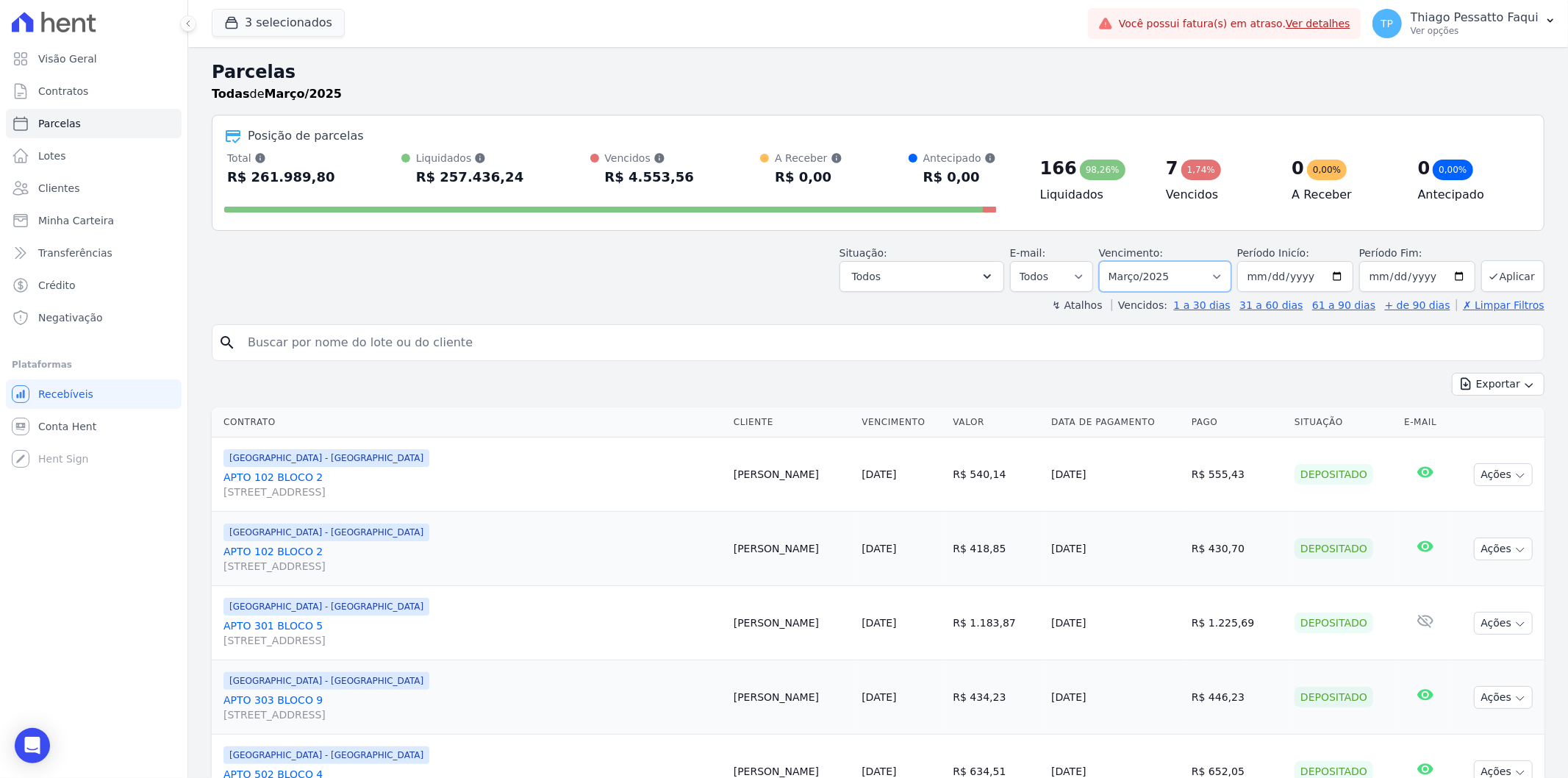
click at [1202, 270] on select "Filtrar por período ──────── Todos os meses Dezembro/[GEOGRAPHIC_DATA]/2024 Fev…" at bounding box center [1165, 276] width 132 height 31
select select "04/2025"
click at [1108, 261] on select "Filtrar por período ──────── Todos os meses Dezembro/[GEOGRAPHIC_DATA]/2024 Fev…" at bounding box center [1165, 276] width 132 height 31
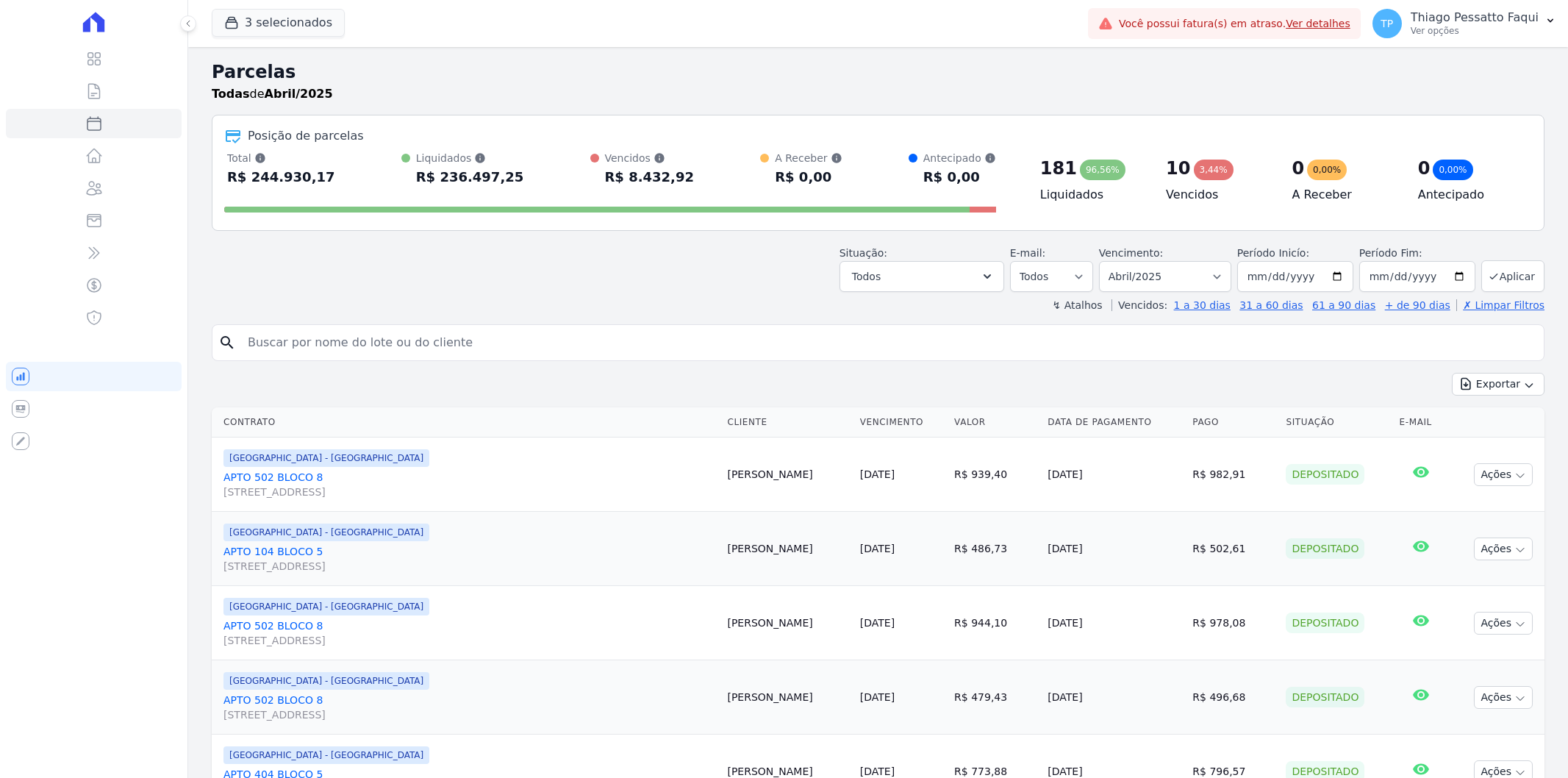
select select
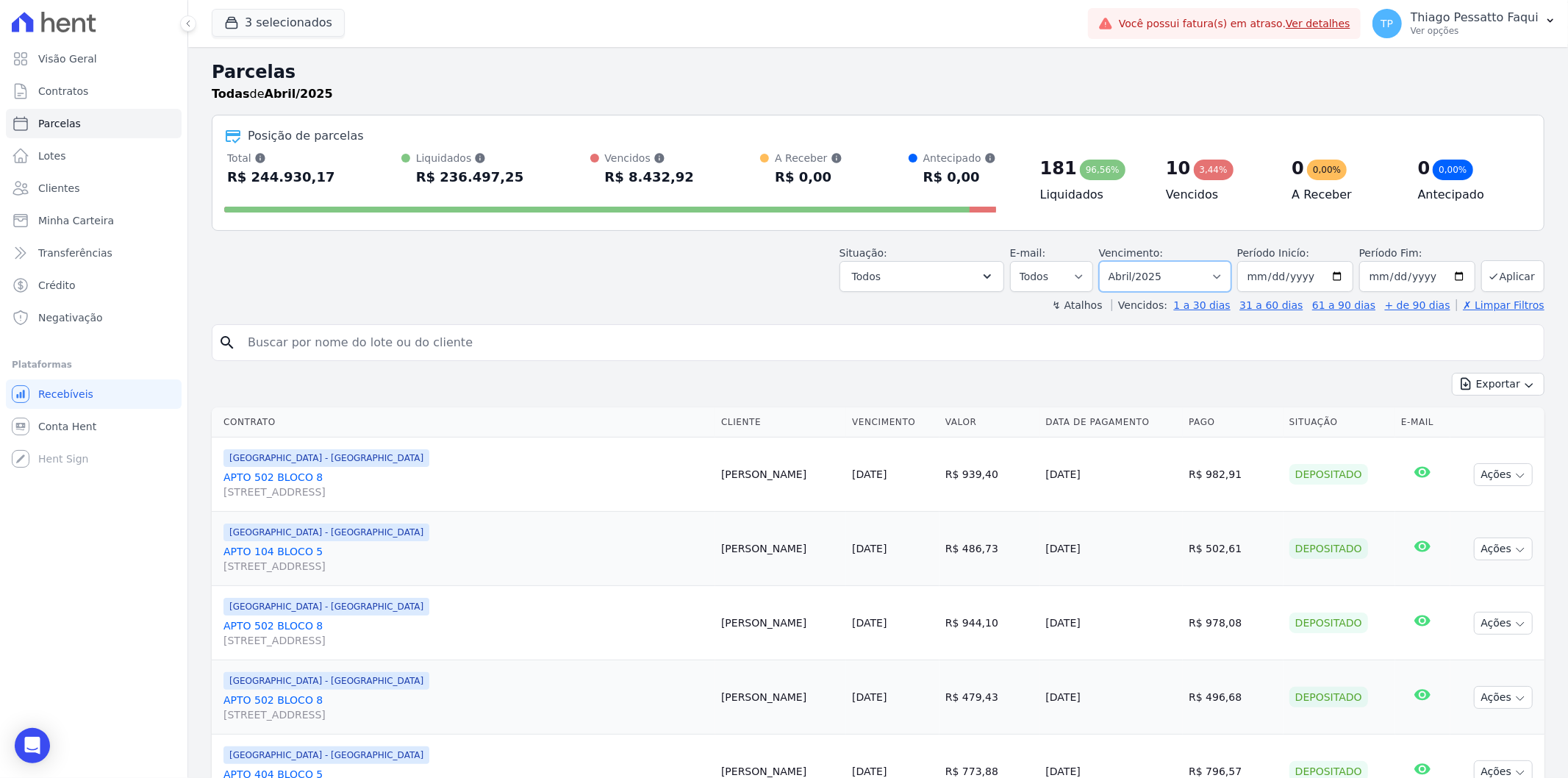
drag, startPoint x: 1163, startPoint y: 262, endPoint x: 1153, endPoint y: 270, distance: 12.8
click at [1163, 262] on select "Filtrar por período ──────── Todos os meses Dezembro/[GEOGRAPHIC_DATA]/2024 Fev…" at bounding box center [1165, 276] width 132 height 31
select select "05/2025"
click at [1108, 261] on select "Filtrar por período ──────── Todos os meses Dezembro/[GEOGRAPHIC_DATA]/2024 Fev…" at bounding box center [1165, 276] width 132 height 31
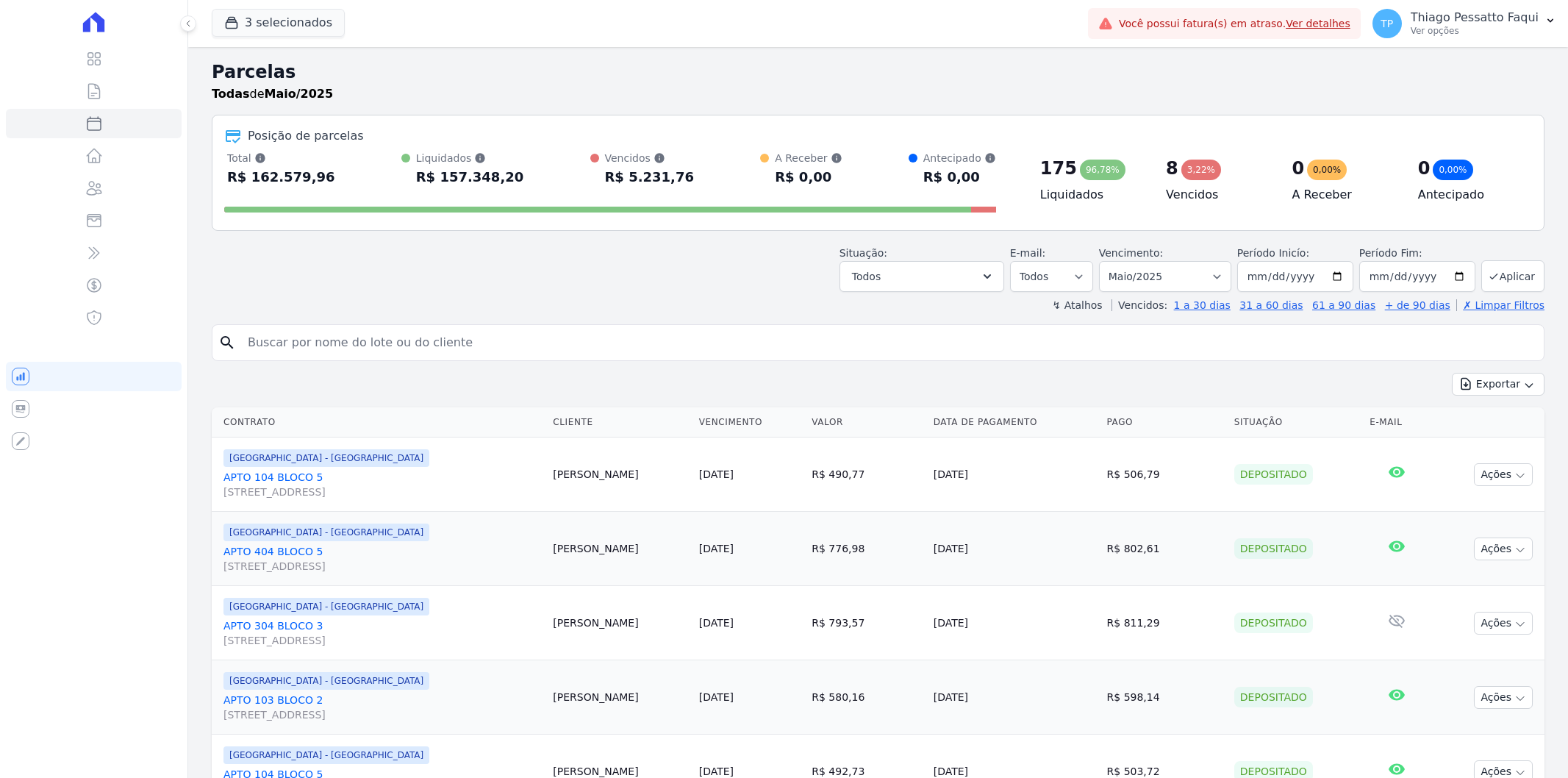
select select
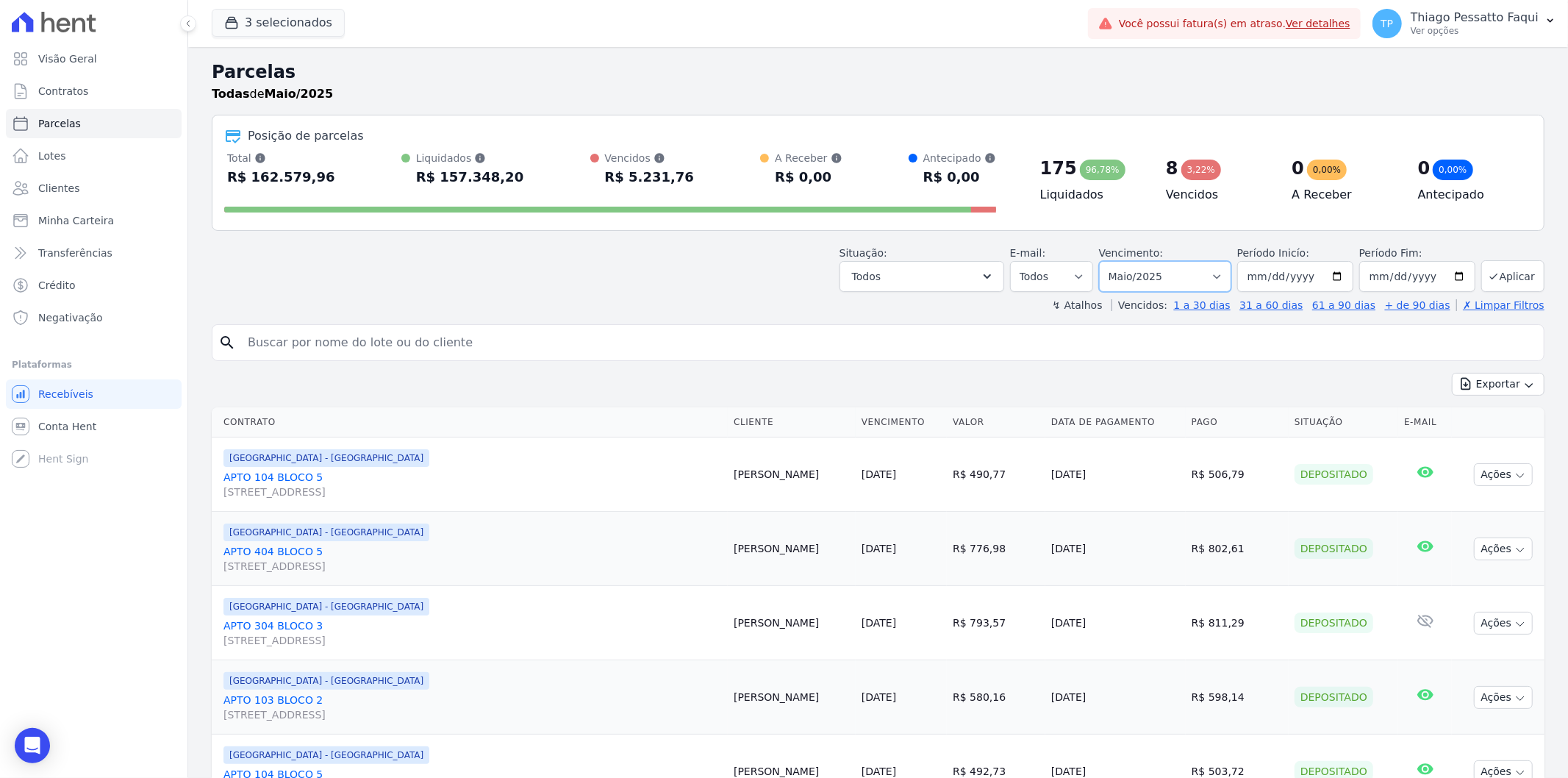
click at [1159, 285] on select "Filtrar por período ──────── Todos os meses Dezembro/2023 Janeiro/2024 Fevereir…" at bounding box center [1165, 276] width 132 height 31
select select "06/2025"
click at [1108, 261] on select "Filtrar por período ──────── Todos os meses Dezembro/2023 Janeiro/2024 Fevereir…" at bounding box center [1165, 276] width 132 height 31
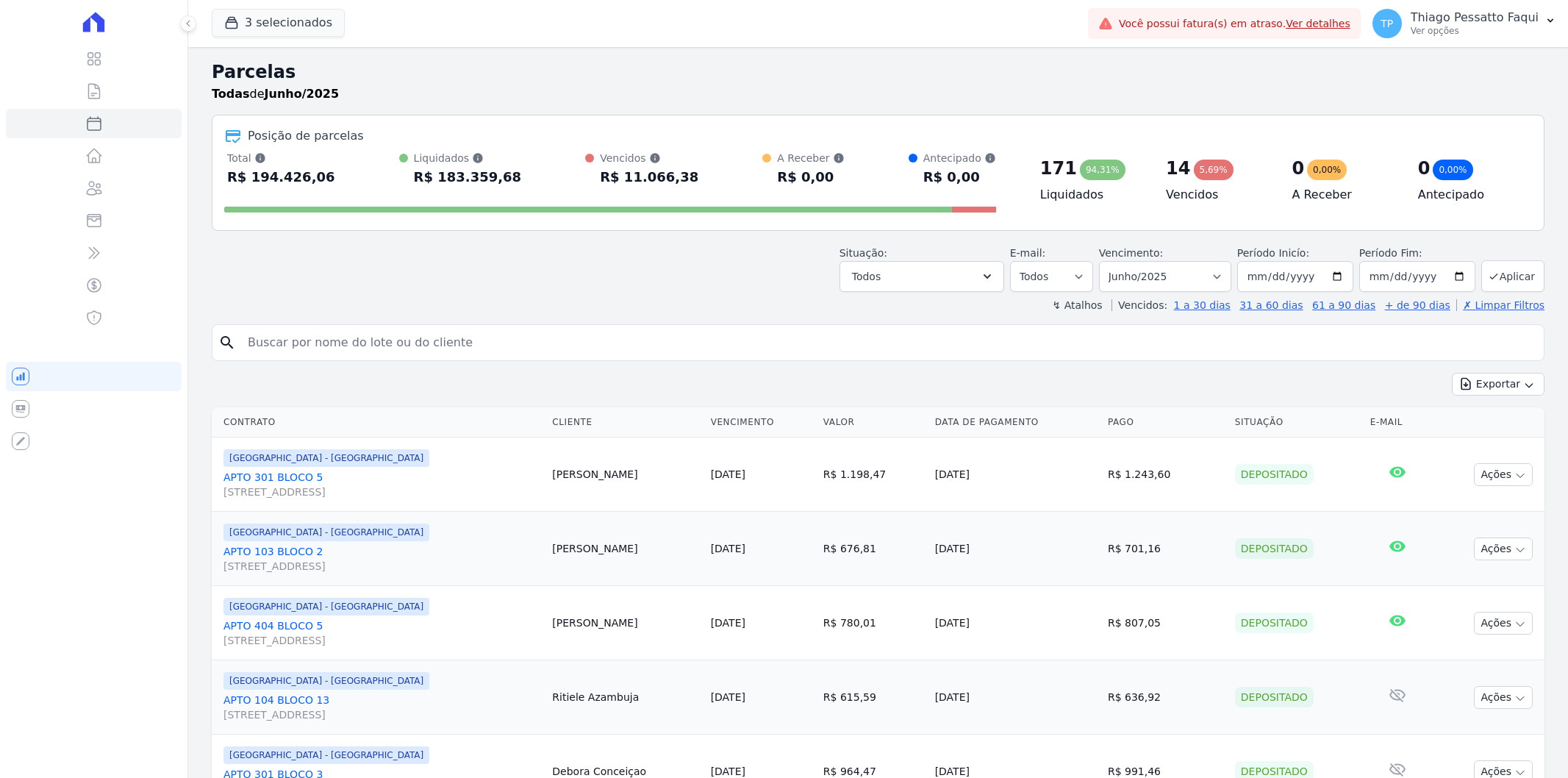
select select
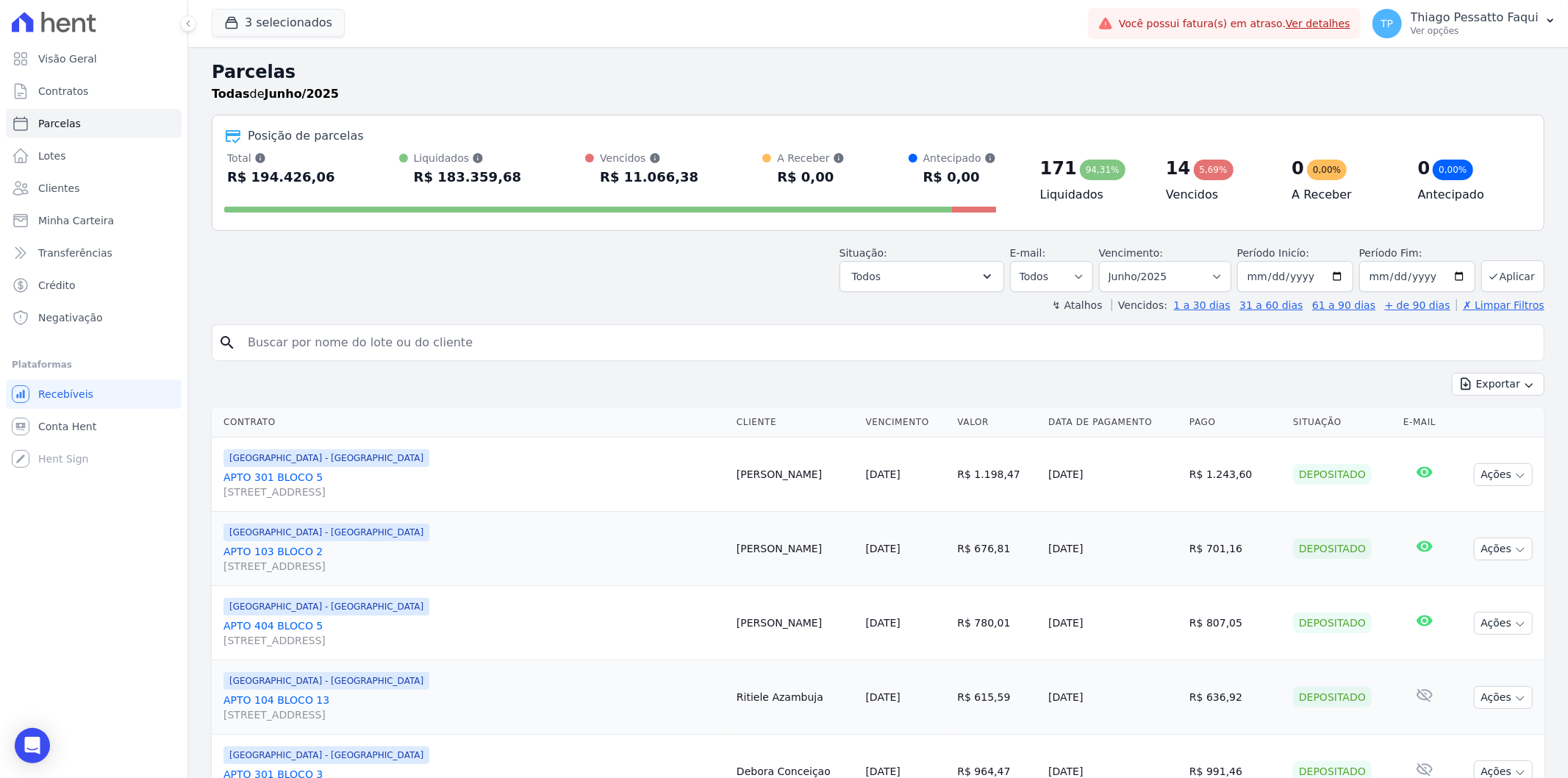
click at [653, 213] on div at bounding box center [610, 206] width 772 height 24
click at [652, 213] on div at bounding box center [610, 206] width 772 height 24
click at [607, 142] on div "Posição de parcelas" at bounding box center [878, 136] width 1308 height 18
